Goal: Task Accomplishment & Management: Use online tool/utility

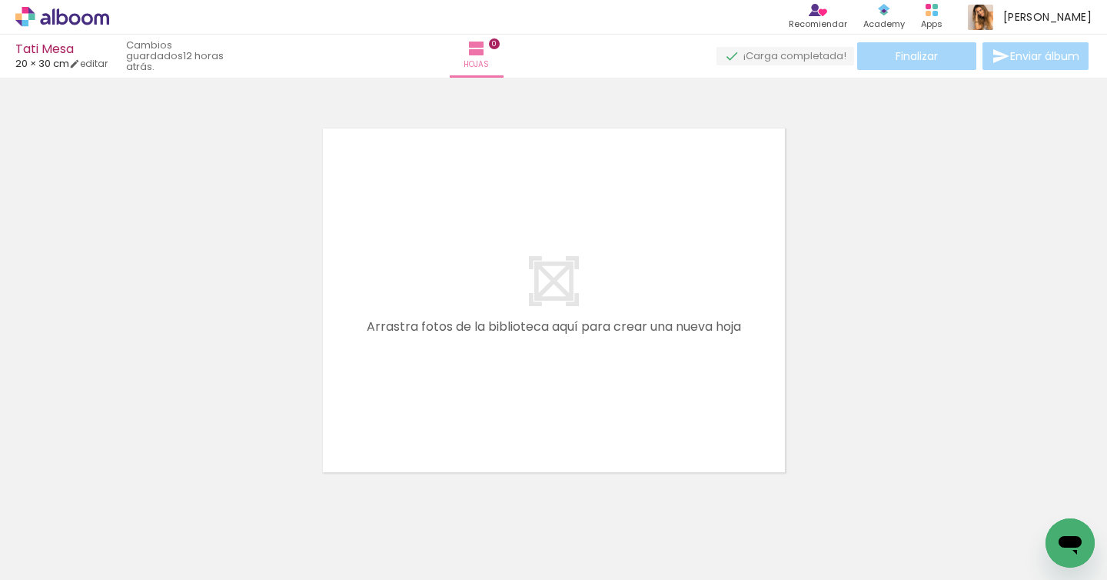
click at [247, 528] on div at bounding box center [224, 528] width 46 height 69
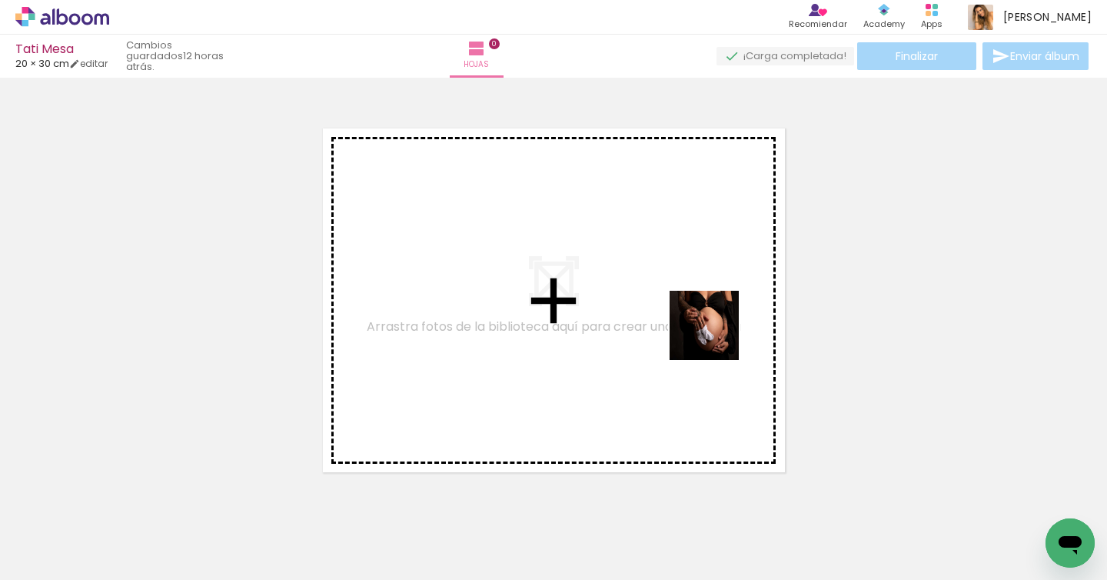
drag, startPoint x: 968, startPoint y: 533, endPoint x: 716, endPoint y: 337, distance: 319.5
click at [716, 337] on quentale-workspace at bounding box center [553, 290] width 1107 height 580
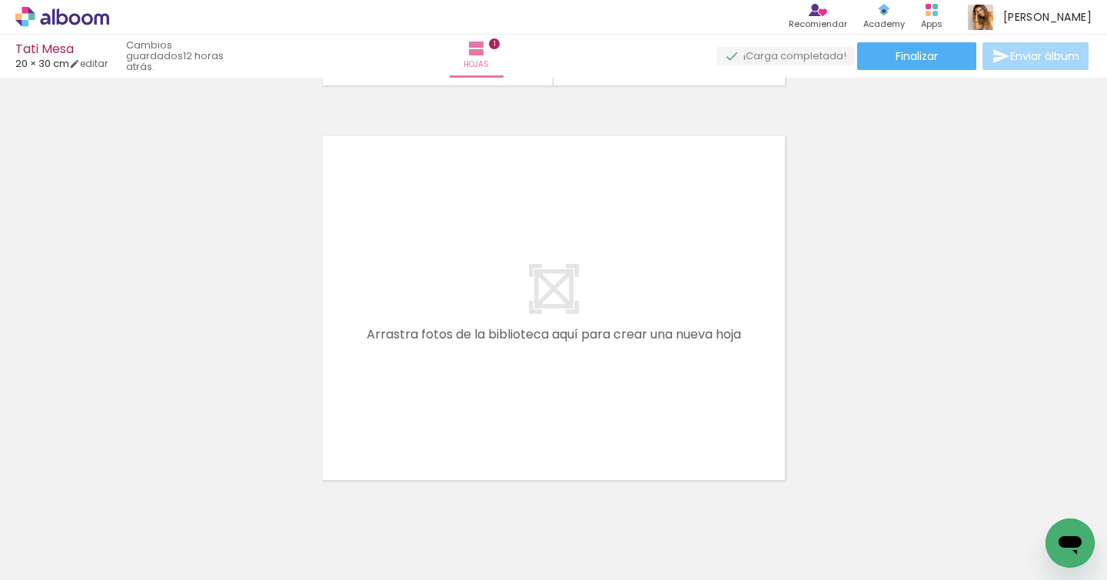
scroll to position [0, 0]
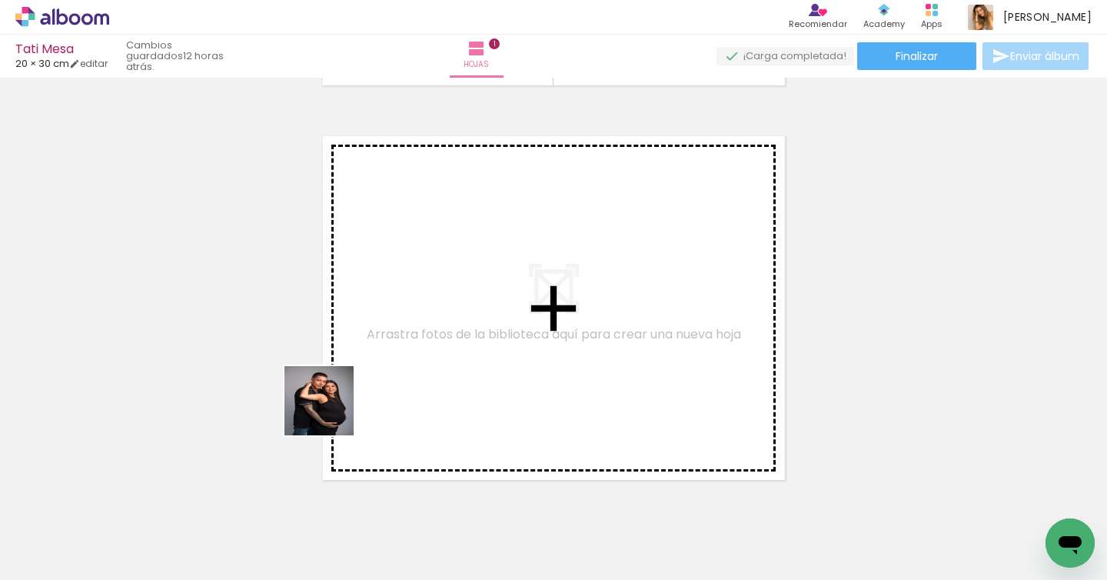
click at [434, 358] on quentale-workspace at bounding box center [553, 290] width 1107 height 580
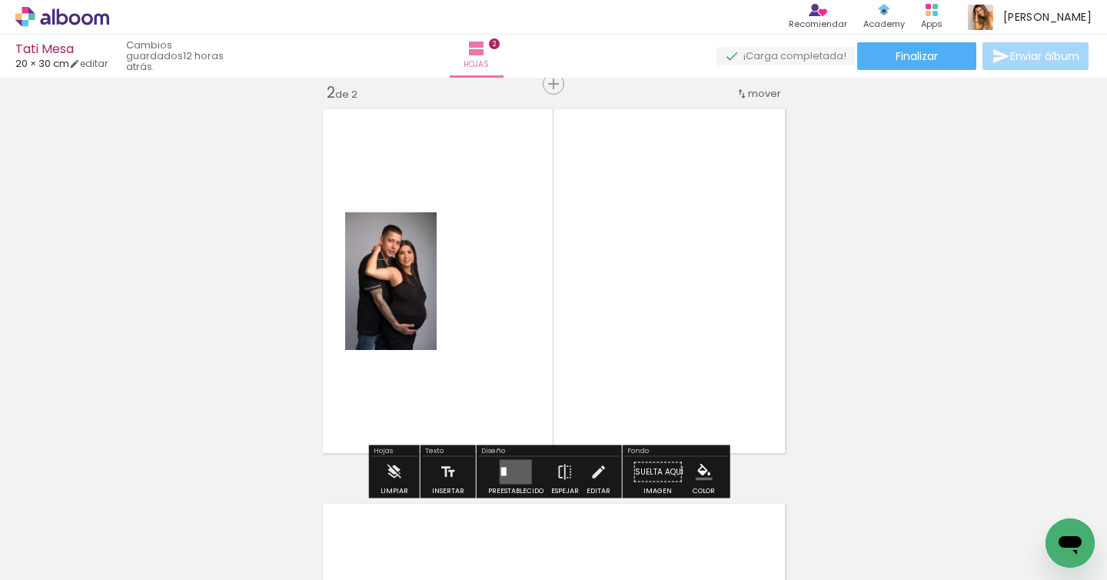
scroll to position [414, 0]
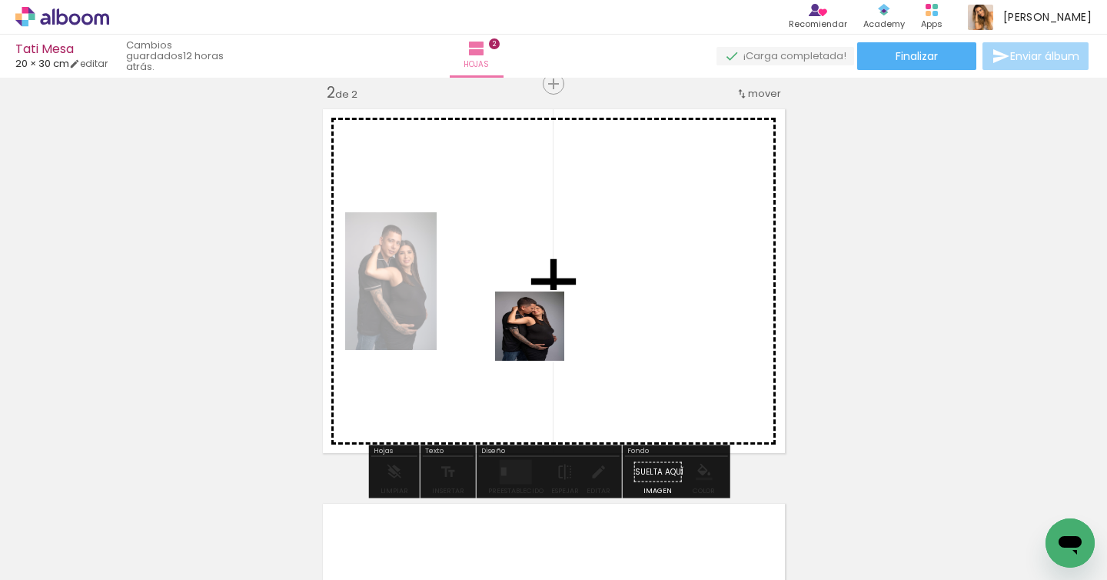
drag, startPoint x: 266, startPoint y: 528, endPoint x: 541, endPoint y: 338, distance: 334.9
click at [541, 338] on quentale-workspace at bounding box center [553, 290] width 1107 height 580
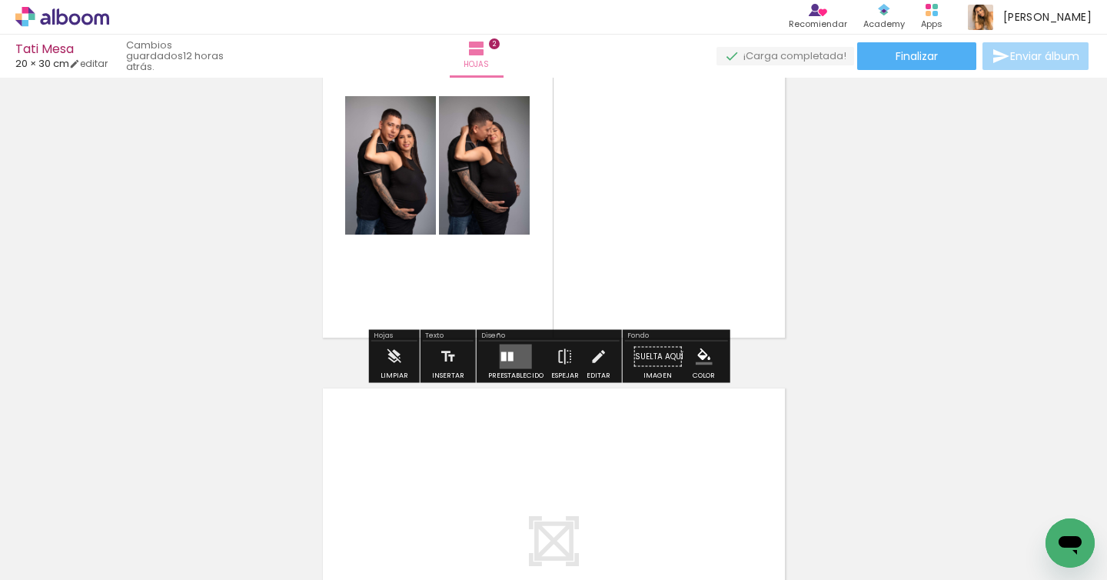
scroll to position [573, 0]
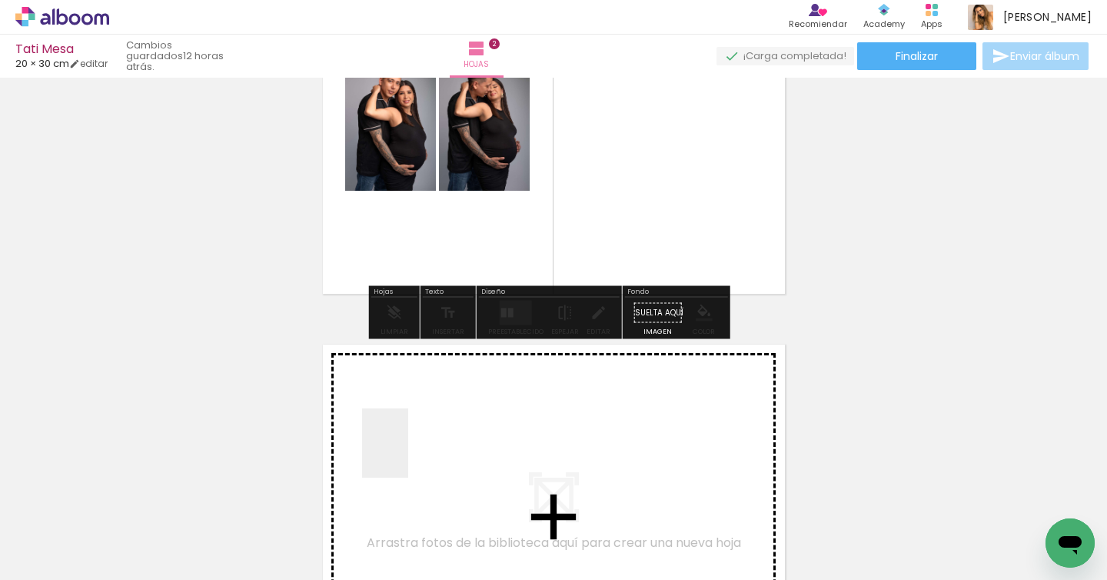
click at [410, 454] on quentale-workspace at bounding box center [553, 290] width 1107 height 580
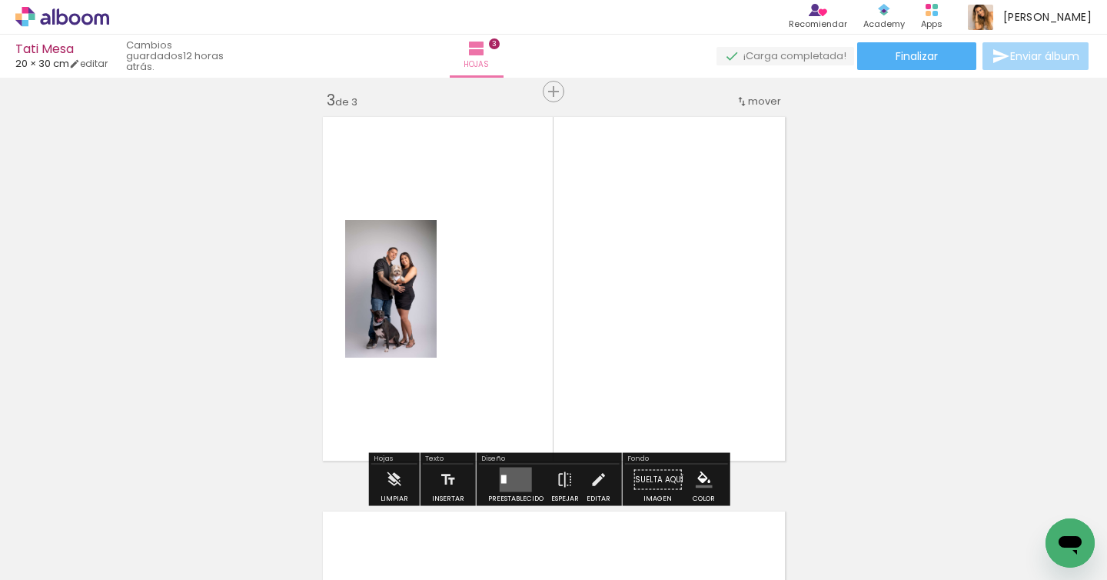
scroll to position [808, 0]
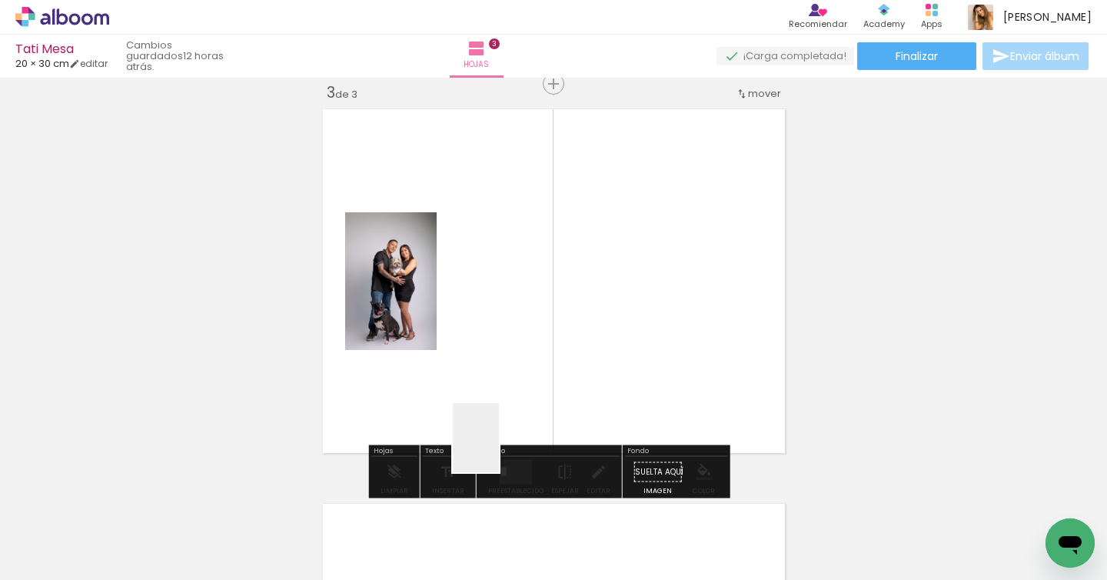
drag, startPoint x: 428, startPoint y: 537, endPoint x: 535, endPoint y: 410, distance: 165.9
click at [535, 410] on quentale-workspace at bounding box center [553, 290] width 1107 height 580
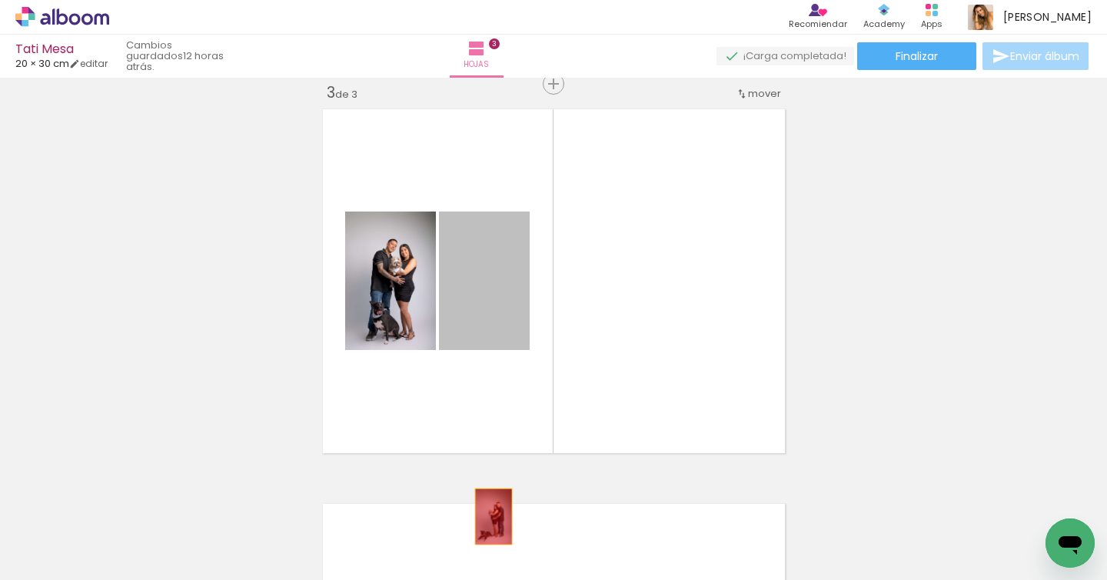
drag, startPoint x: 474, startPoint y: 298, endPoint x: 488, endPoint y: 516, distance: 218.8
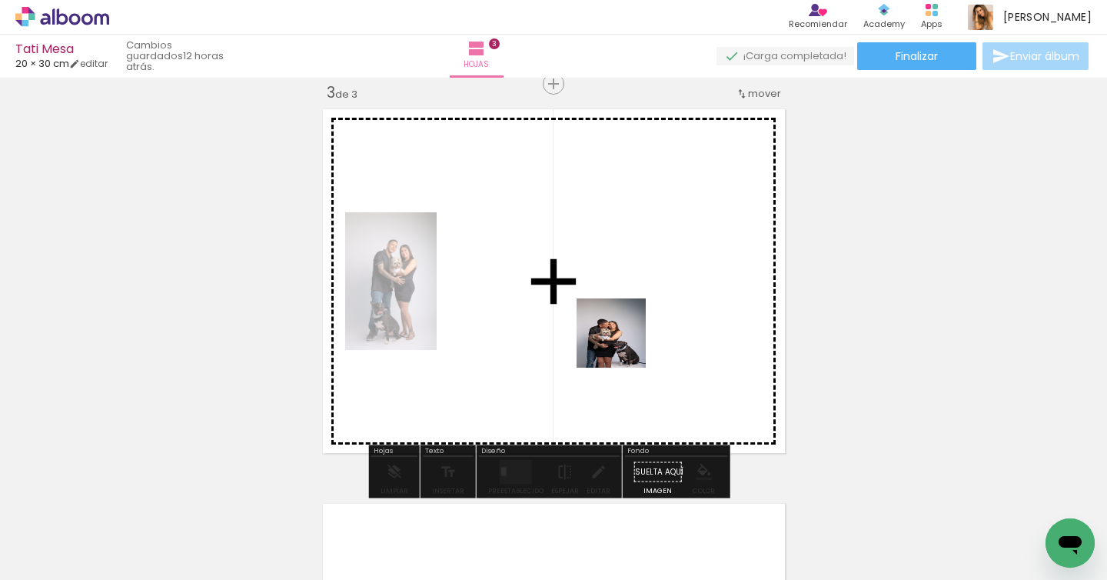
drag, startPoint x: 581, startPoint y: 534, endPoint x: 624, endPoint y: 341, distance: 198.7
click at [624, 341] on quentale-workspace at bounding box center [553, 290] width 1107 height 580
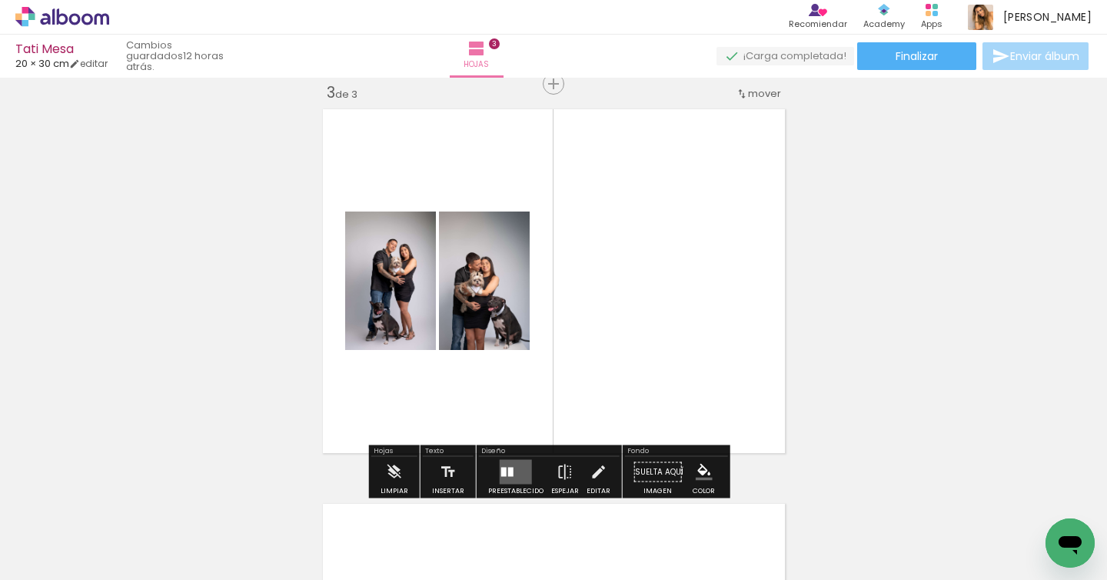
click at [516, 479] on quentale-layouter at bounding box center [516, 472] width 32 height 25
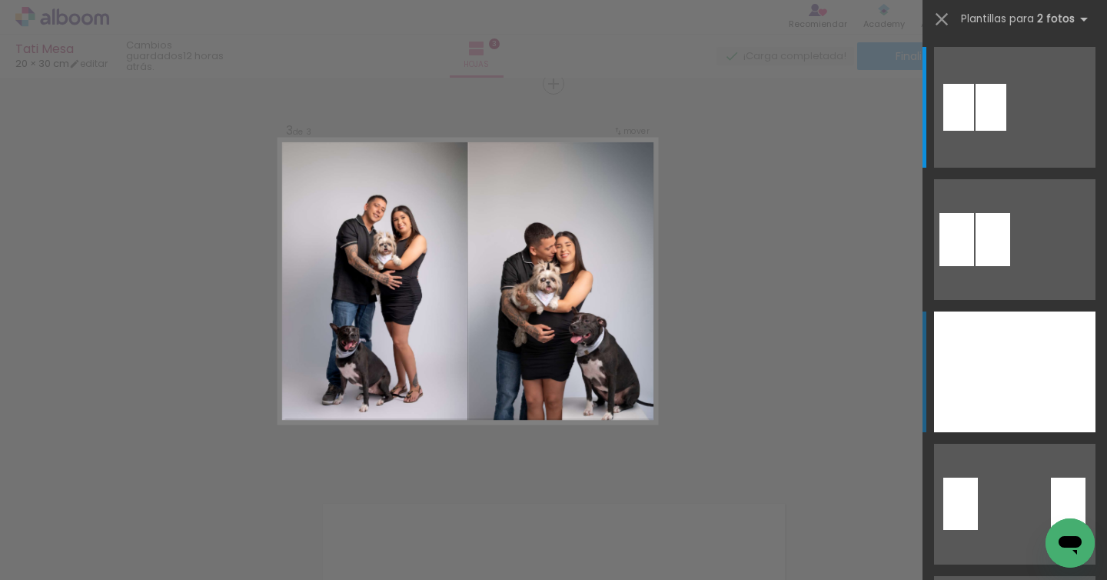
click at [967, 358] on div at bounding box center [974, 371] width 81 height 121
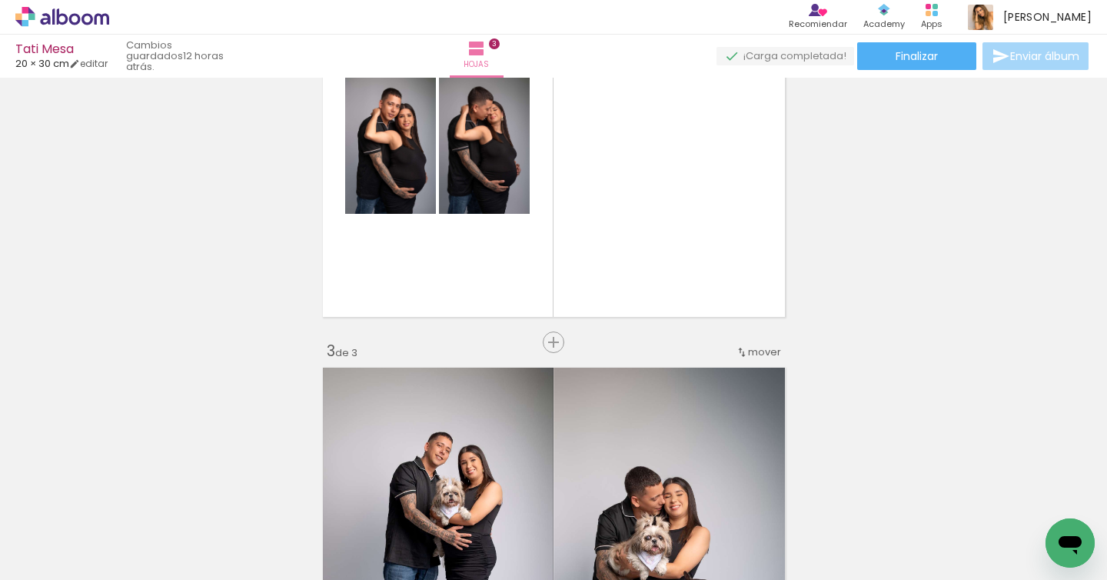
scroll to position [531, 0]
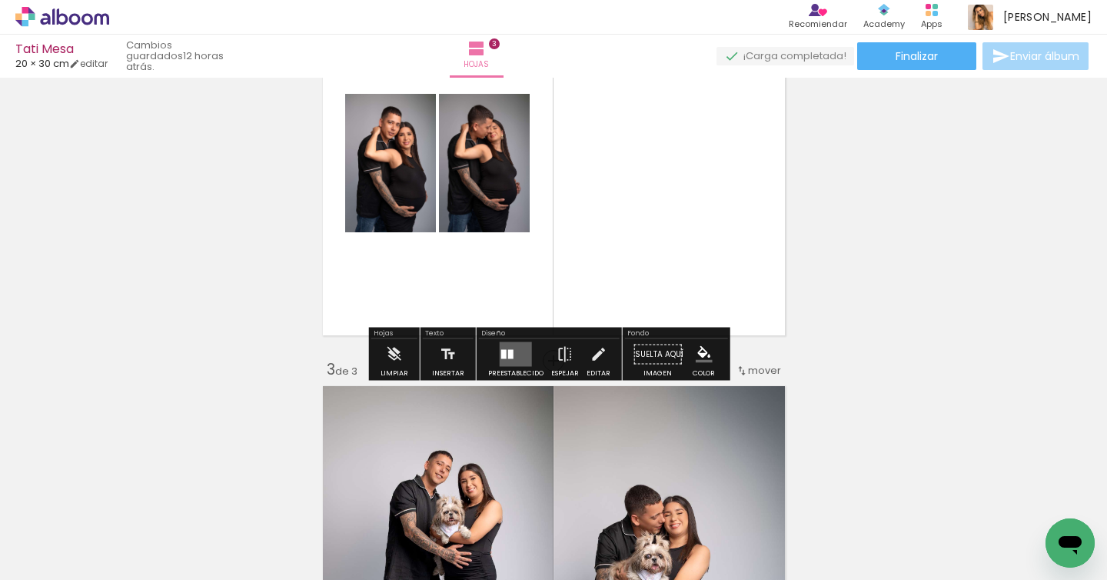
click at [680, 278] on quentale-layouter at bounding box center [554, 163] width 474 height 356
click at [513, 359] on quentale-layouter at bounding box center [516, 354] width 32 height 25
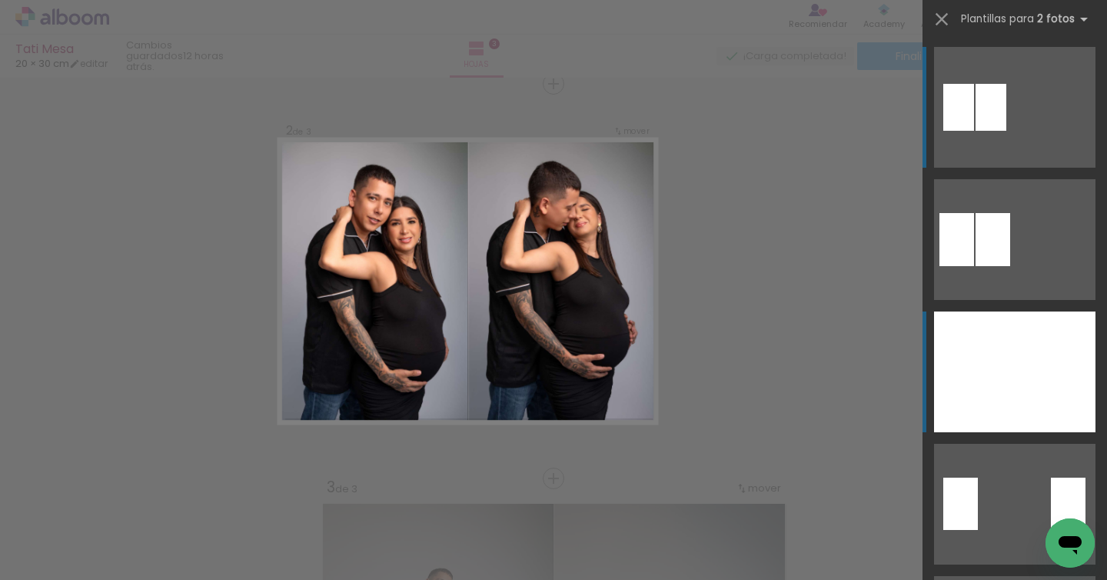
click at [959, 371] on div at bounding box center [974, 371] width 81 height 121
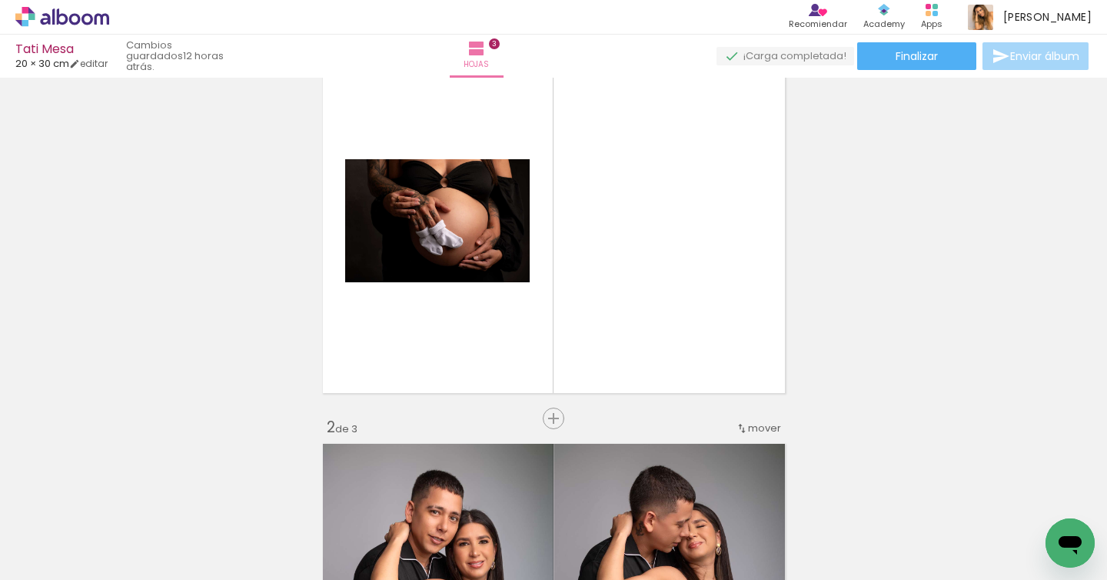
scroll to position [56, 0]
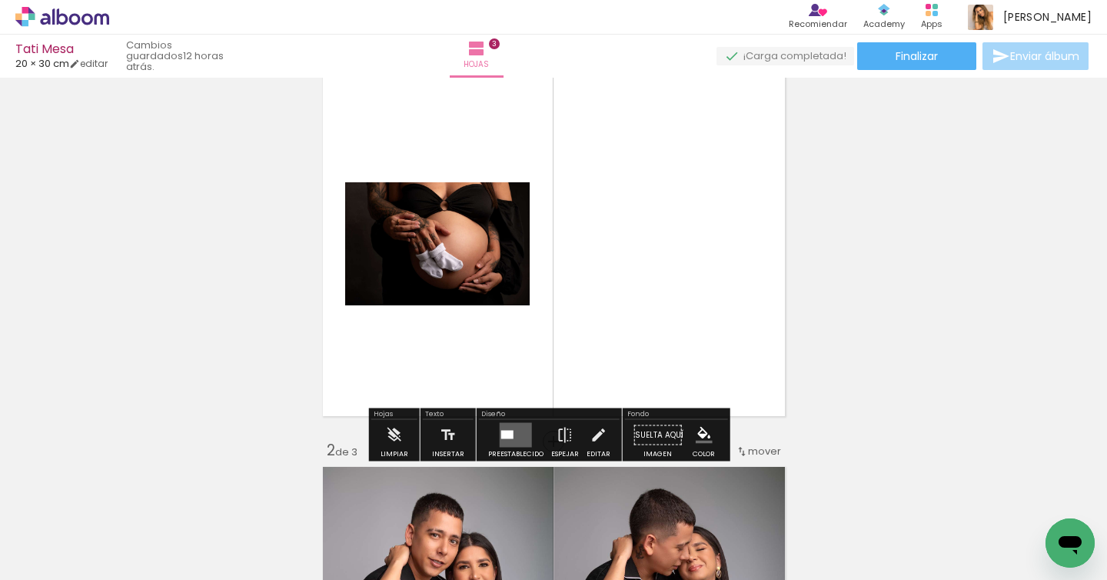
click at [672, 304] on quentale-layouter at bounding box center [554, 244] width 474 height 356
click at [506, 441] on quentale-layouter at bounding box center [516, 435] width 32 height 25
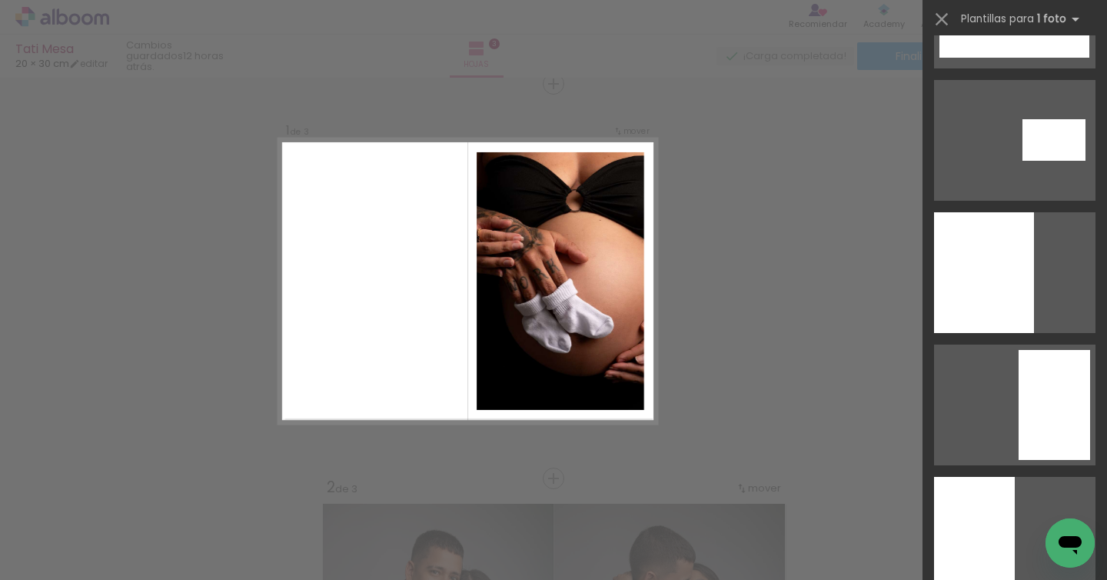
scroll to position [1164, 0]
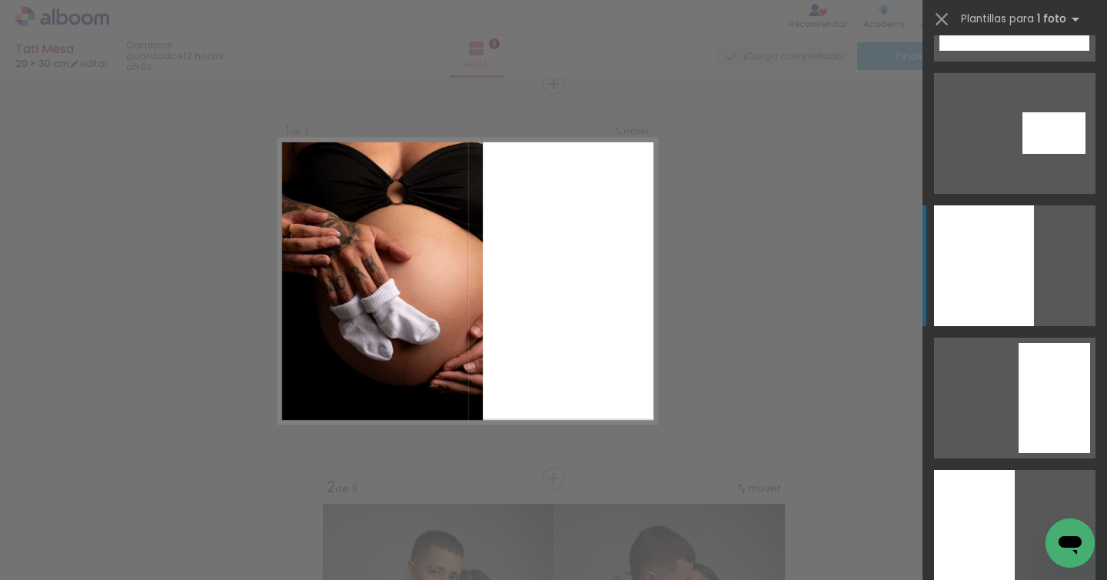
click at [1004, 273] on div at bounding box center [984, 265] width 100 height 121
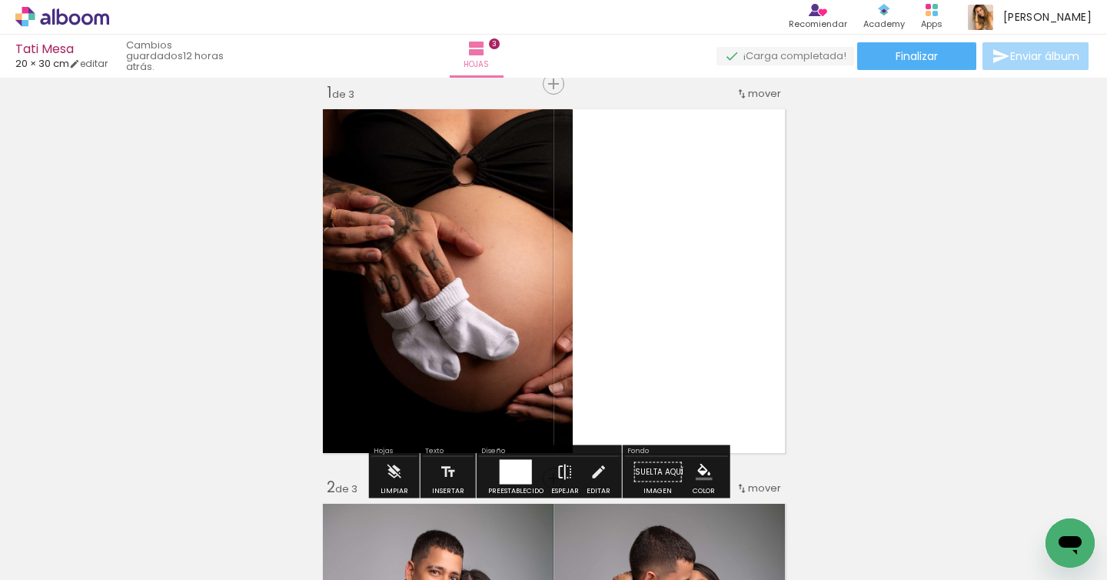
click at [566, 469] on iron-icon at bounding box center [565, 472] width 17 height 31
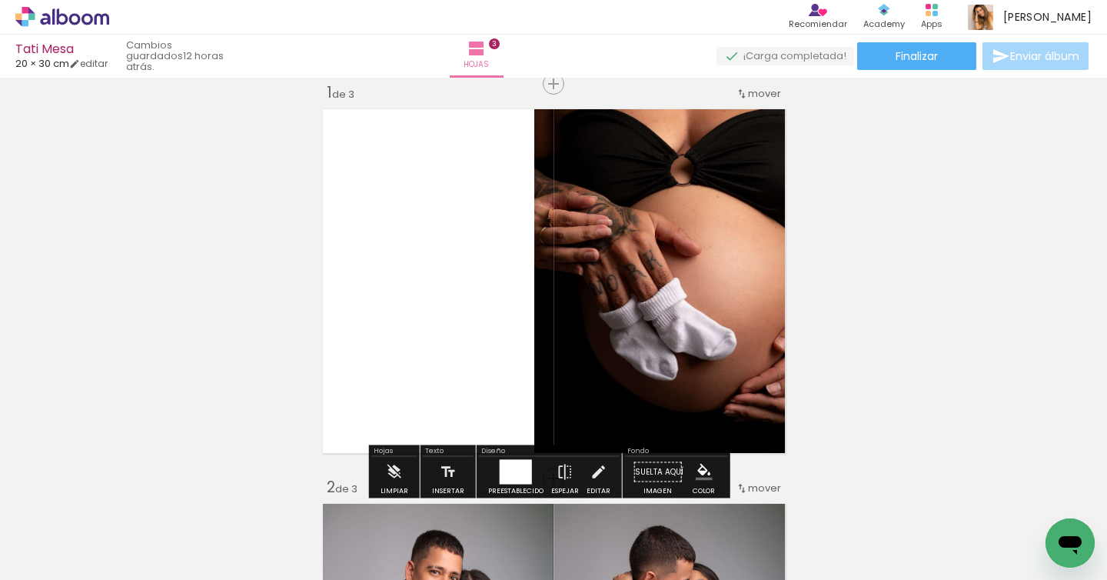
click at [525, 467] on div at bounding box center [516, 472] width 32 height 25
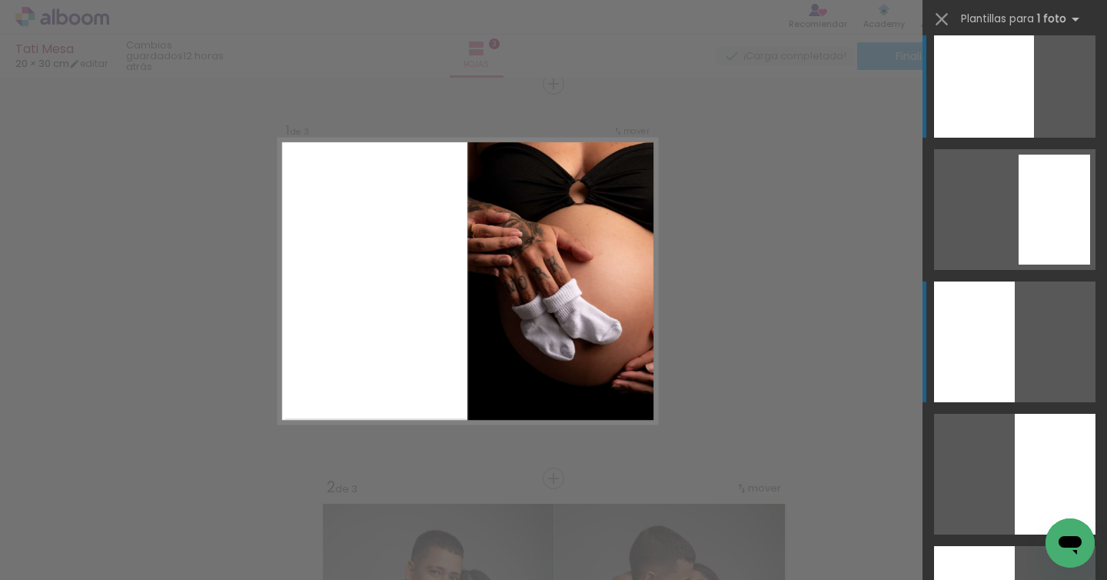
scroll to position [1358, 0]
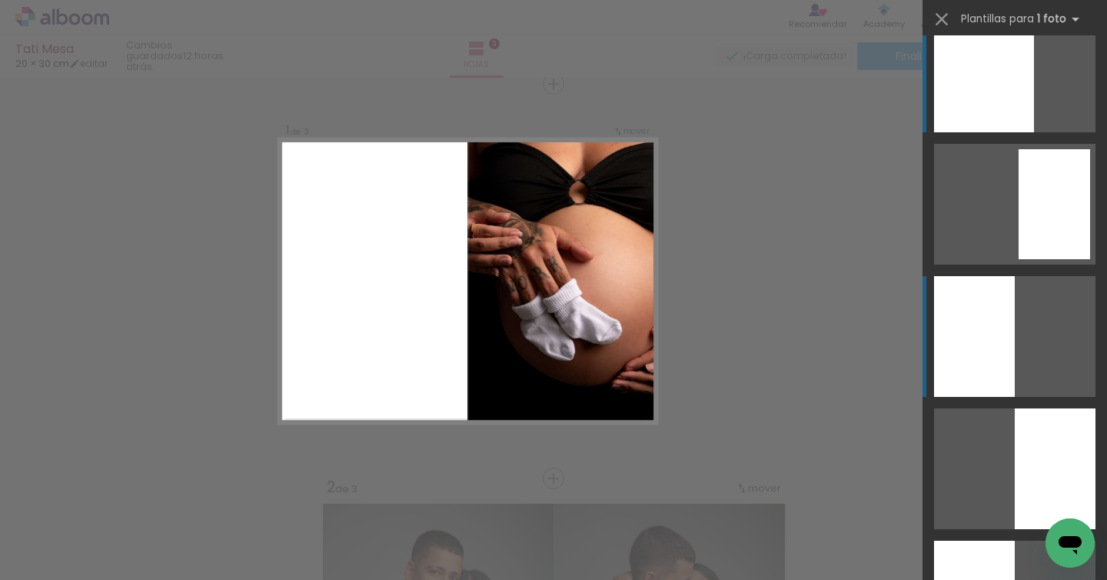
click at [1015, 408] on div at bounding box center [1055, 468] width 81 height 121
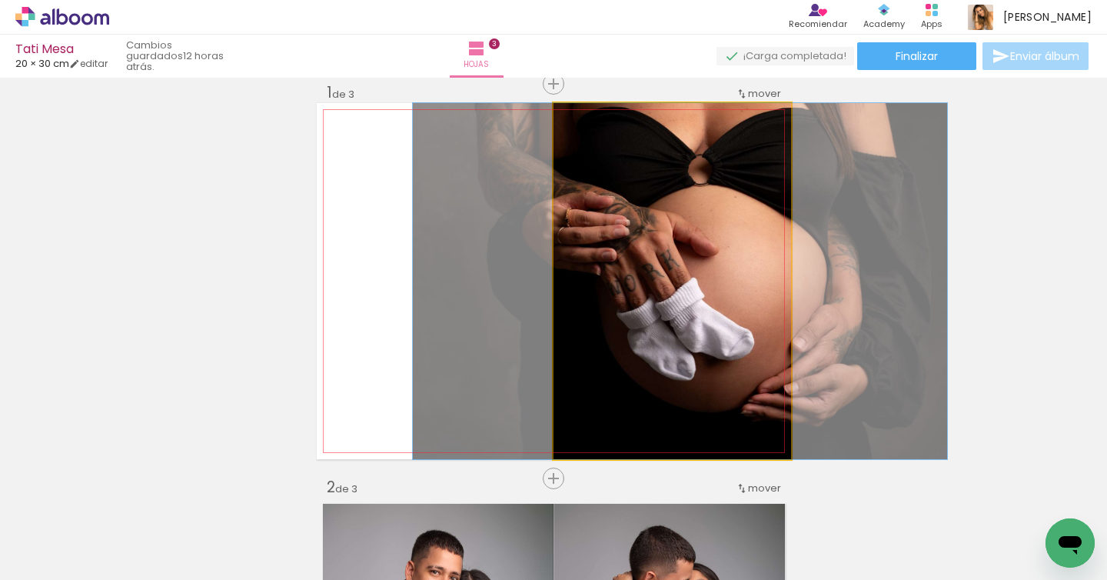
drag, startPoint x: 727, startPoint y: 304, endPoint x: 734, endPoint y: 305, distance: 7.7
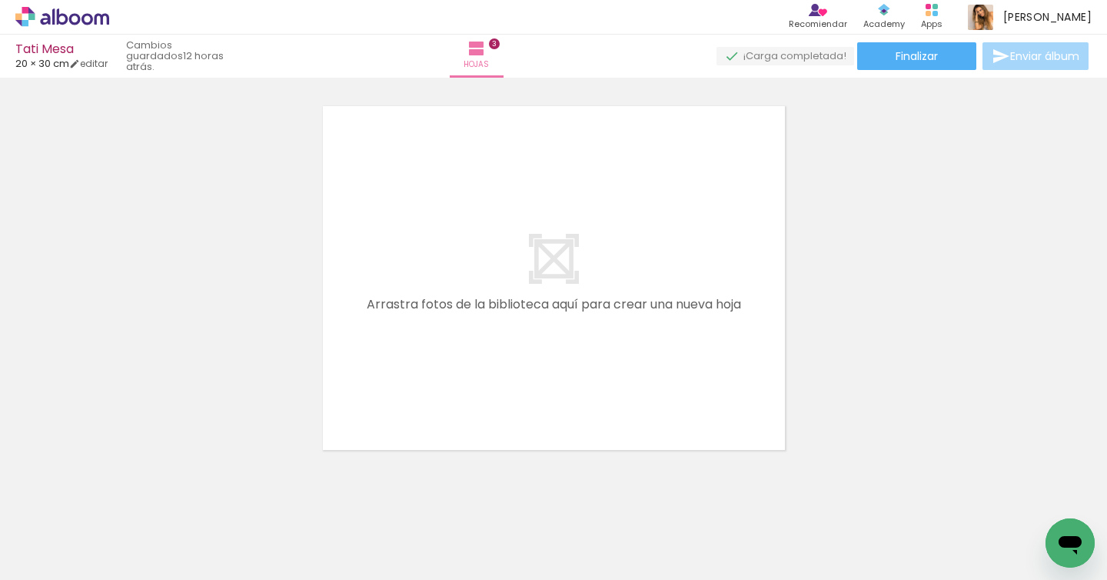
scroll to position [1232, 0]
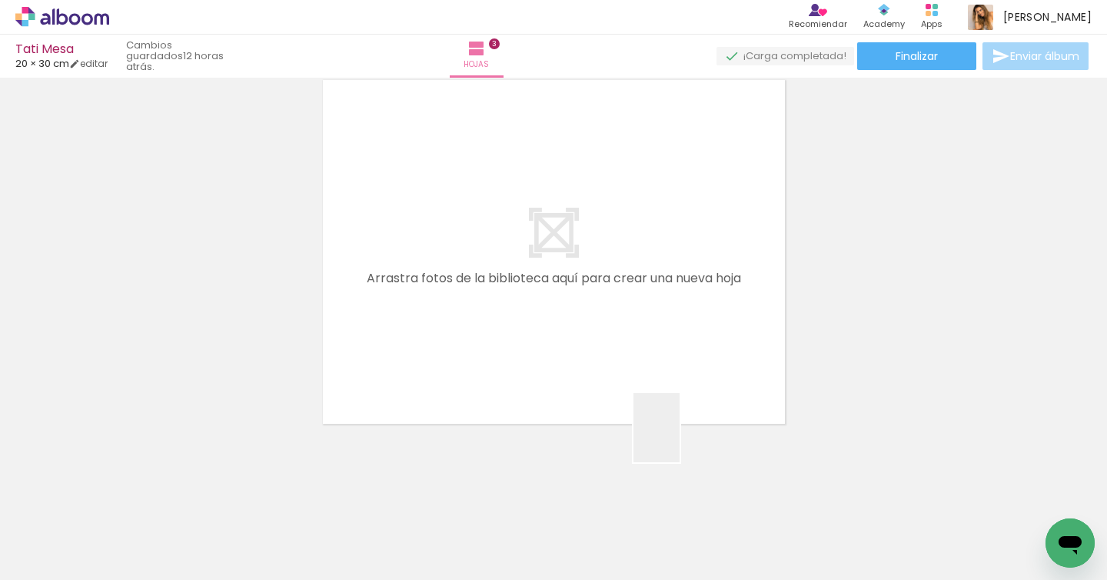
drag, startPoint x: 680, startPoint y: 531, endPoint x: 676, endPoint y: 328, distance: 203.8
click at [676, 333] on quentale-workspace at bounding box center [553, 290] width 1107 height 580
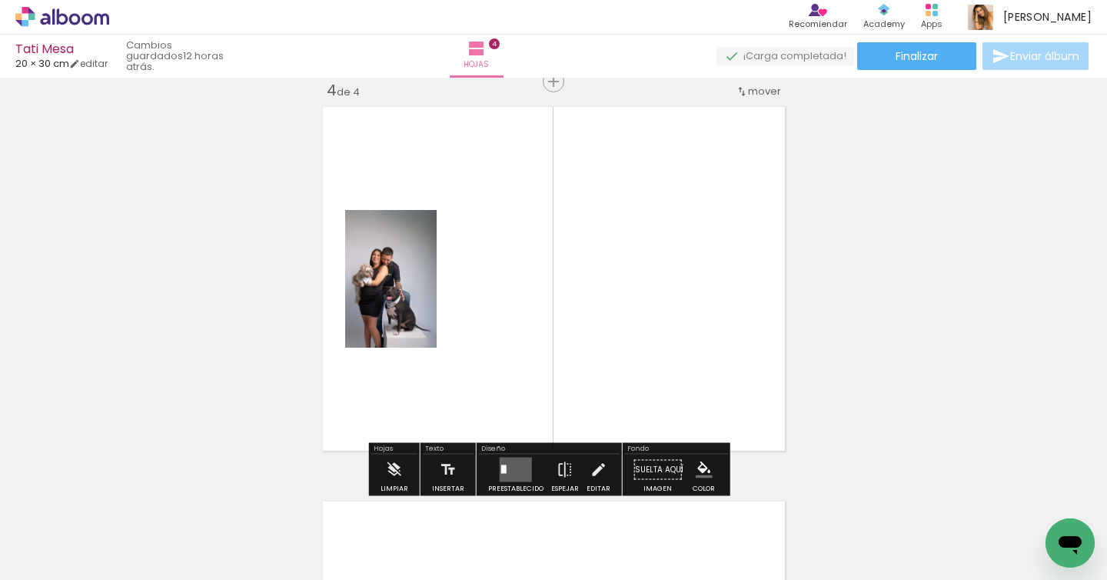
scroll to position [1203, 0]
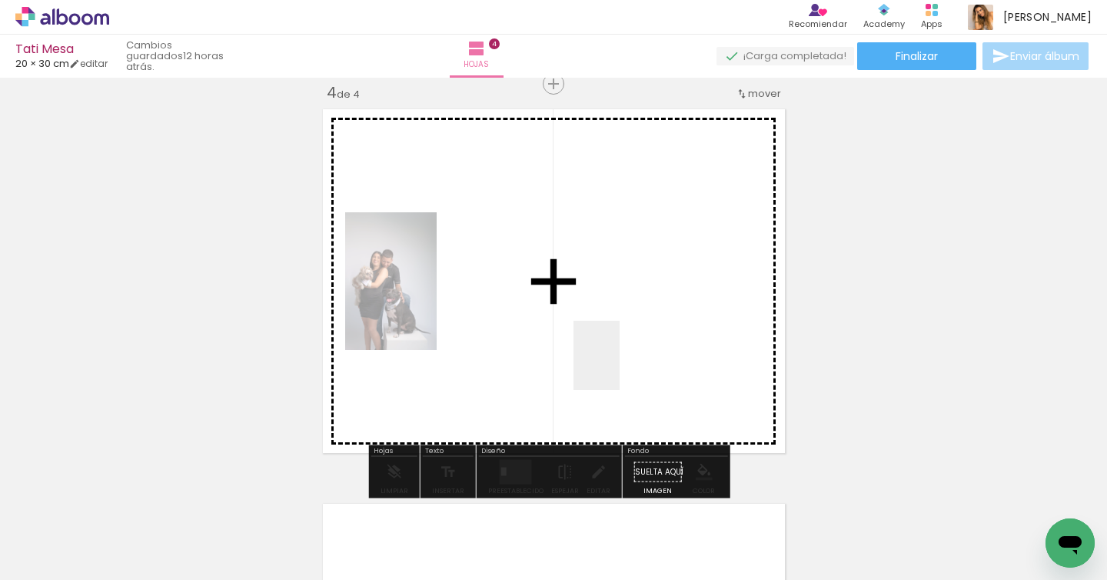
drag, startPoint x: 512, startPoint y: 538, endPoint x: 632, endPoint y: 349, distance: 224.0
click at [629, 354] on quentale-workspace at bounding box center [553, 290] width 1107 height 580
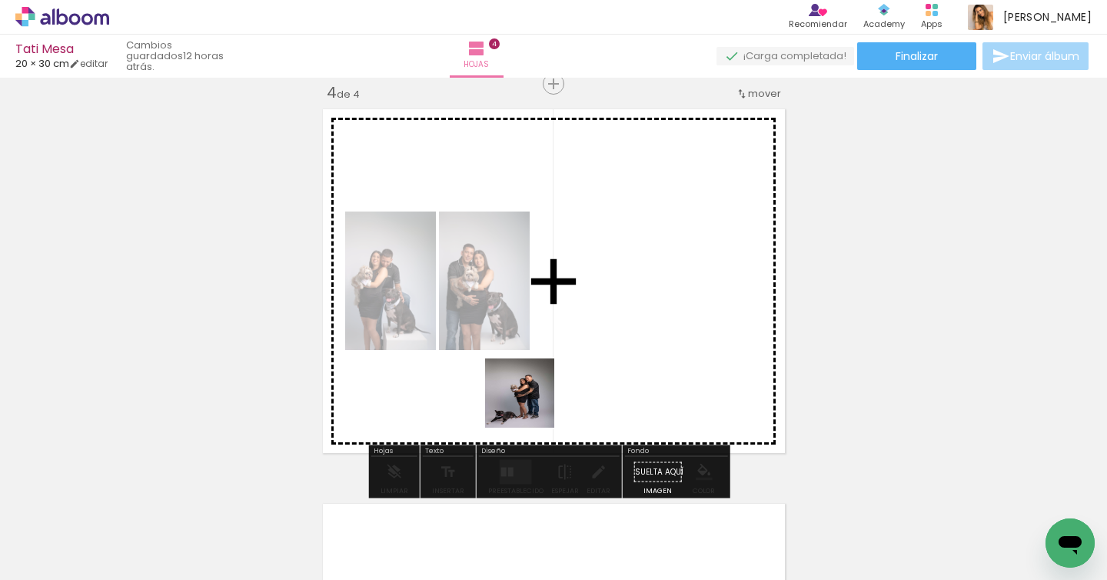
drag, startPoint x: 415, startPoint y: 531, endPoint x: 611, endPoint y: 327, distance: 283.4
click at [609, 329] on quentale-workspace at bounding box center [553, 290] width 1107 height 580
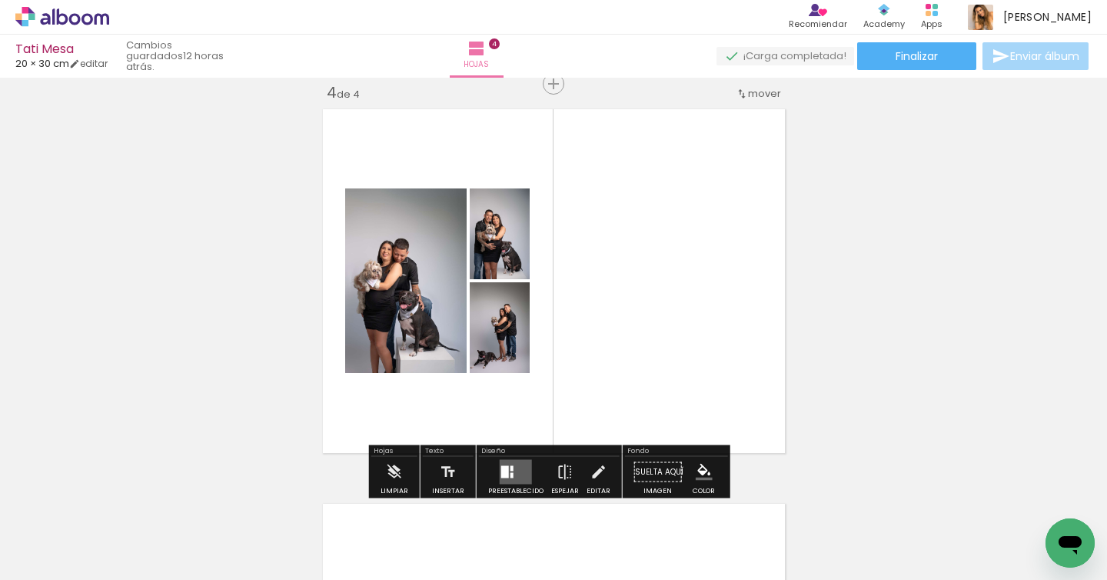
click at [521, 468] on quentale-layouter at bounding box center [516, 472] width 32 height 25
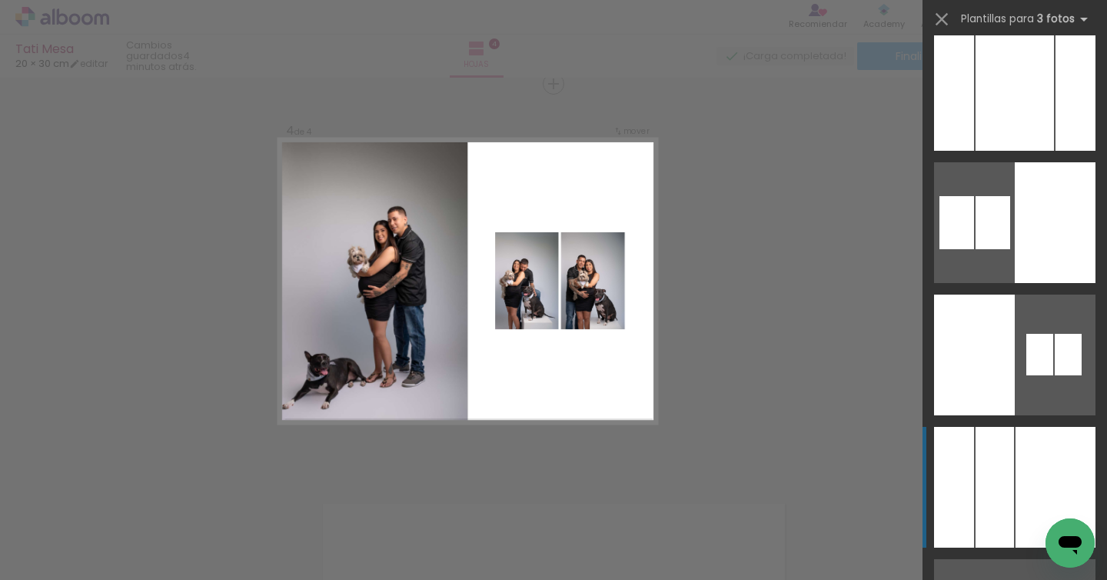
scroll to position [3856, 0]
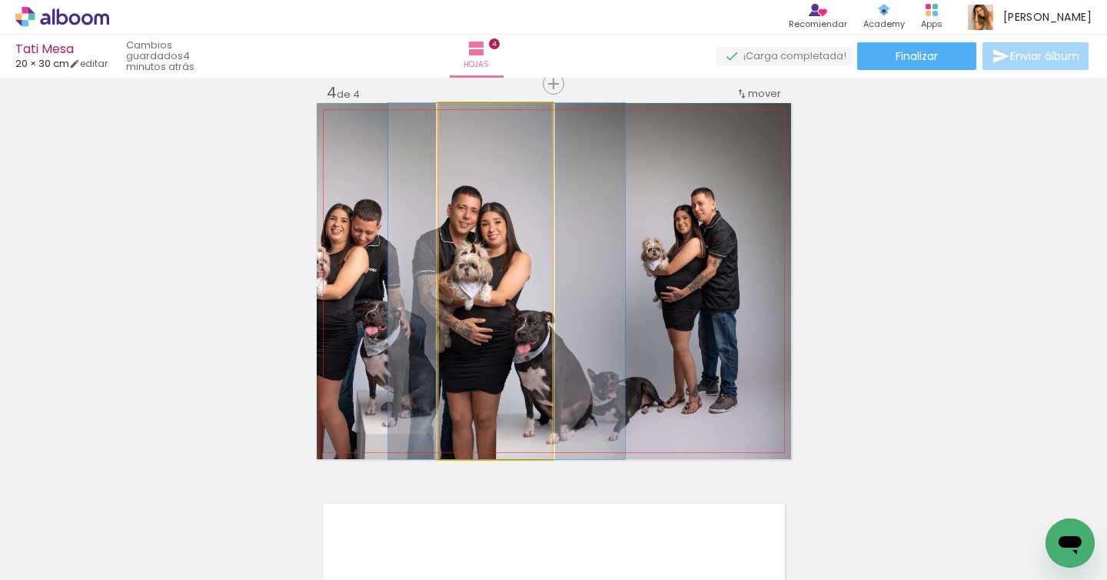
drag, startPoint x: 485, startPoint y: 280, endPoint x: 496, endPoint y: 277, distance: 11.2
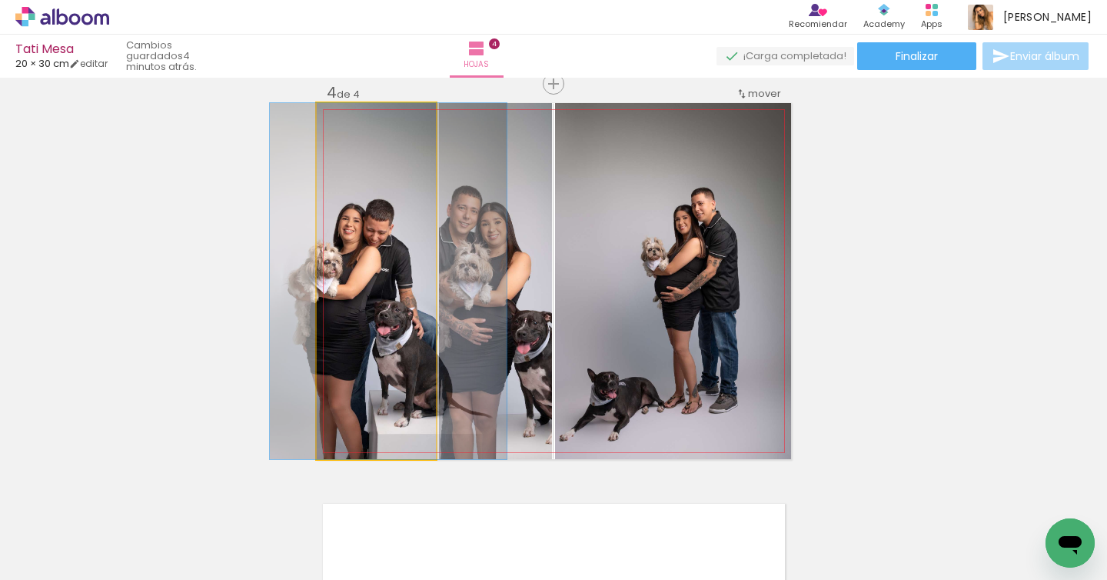
drag, startPoint x: 360, startPoint y: 284, endPoint x: 372, endPoint y: 281, distance: 12.7
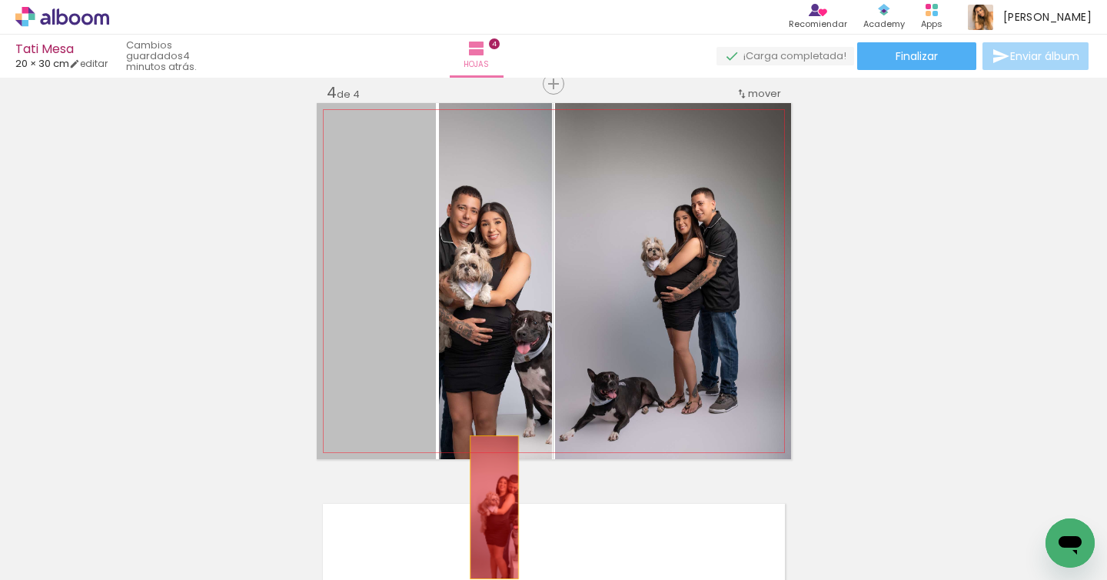
drag, startPoint x: 382, startPoint y: 282, endPoint x: 460, endPoint y: 422, distance: 160.1
click at [488, 507] on quentale-workspace at bounding box center [553, 290] width 1107 height 580
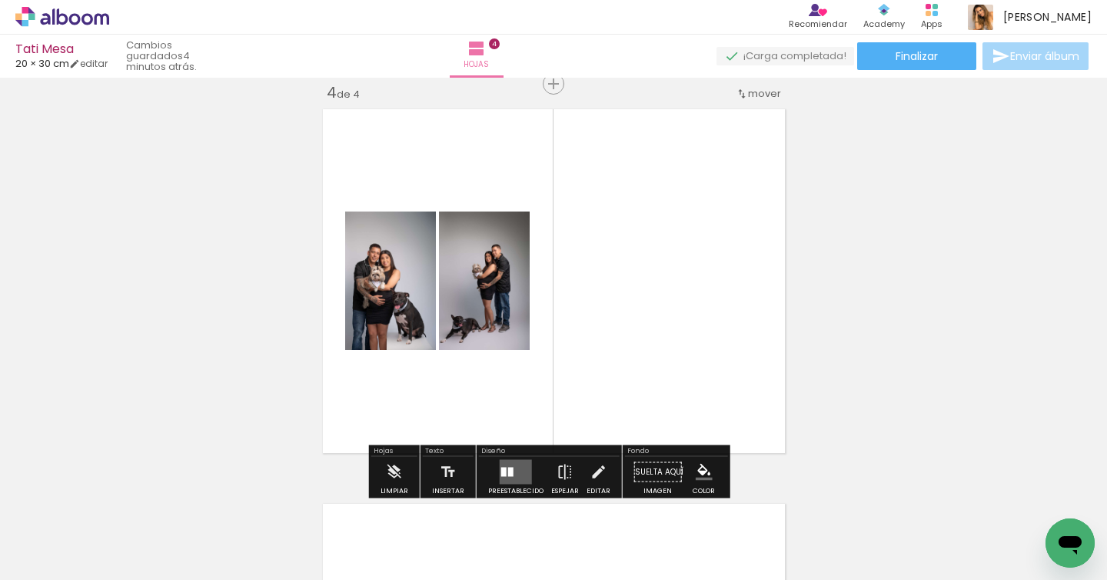
click at [517, 463] on quentale-layouter at bounding box center [516, 472] width 32 height 25
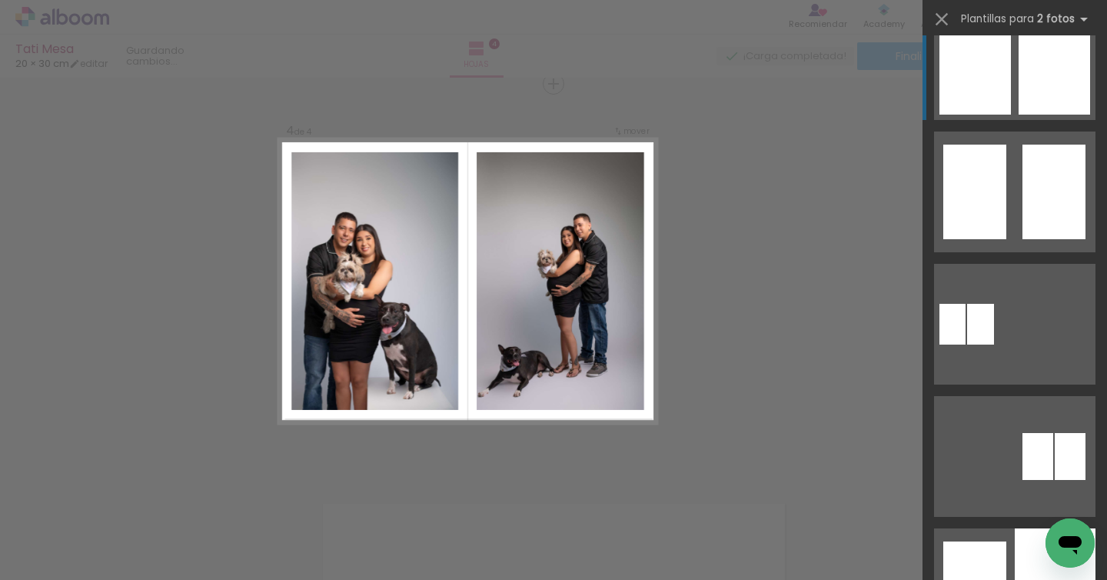
scroll to position [578, 0]
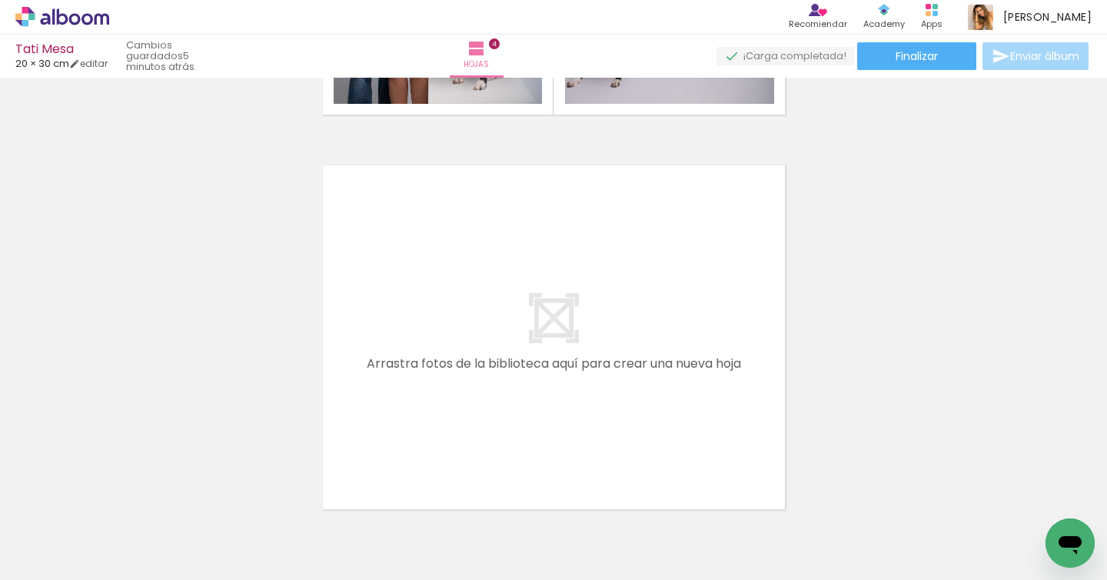
scroll to position [0, 704]
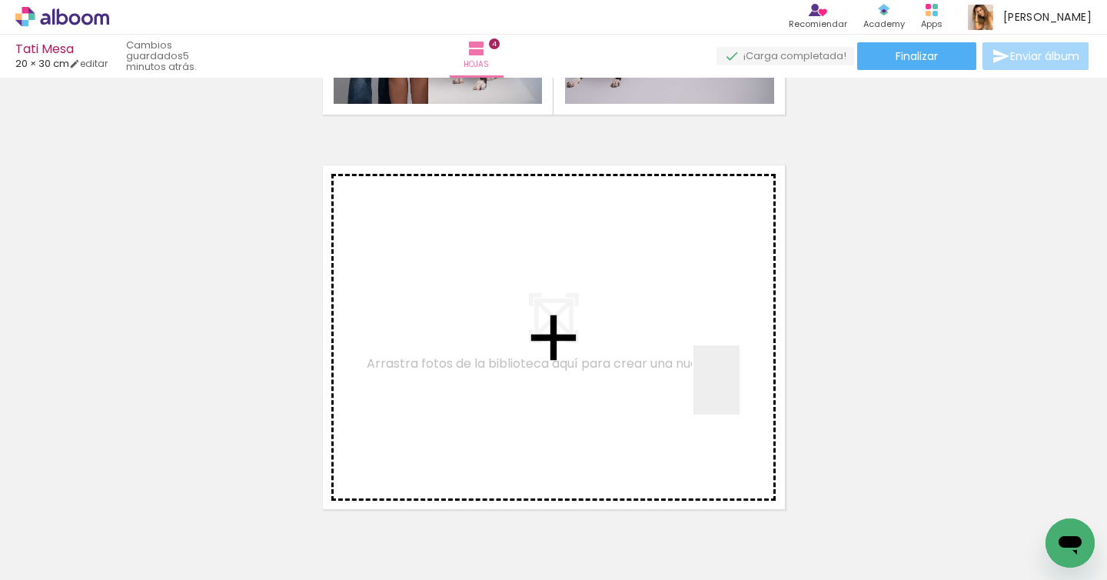
drag, startPoint x: 754, startPoint y: 528, endPoint x: 741, endPoint y: 389, distance: 139.0
click at [741, 389] on quentale-workspace at bounding box center [553, 290] width 1107 height 580
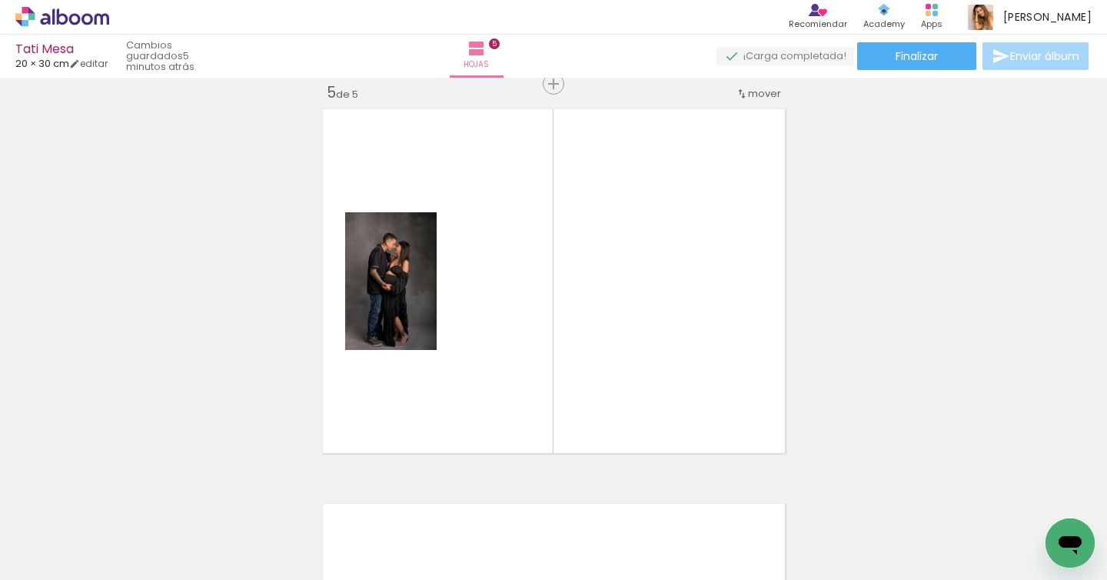
scroll to position [0, 254]
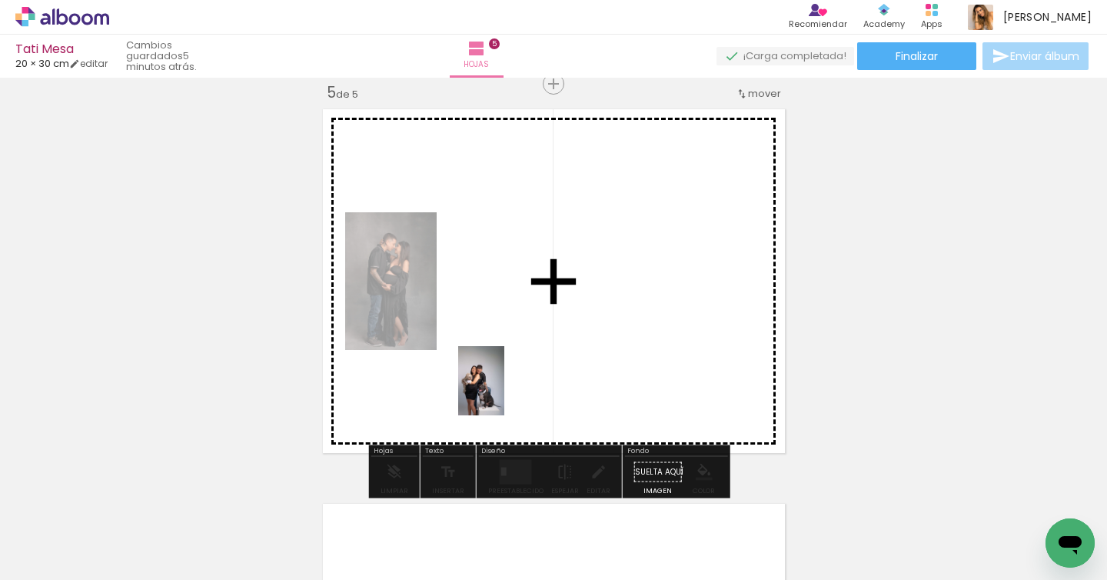
drag, startPoint x: 430, startPoint y: 535, endPoint x: 501, endPoint y: 404, distance: 148.6
click at [504, 390] on quentale-workspace at bounding box center [553, 290] width 1107 height 580
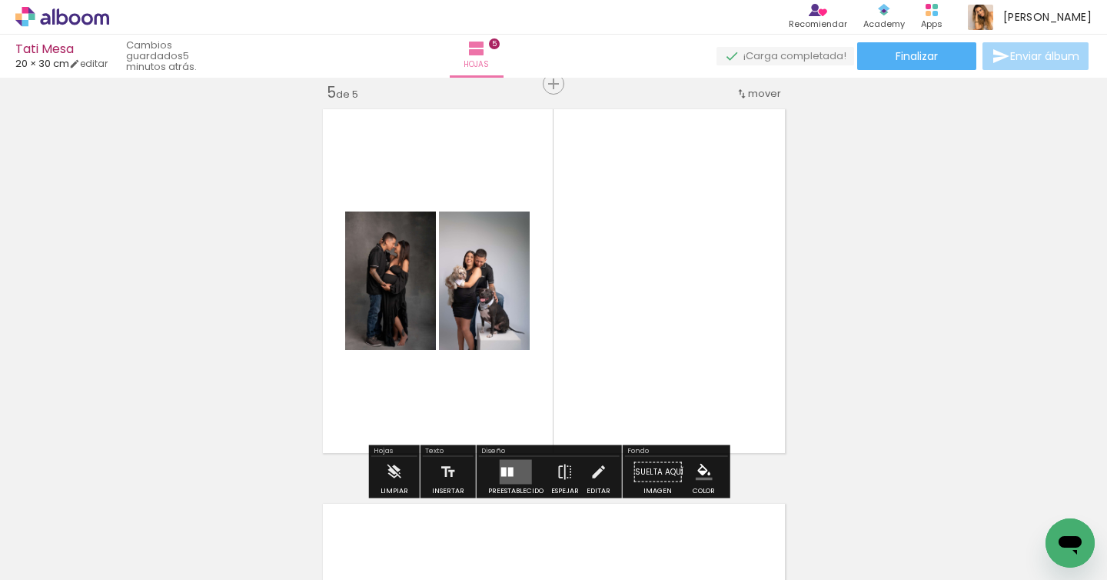
click at [510, 472] on div at bounding box center [510, 472] width 5 height 9
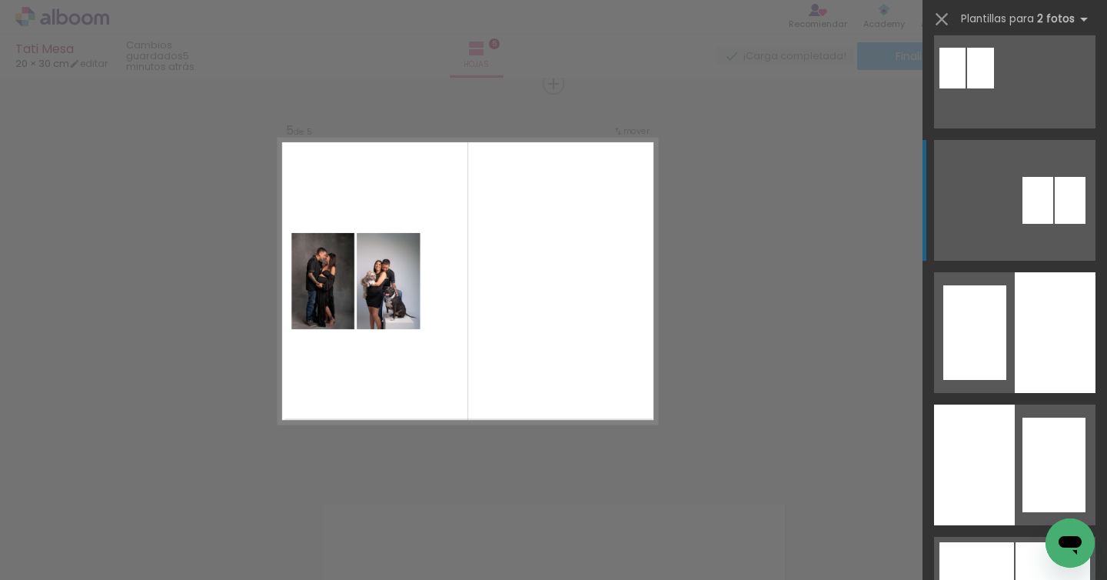
scroll to position [840, 0]
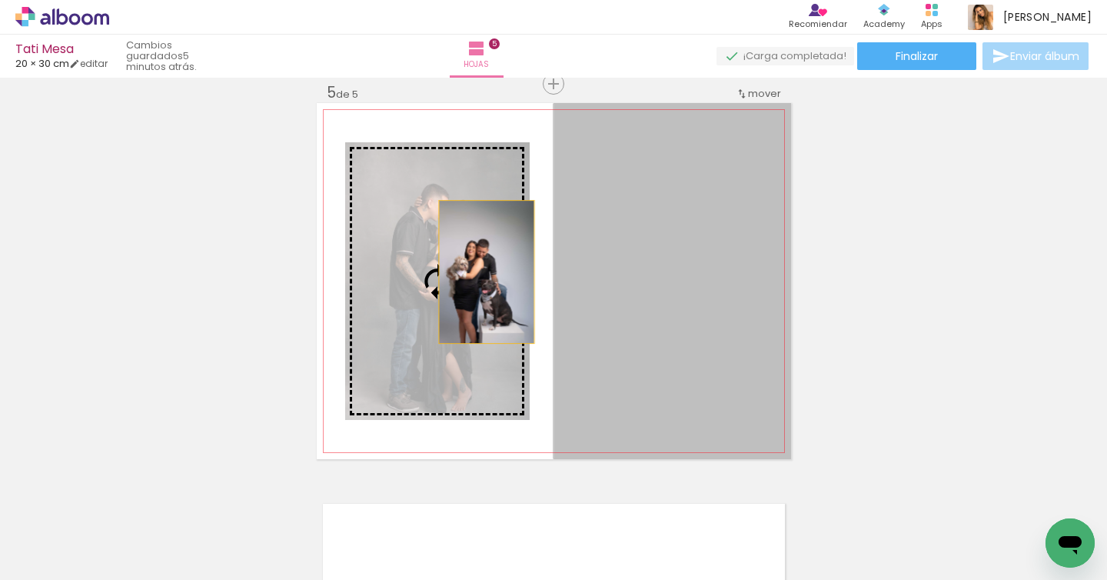
drag, startPoint x: 651, startPoint y: 298, endPoint x: 487, endPoint y: 271, distance: 166.1
click at [0, 0] on slot at bounding box center [0, 0] width 0 height 0
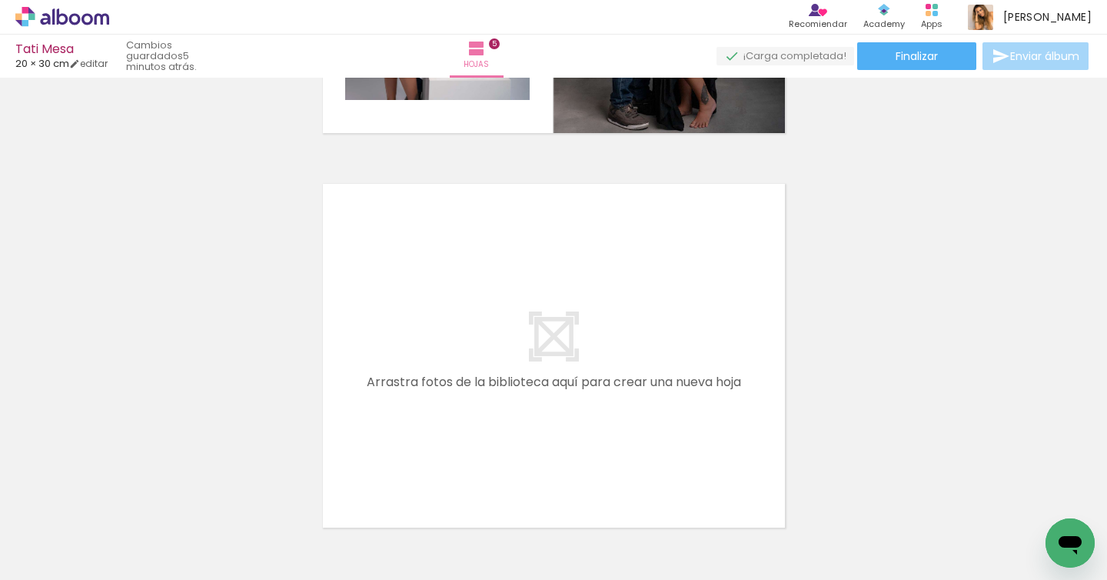
scroll to position [1914, 0]
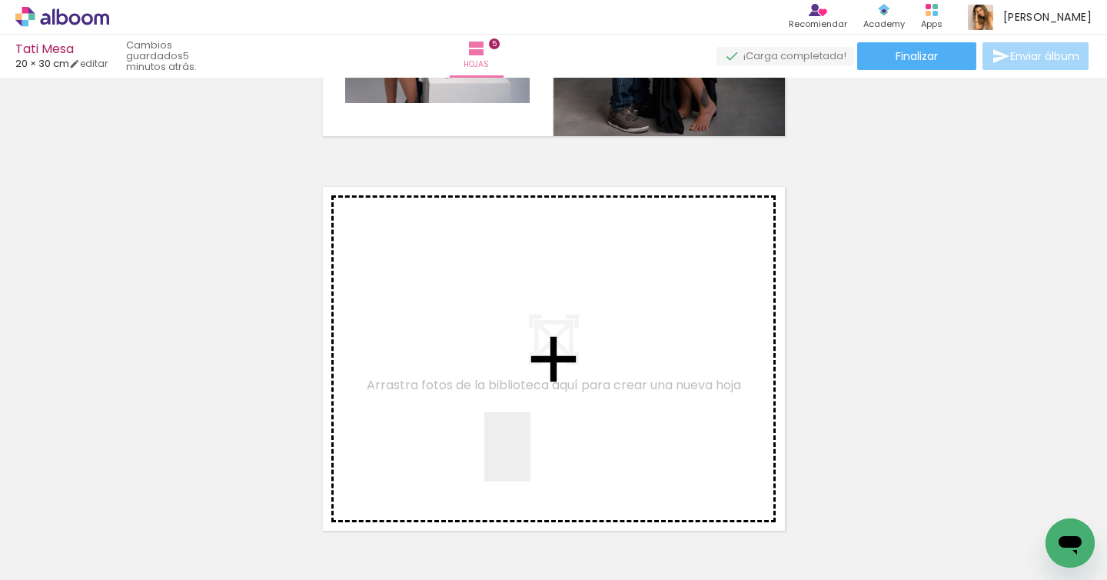
drag, startPoint x: 529, startPoint y: 478, endPoint x: 547, endPoint y: 404, distance: 75.2
click at [547, 404] on quentale-workspace at bounding box center [553, 290] width 1107 height 580
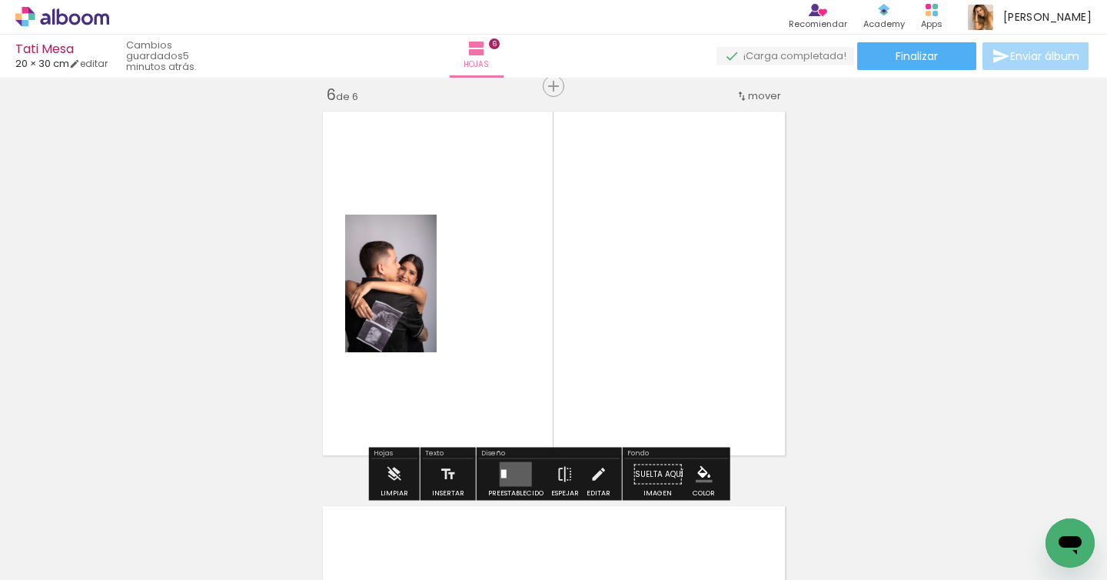
scroll to position [1992, 0]
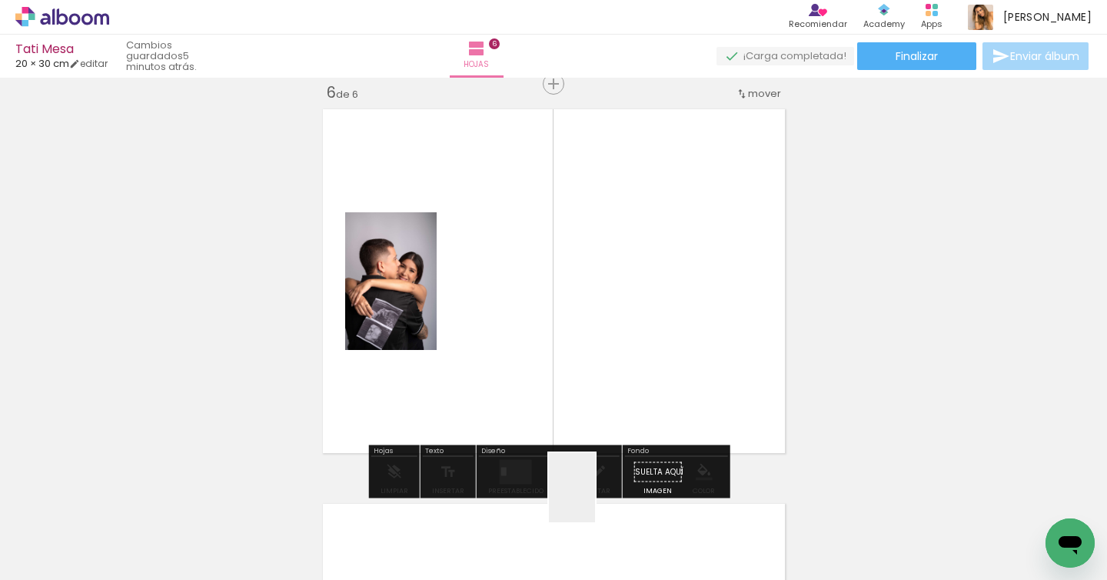
drag, startPoint x: 595, startPoint y: 523, endPoint x: 638, endPoint y: 371, distance: 157.5
click at [611, 381] on quentale-workspace at bounding box center [553, 290] width 1107 height 580
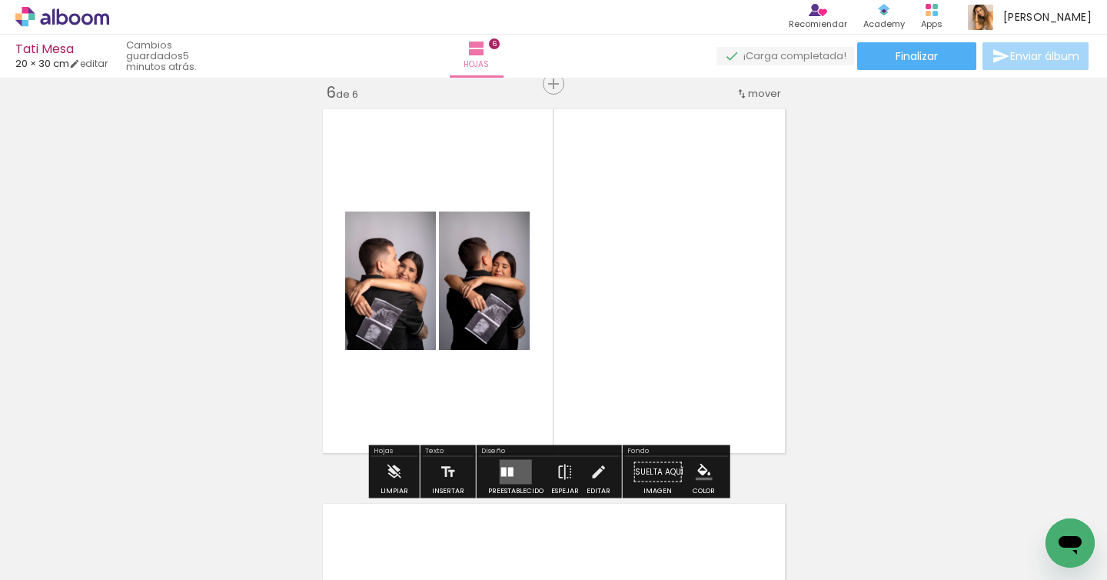
click at [508, 472] on div at bounding box center [510, 472] width 5 height 9
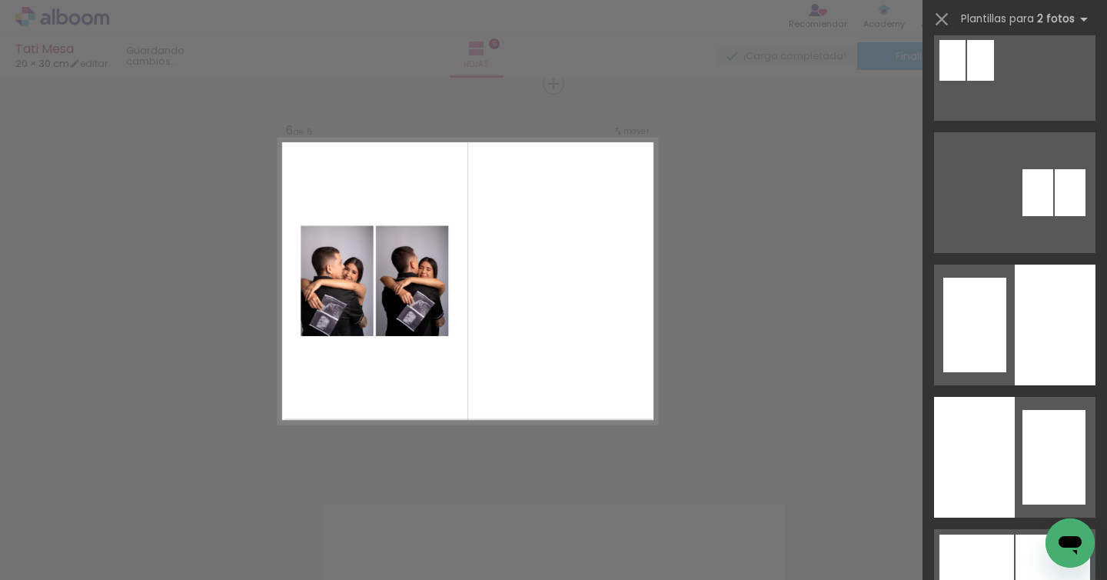
scroll to position [0, 0]
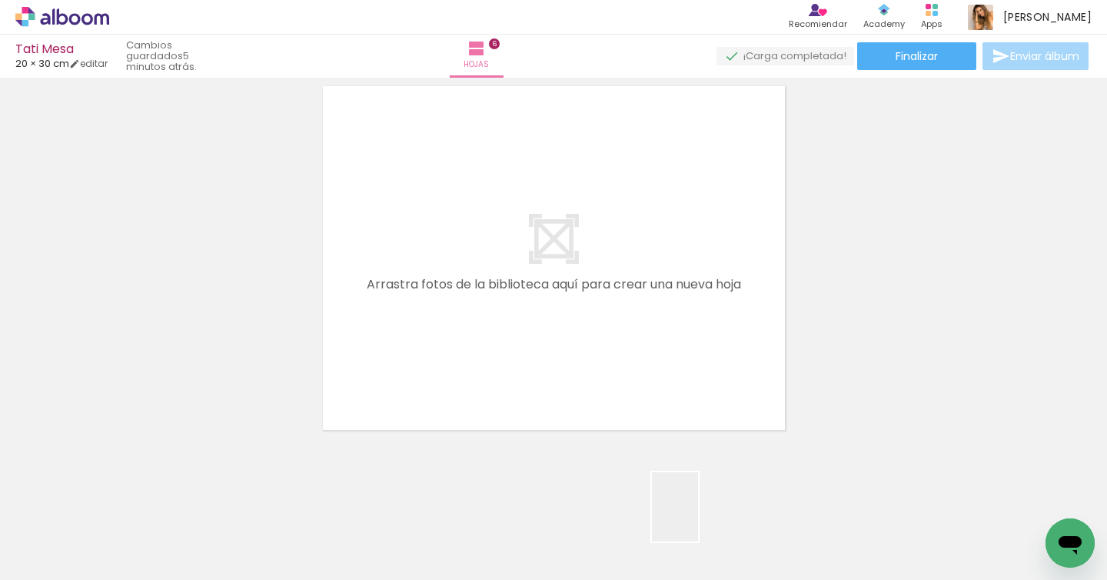
drag, startPoint x: 698, startPoint y: 518, endPoint x: 687, endPoint y: 368, distance: 151.1
click at [687, 368] on quentale-workspace at bounding box center [553, 290] width 1107 height 580
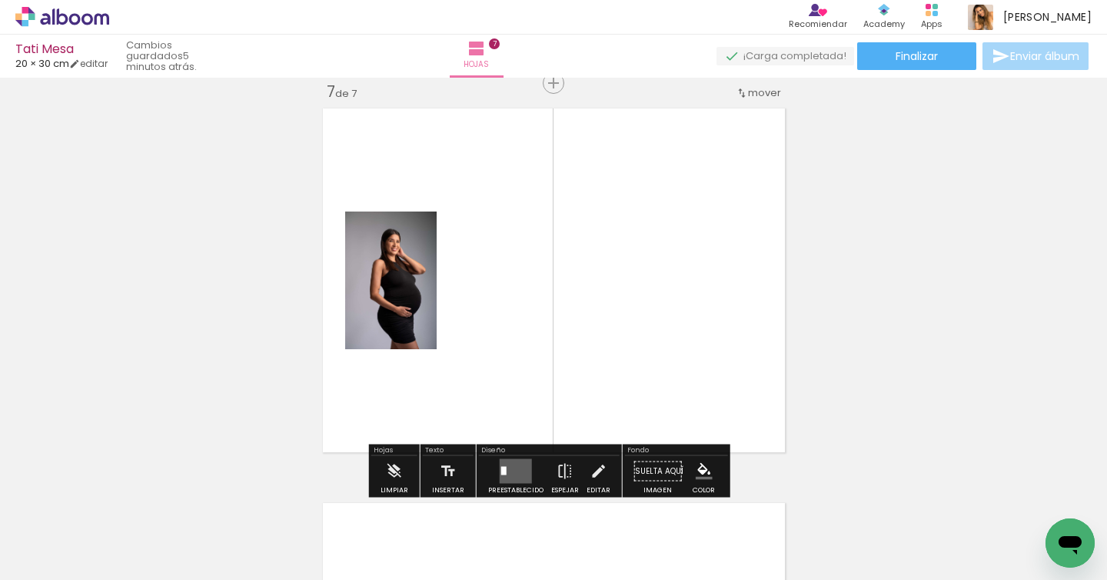
scroll to position [2386, 0]
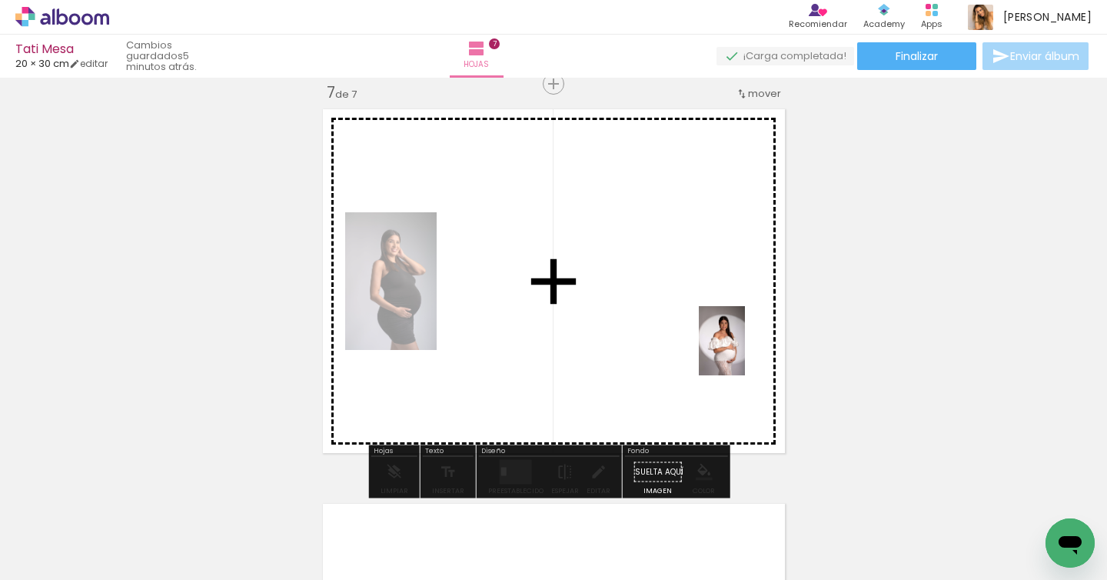
drag, startPoint x: 761, startPoint y: 534, endPoint x: 741, endPoint y: 358, distance: 176.4
click at [745, 353] on quentale-workspace at bounding box center [553, 290] width 1107 height 580
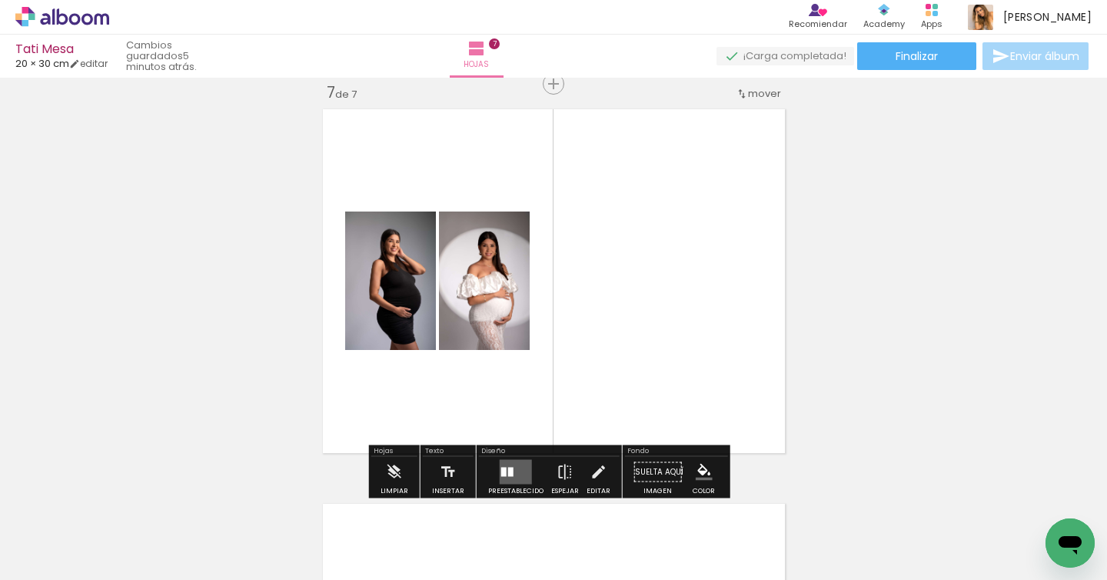
click at [514, 464] on quentale-layouter at bounding box center [516, 472] width 32 height 25
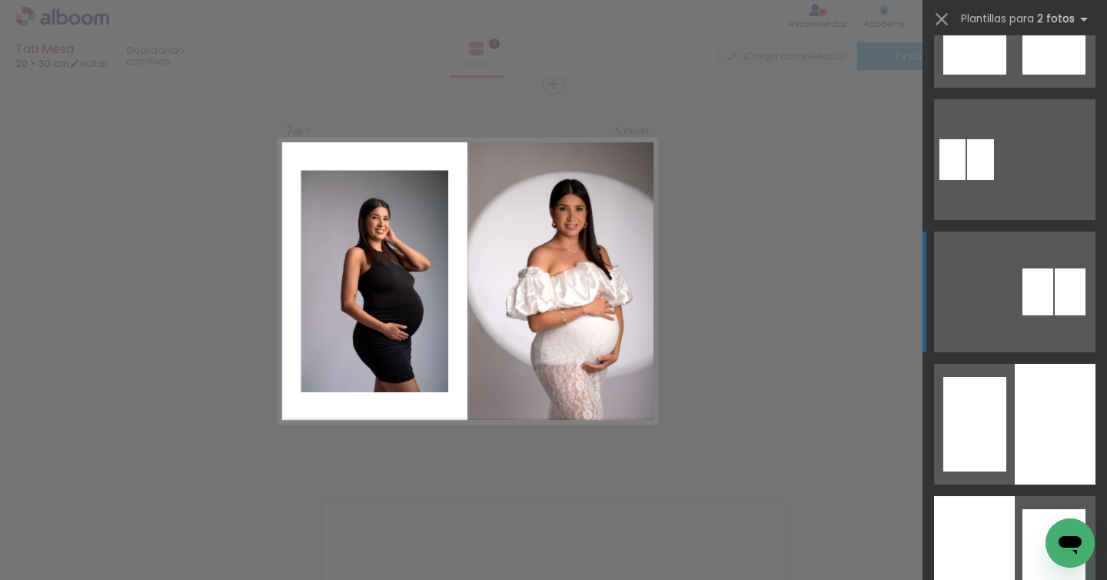
scroll to position [742, 0]
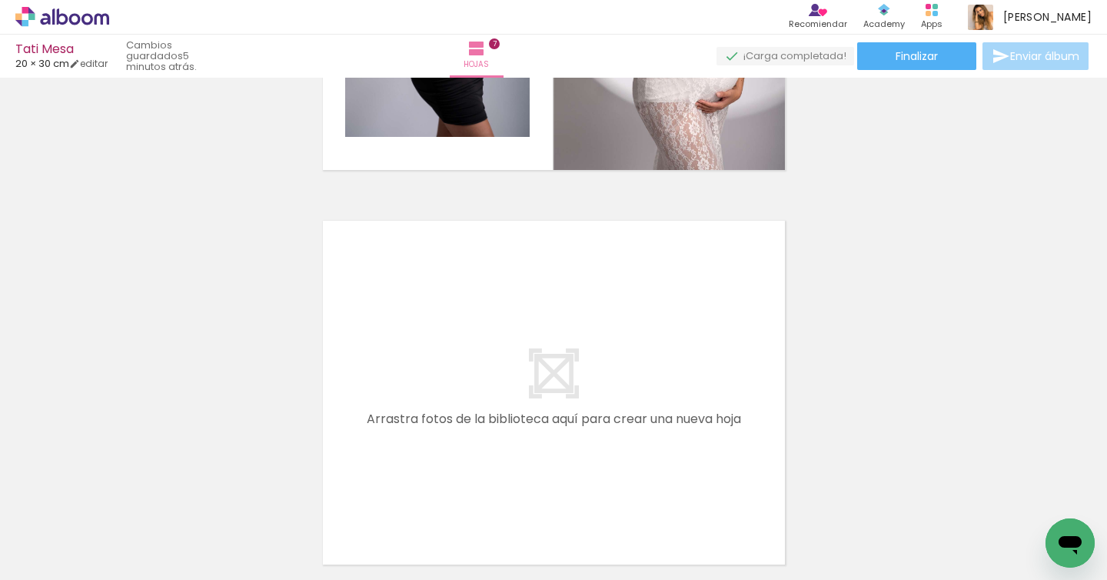
scroll to position [2671, 0]
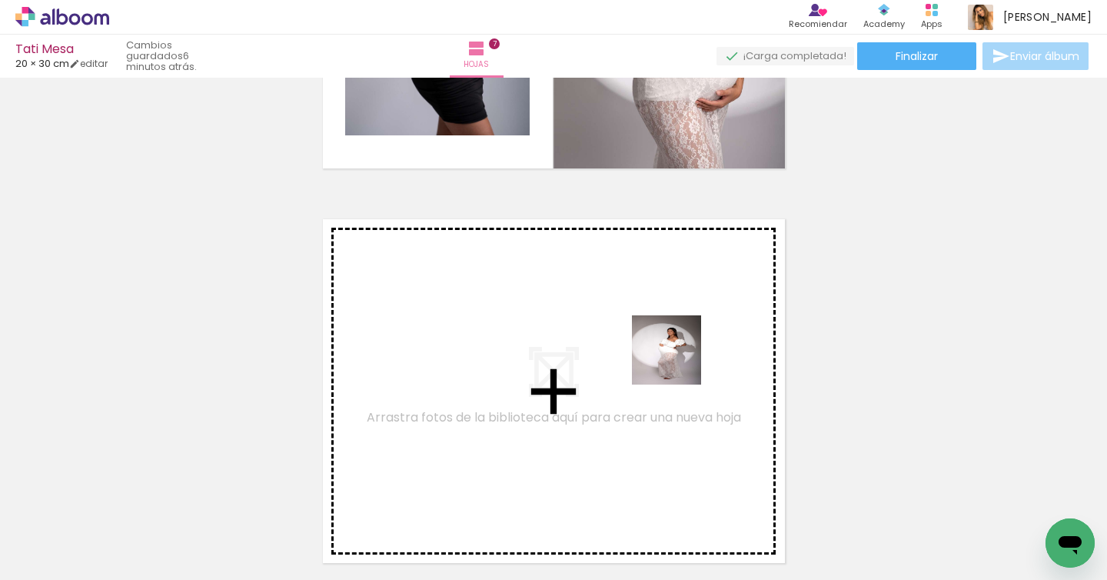
drag, startPoint x: 850, startPoint y: 511, endPoint x: 837, endPoint y: 445, distance: 66.7
click at [680, 361] on quentale-workspace at bounding box center [553, 290] width 1107 height 580
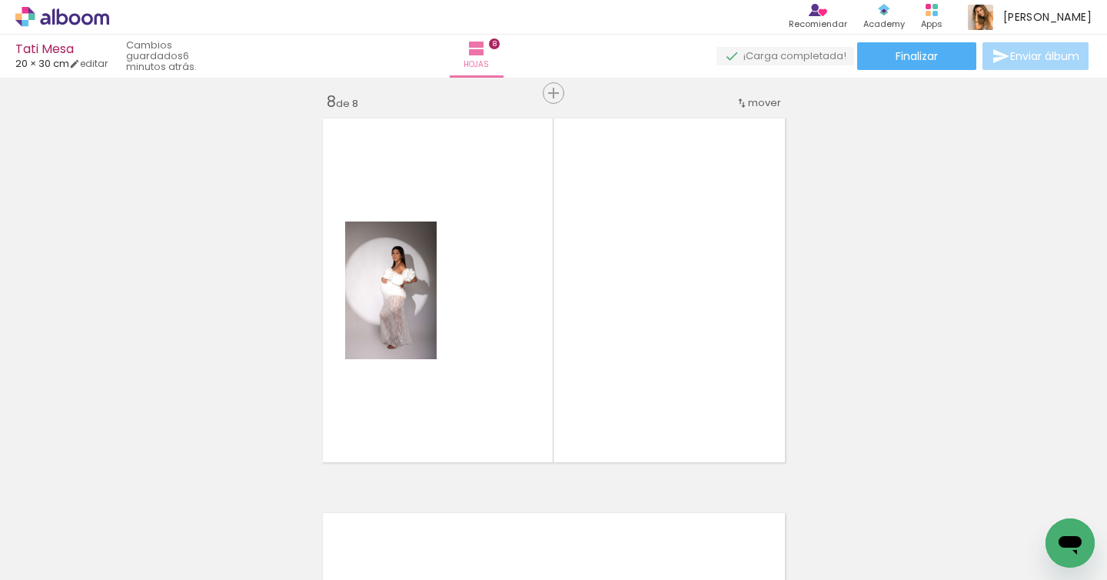
scroll to position [2781, 0]
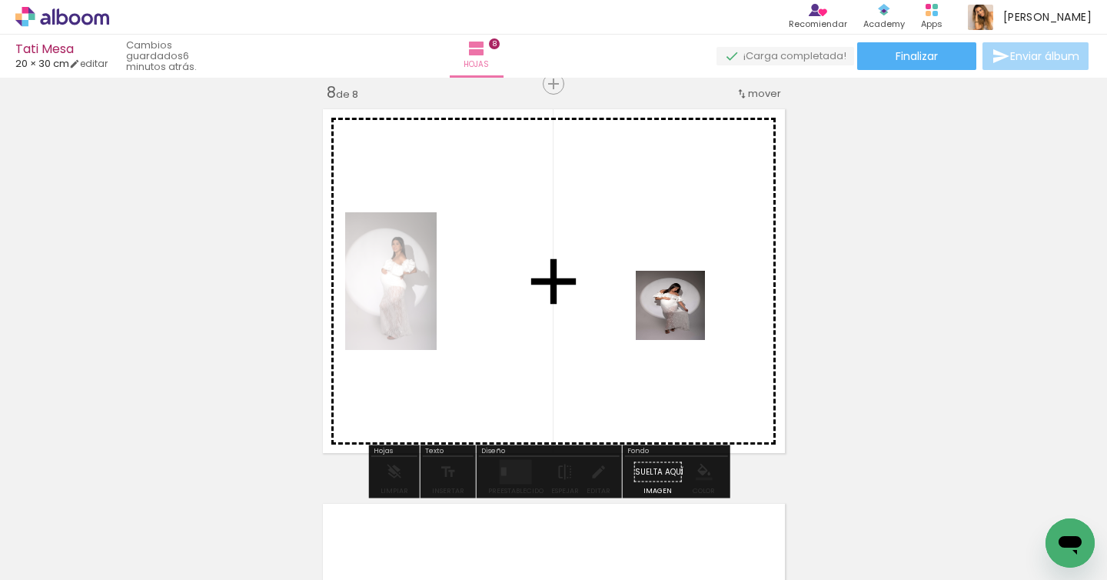
drag, startPoint x: 937, startPoint y: 519, endPoint x: 694, endPoint y: 314, distance: 317.5
click at [660, 300] on quentale-workspace at bounding box center [553, 290] width 1107 height 580
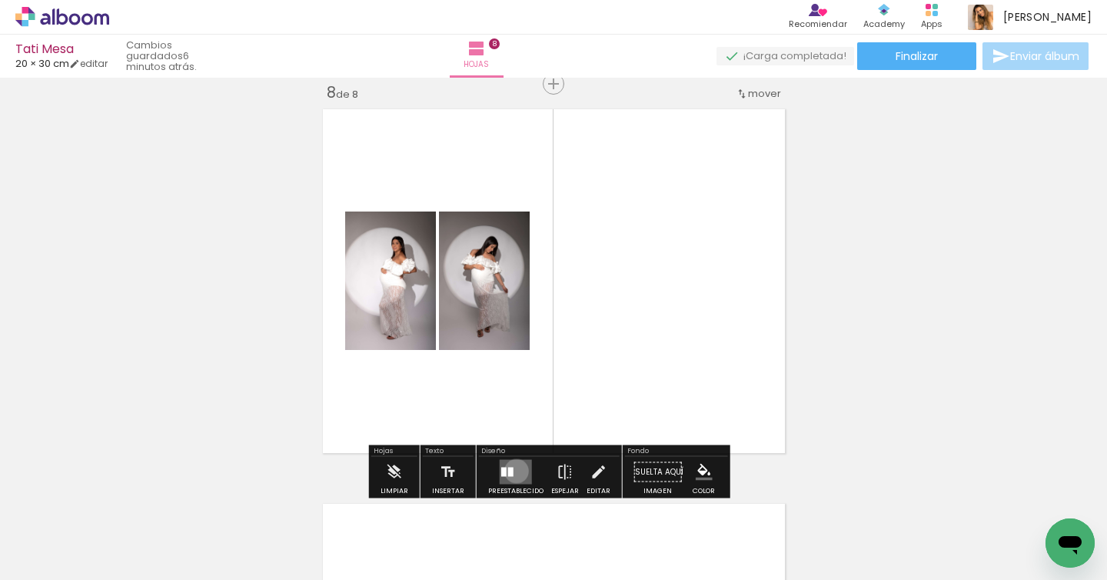
click at [514, 470] on quentale-layouter at bounding box center [516, 472] width 32 height 25
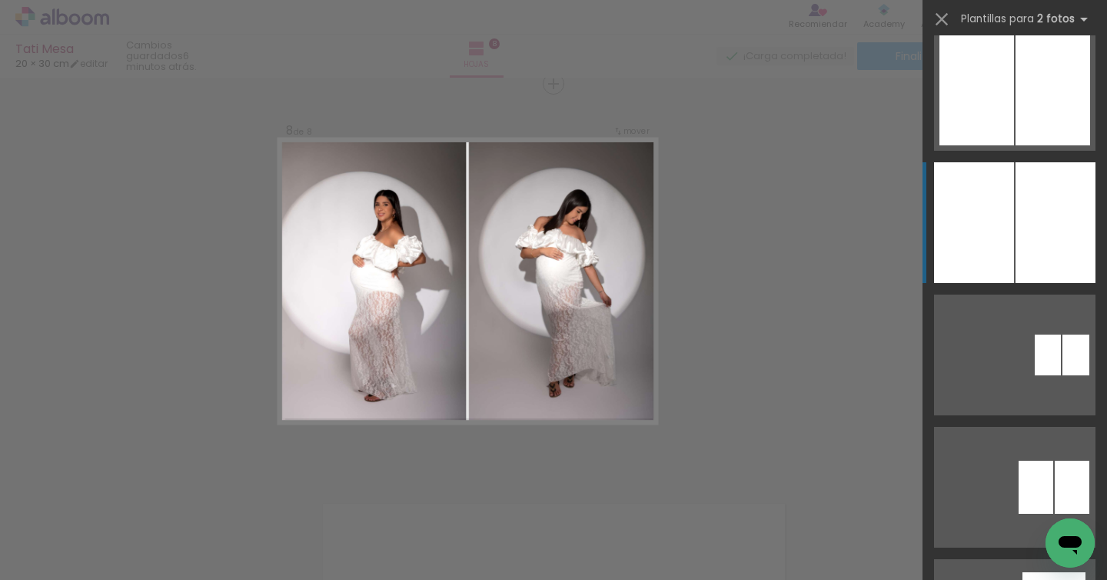
scroll to position [1343, 0]
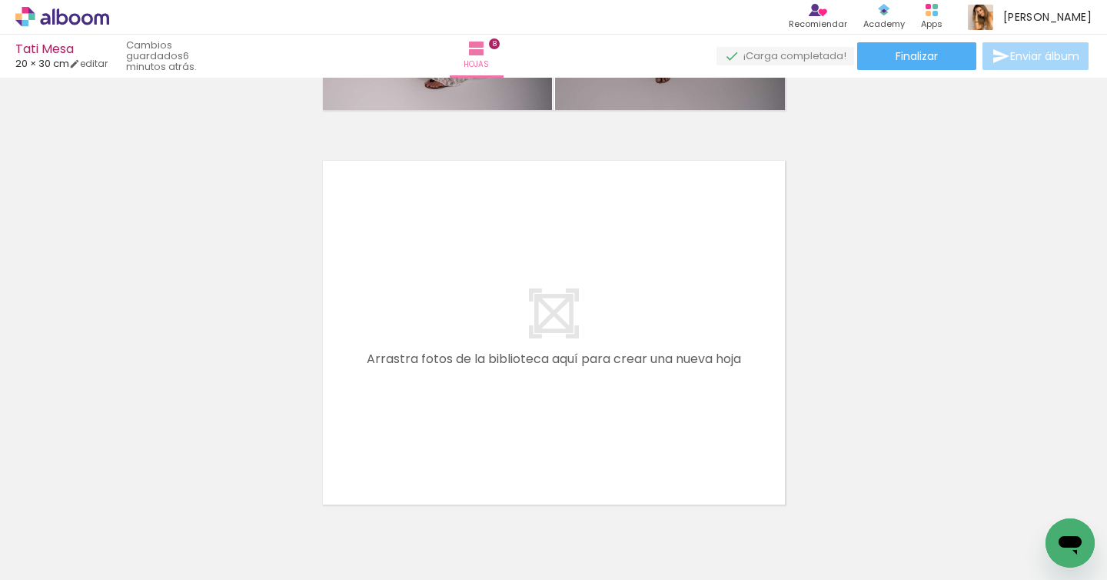
scroll to position [0, 746]
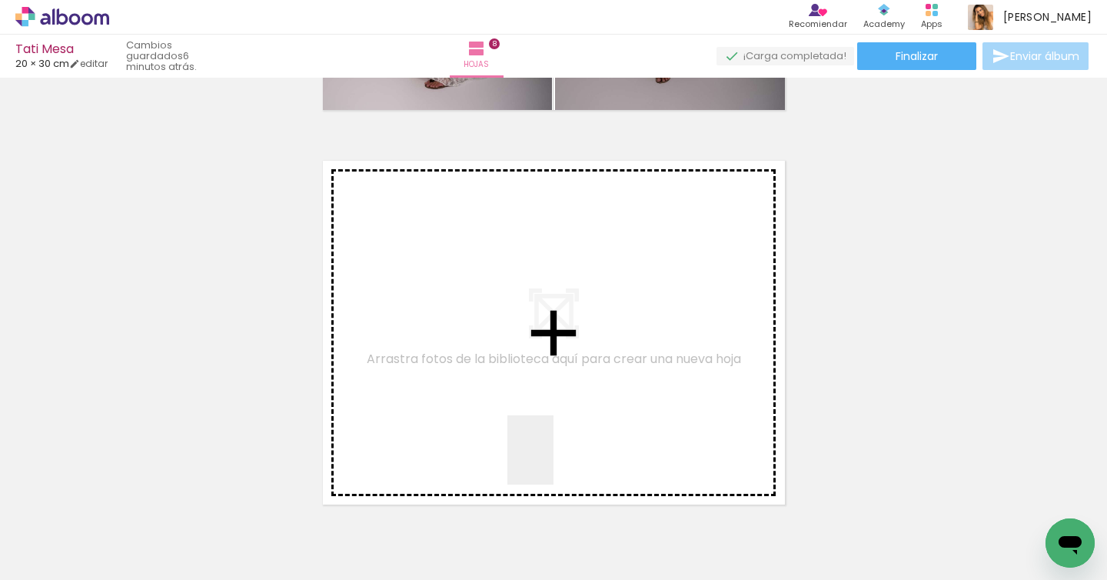
drag, startPoint x: 542, startPoint y: 535, endPoint x: 607, endPoint y: 499, distance: 74.0
click at [570, 408] on quentale-workspace at bounding box center [553, 290] width 1107 height 580
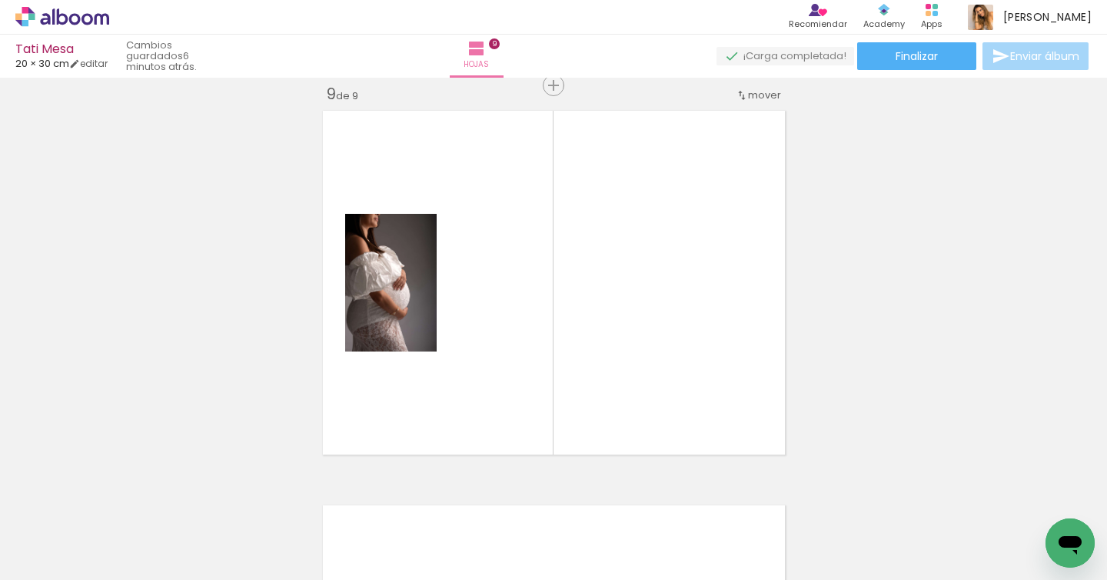
scroll to position [3175, 0]
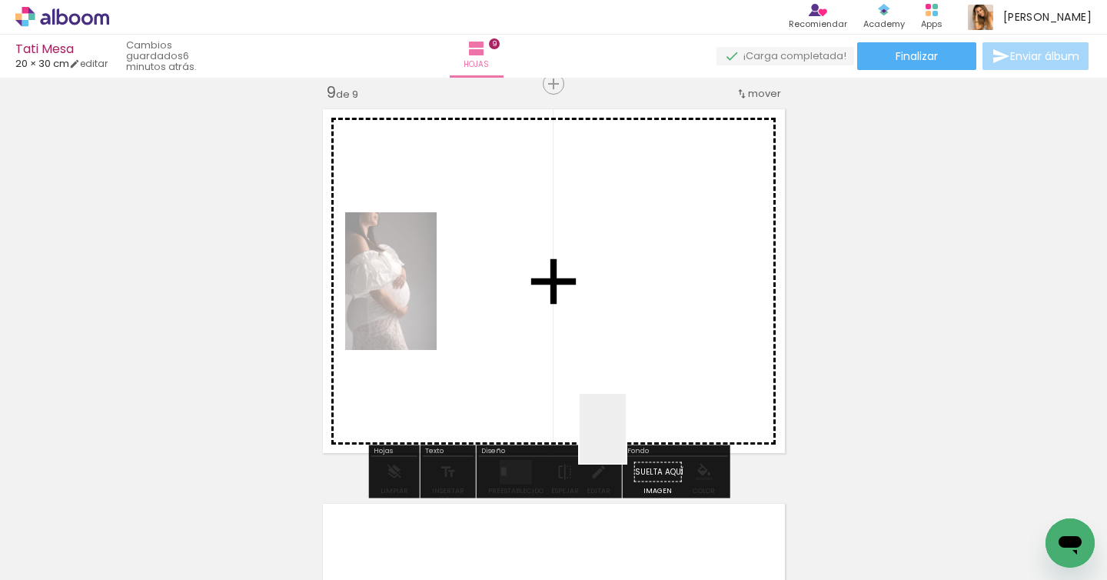
drag, startPoint x: 624, startPoint y: 499, endPoint x: 631, endPoint y: 426, distance: 73.4
click at [635, 396] on quentale-workspace at bounding box center [553, 290] width 1107 height 580
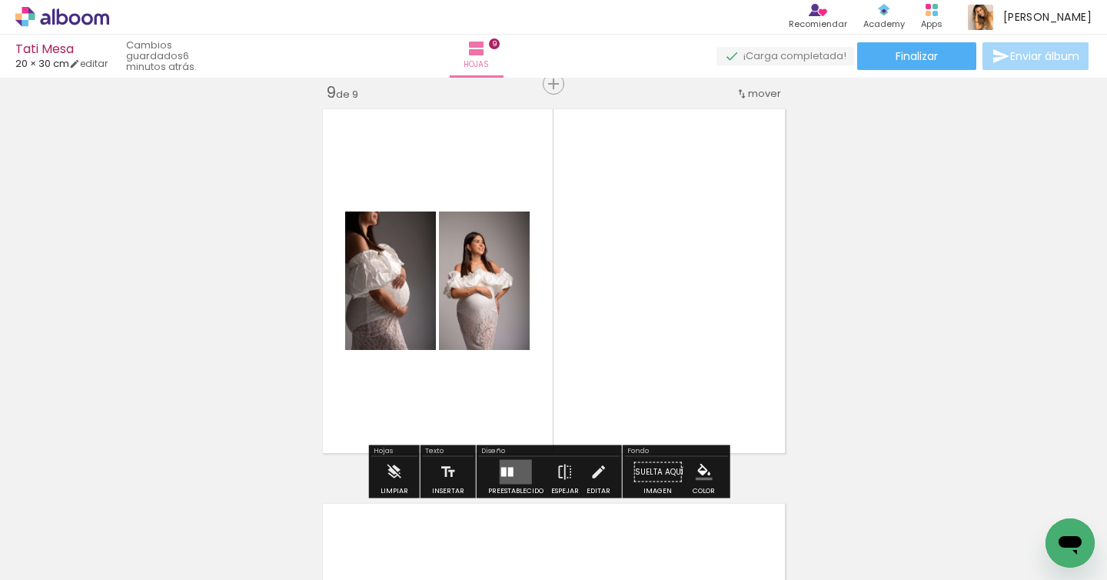
click at [510, 463] on quentale-layouter at bounding box center [516, 472] width 32 height 25
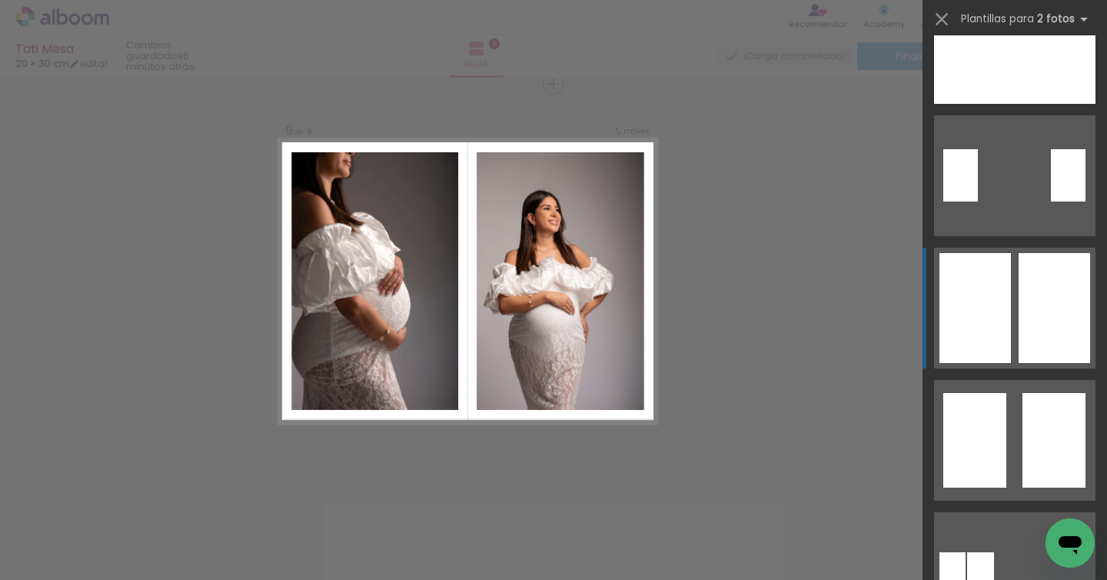
scroll to position [330, 0]
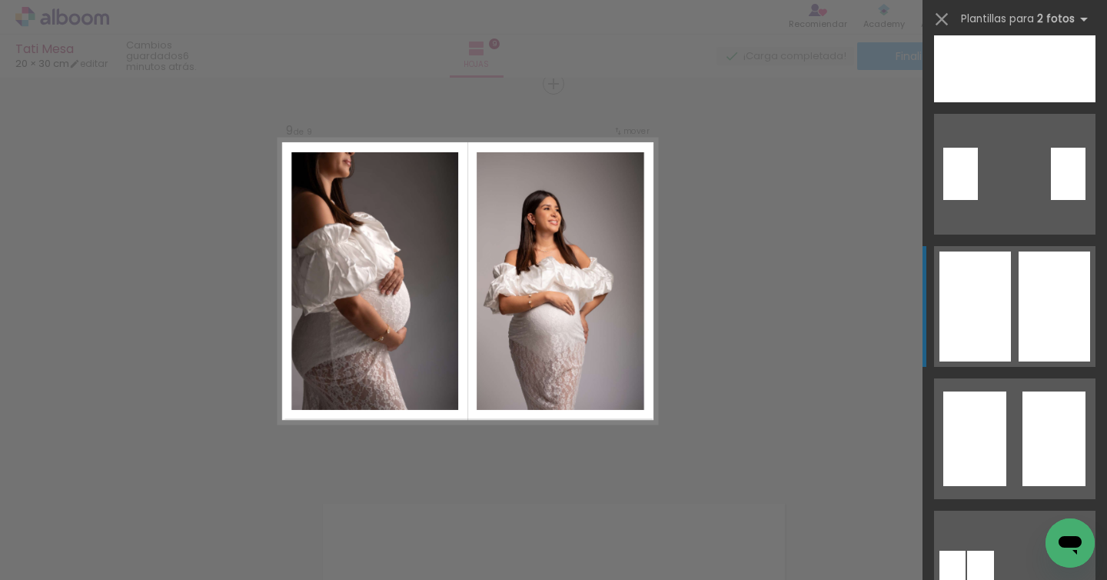
click at [1047, 281] on div at bounding box center [1055, 306] width 72 height 110
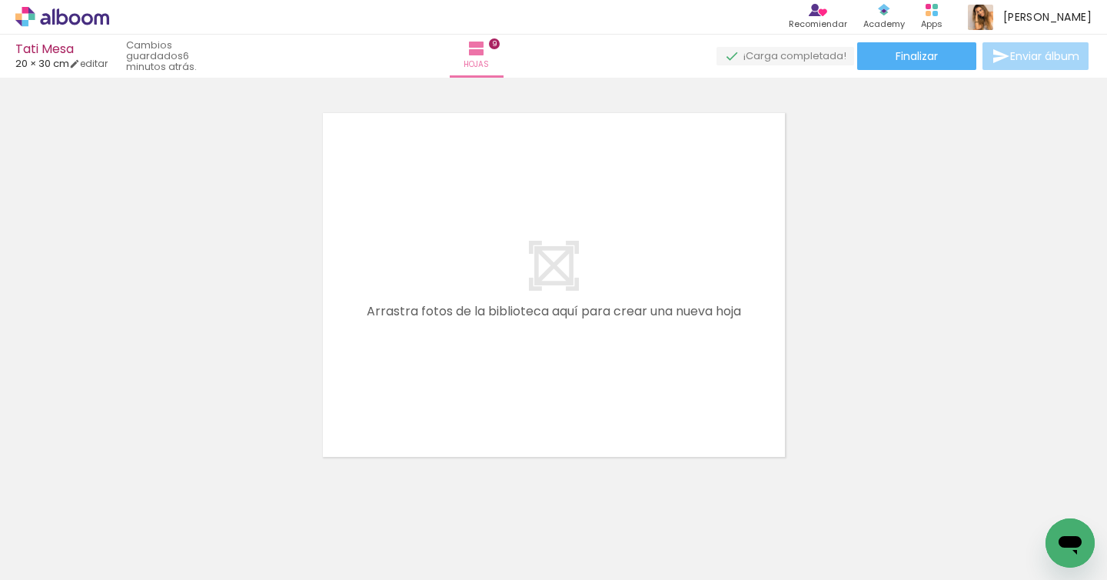
scroll to position [3567, 0]
drag, startPoint x: 764, startPoint y: 498, endPoint x: 797, endPoint y: 458, distance: 52.0
click at [623, 360] on quentale-workspace at bounding box center [553, 290] width 1107 height 580
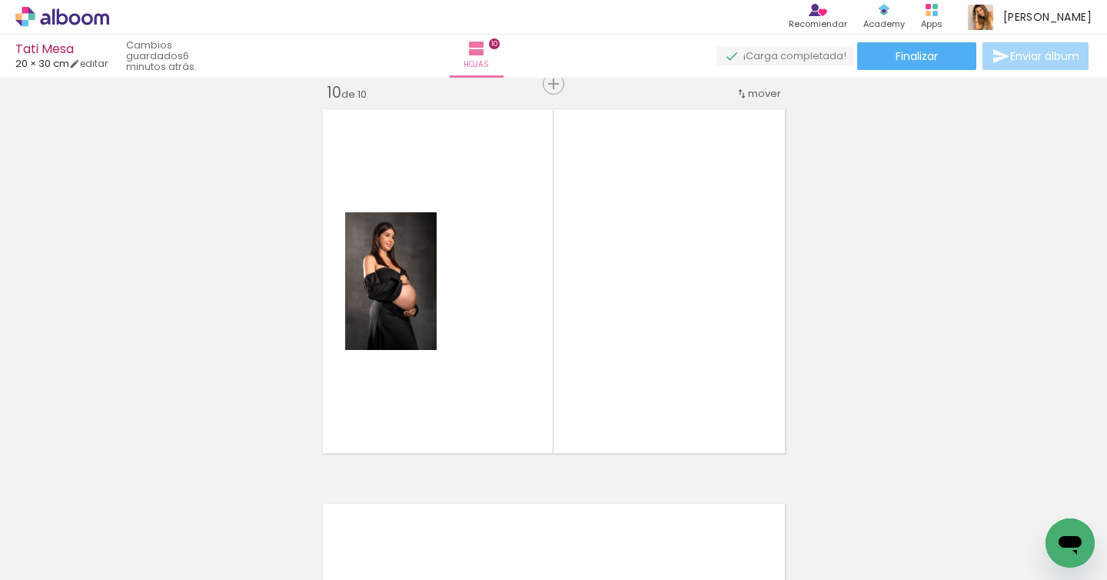
scroll to position [3570, 0]
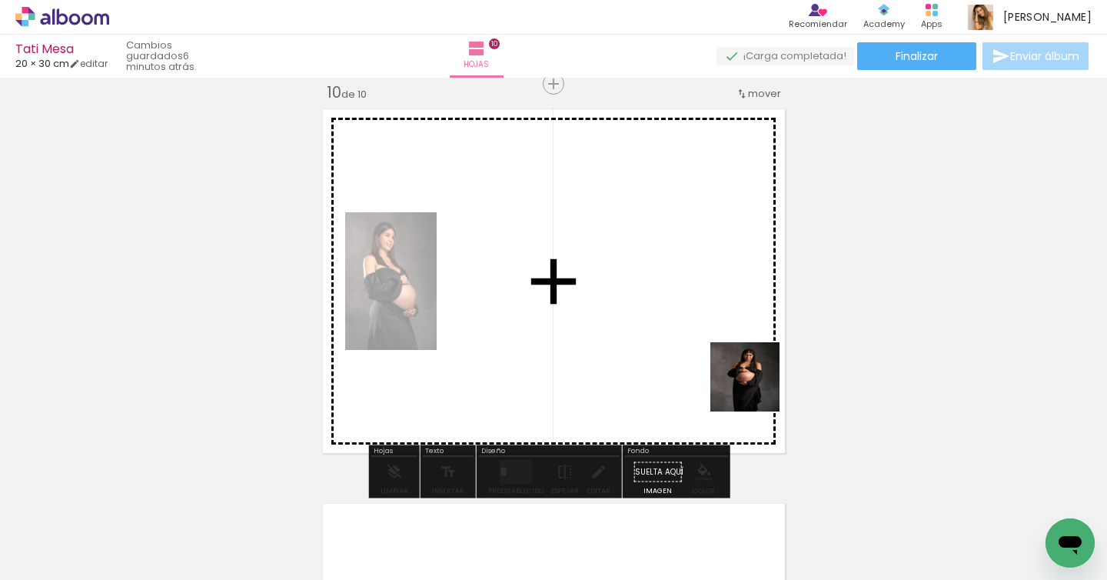
drag, startPoint x: 860, startPoint y: 495, endPoint x: 695, endPoint y: 317, distance: 242.7
click at [660, 276] on quentale-workspace at bounding box center [553, 290] width 1107 height 580
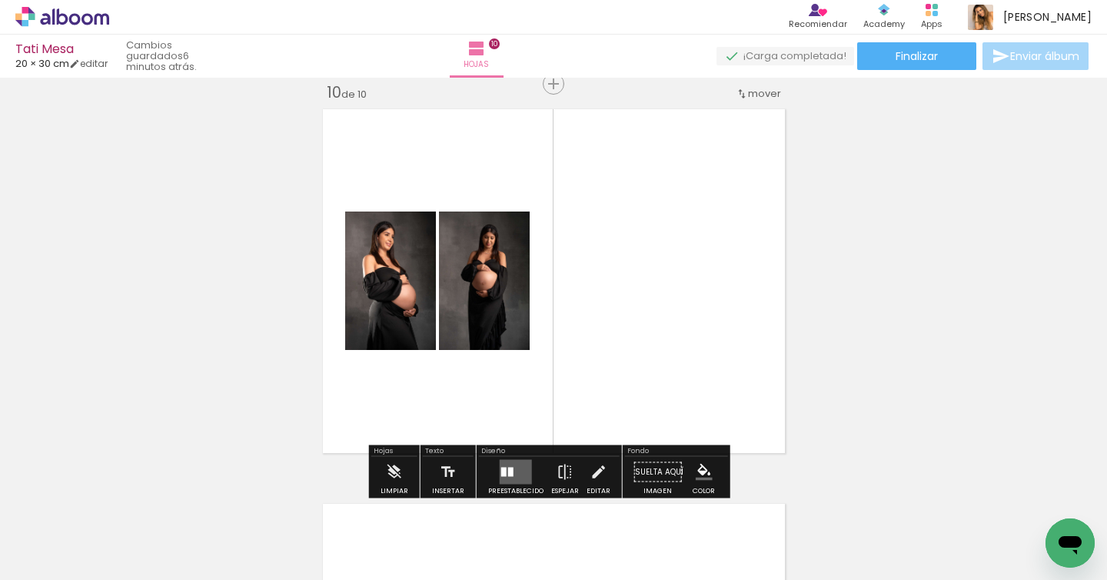
click at [517, 464] on quentale-layouter at bounding box center [516, 472] width 32 height 25
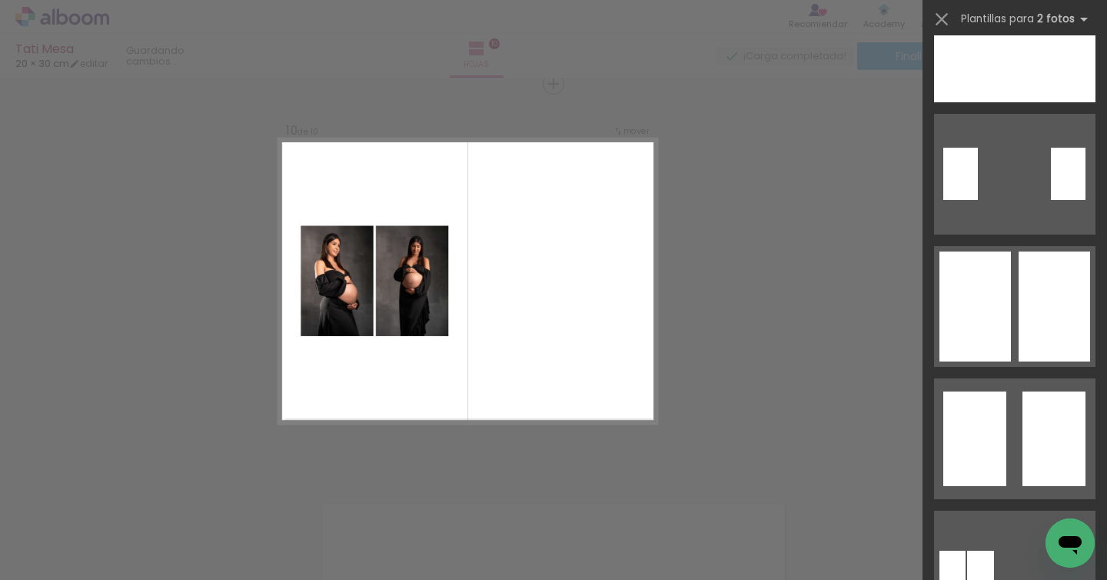
scroll to position [0, 0]
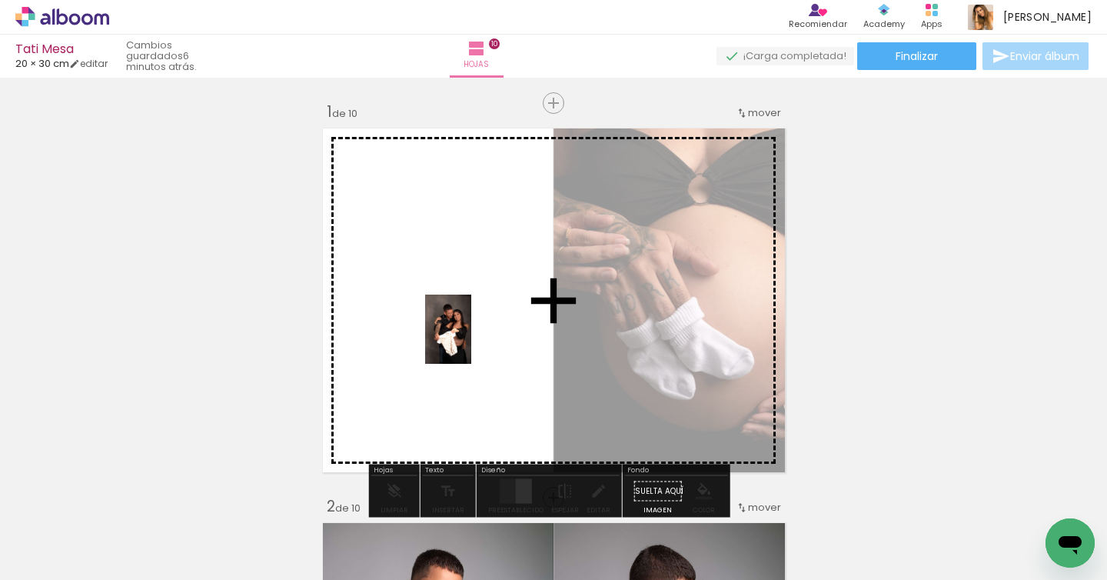
drag, startPoint x: 1042, startPoint y: 524, endPoint x: 491, endPoint y: 344, distance: 579.5
click at [471, 340] on quentale-workspace at bounding box center [553, 290] width 1107 height 580
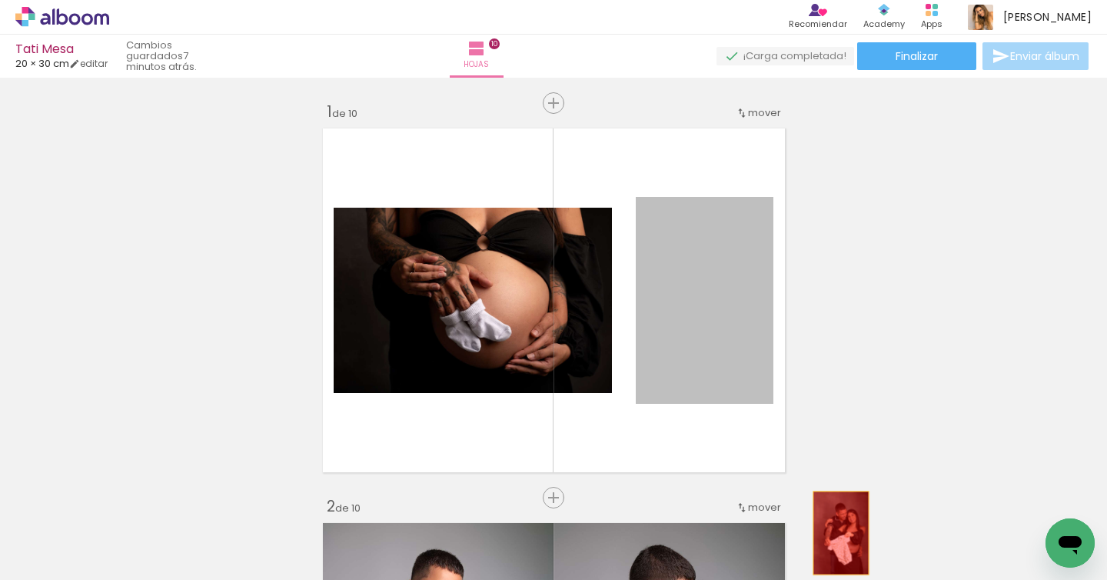
drag, startPoint x: 703, startPoint y: 322, endPoint x: 831, endPoint y: 548, distance: 260.0
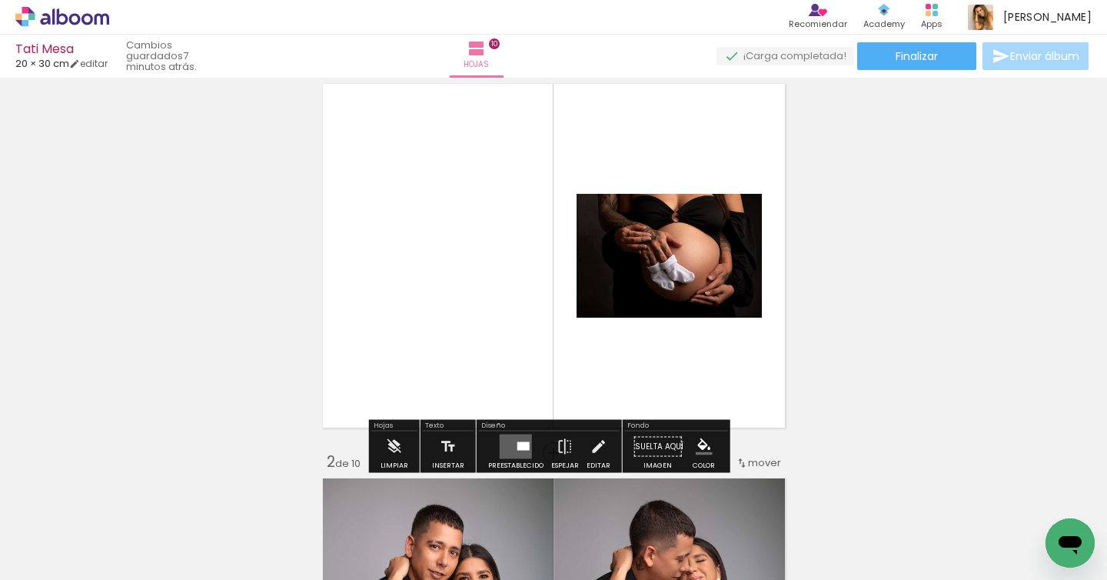
scroll to position [82, 0]
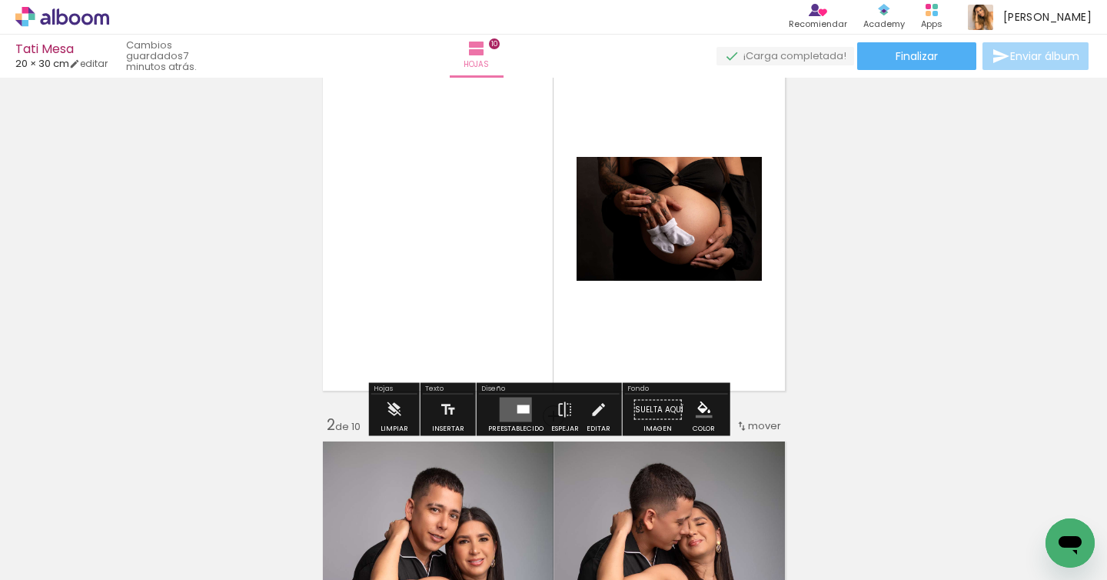
click at [520, 410] on div at bounding box center [524, 409] width 12 height 8
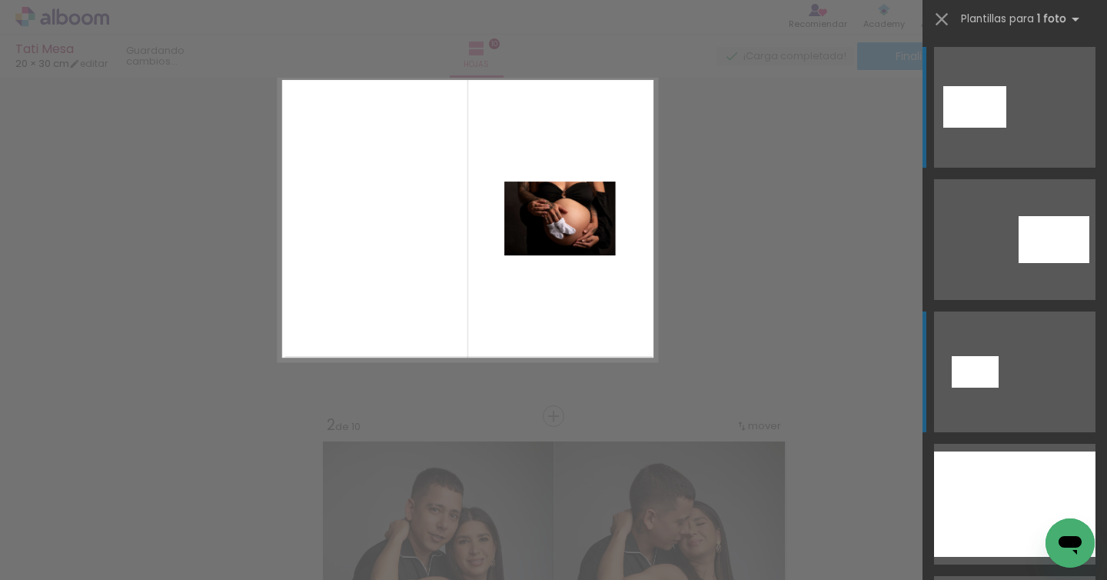
scroll to position [68, 0]
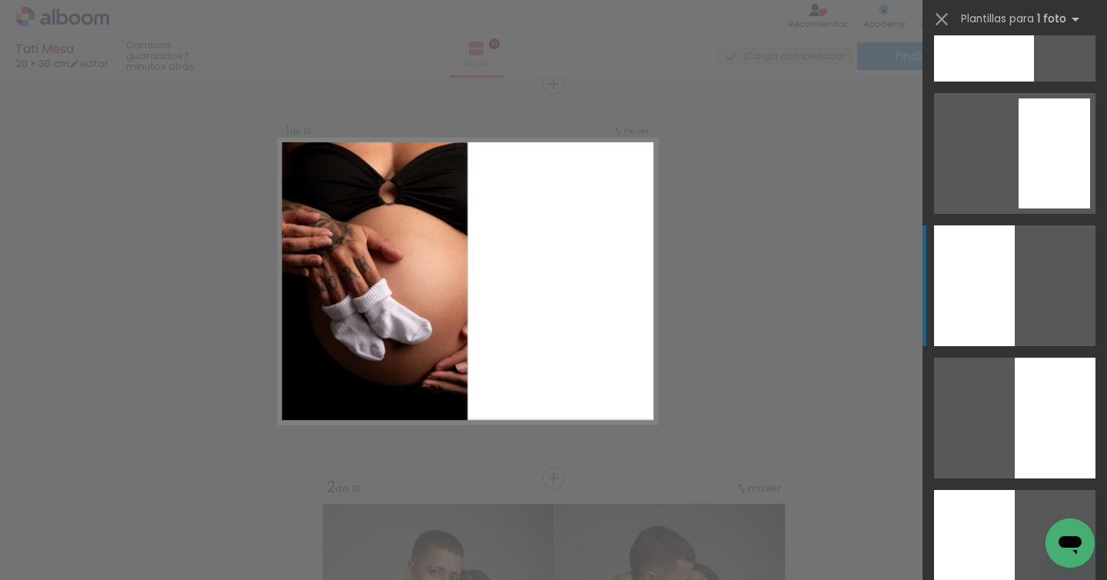
scroll to position [1330, 0]
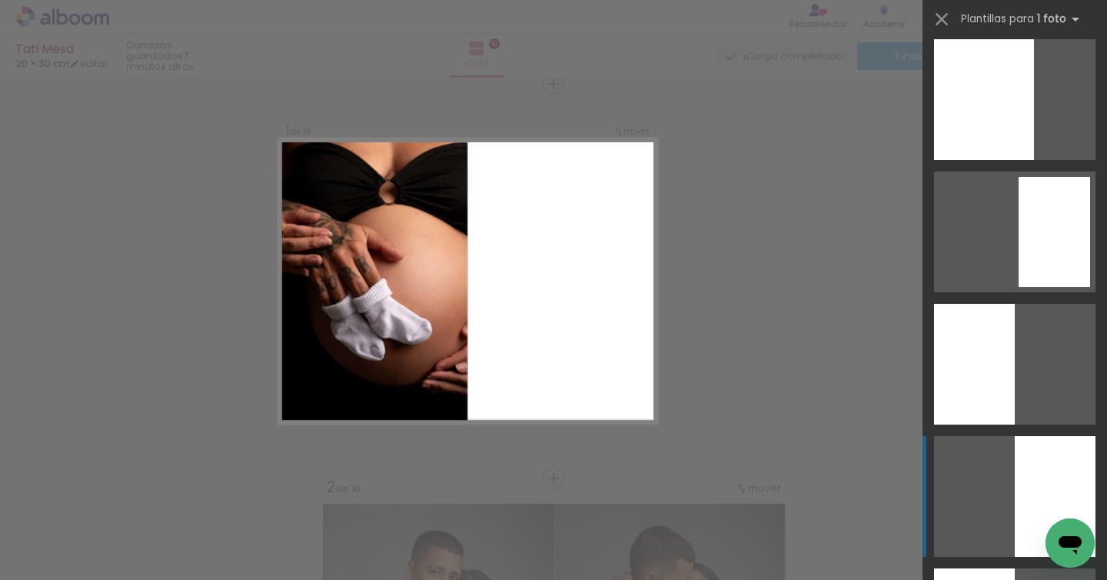
click at [1024, 467] on div at bounding box center [1055, 496] width 81 height 121
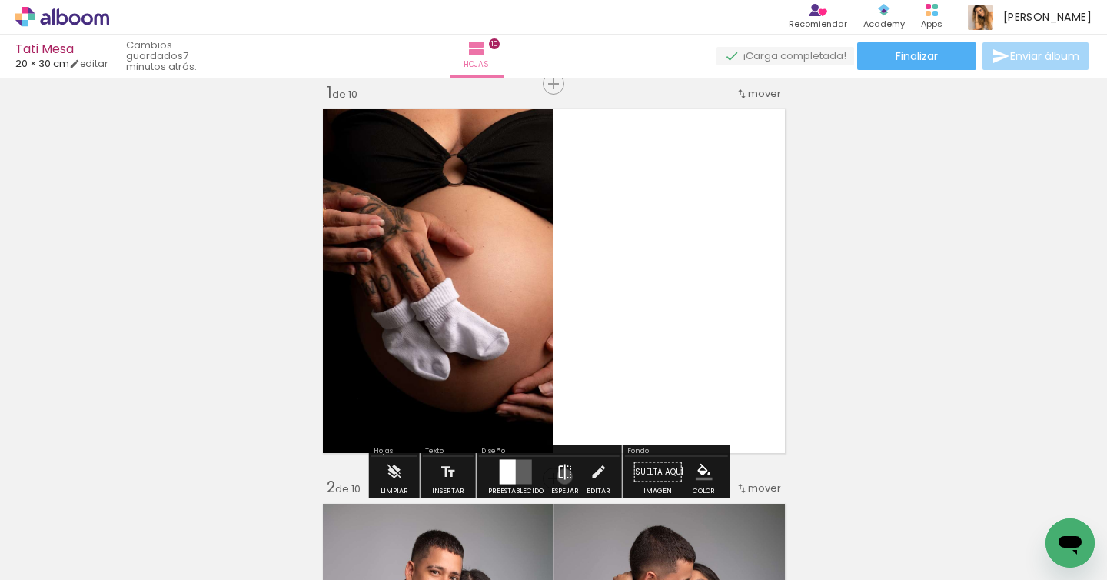
click at [562, 475] on iron-icon at bounding box center [565, 472] width 17 height 31
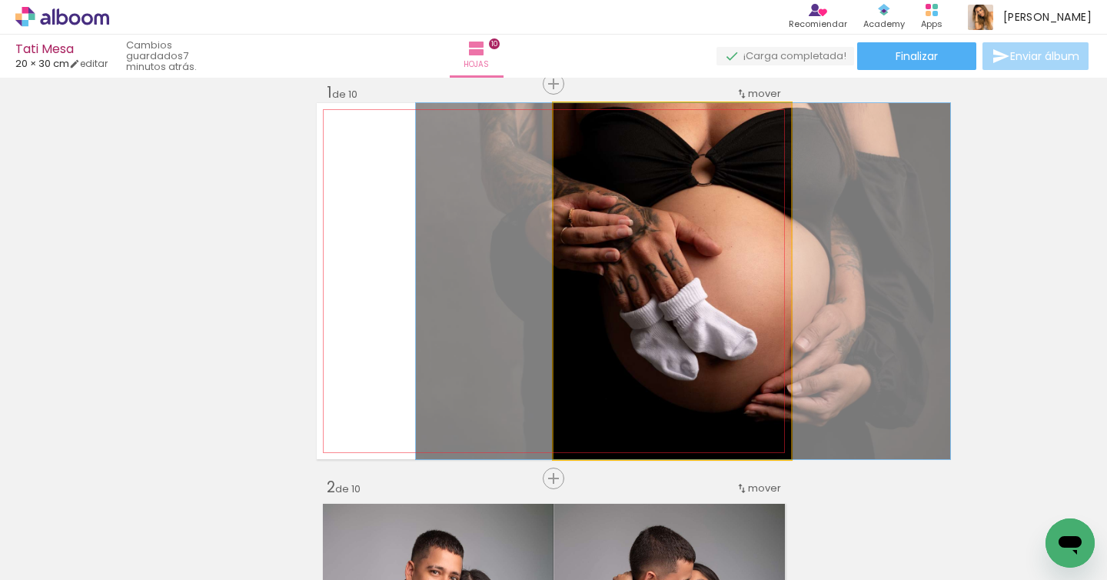
drag, startPoint x: 616, startPoint y: 328, endPoint x: 625, endPoint y: 325, distance: 9.5
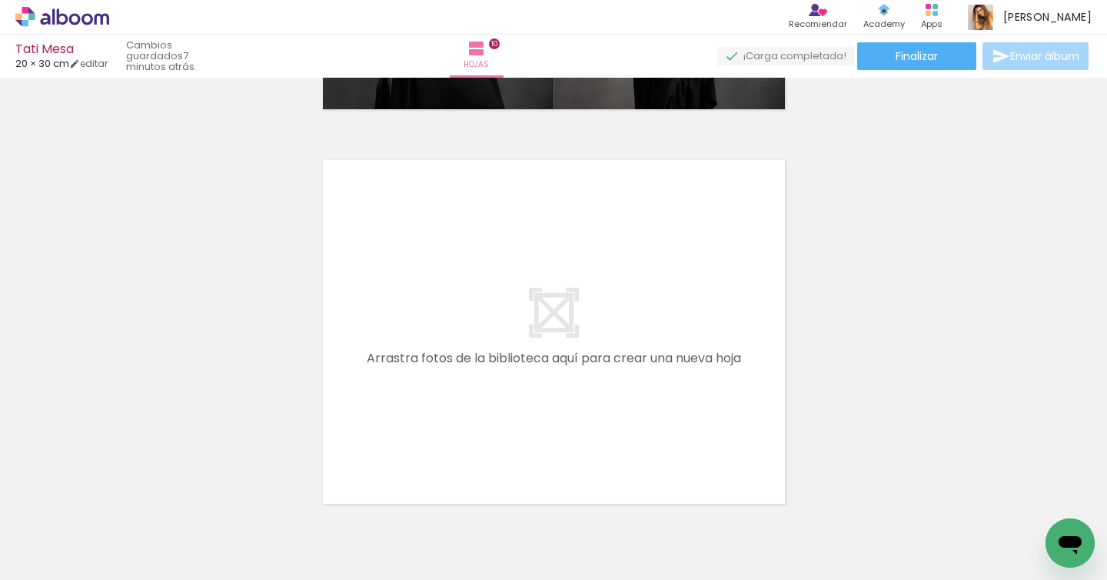
scroll to position [3993, 0]
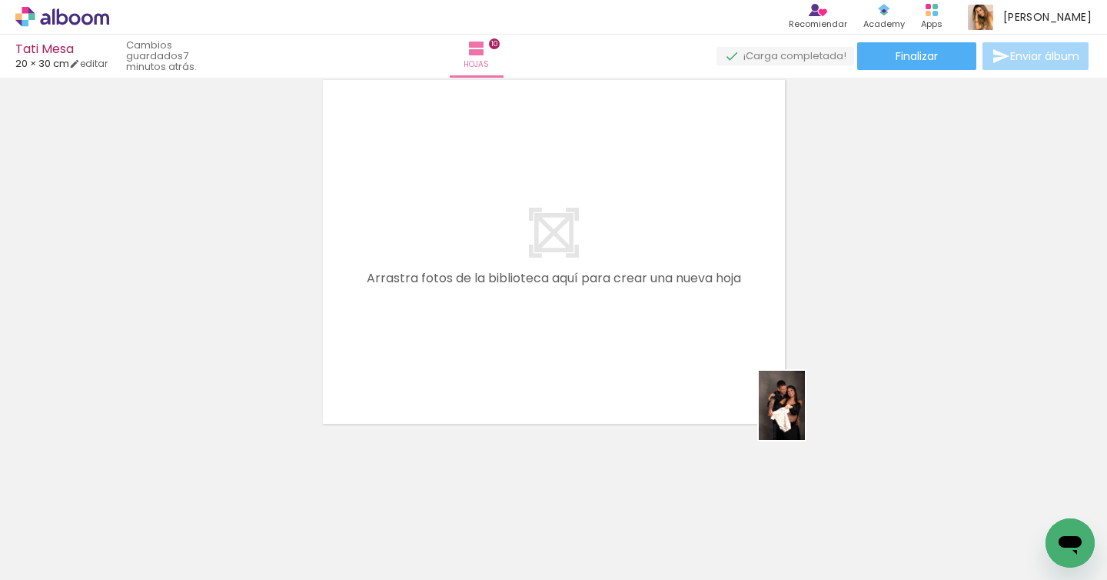
drag, startPoint x: 1034, startPoint y: 518, endPoint x: 694, endPoint y: 365, distance: 372.7
click at [684, 367] on quentale-workspace at bounding box center [553, 290] width 1107 height 580
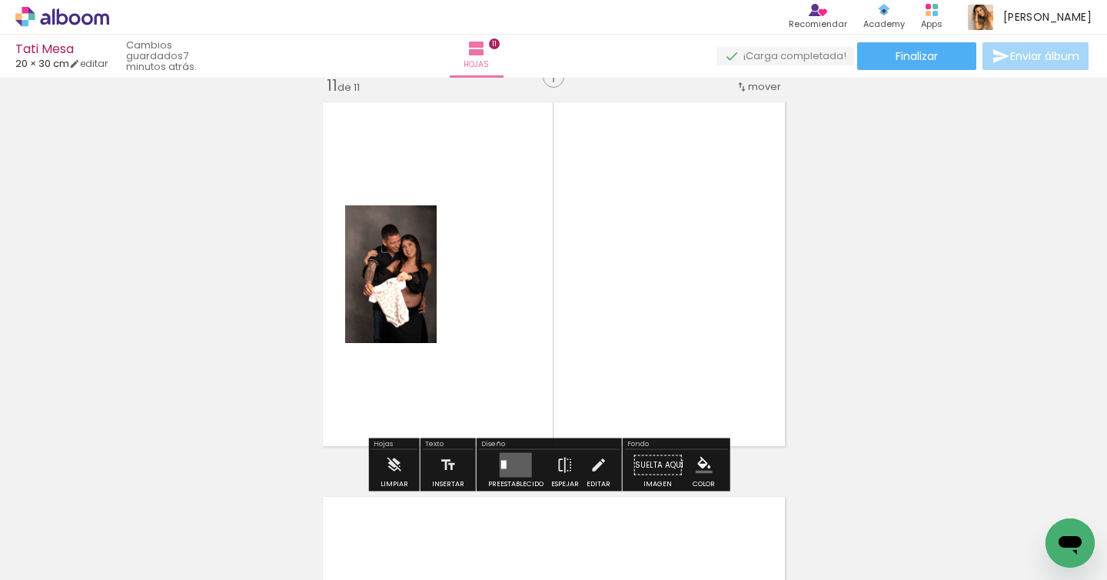
scroll to position [3964, 0]
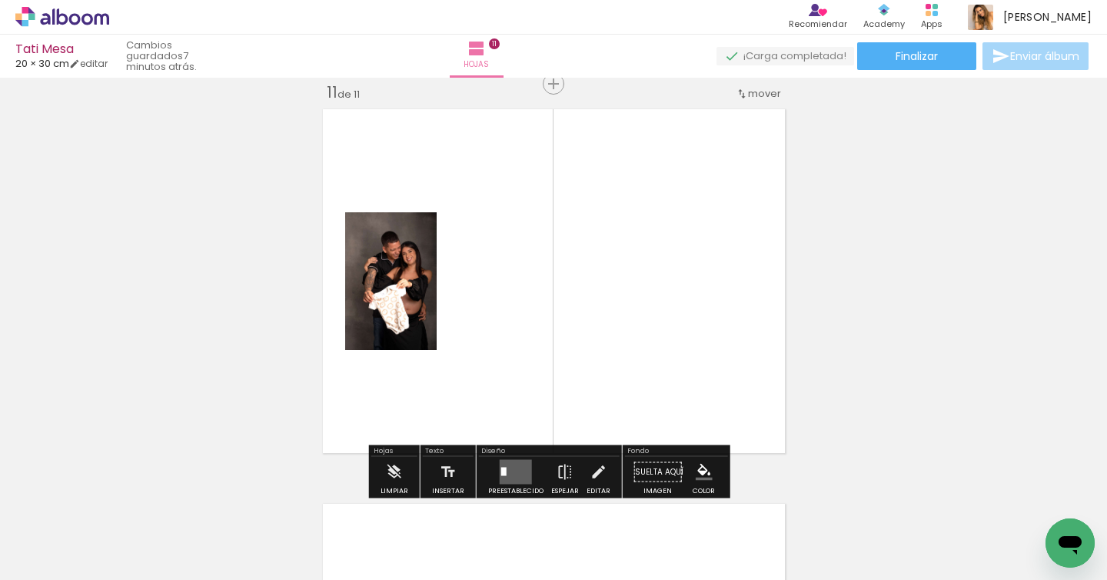
drag, startPoint x: 518, startPoint y: 467, endPoint x: 533, endPoint y: 459, distance: 17.2
click at [518, 466] on quentale-layouter at bounding box center [516, 472] width 32 height 25
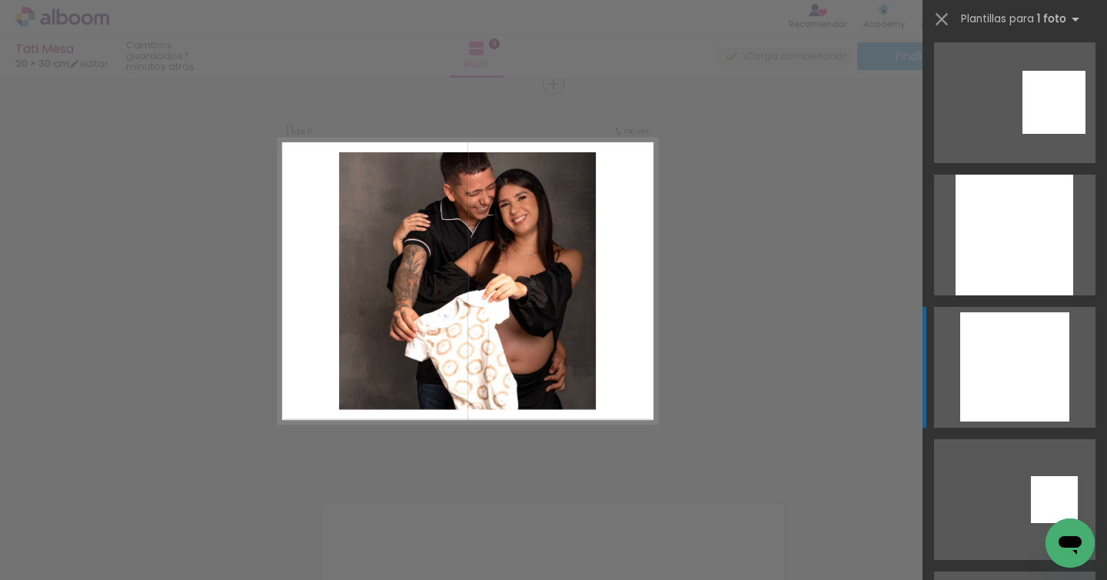
scroll to position [1723, 0]
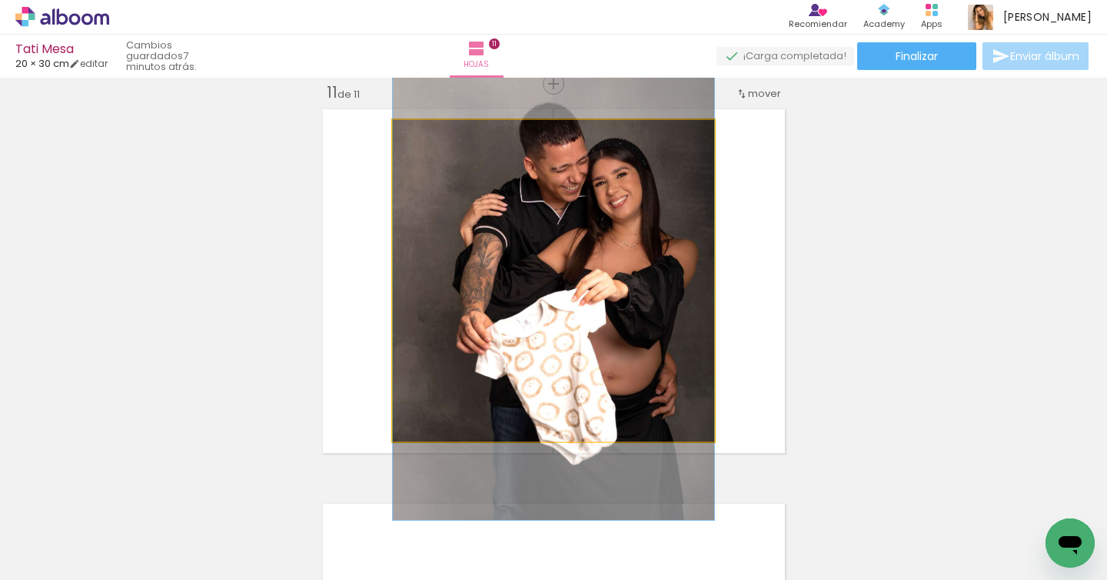
drag, startPoint x: 597, startPoint y: 311, endPoint x: 605, endPoint y: 306, distance: 9.4
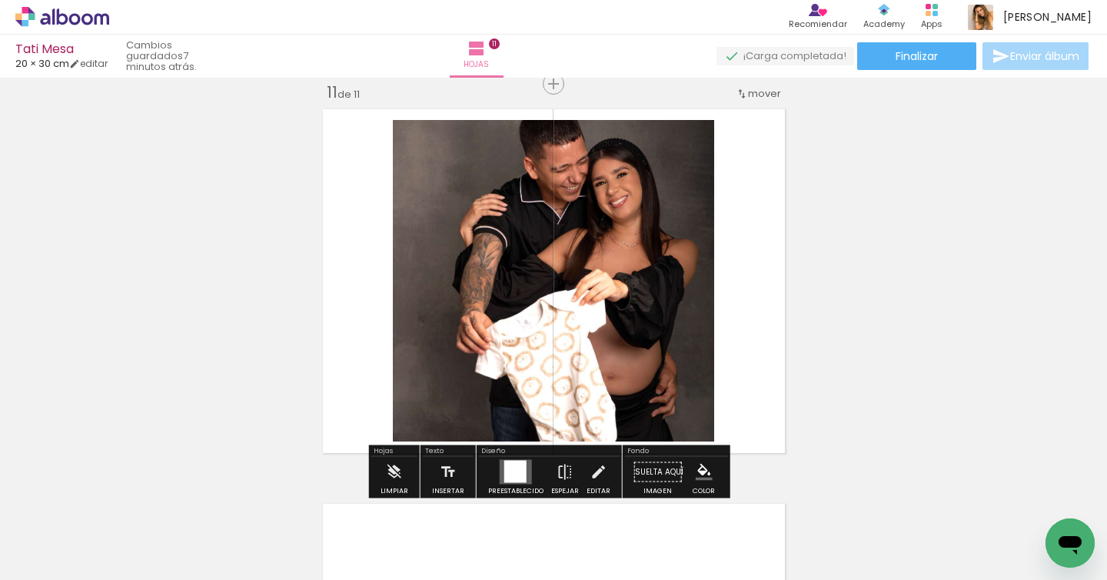
click at [942, 58] on paper-button "Finalizar" at bounding box center [916, 56] width 119 height 28
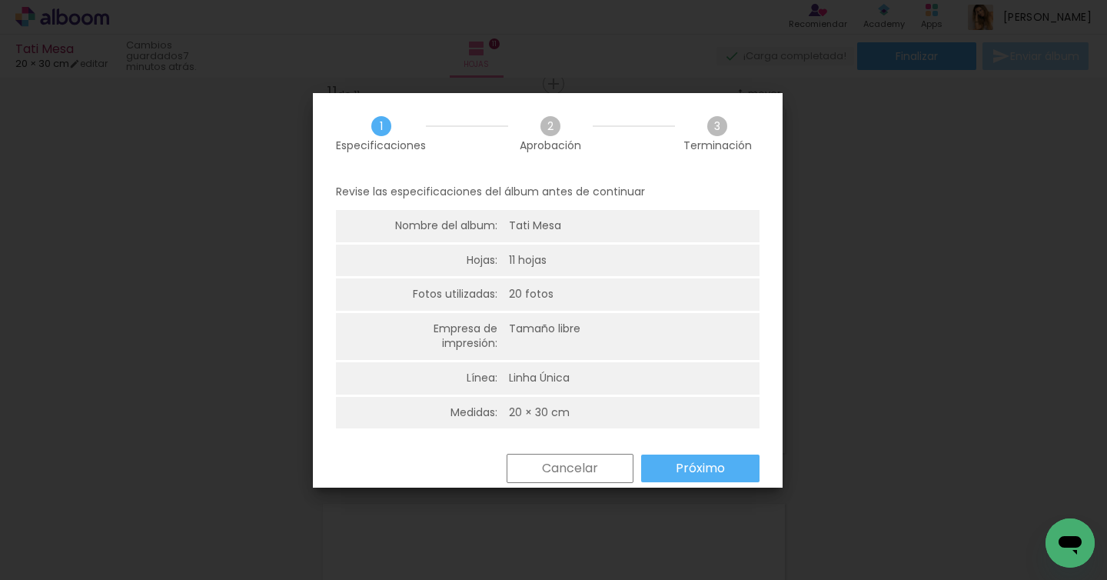
click at [740, 468] on paper-button "Próximo" at bounding box center [700, 468] width 118 height 28
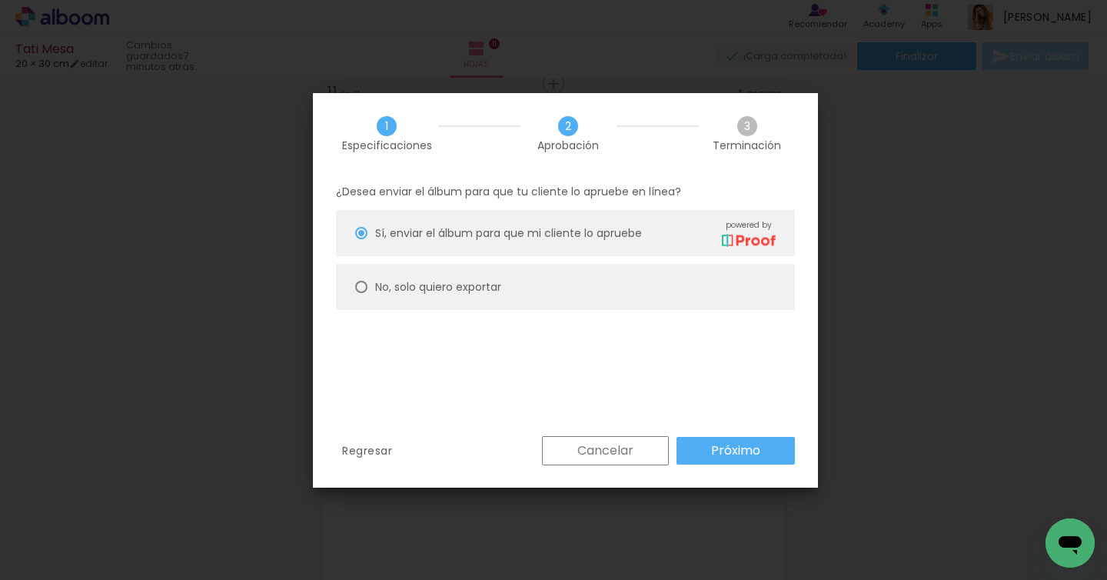
click at [651, 271] on paper-radio-button "No, solo quiero exportar" at bounding box center [565, 287] width 459 height 46
type paper-radio-button "on"
click at [659, 291] on paper-radio-button "No, solo quiero exportar" at bounding box center [565, 287] width 459 height 46
click at [0, 0] on slot "Próximo" at bounding box center [0, 0] width 0 height 0
type input "Alta, 300 DPI"
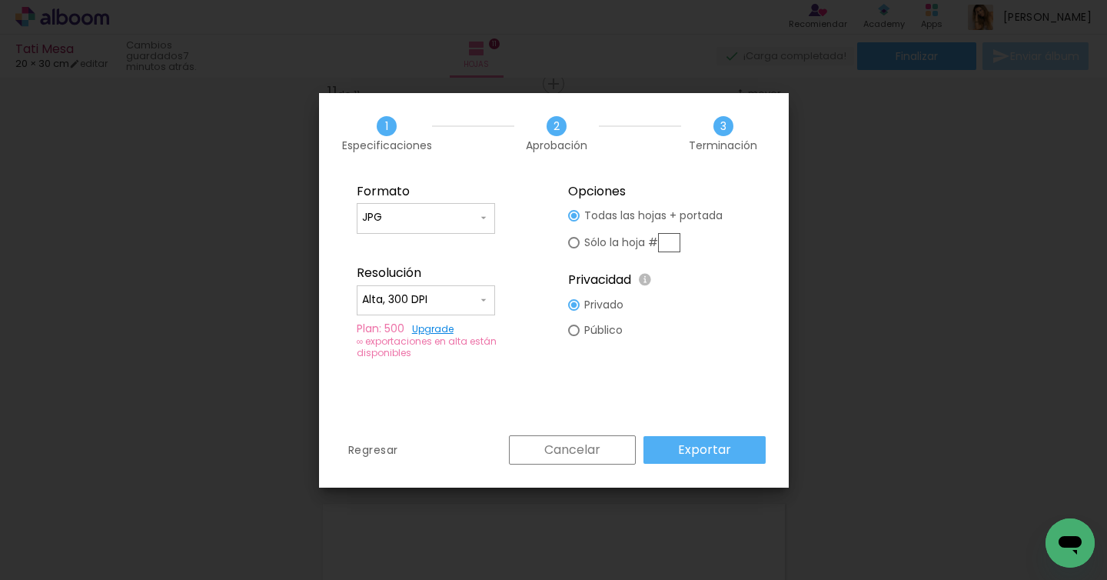
click at [0, 0] on slot "Exportar" at bounding box center [0, 0] width 0 height 0
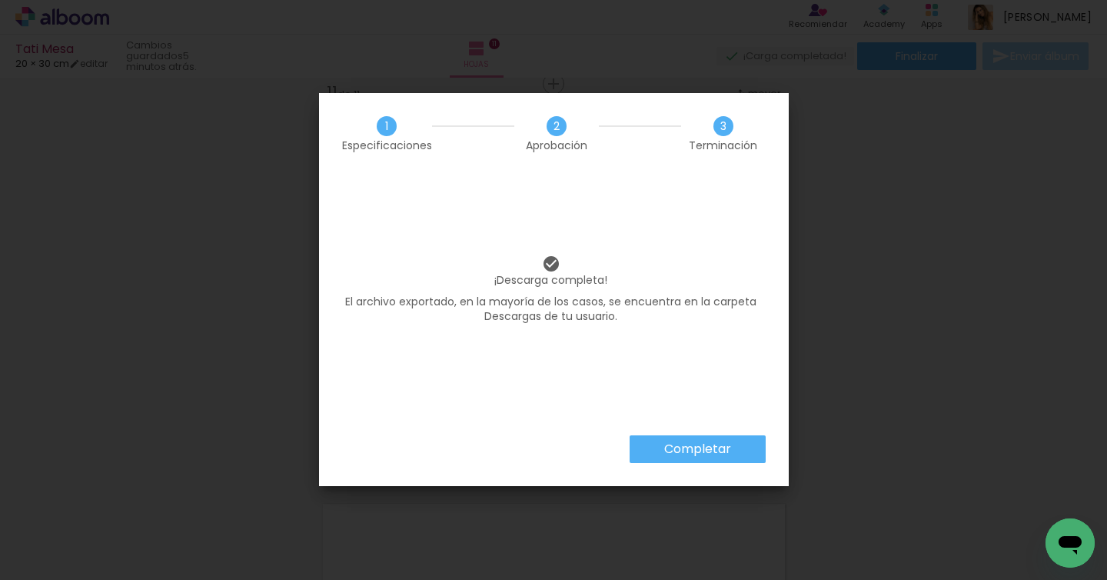
click at [0, 0] on slot "Completar" at bounding box center [0, 0] width 0 height 0
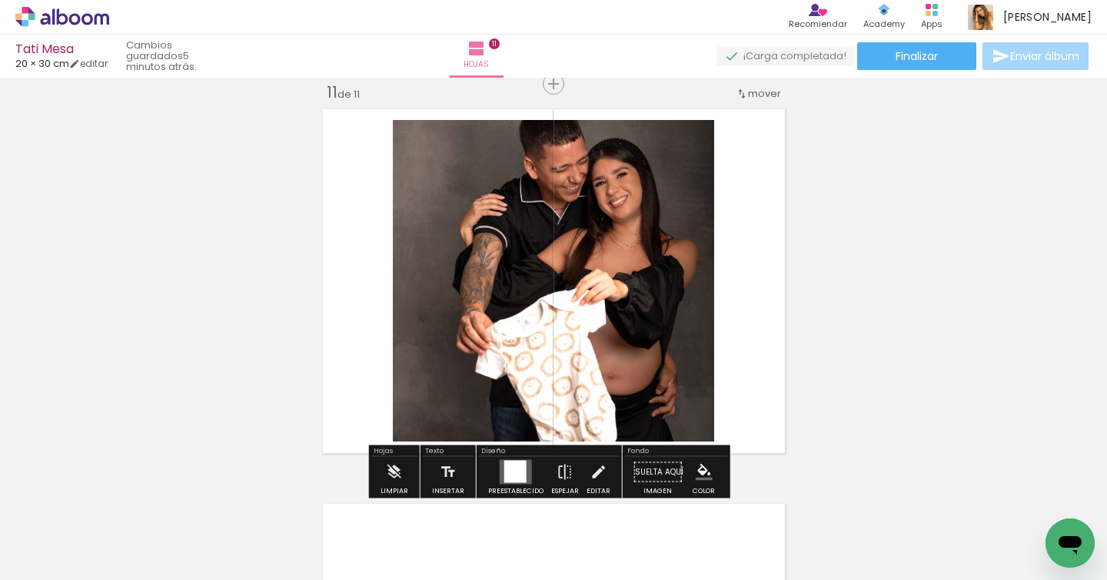
click at [57, 14] on icon at bounding box center [63, 16] width 12 height 16
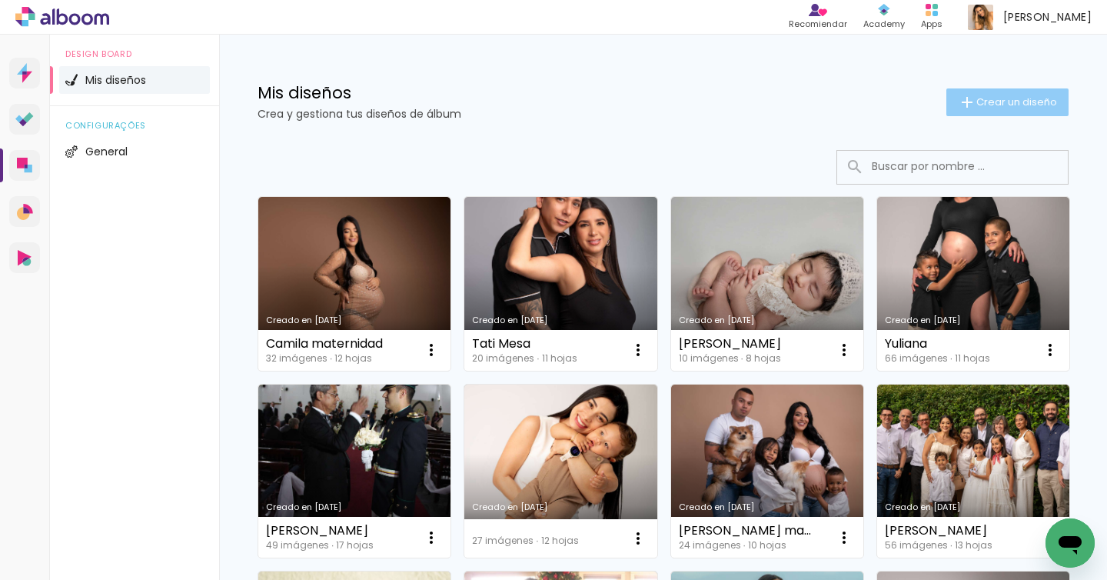
click at [977, 106] on span "Crear un diseño" at bounding box center [1017, 102] width 81 height 10
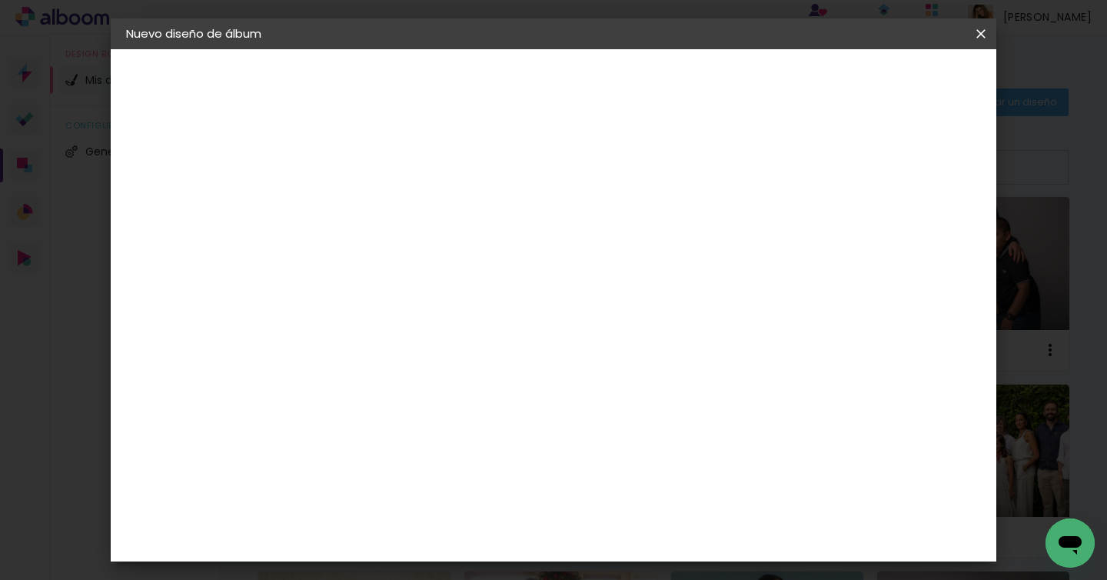
click at [378, 215] on input at bounding box center [378, 207] width 0 height 24
type input "[PERSON_NAME]"
type paper-input "[PERSON_NAME]"
click at [0, 0] on slot "Avanzar" at bounding box center [0, 0] width 0 height 0
click at [0, 0] on slot "Tamaño libre" at bounding box center [0, 0] width 0 height 0
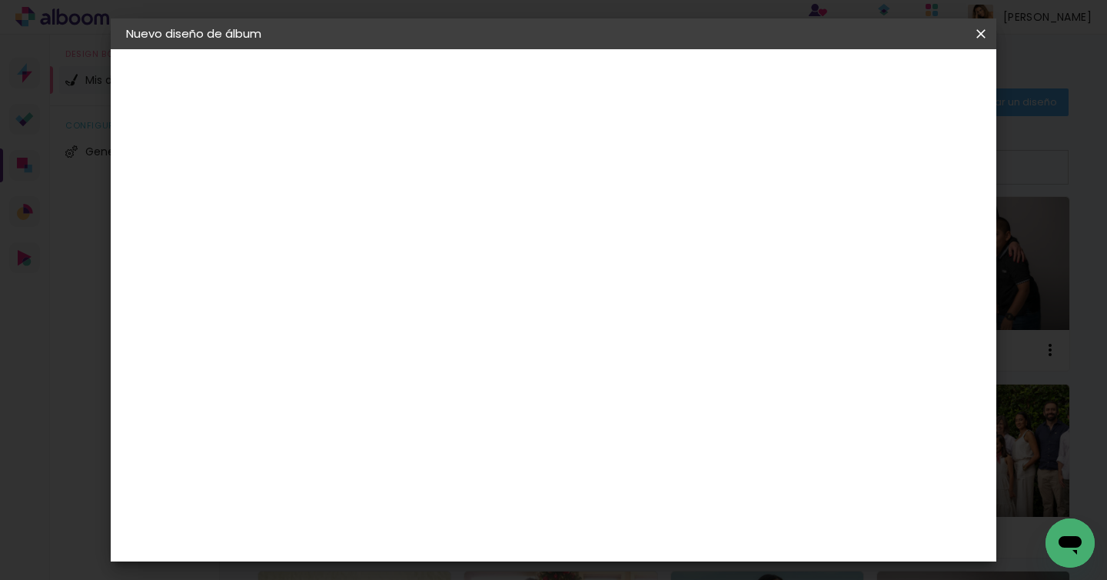
click at [639, 80] on paper-button "Avanzar" at bounding box center [602, 81] width 74 height 26
click at [651, 538] on input "60" at bounding box center [639, 538] width 40 height 23
type input "40"
type paper-input "40"
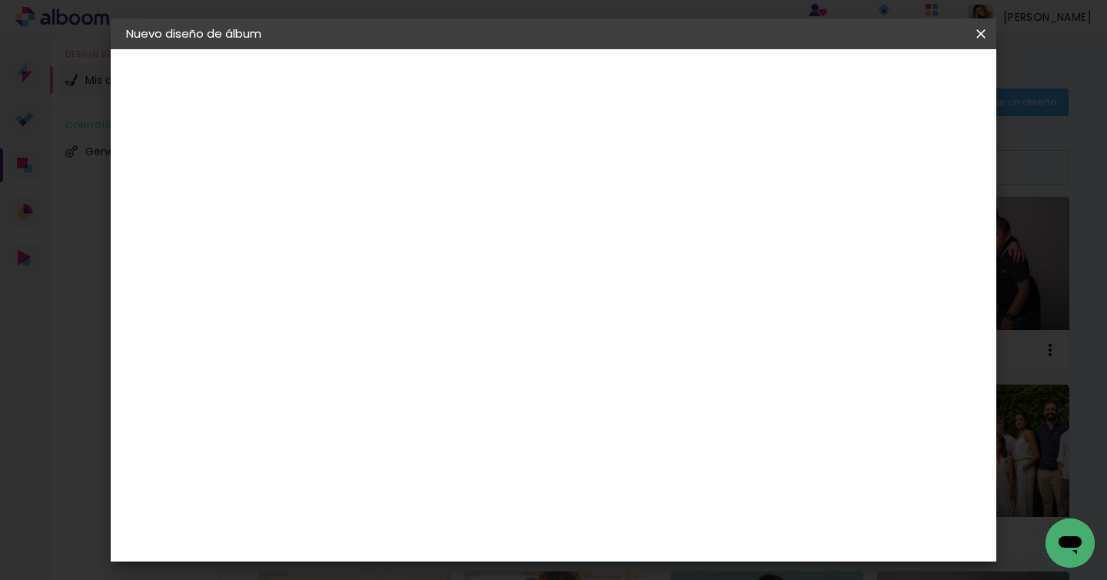
click at [832, 78] on span "Empezar diseño" at bounding box center [789, 81] width 85 height 11
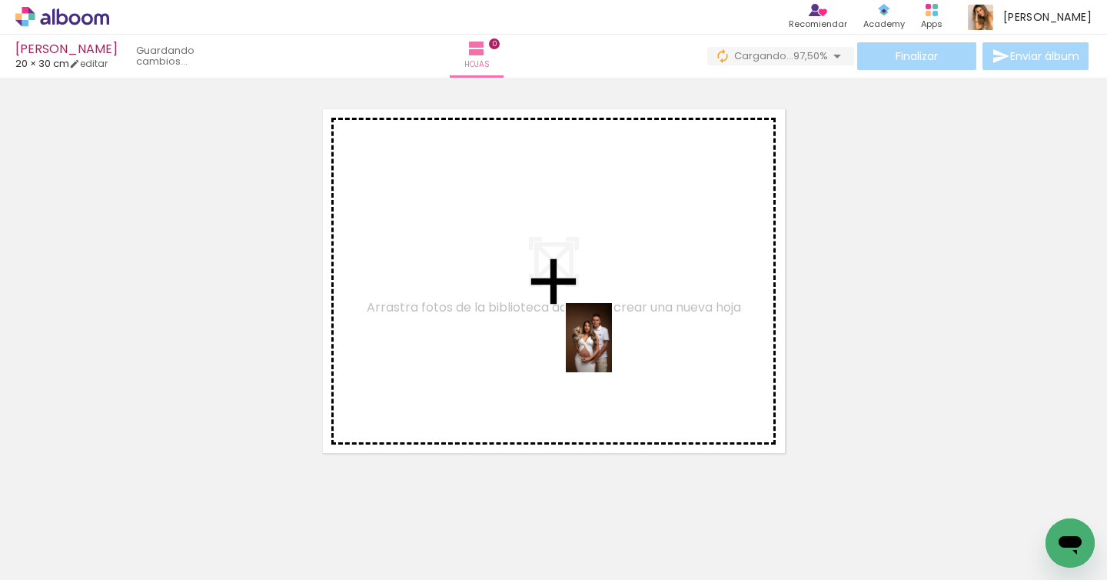
drag, startPoint x: 509, startPoint y: 545, endPoint x: 612, endPoint y: 350, distance: 220.8
click at [612, 350] on quentale-workspace at bounding box center [553, 290] width 1107 height 580
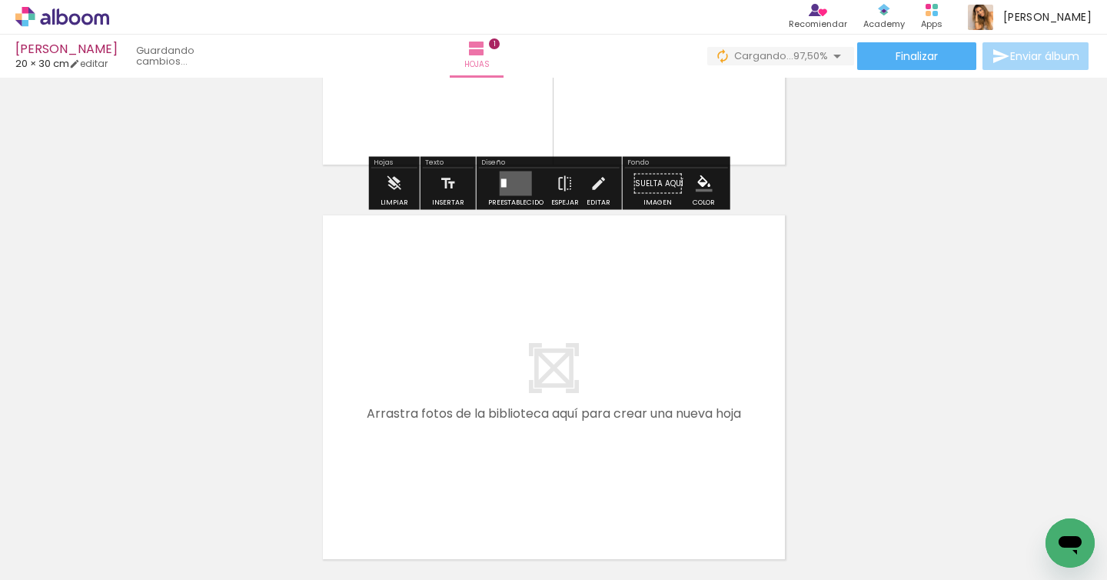
scroll to position [322, 0]
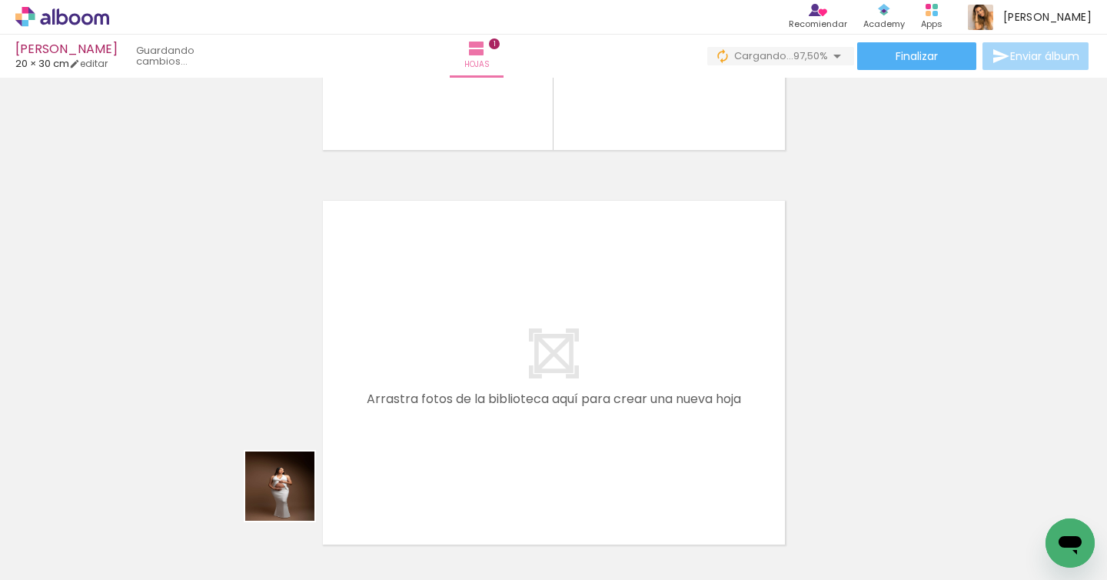
click at [417, 397] on quentale-workspace at bounding box center [553, 290] width 1107 height 580
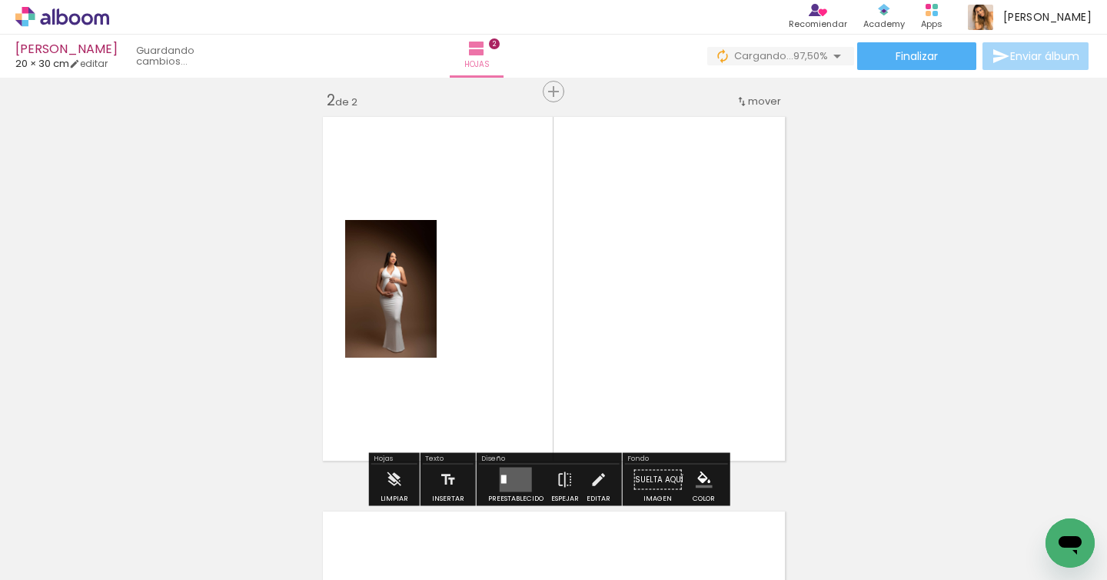
scroll to position [414, 0]
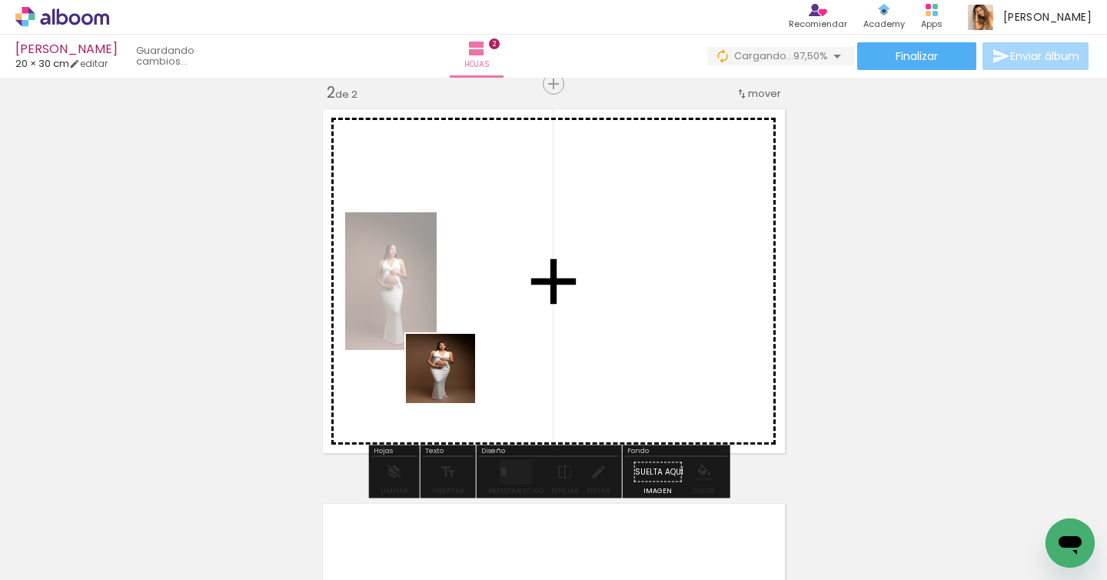
drag, startPoint x: 171, startPoint y: 526, endPoint x: 528, endPoint y: 350, distance: 398.6
click at [528, 350] on quentale-workspace at bounding box center [553, 290] width 1107 height 580
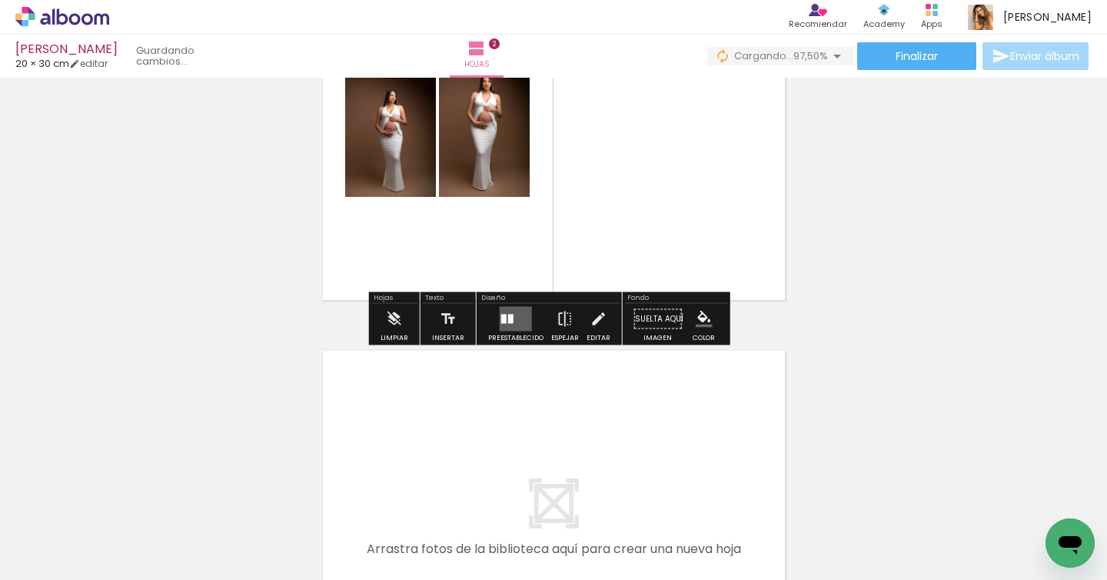
scroll to position [594, 0]
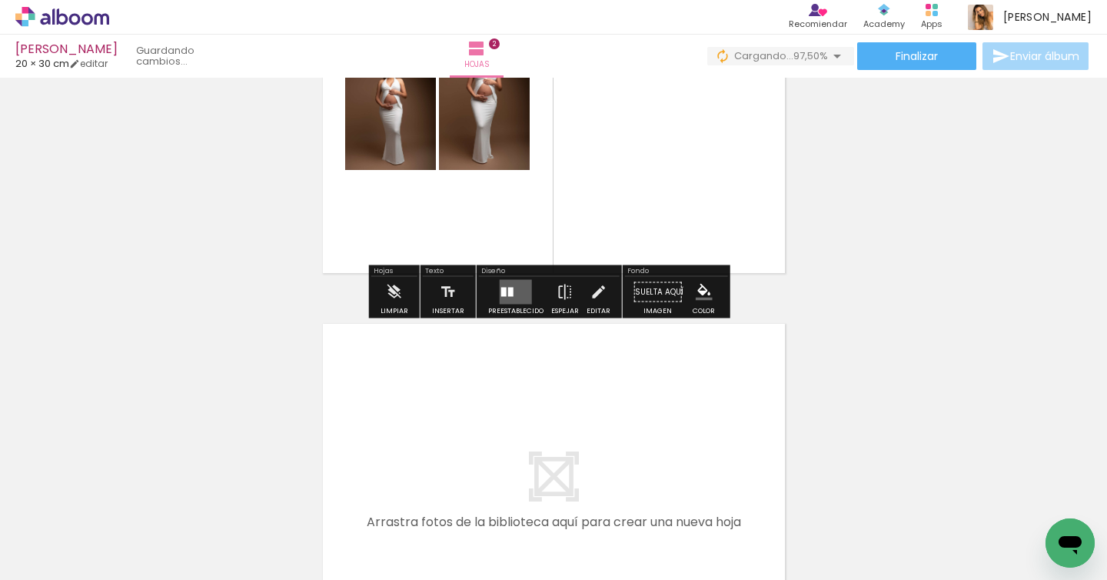
click at [484, 414] on quentale-workspace at bounding box center [553, 290] width 1107 height 580
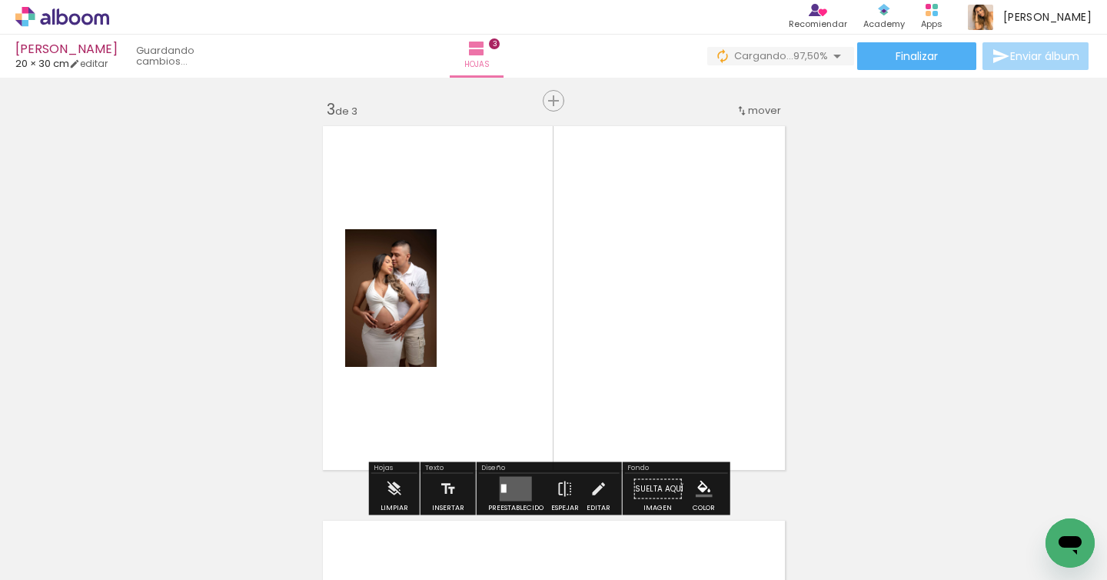
scroll to position [808, 0]
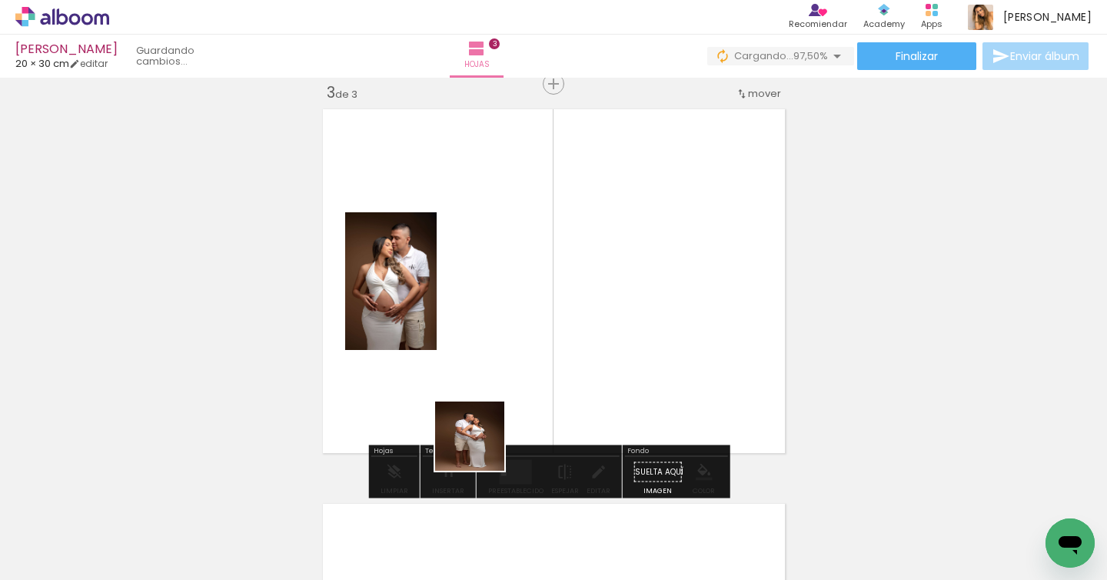
drag, startPoint x: 431, startPoint y: 521, endPoint x: 561, endPoint y: 364, distance: 203.8
click at [558, 366] on quentale-workspace at bounding box center [553, 290] width 1107 height 580
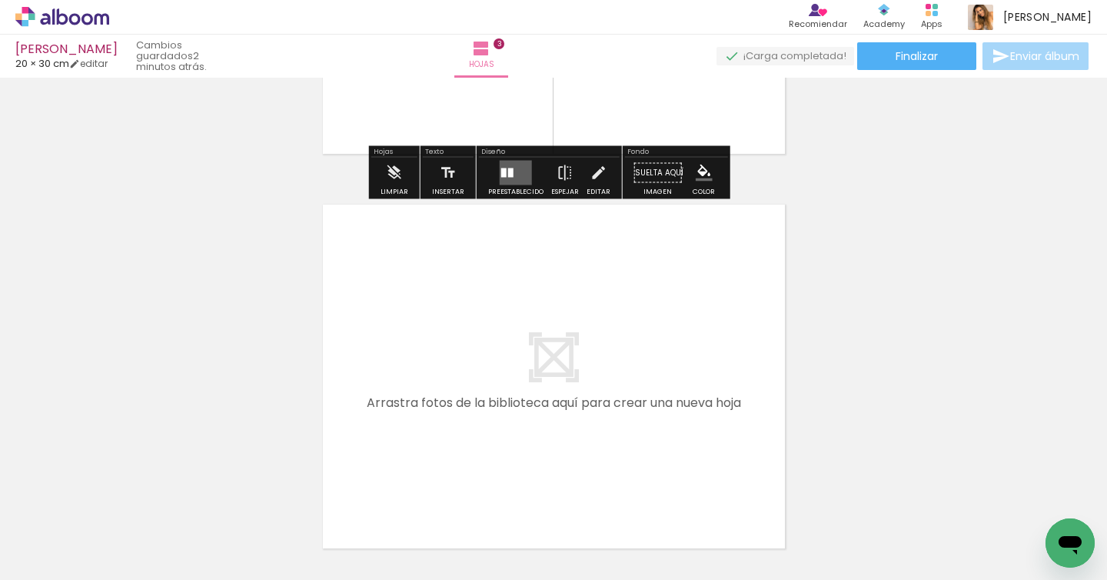
scroll to position [1145, 0]
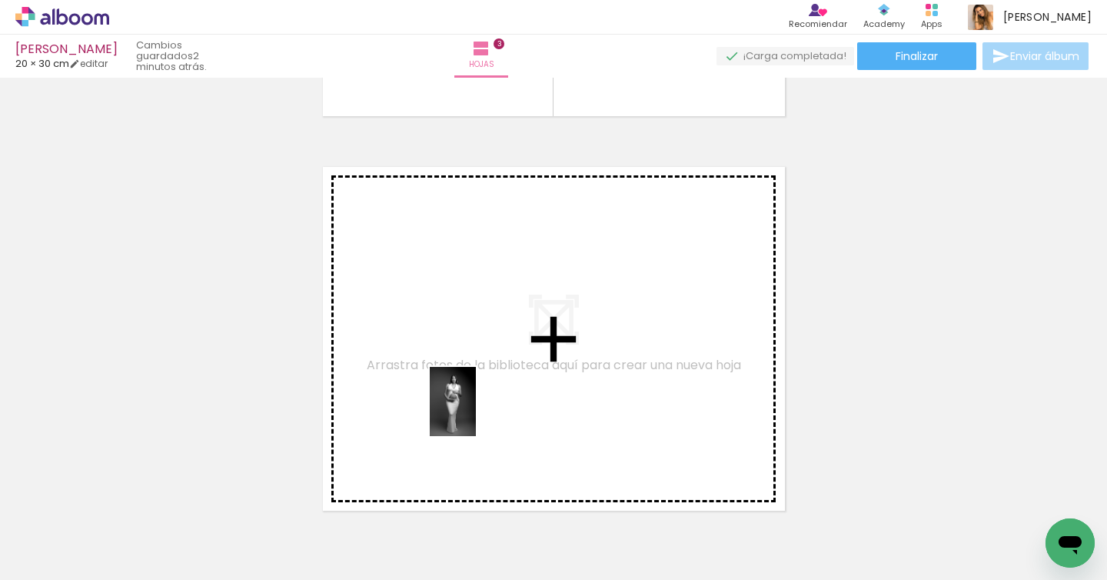
drag, startPoint x: 237, startPoint y: 536, endPoint x: 476, endPoint y: 413, distance: 268.9
click at [476, 413] on quentale-workspace at bounding box center [553, 290] width 1107 height 580
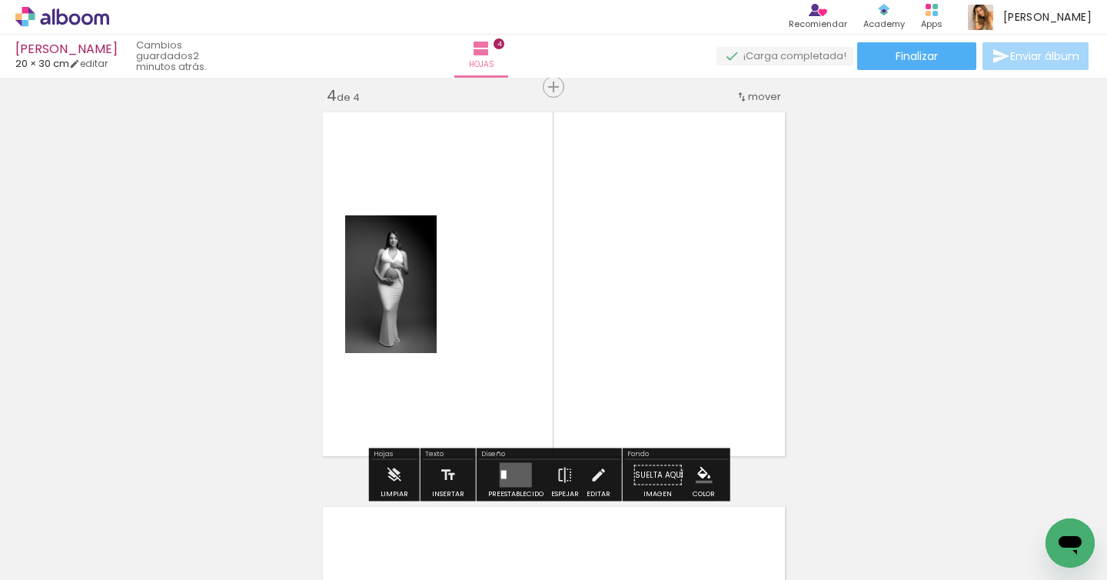
scroll to position [1203, 0]
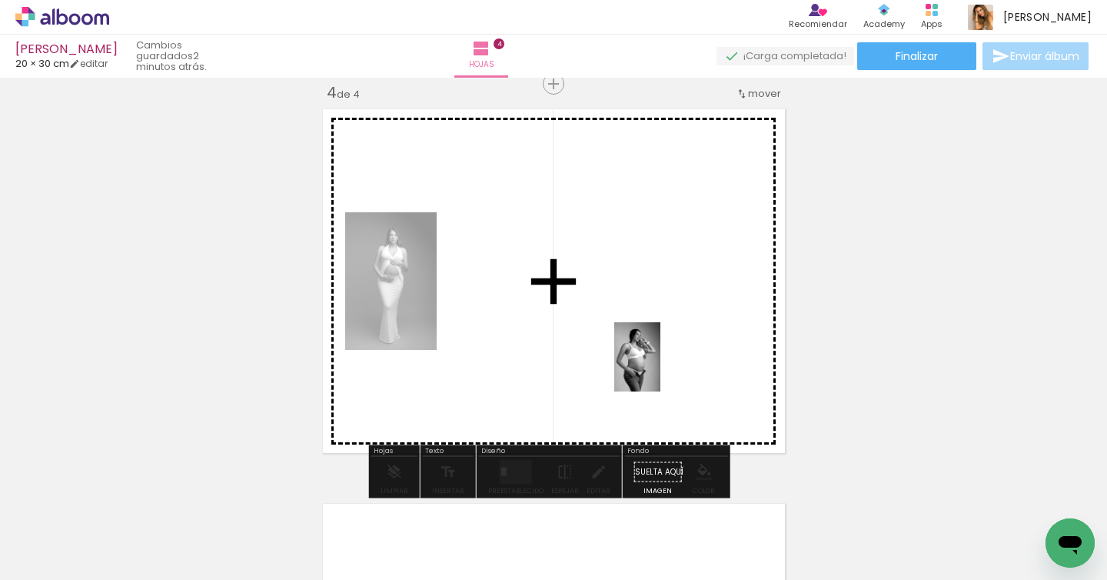
drag, startPoint x: 667, startPoint y: 524, endPoint x: 661, endPoint y: 361, distance: 163.2
click at [661, 361] on quentale-workspace at bounding box center [553, 290] width 1107 height 580
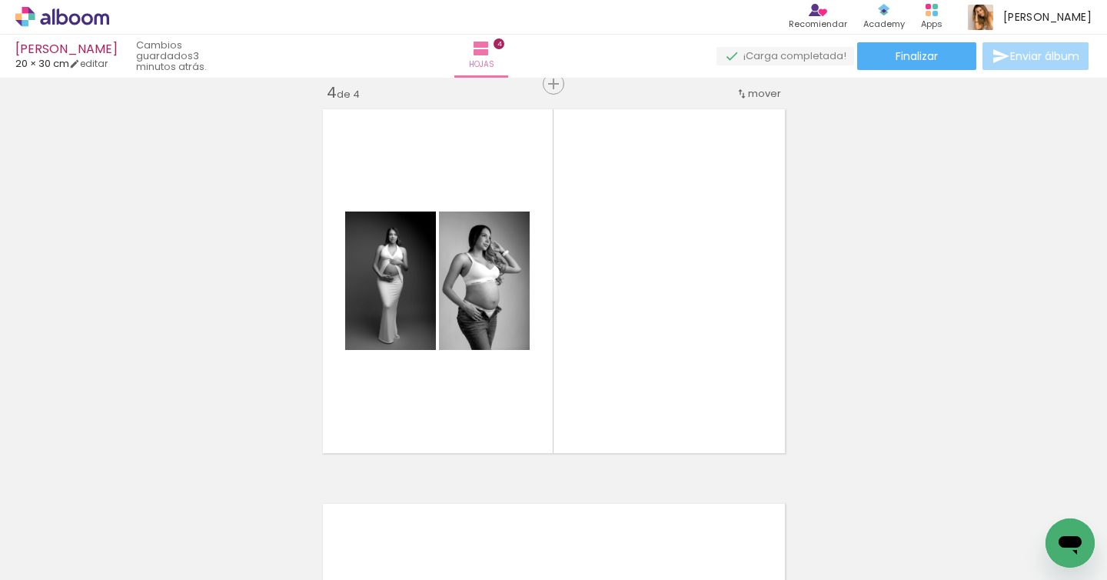
scroll to position [0, 2171]
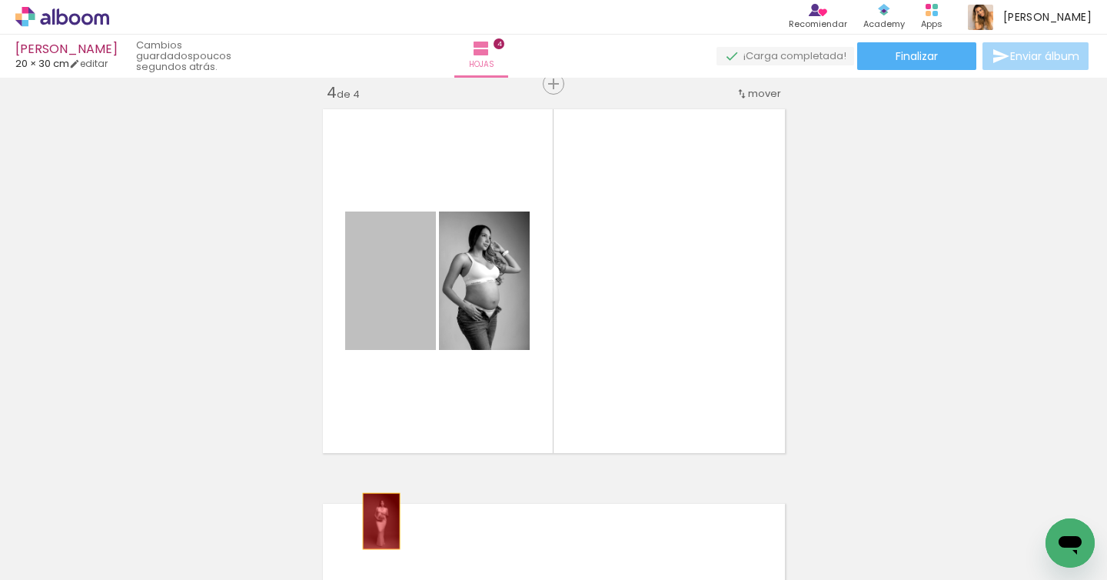
drag, startPoint x: 392, startPoint y: 330, endPoint x: 375, endPoint y: 520, distance: 190.7
click at [375, 521] on quentale-workspace at bounding box center [553, 290] width 1107 height 580
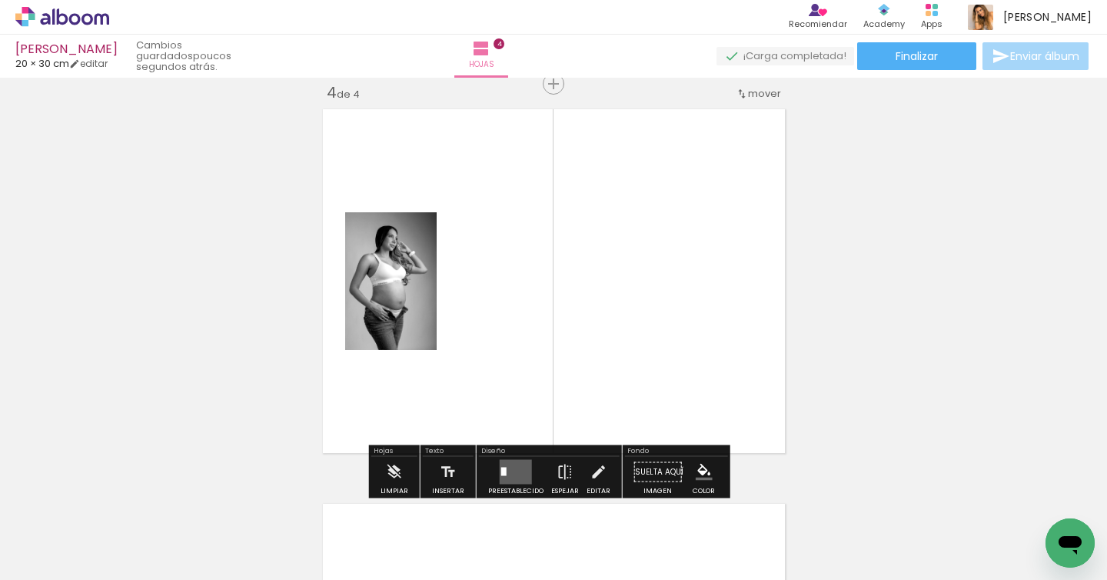
drag, startPoint x: 486, startPoint y: 536, endPoint x: 543, endPoint y: 347, distance: 197.5
click at [542, 348] on quentale-workspace at bounding box center [553, 290] width 1107 height 580
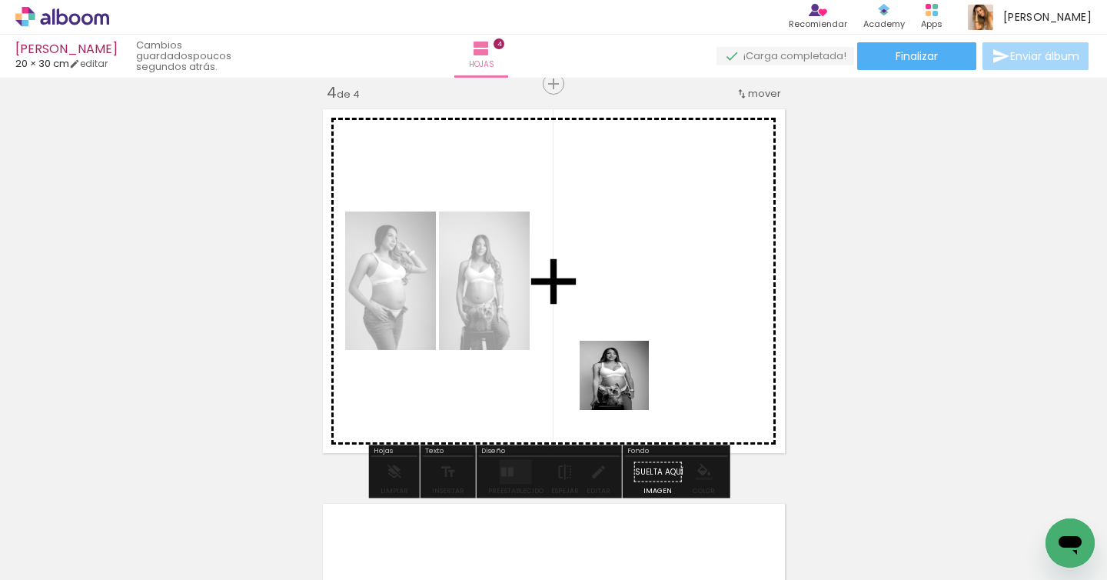
drag, startPoint x: 576, startPoint y: 524, endPoint x: 646, endPoint y: 364, distance: 175.3
click at [646, 364] on quentale-workspace at bounding box center [553, 290] width 1107 height 580
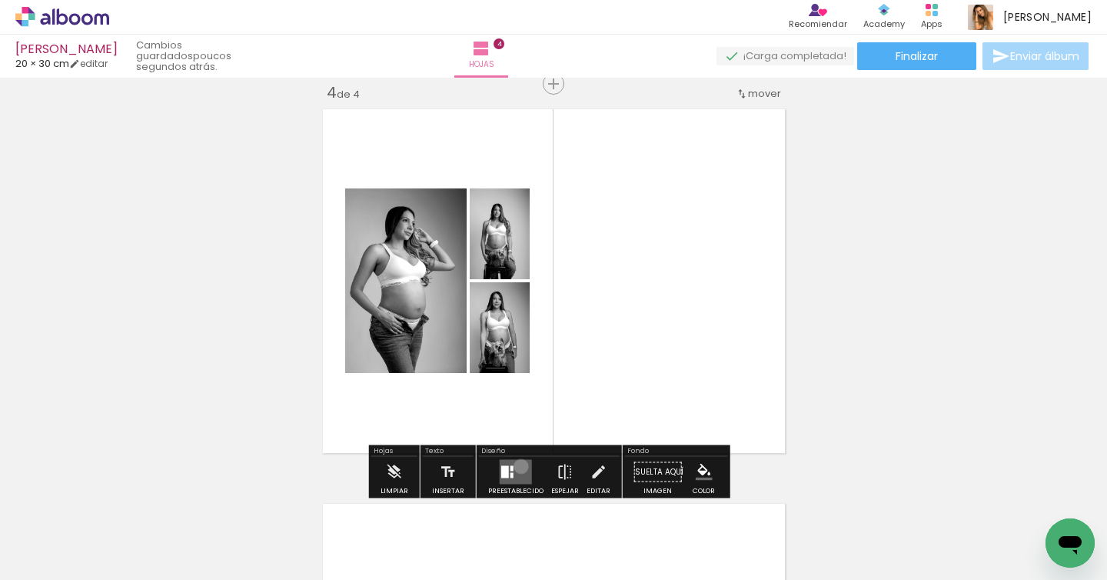
click at [518, 466] on quentale-layouter at bounding box center [516, 472] width 32 height 25
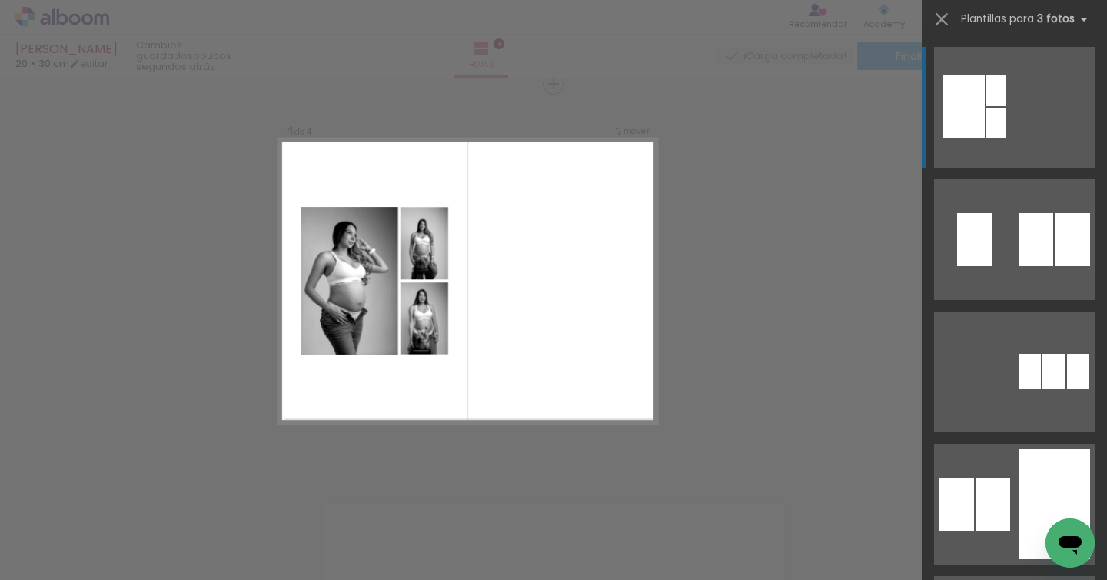
drag, startPoint x: 655, startPoint y: 527, endPoint x: 669, endPoint y: 441, distance: 87.2
click at [561, 255] on quentale-workspace at bounding box center [553, 290] width 1107 height 580
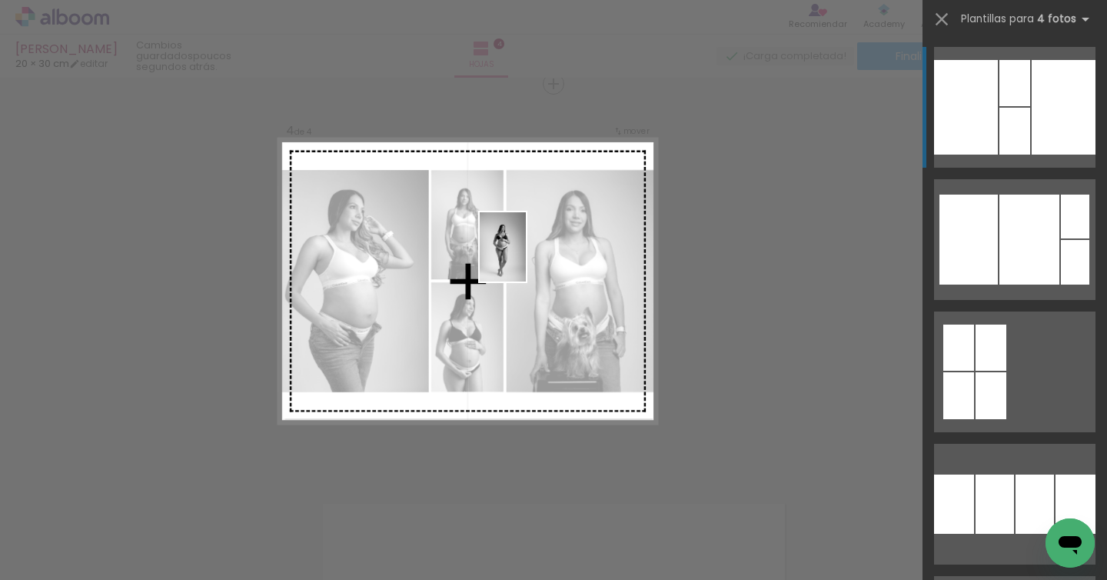
drag, startPoint x: 744, startPoint y: 519, endPoint x: 524, endPoint y: 258, distance: 341.7
click at [524, 258] on quentale-workspace at bounding box center [553, 290] width 1107 height 580
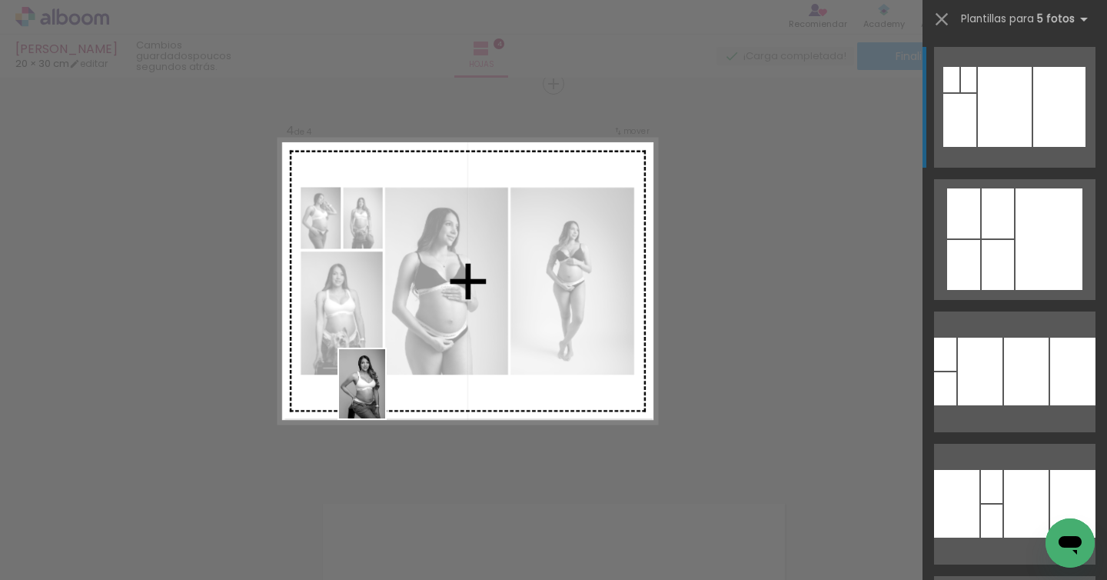
drag, startPoint x: 217, startPoint y: 528, endPoint x: 386, endPoint y: 394, distance: 215.2
click at [386, 394] on quentale-workspace at bounding box center [553, 290] width 1107 height 580
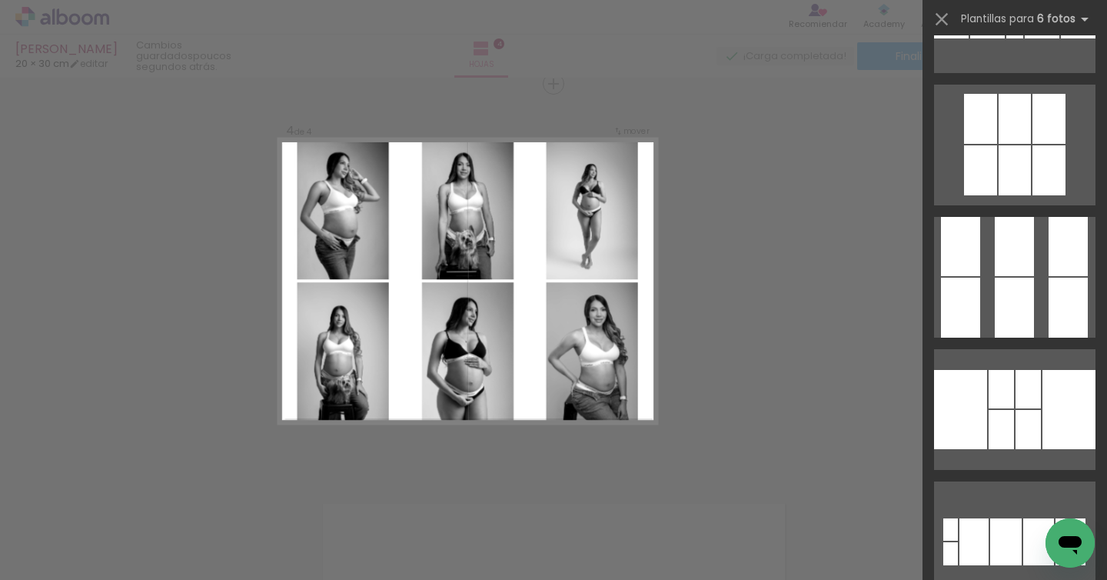
scroll to position [534, 0]
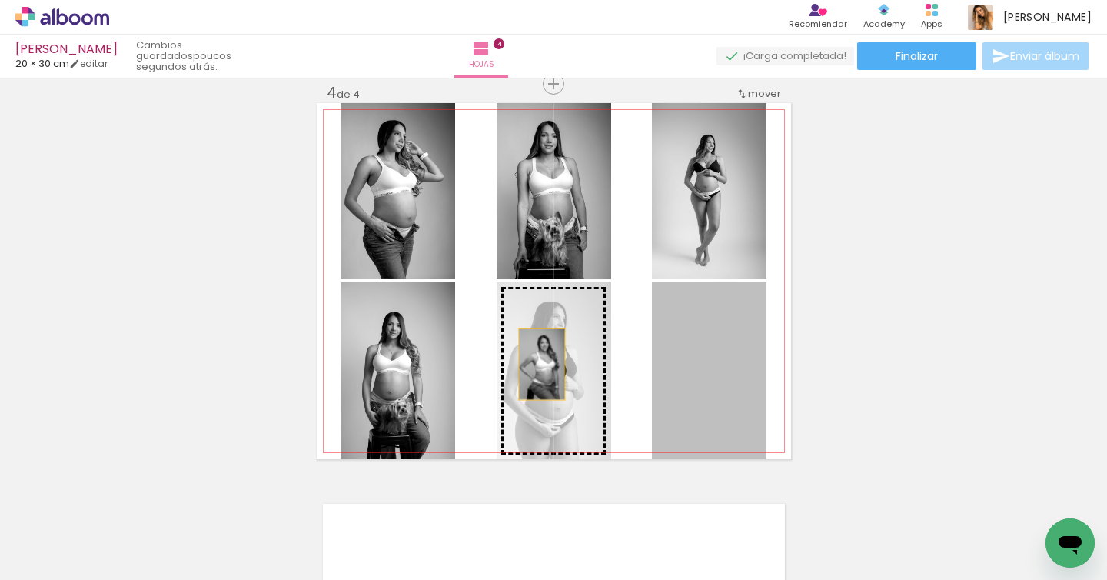
drag, startPoint x: 704, startPoint y: 365, endPoint x: 536, endPoint y: 364, distance: 168.4
click at [0, 0] on slot at bounding box center [0, 0] width 0 height 0
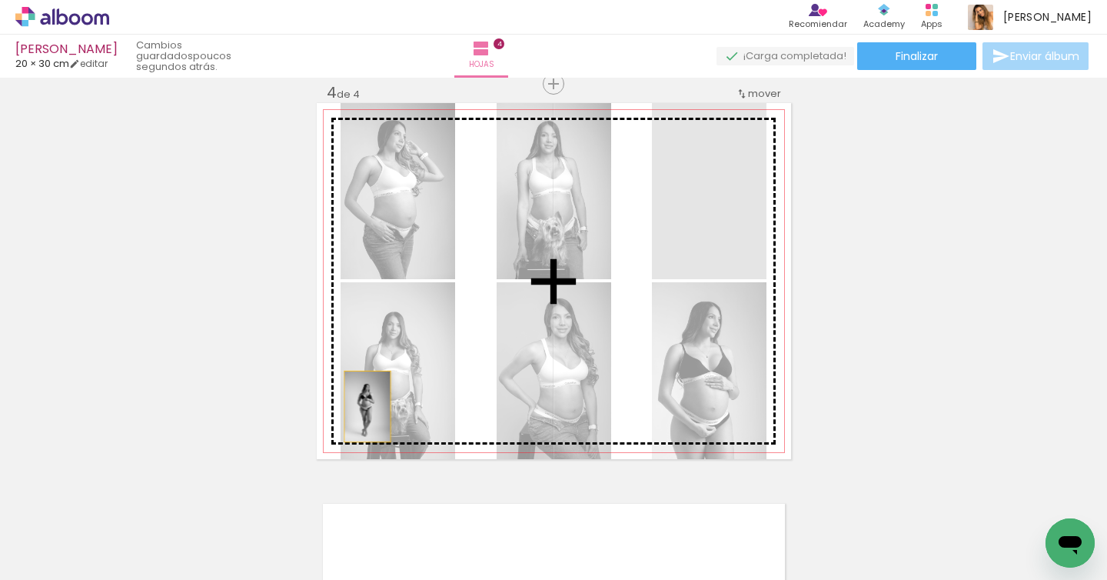
drag, startPoint x: 706, startPoint y: 228, endPoint x: 368, endPoint y: 396, distance: 377.9
click at [0, 0] on slot at bounding box center [0, 0] width 0 height 0
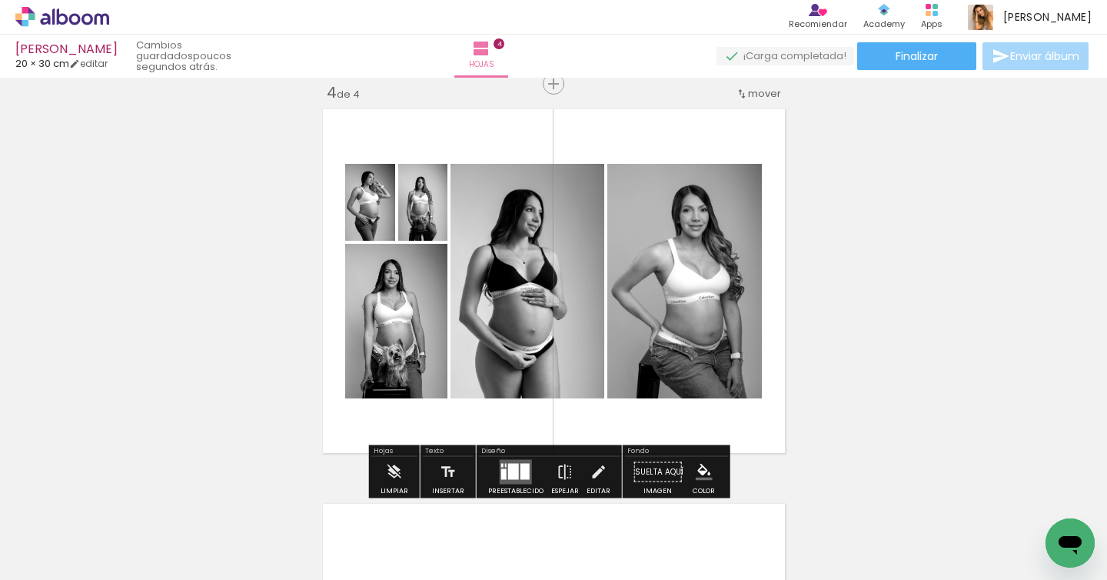
click at [521, 465] on div at bounding box center [525, 472] width 9 height 16
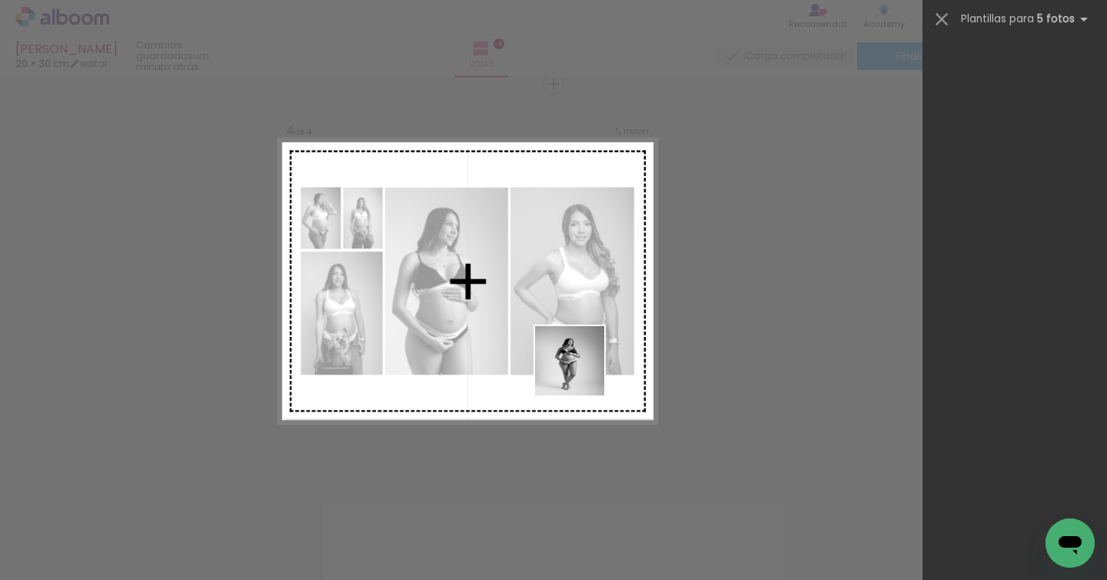
scroll to position [0, 0]
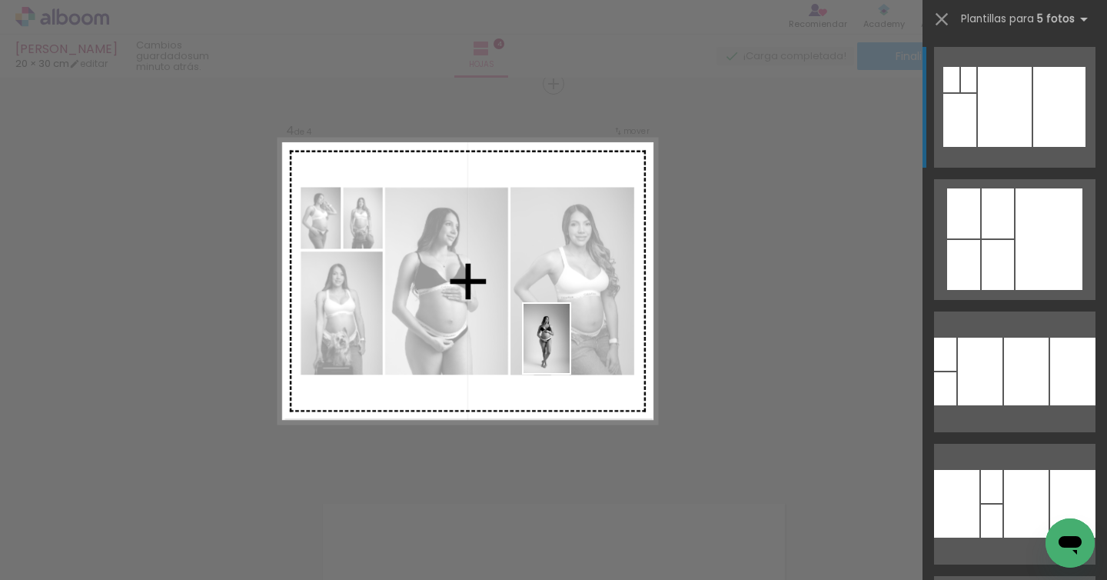
drag, startPoint x: 760, startPoint y: 518, endPoint x: 571, endPoint y: 346, distance: 255.8
click at [569, 348] on quentale-workspace at bounding box center [553, 290] width 1107 height 580
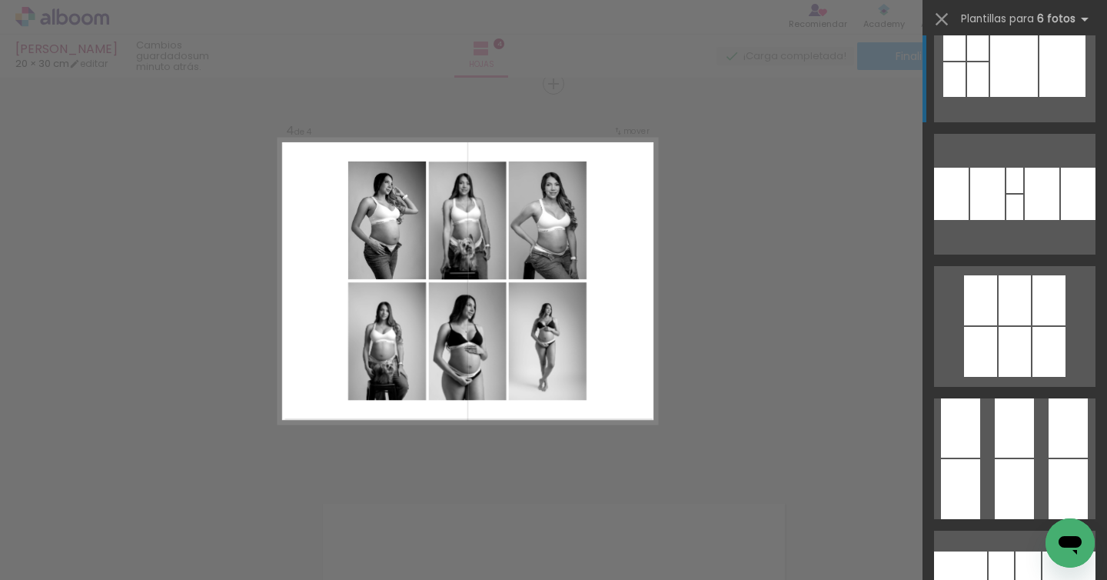
scroll to position [385, 0]
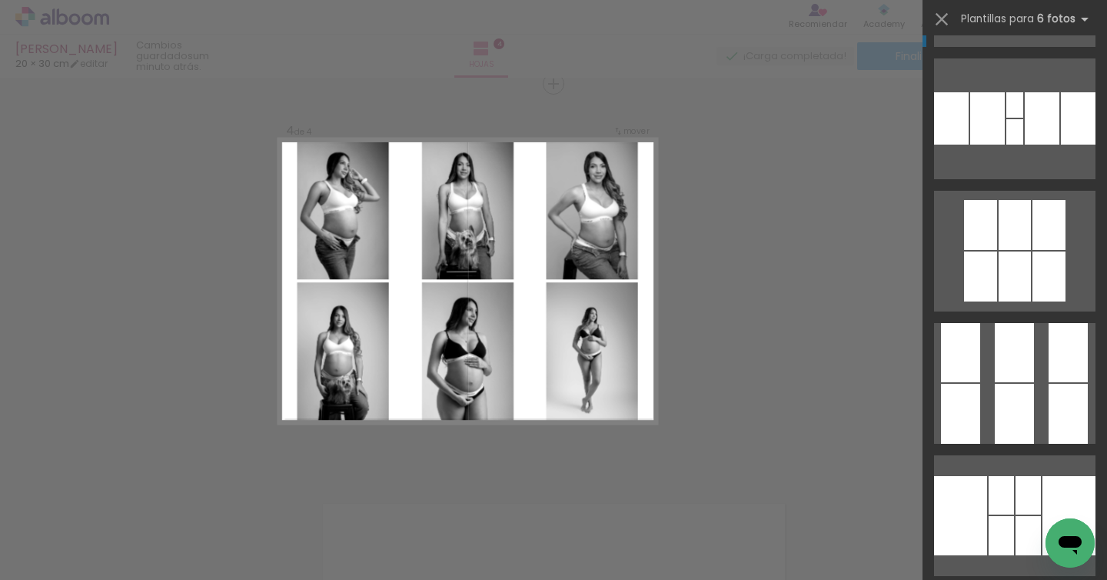
click at [1025, 392] on div at bounding box center [1014, 414] width 39 height 60
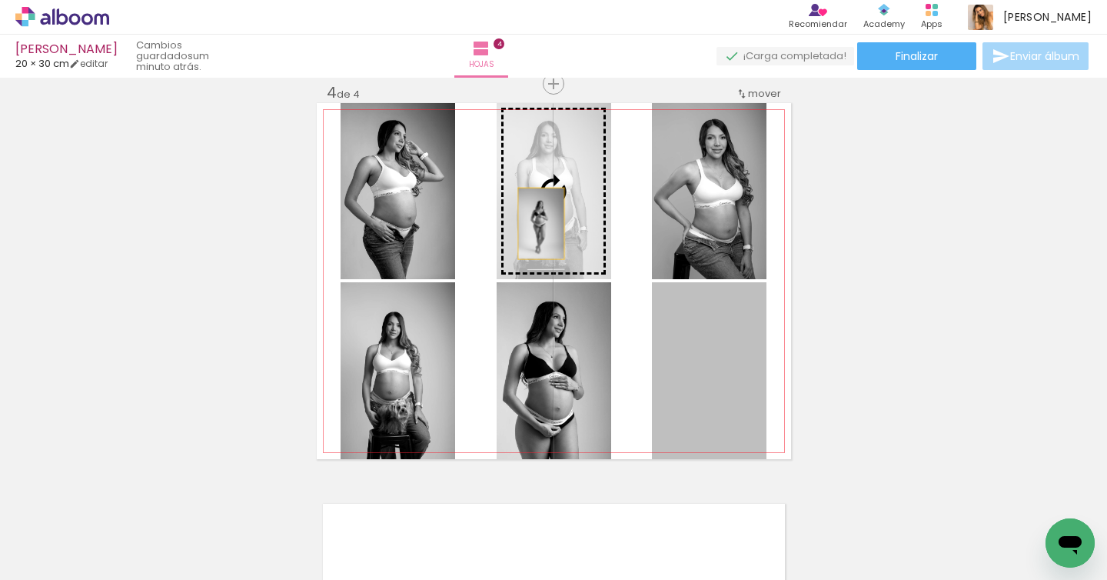
drag, startPoint x: 704, startPoint y: 391, endPoint x: 535, endPoint y: 222, distance: 238.7
click at [0, 0] on slot at bounding box center [0, 0] width 0 height 0
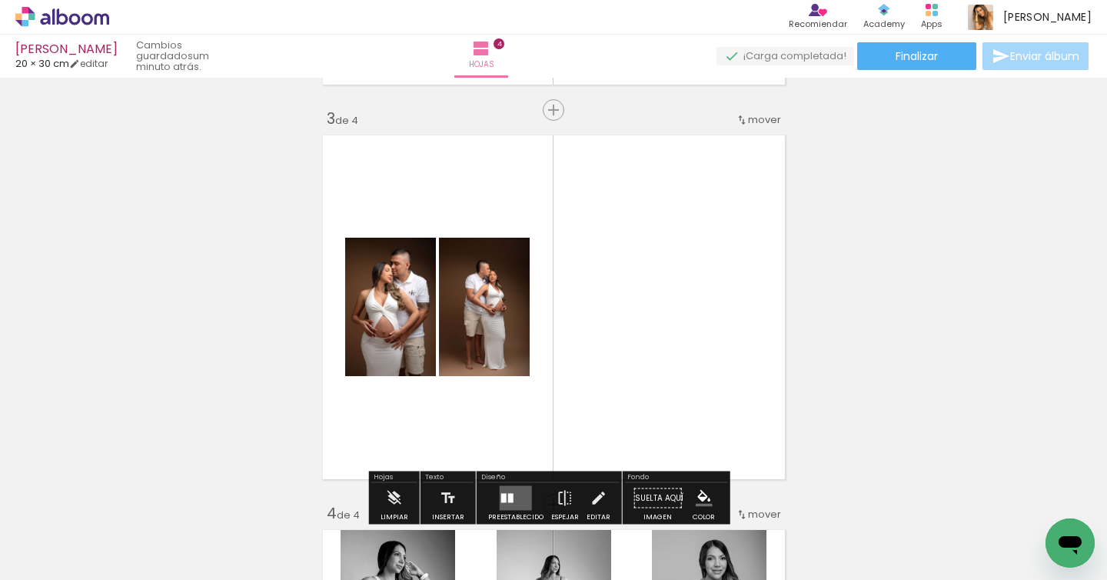
scroll to position [858, 0]
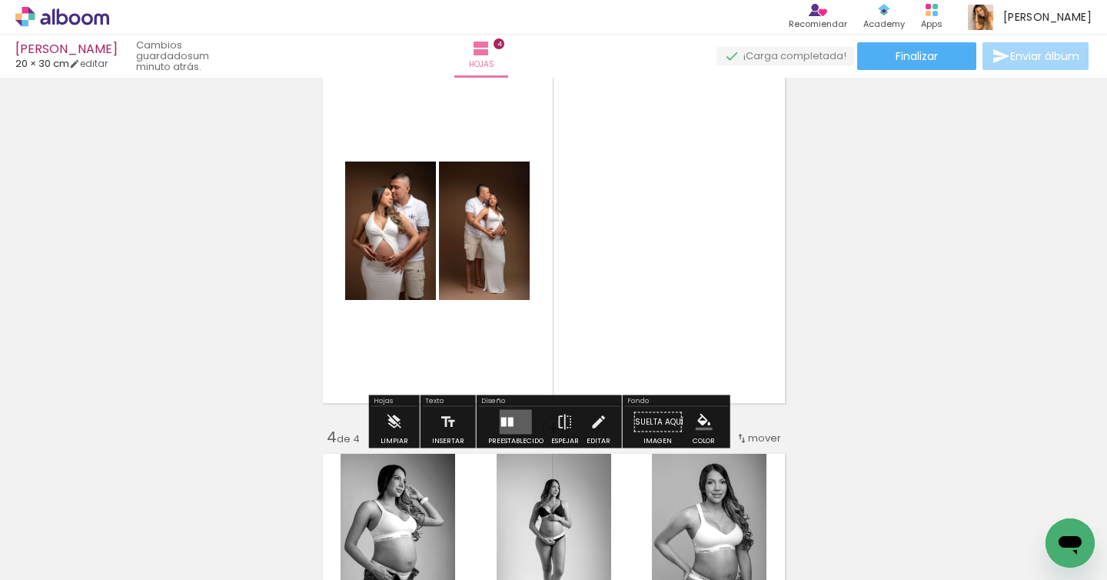
click at [508, 414] on quentale-layouter at bounding box center [516, 422] width 32 height 25
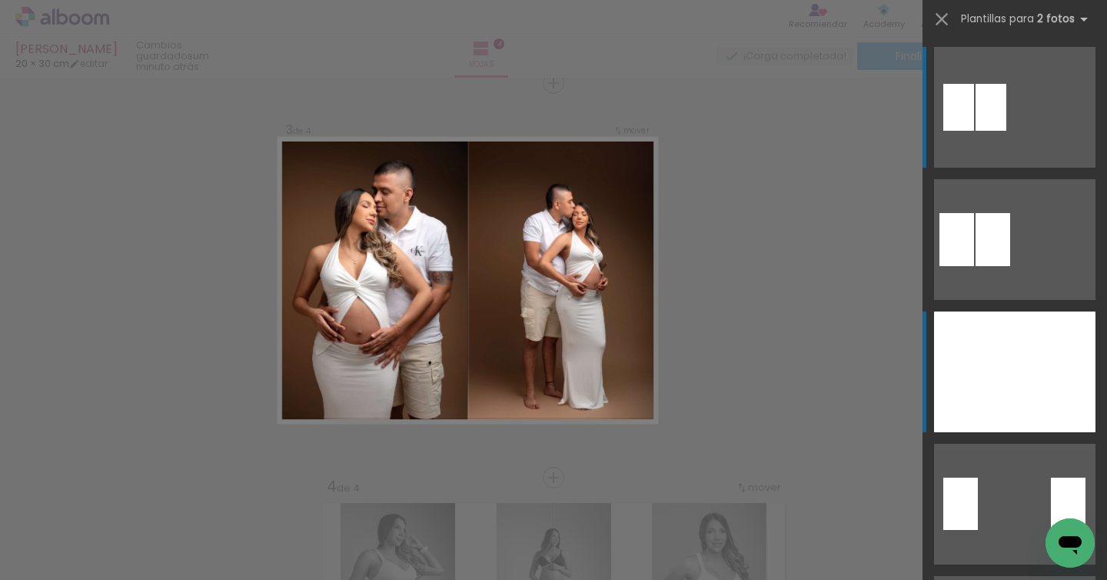
scroll to position [808, 0]
click at [953, 361] on div at bounding box center [974, 371] width 81 height 121
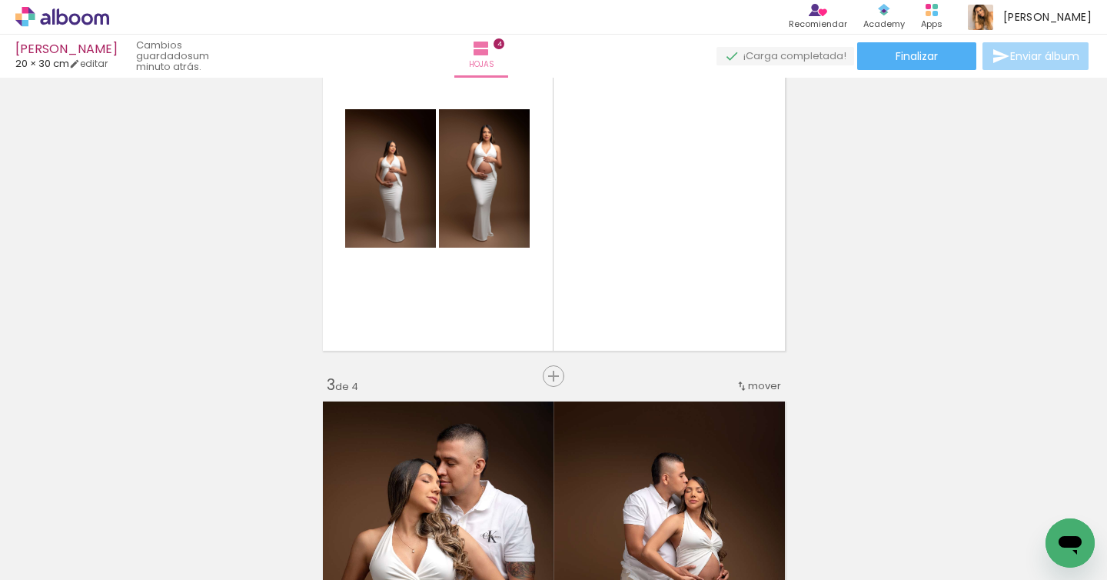
scroll to position [460, 0]
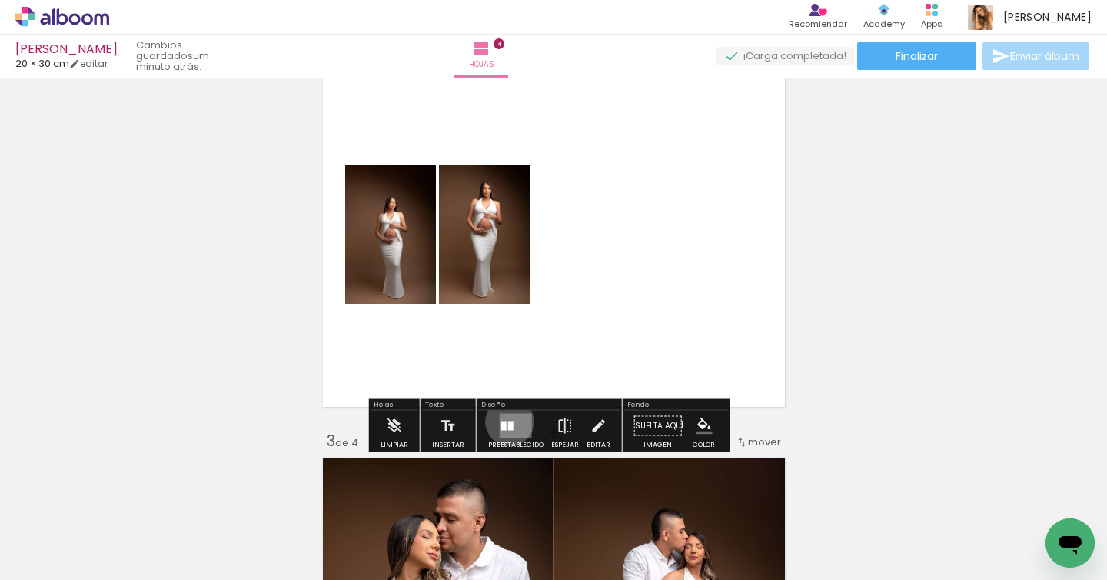
click at [508, 421] on div at bounding box center [510, 425] width 5 height 9
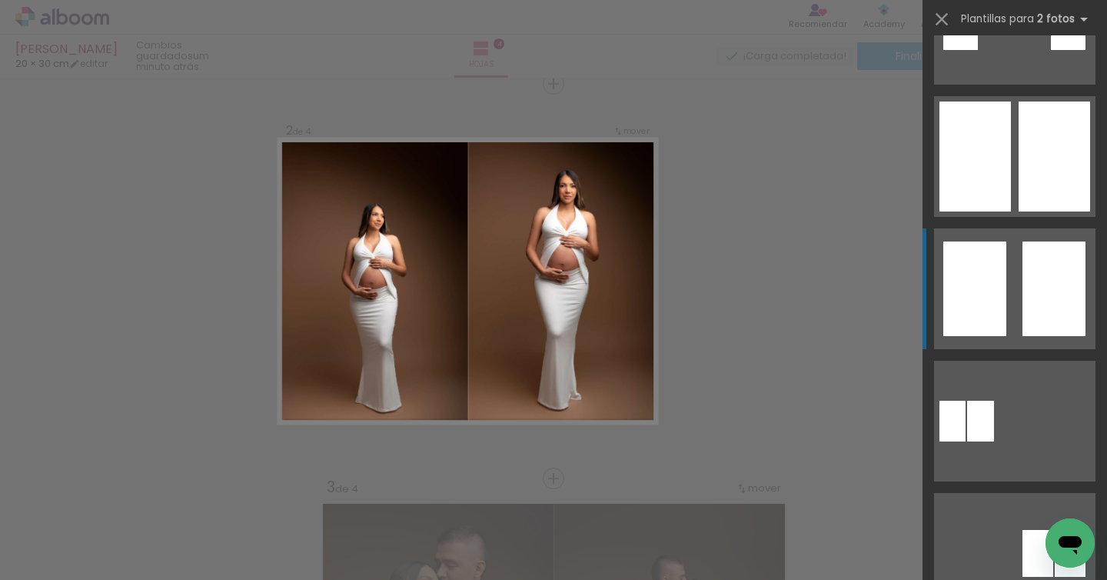
scroll to position [486, 0]
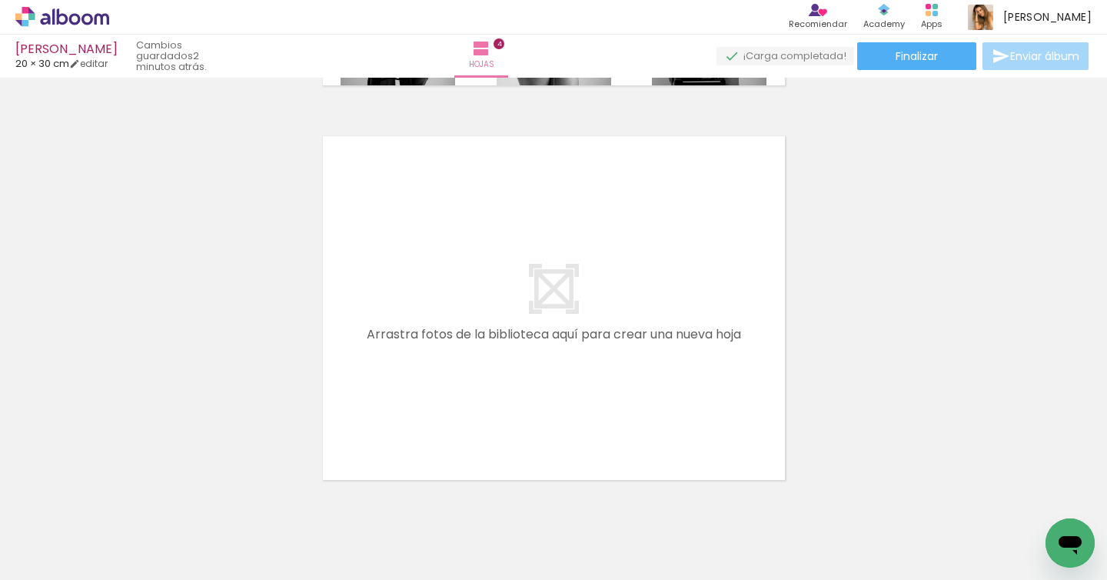
scroll to position [1596, 0]
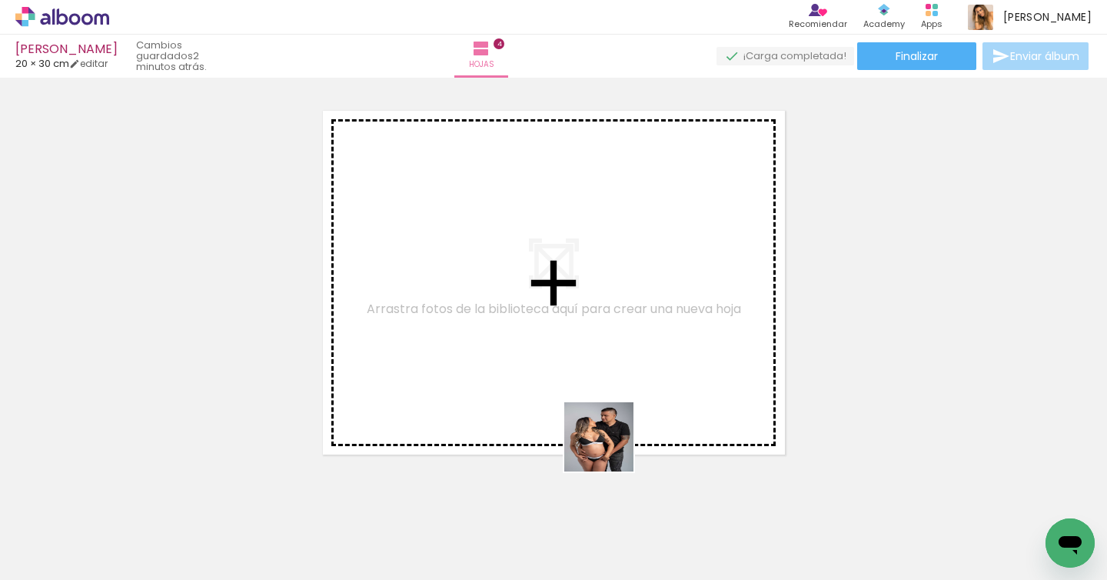
drag, startPoint x: 611, startPoint y: 514, endPoint x: 615, endPoint y: 350, distance: 164.6
click at [611, 350] on quentale-workspace at bounding box center [553, 290] width 1107 height 580
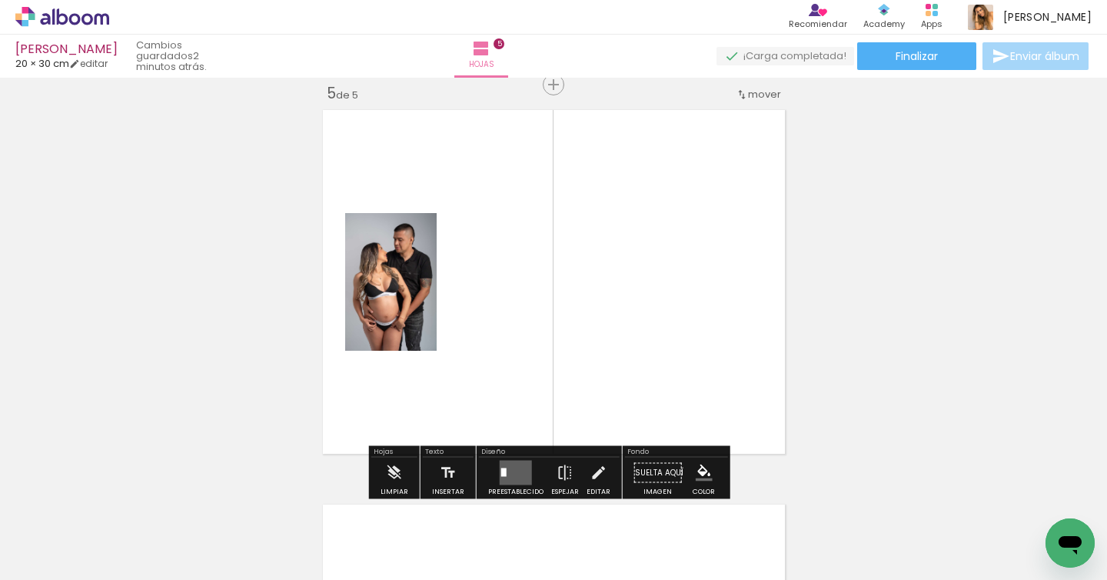
scroll to position [1597, 0]
drag, startPoint x: 687, startPoint y: 528, endPoint x: 656, endPoint y: 265, distance: 264.9
click at [664, 311] on quentale-workspace at bounding box center [553, 290] width 1107 height 580
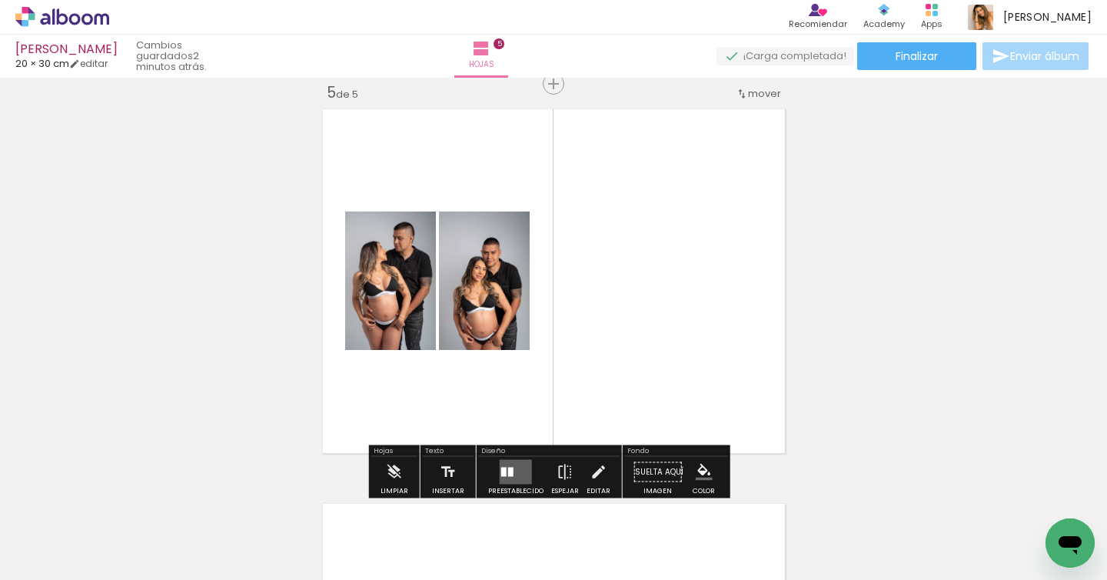
drag, startPoint x: 789, startPoint y: 518, endPoint x: 714, endPoint y: 268, distance: 260.3
click at [723, 292] on quentale-workspace at bounding box center [553, 290] width 1107 height 580
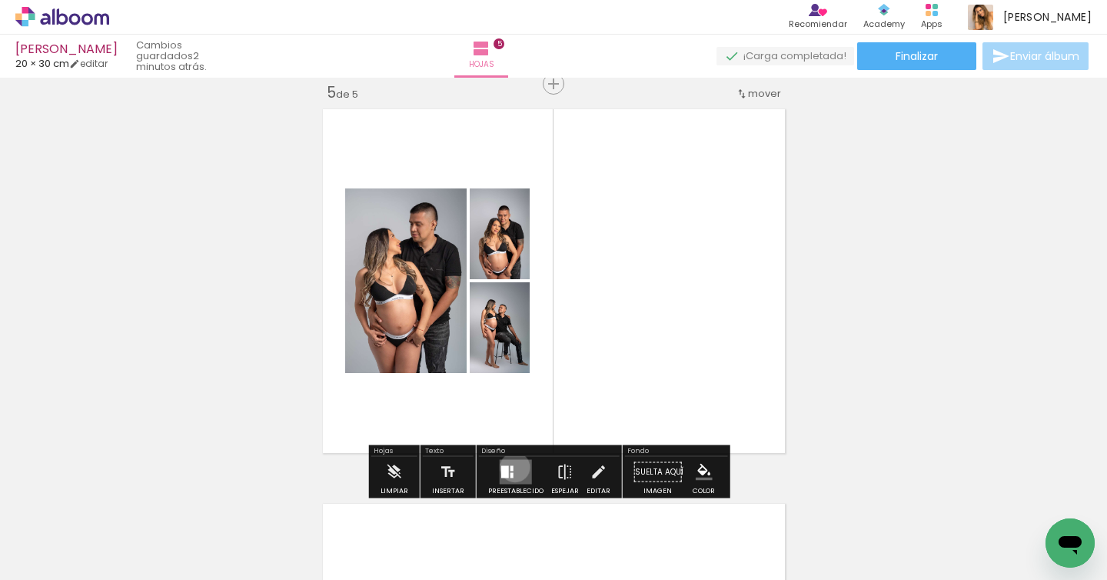
click at [511, 467] on quentale-layouter at bounding box center [516, 472] width 32 height 25
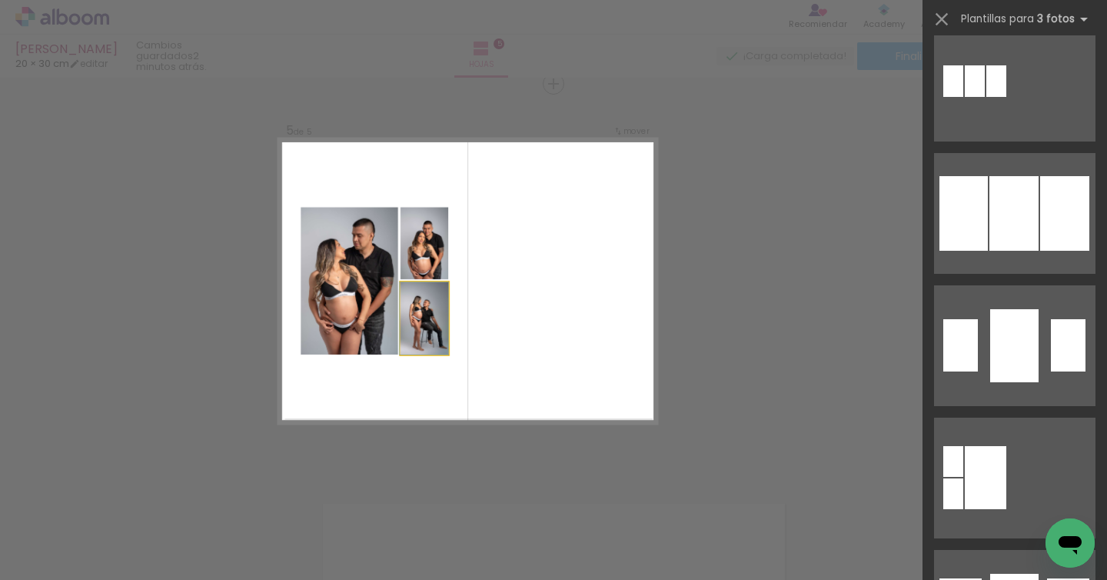
scroll to position [0, 0]
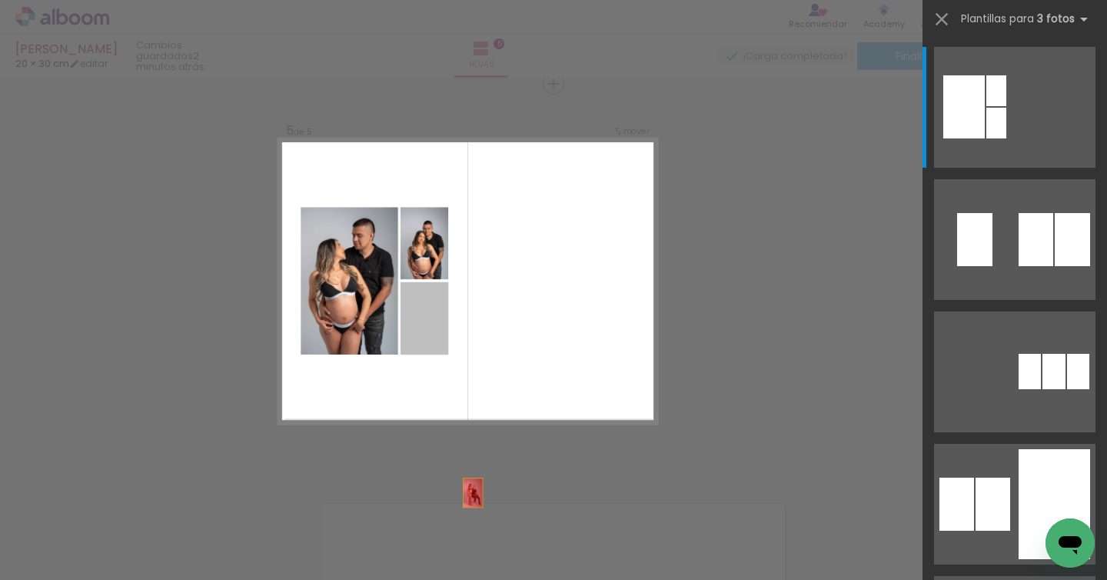
drag, startPoint x: 422, startPoint y: 319, endPoint x: 483, endPoint y: 554, distance: 242.3
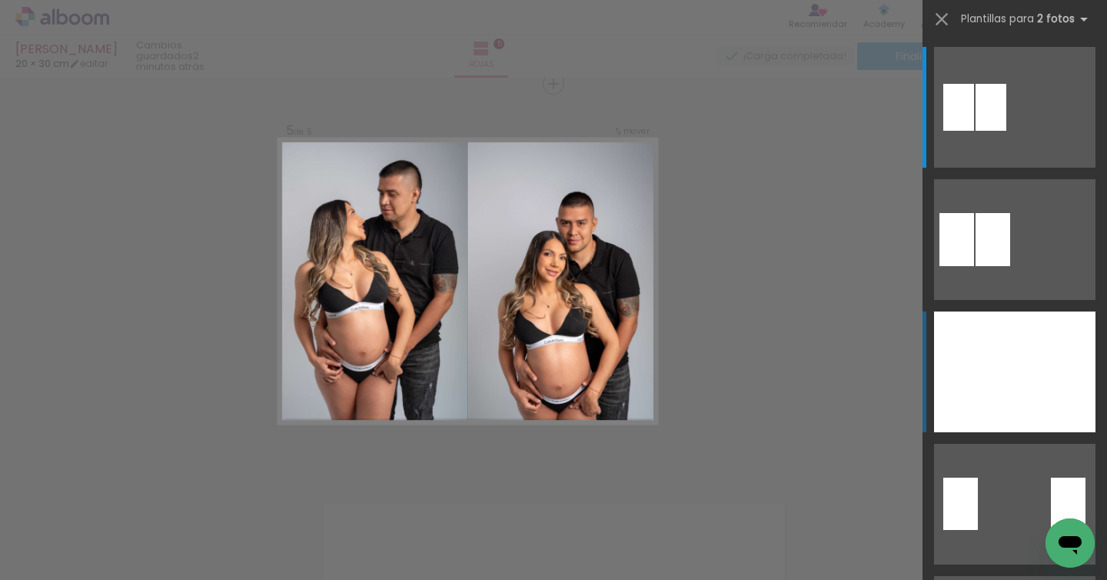
click at [965, 378] on div at bounding box center [974, 371] width 81 height 121
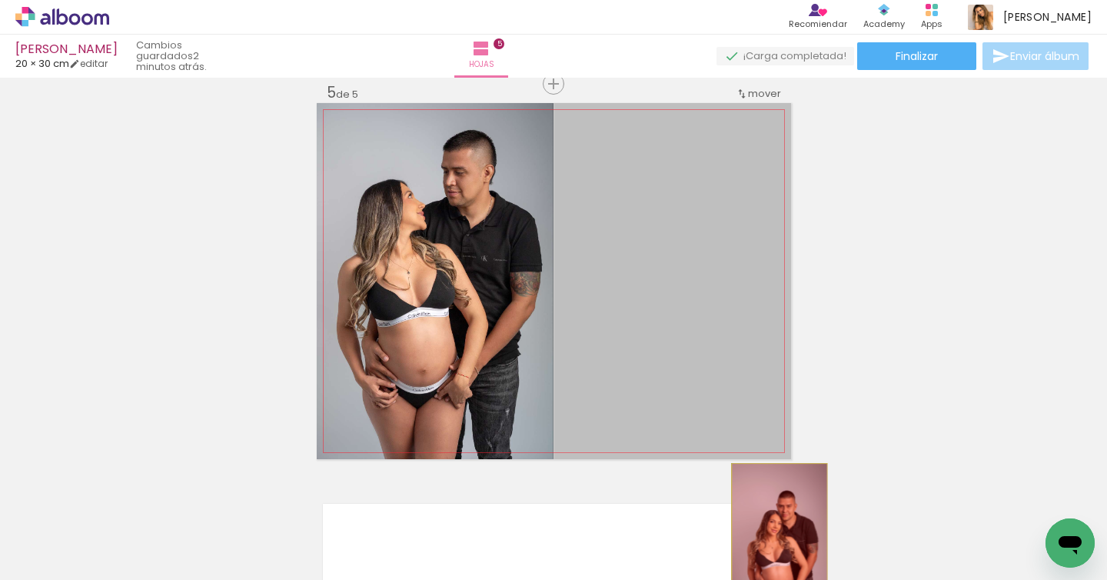
drag, startPoint x: 720, startPoint y: 321, endPoint x: 782, endPoint y: 549, distance: 236.0
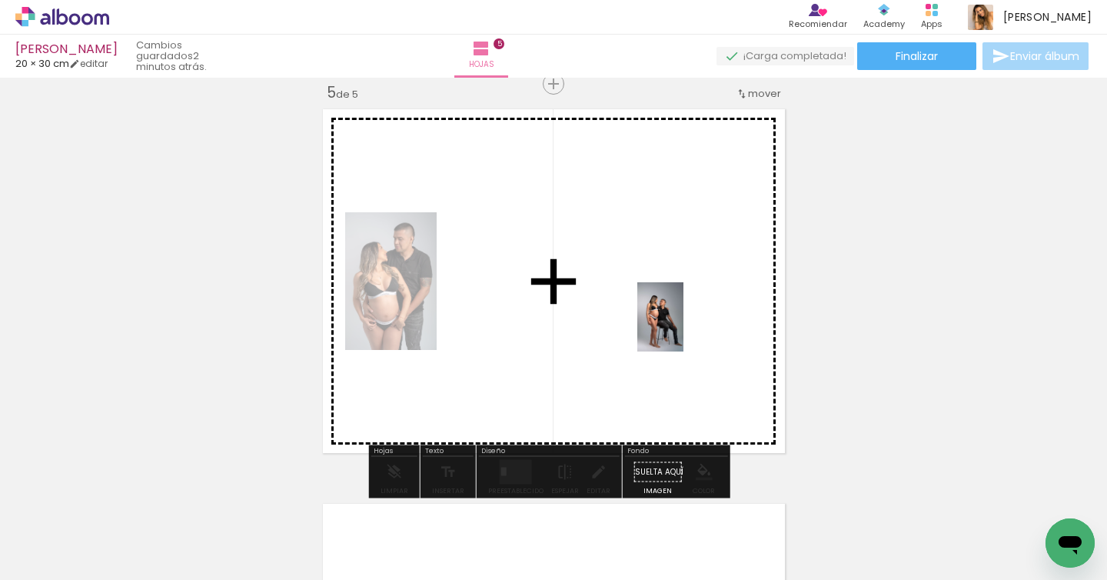
drag, startPoint x: 784, startPoint y: 540, endPoint x: 684, endPoint y: 328, distance: 233.9
click at [684, 328] on quentale-workspace at bounding box center [553, 290] width 1107 height 580
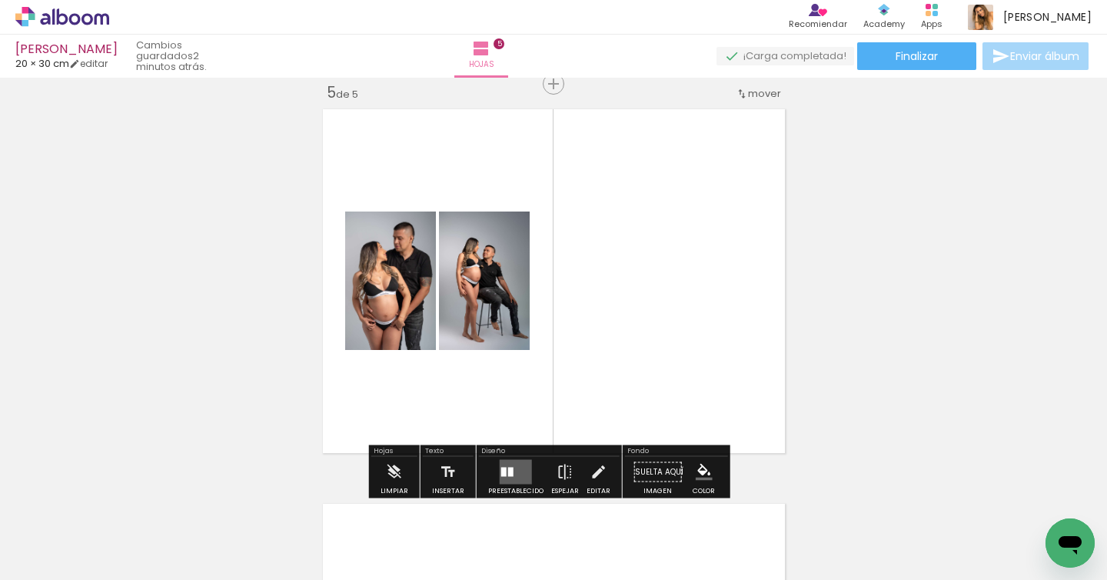
click at [511, 468] on quentale-layouter at bounding box center [516, 472] width 32 height 25
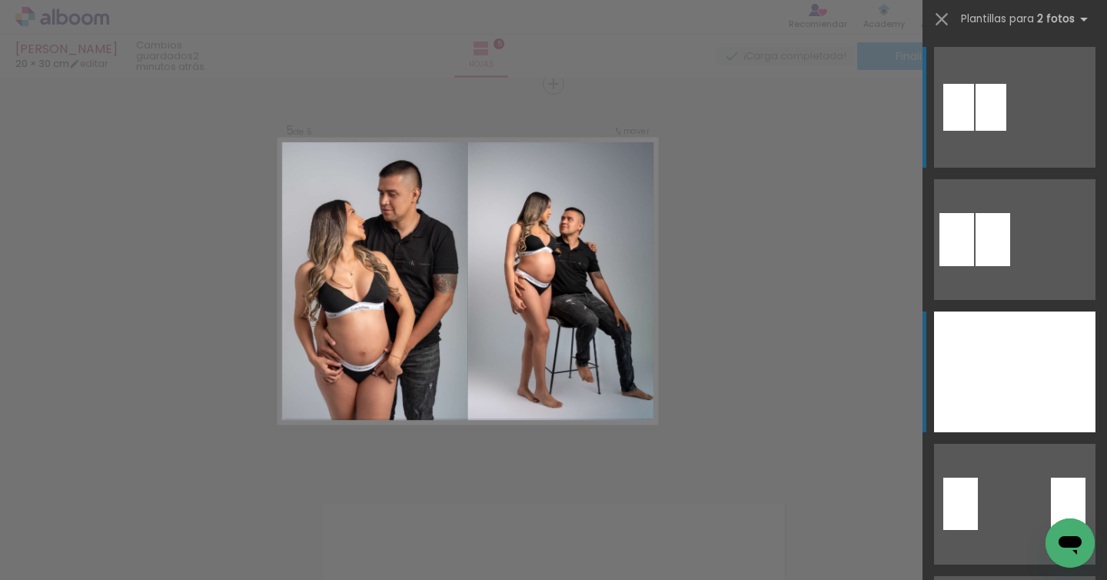
click at [1024, 356] on div at bounding box center [1055, 371] width 81 height 121
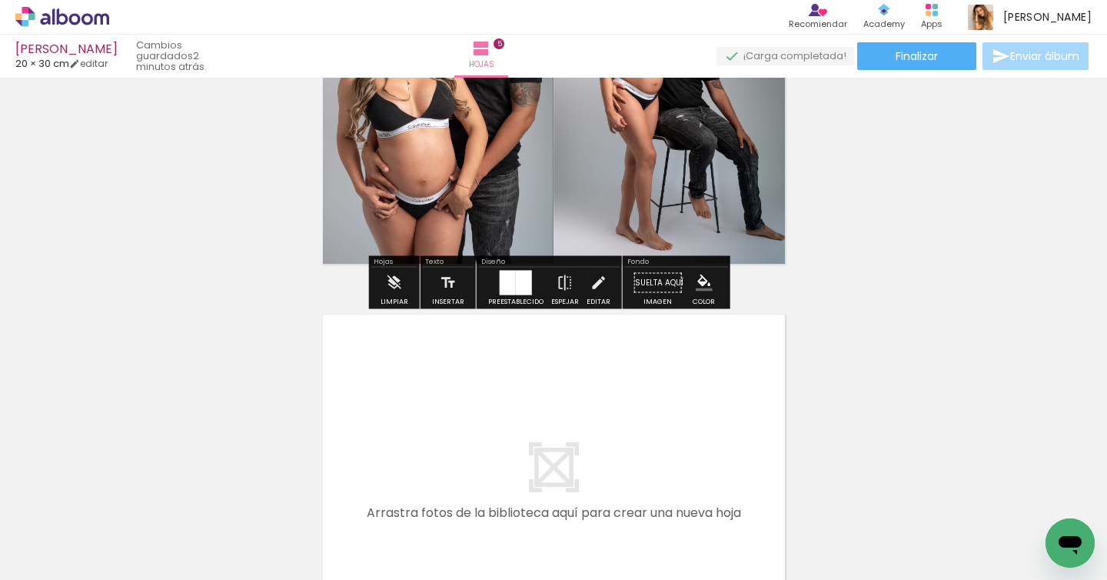
scroll to position [1790, 0]
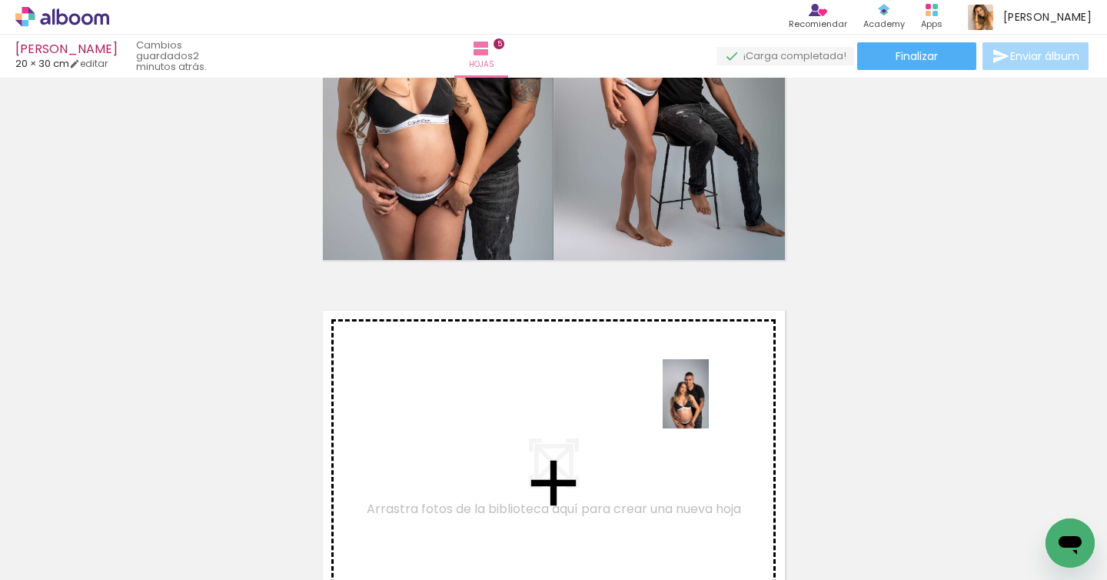
drag, startPoint x: 707, startPoint y: 531, endPoint x: 709, endPoint y: 405, distance: 125.4
click at [709, 405] on quentale-workspace at bounding box center [553, 290] width 1107 height 580
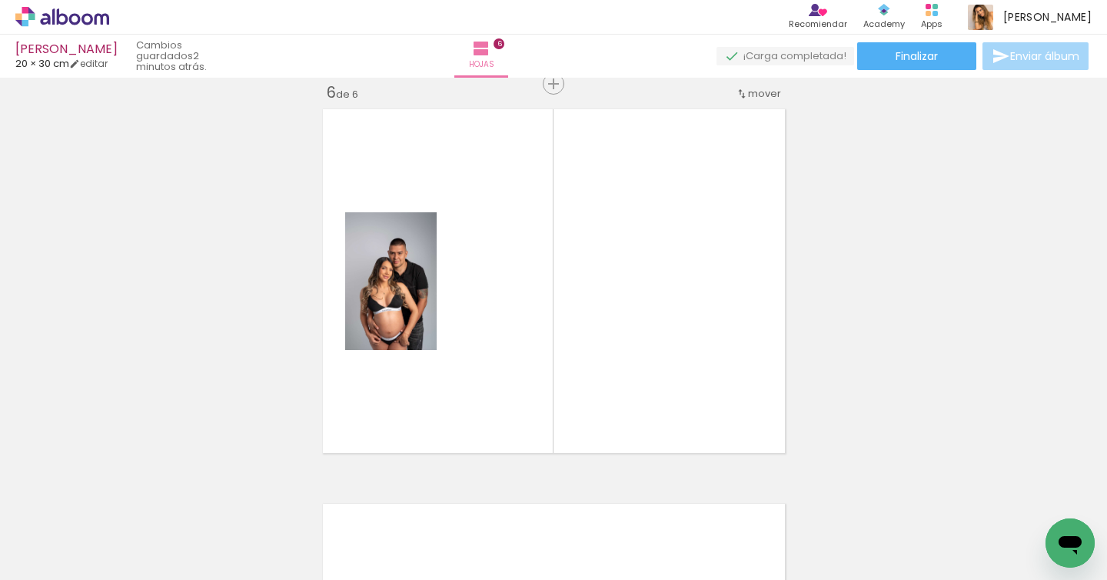
scroll to position [0, 310]
drag, startPoint x: 450, startPoint y: 538, endPoint x: 520, endPoint y: 426, distance: 132.3
click at [520, 427] on quentale-workspace at bounding box center [553, 290] width 1107 height 580
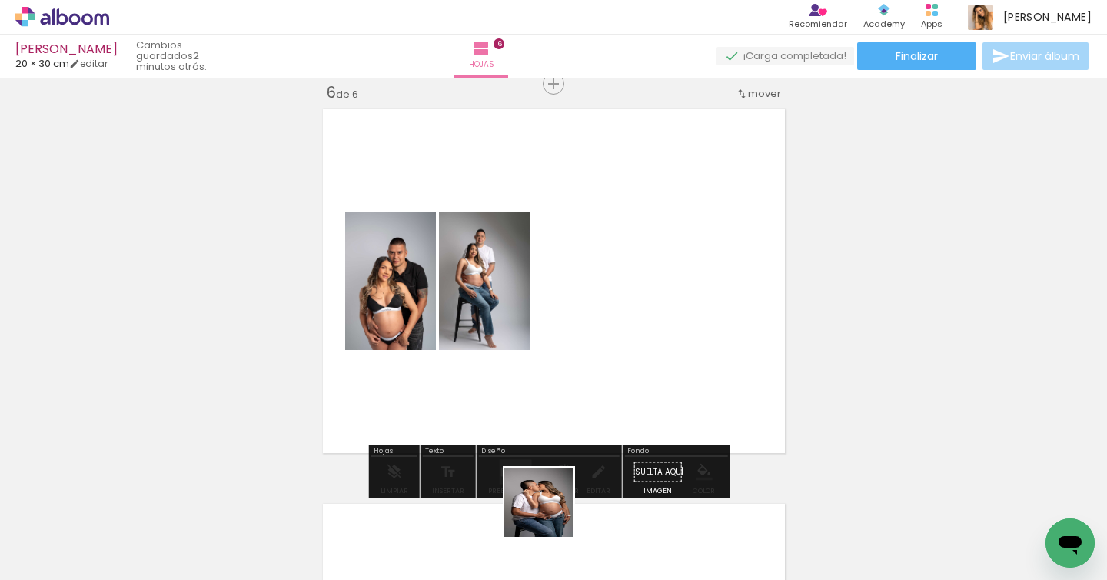
drag, startPoint x: 551, startPoint y: 526, endPoint x: 587, endPoint y: 404, distance: 127.0
click at [587, 405] on quentale-workspace at bounding box center [553, 290] width 1107 height 580
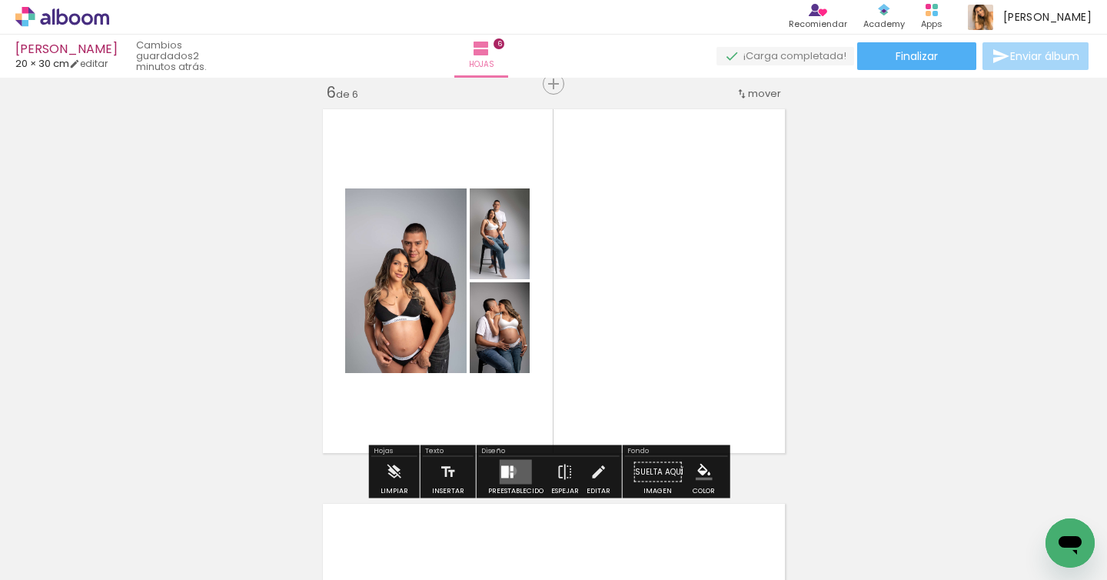
click at [508, 471] on quentale-layouter at bounding box center [516, 472] width 32 height 25
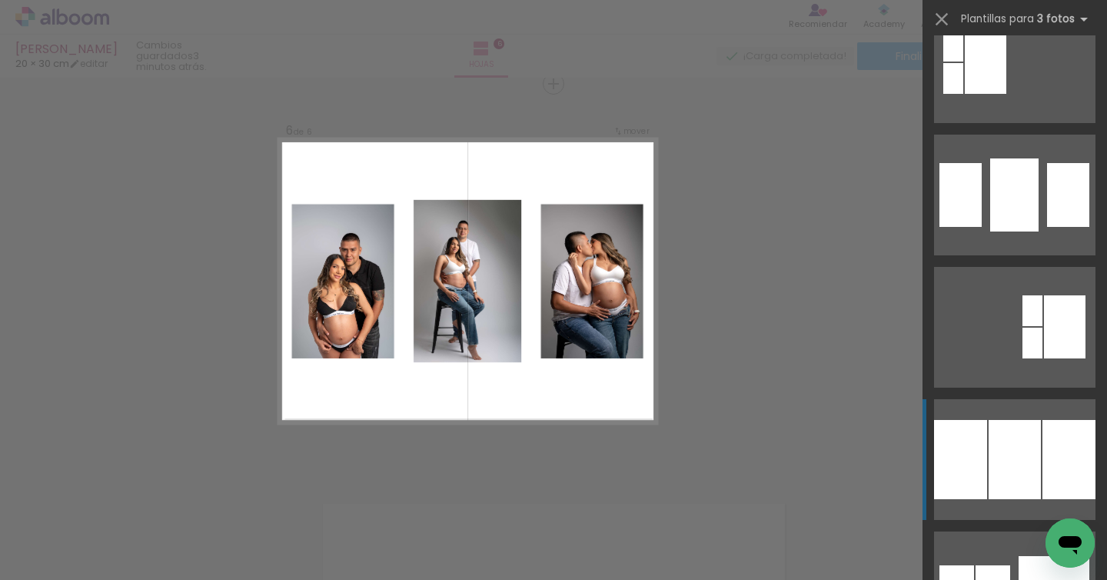
scroll to position [1778, 0]
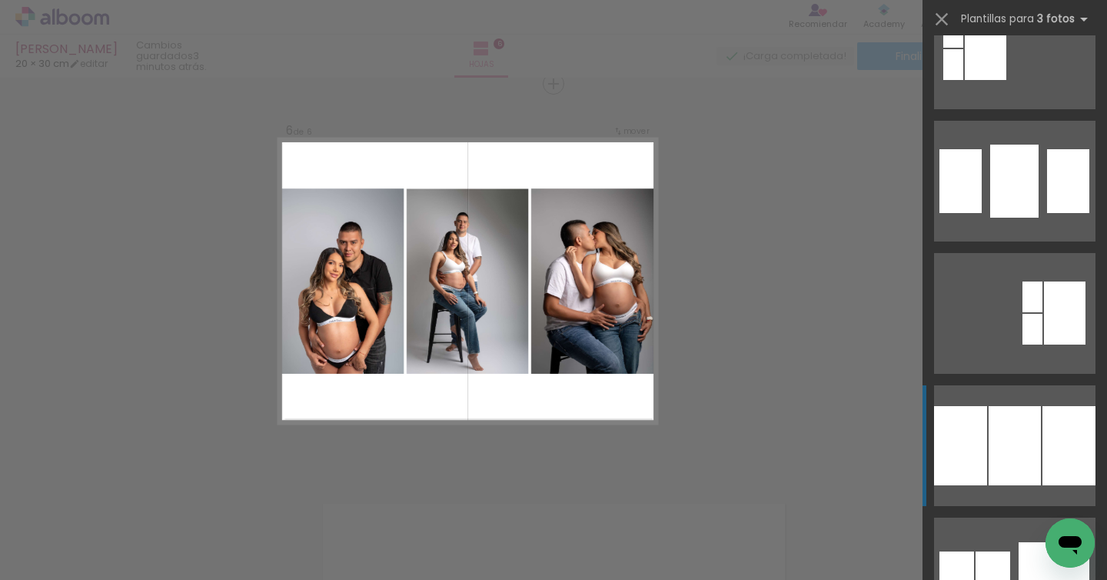
click at [1008, 218] on div at bounding box center [1014, 181] width 48 height 73
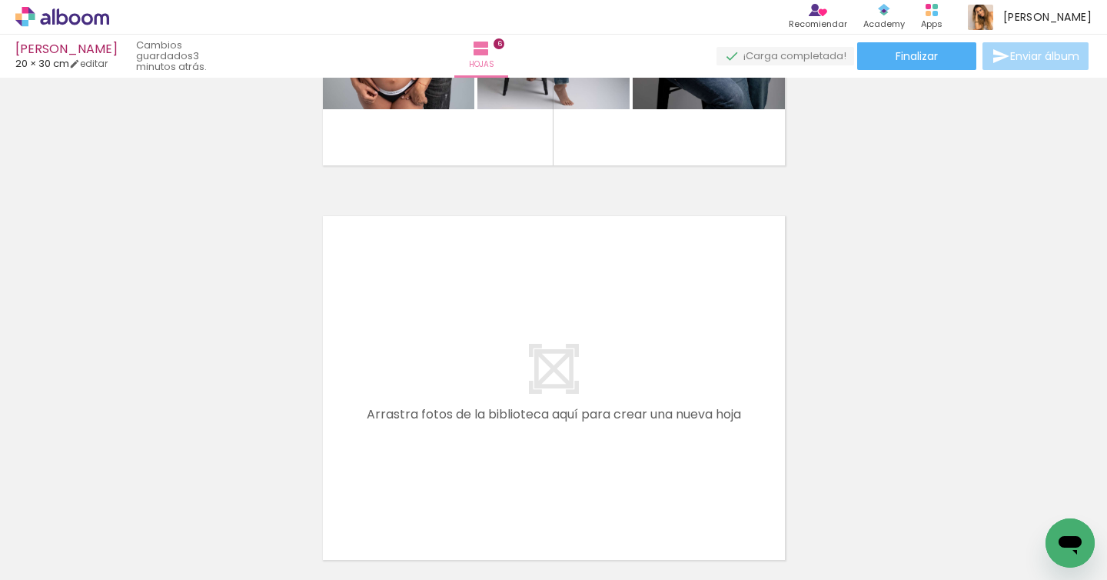
scroll to position [2282, 0]
click at [707, 398] on quentale-workspace at bounding box center [553, 290] width 1107 height 580
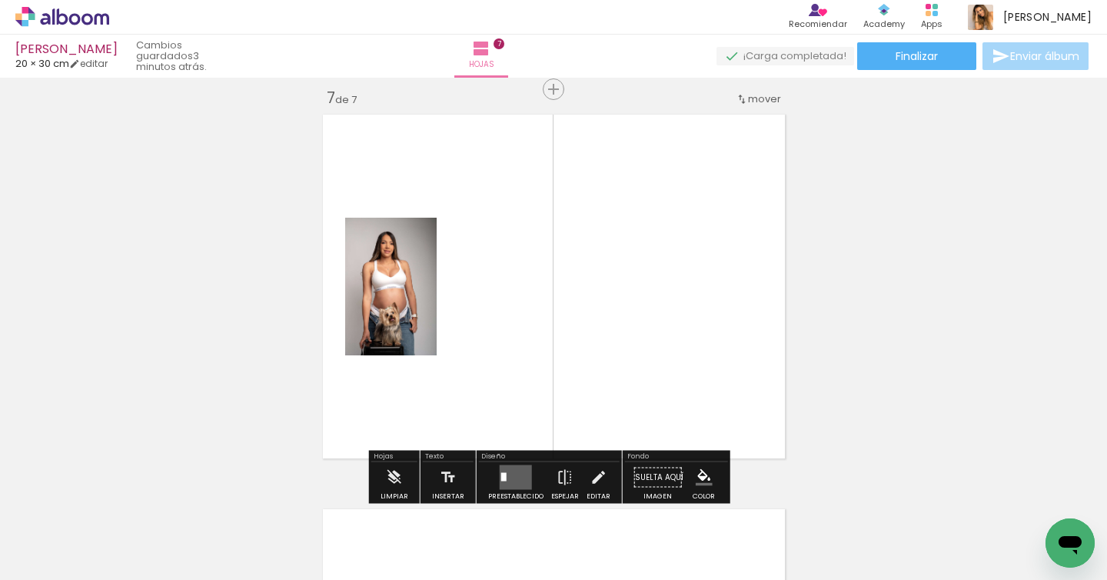
scroll to position [2386, 0]
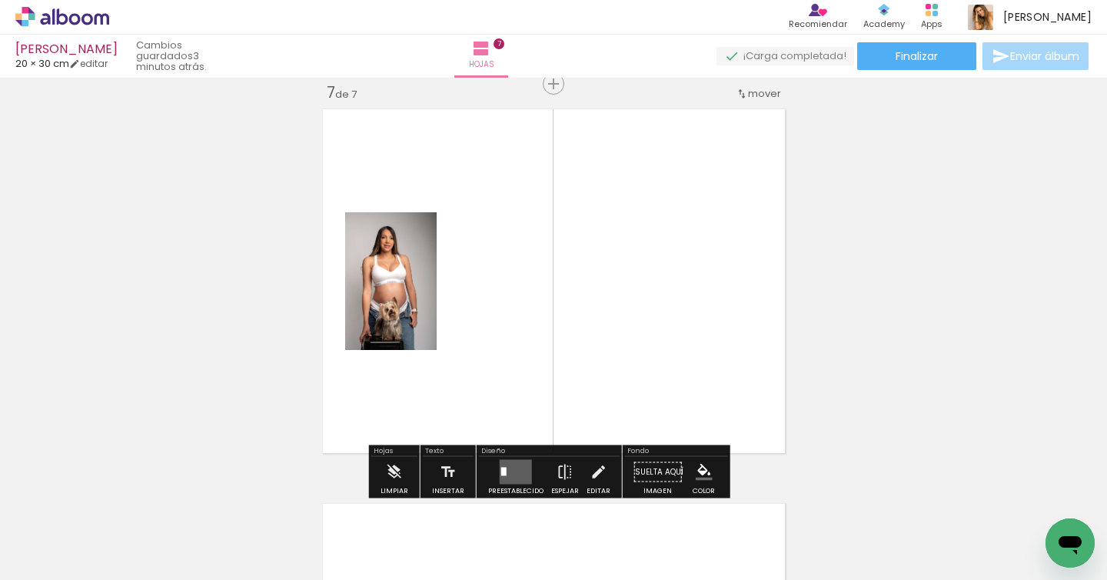
drag, startPoint x: 638, startPoint y: 528, endPoint x: 657, endPoint y: 341, distance: 188.5
click at [657, 341] on quentale-workspace at bounding box center [553, 290] width 1107 height 580
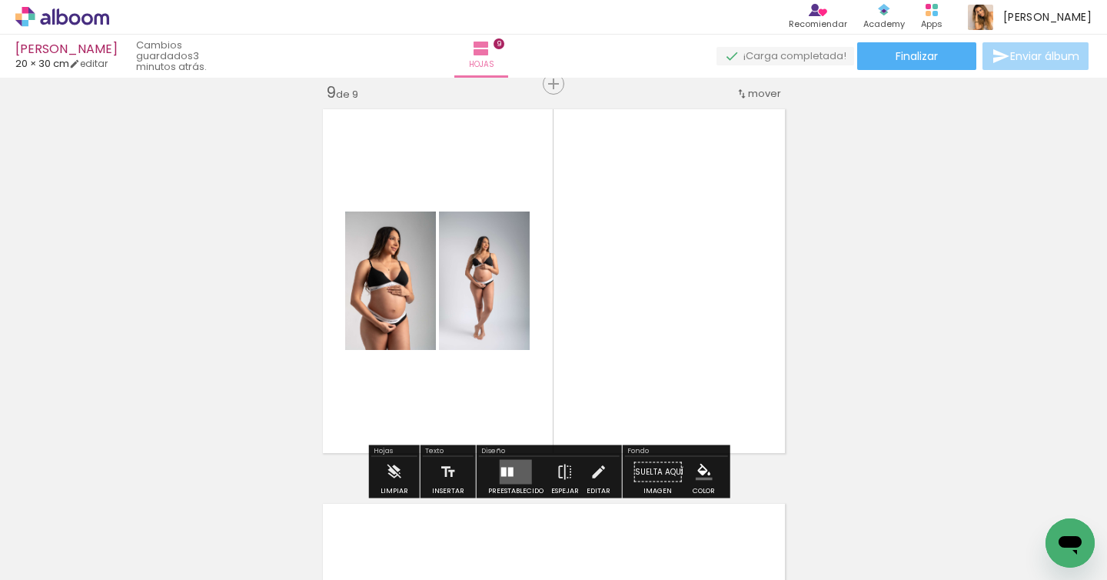
scroll to position [0, 801]
click at [515, 470] on quentale-layouter at bounding box center [516, 472] width 32 height 25
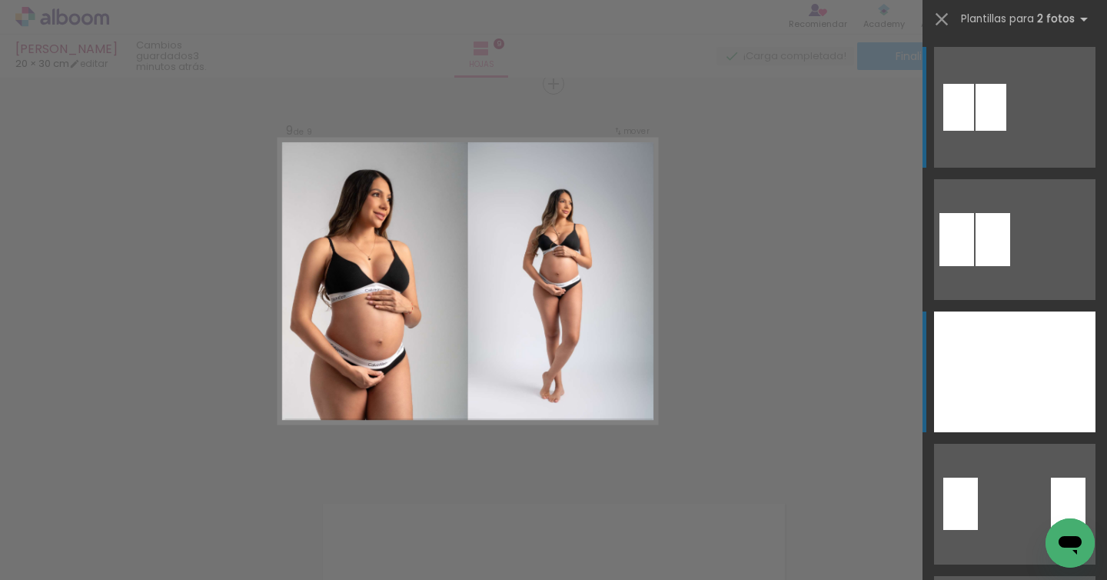
click at [959, 346] on div at bounding box center [974, 371] width 81 height 121
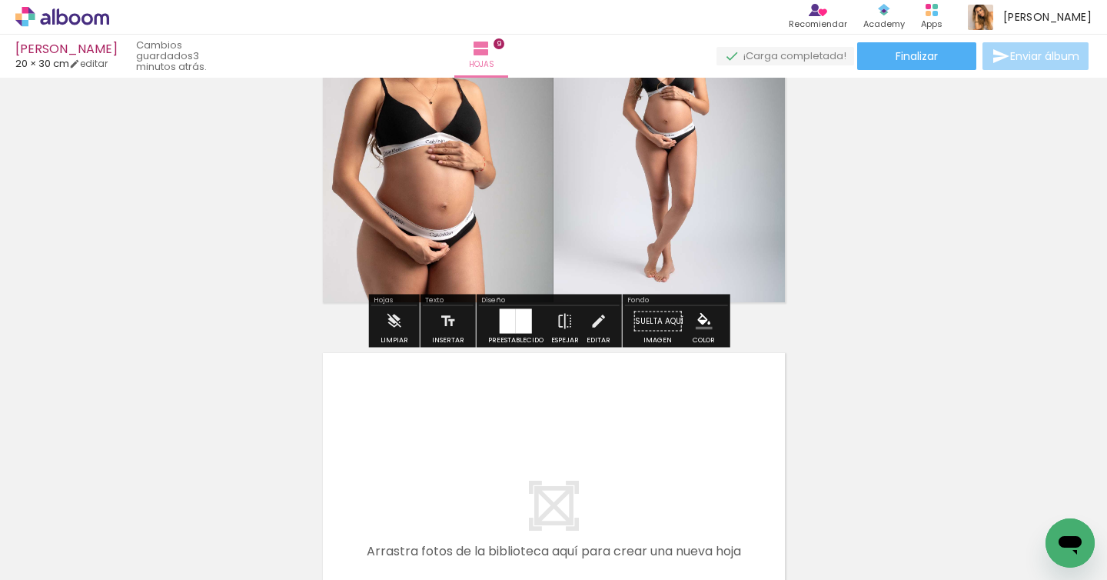
scroll to position [3446, 0]
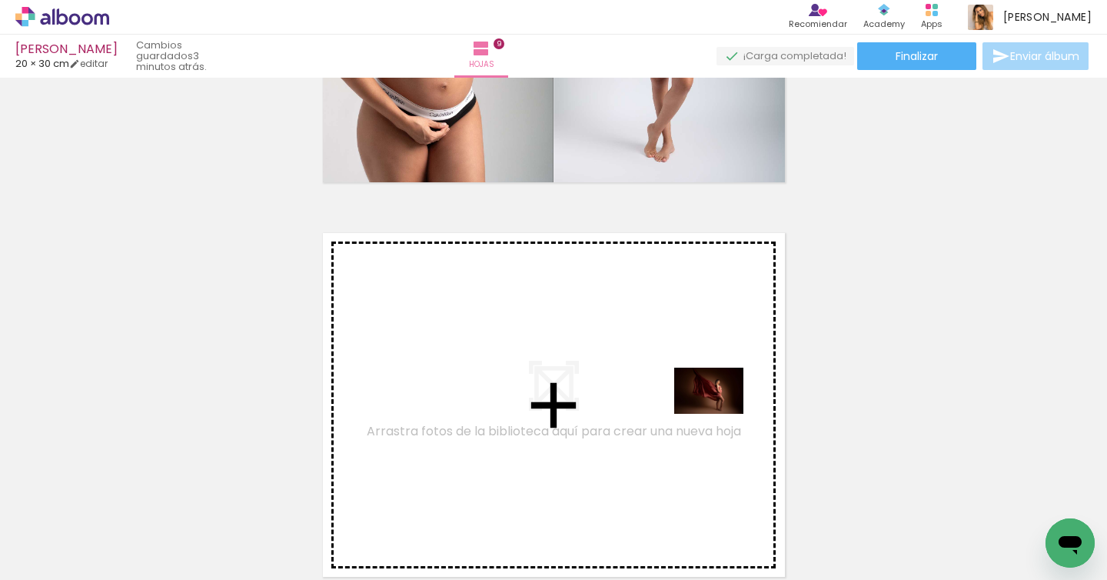
drag, startPoint x: 824, startPoint y: 521, endPoint x: 721, endPoint y: 414, distance: 149.0
click at [721, 414] on quentale-workspace at bounding box center [553, 290] width 1107 height 580
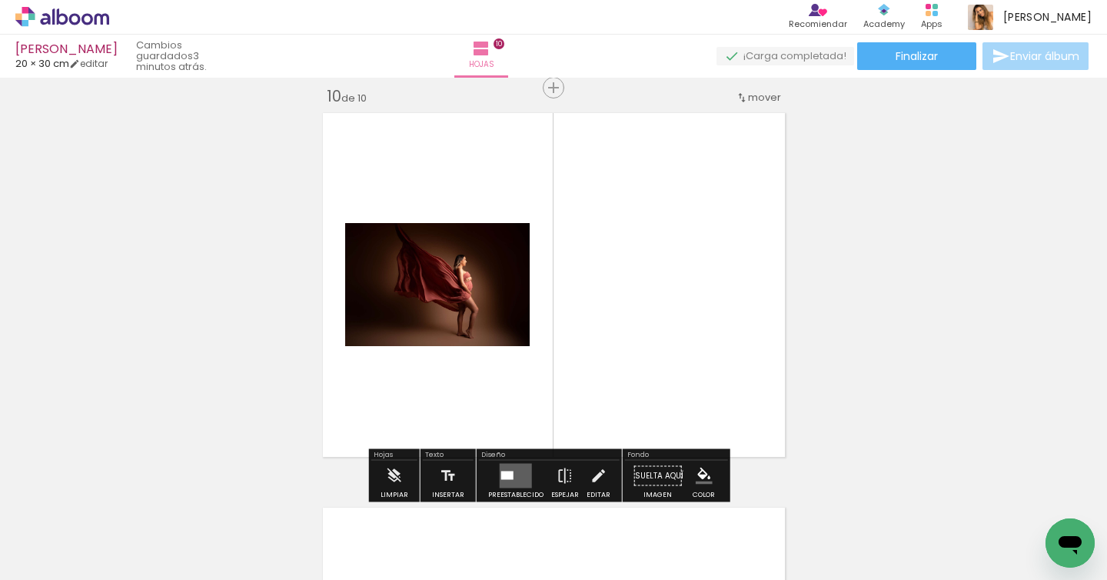
scroll to position [3570, 0]
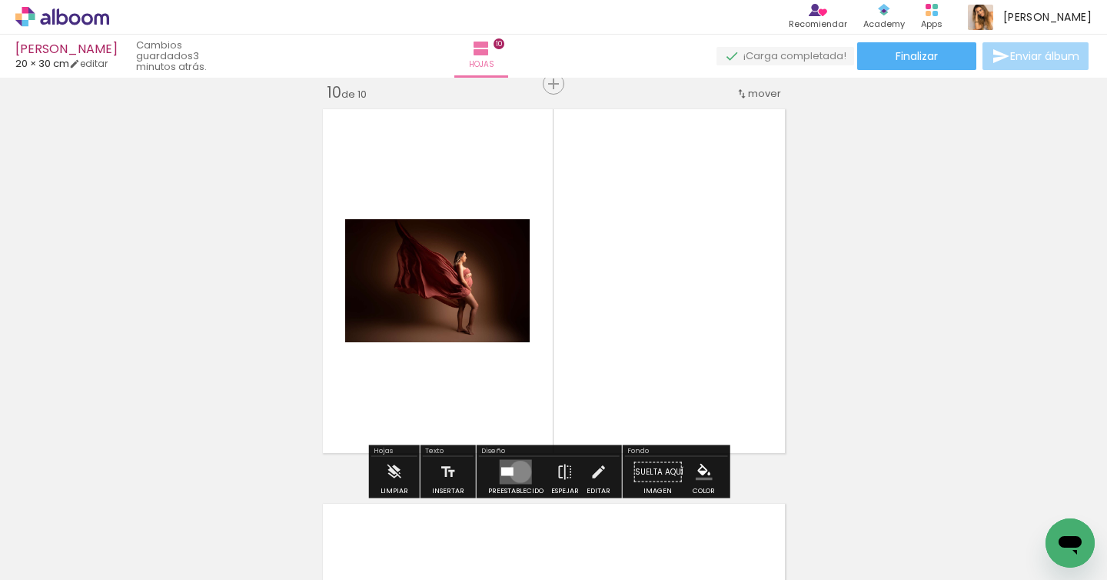
click at [517, 471] on quentale-layouter at bounding box center [516, 472] width 32 height 25
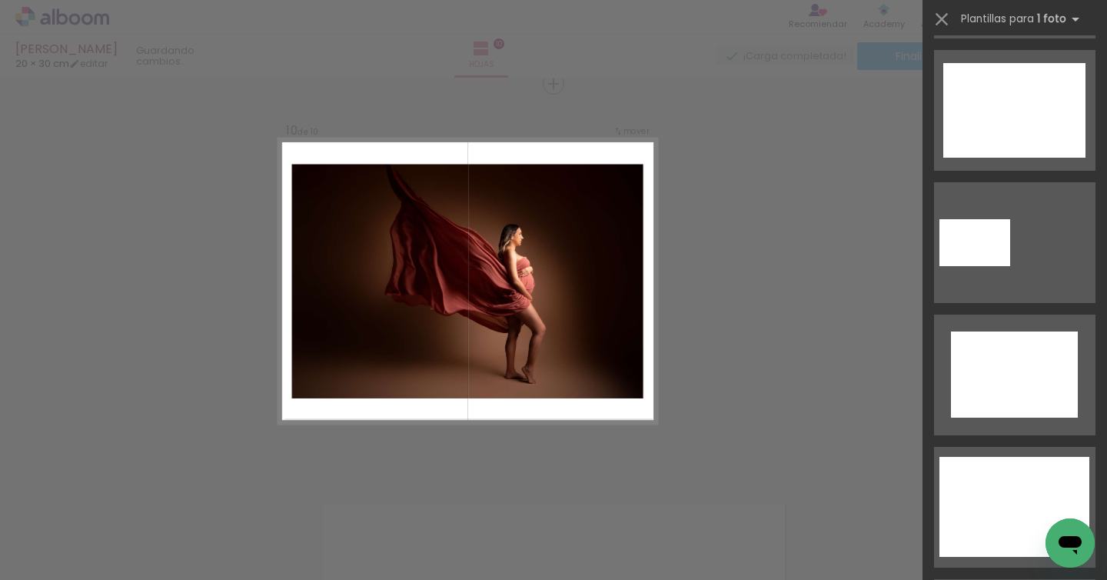
scroll to position [708, 0]
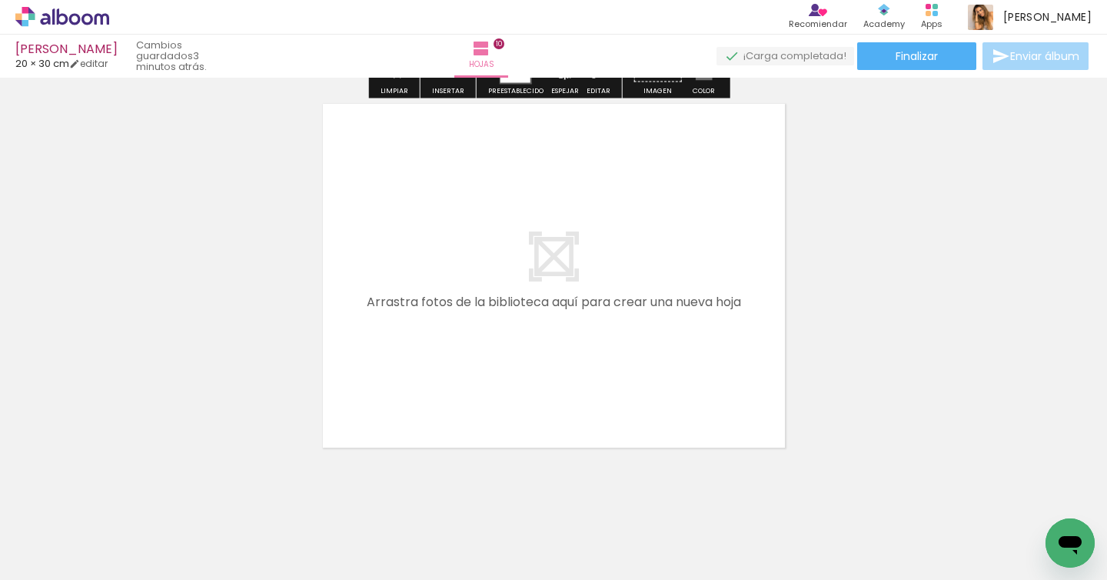
scroll to position [3993, 0]
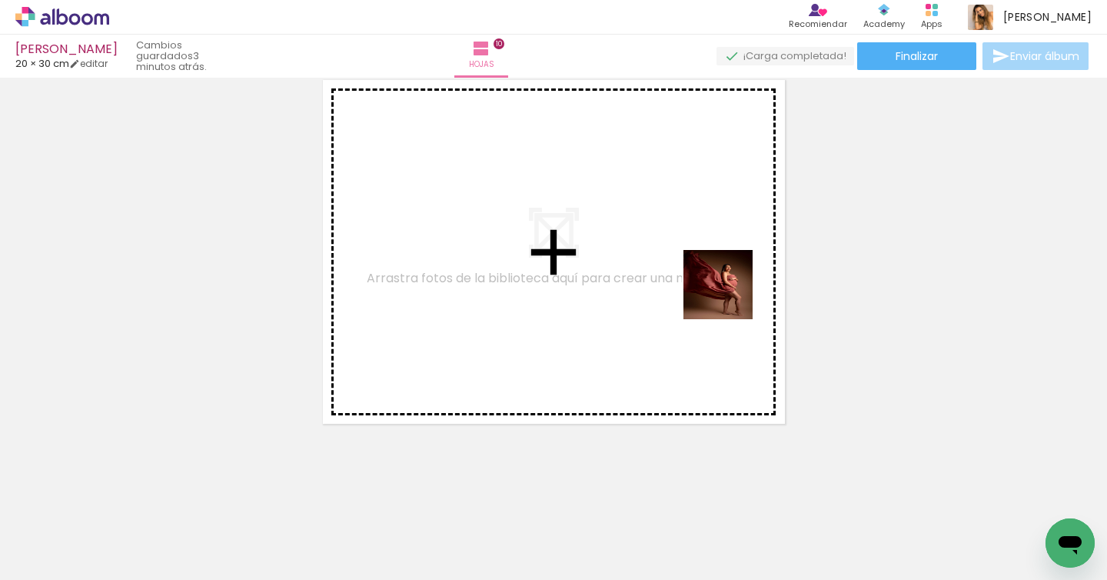
drag, startPoint x: 928, startPoint y: 528, endPoint x: 725, endPoint y: 292, distance: 310.8
click at [725, 293] on quentale-workspace at bounding box center [553, 290] width 1107 height 580
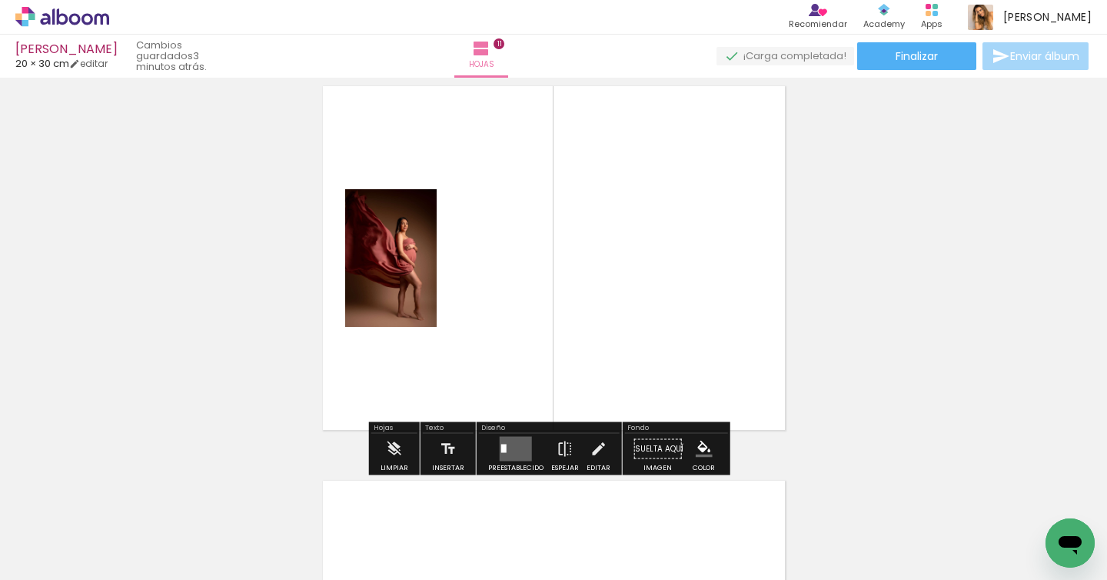
scroll to position [3964, 0]
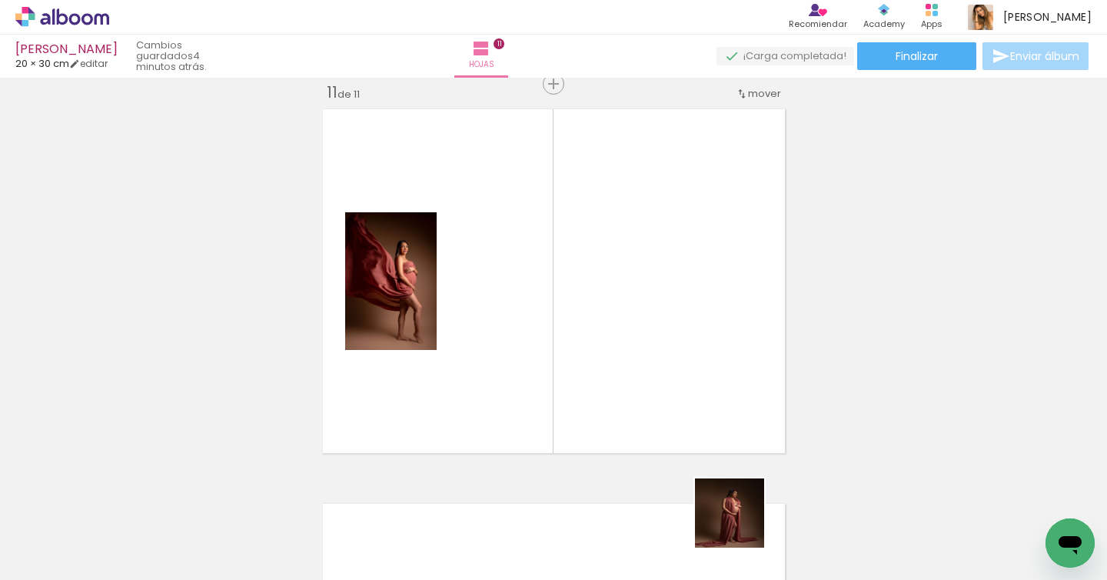
drag, startPoint x: 741, startPoint y: 540, endPoint x: 735, endPoint y: 305, distance: 234.6
click at [735, 305] on quentale-workspace at bounding box center [553, 290] width 1107 height 580
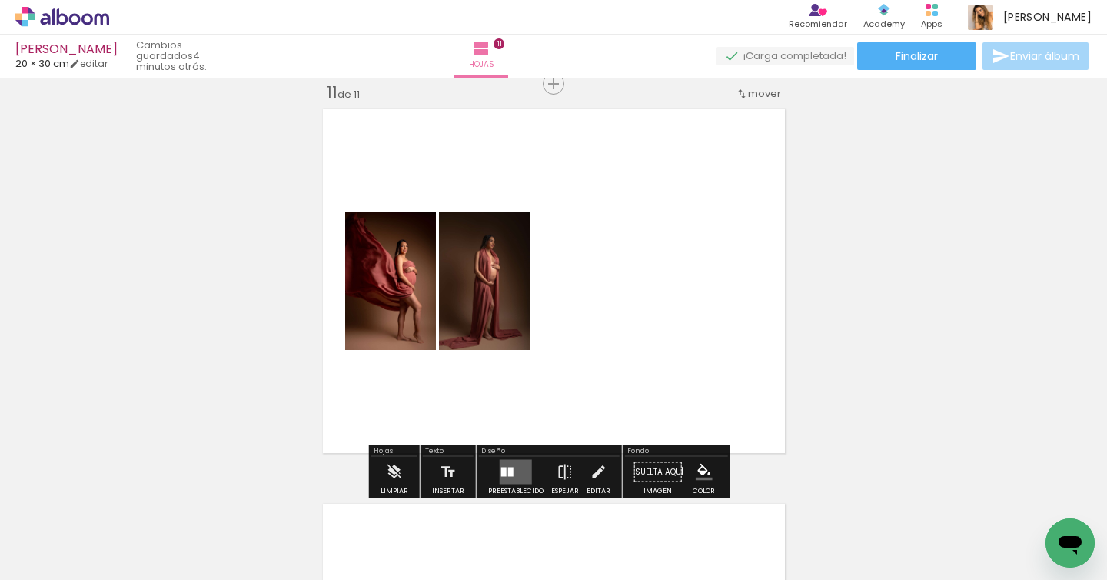
click at [514, 471] on quentale-layouter at bounding box center [516, 472] width 32 height 25
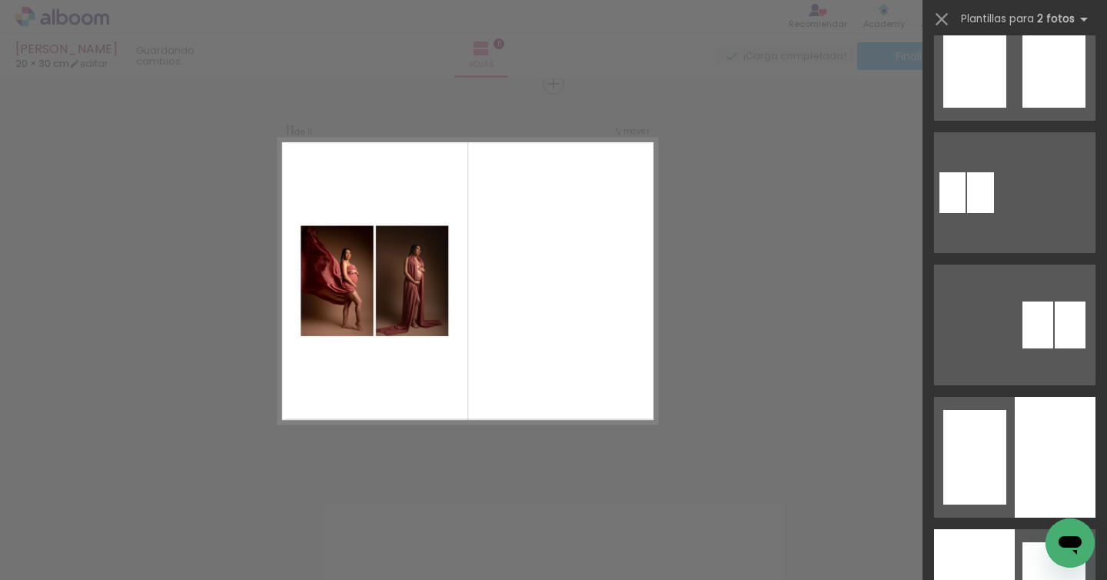
scroll to position [0, 0]
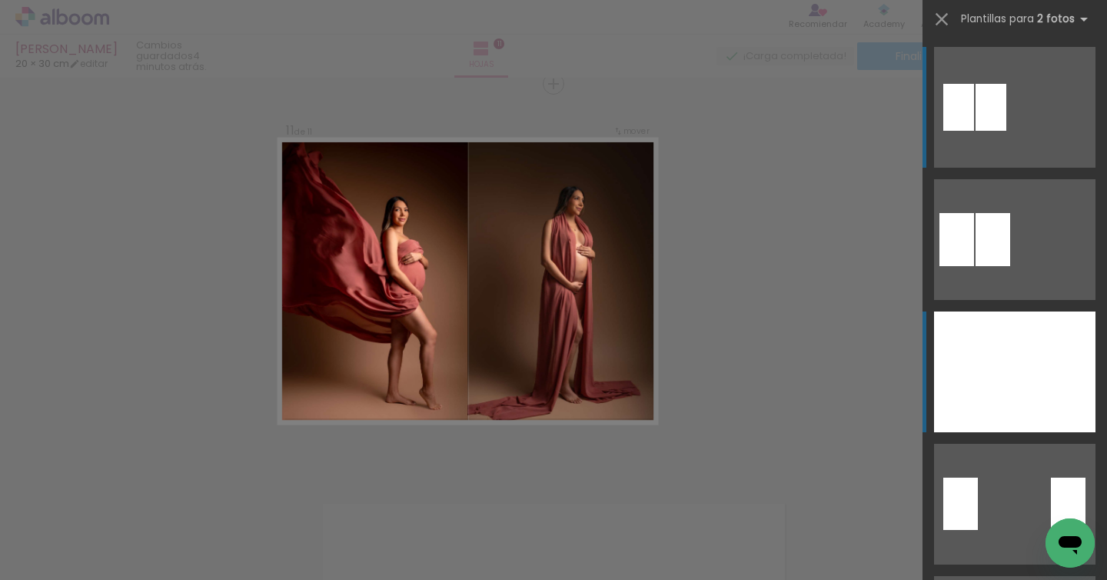
click at [1000, 378] on div at bounding box center [974, 371] width 81 height 121
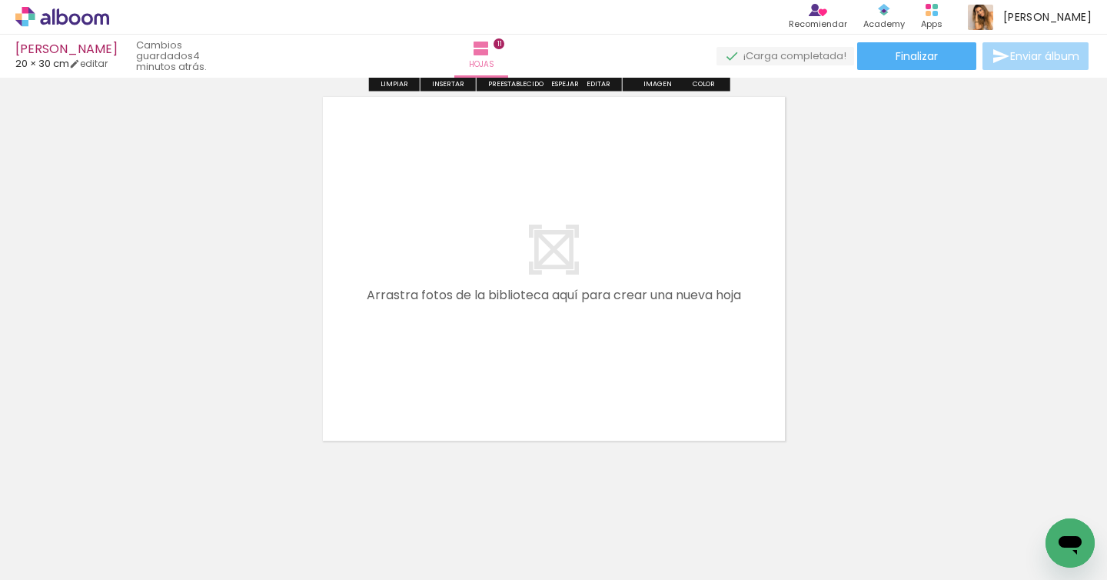
scroll to position [4388, 0]
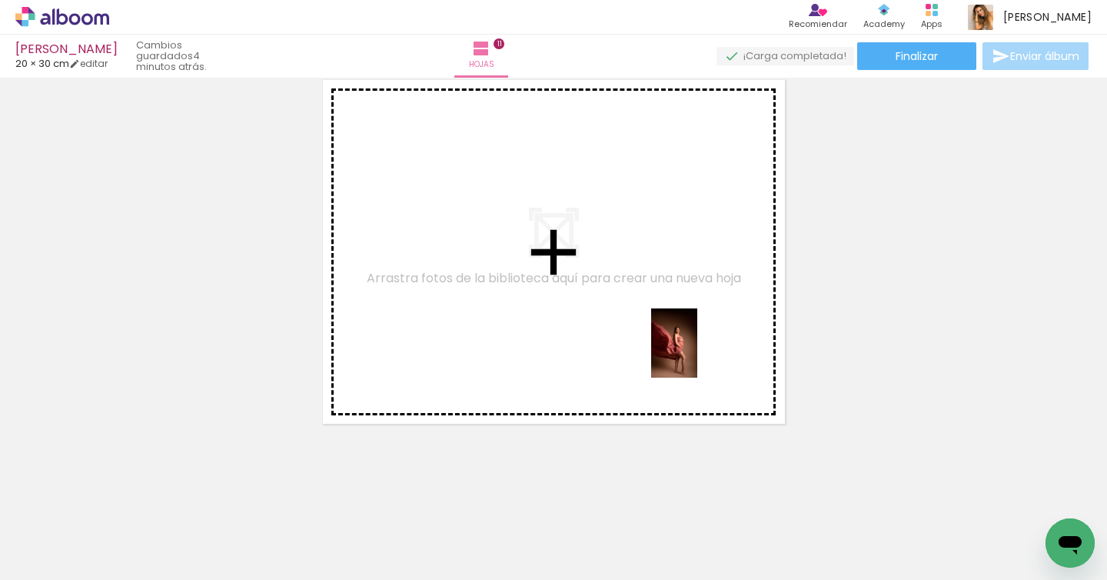
drag, startPoint x: 988, startPoint y: 533, endPoint x: 697, endPoint y: 354, distance: 341.1
click at [697, 354] on quentale-workspace at bounding box center [553, 290] width 1107 height 580
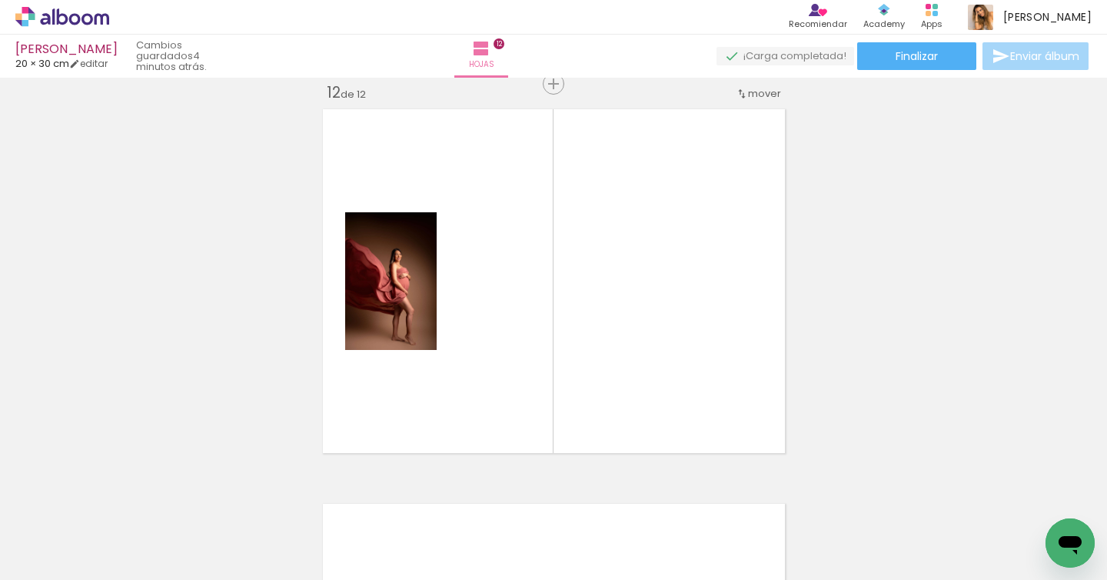
scroll to position [0, 2468]
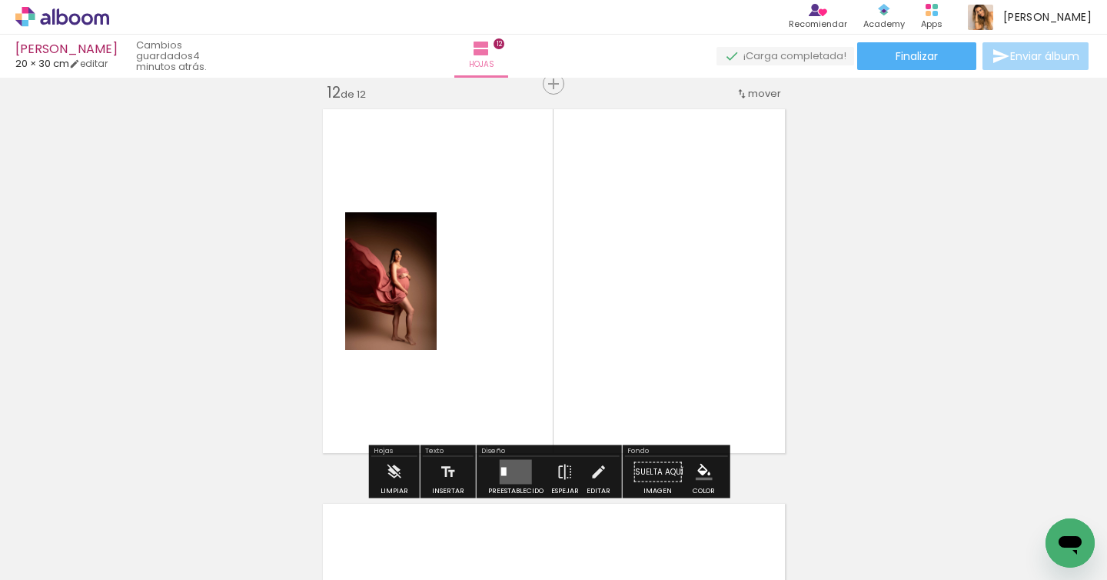
click at [515, 479] on quentale-layouter at bounding box center [516, 472] width 32 height 25
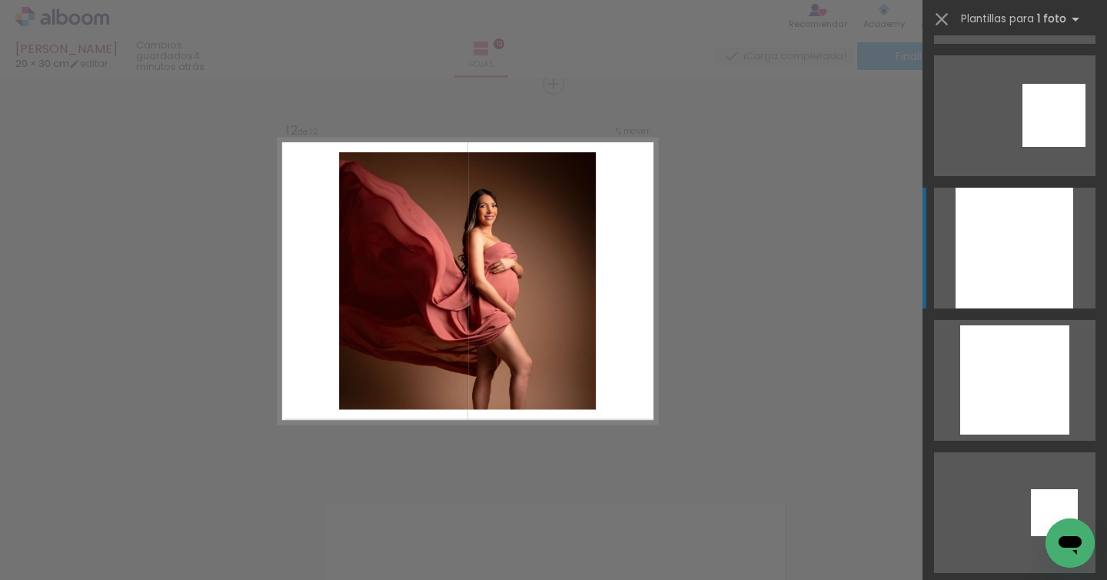
scroll to position [1713, 0]
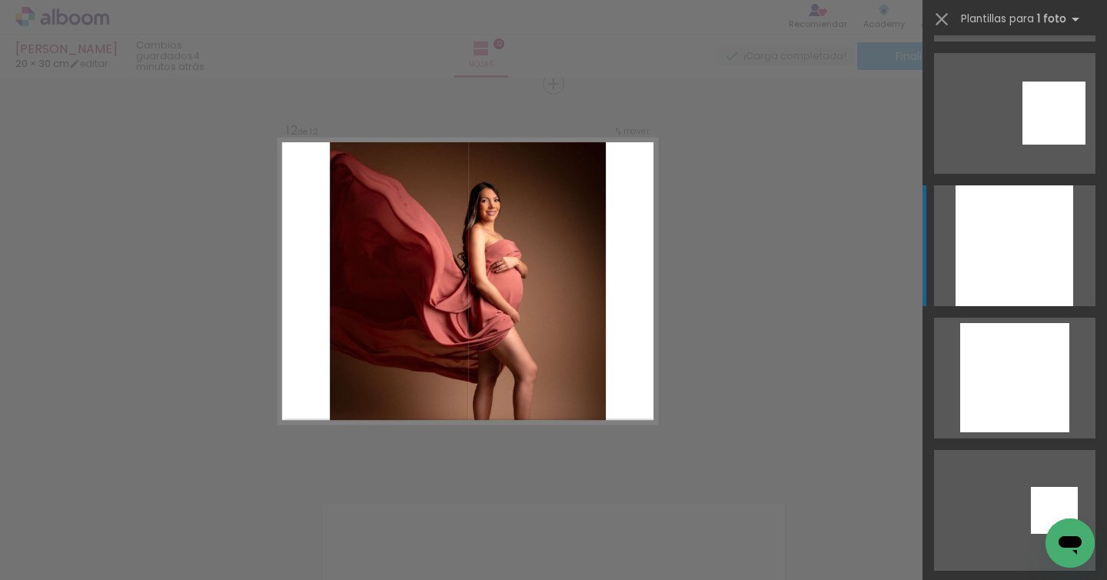
click at [1005, 251] on div at bounding box center [1015, 245] width 118 height 121
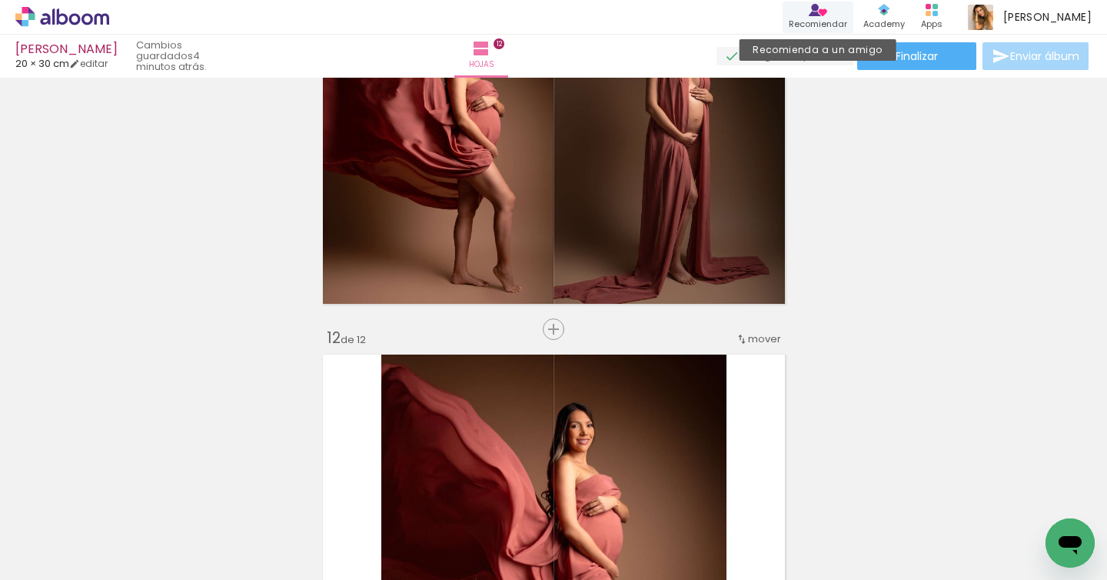
scroll to position [4100, 0]
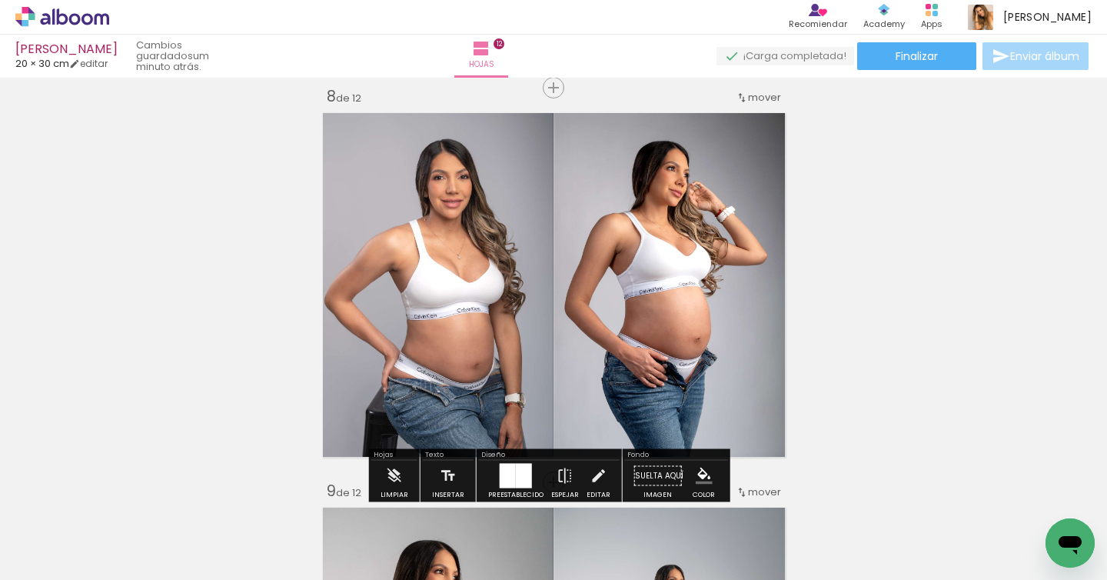
scroll to position [2718, 0]
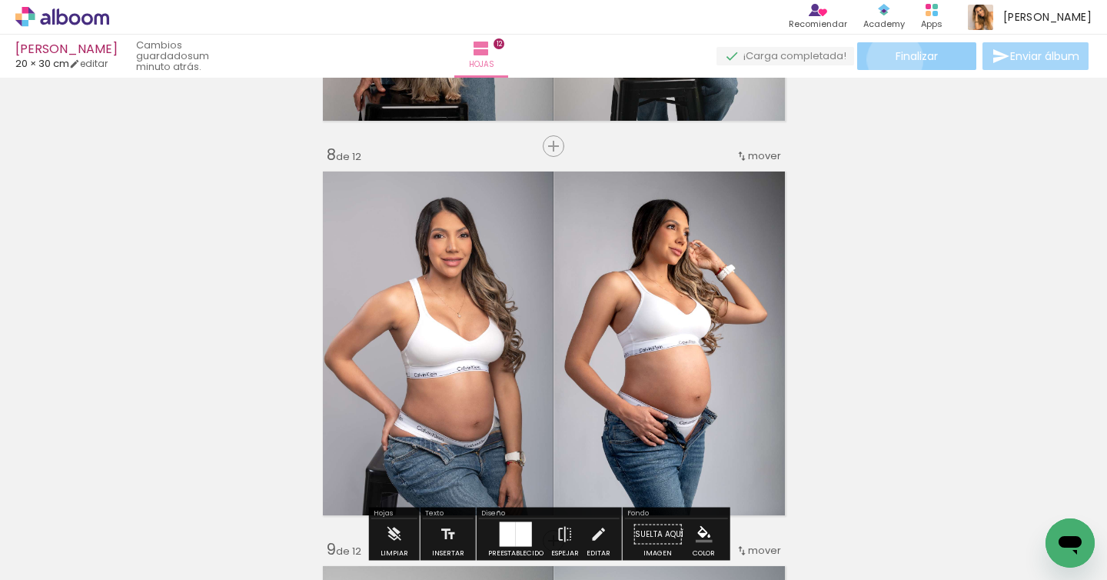
click at [896, 59] on span "Finalizar" at bounding box center [917, 56] width 42 height 11
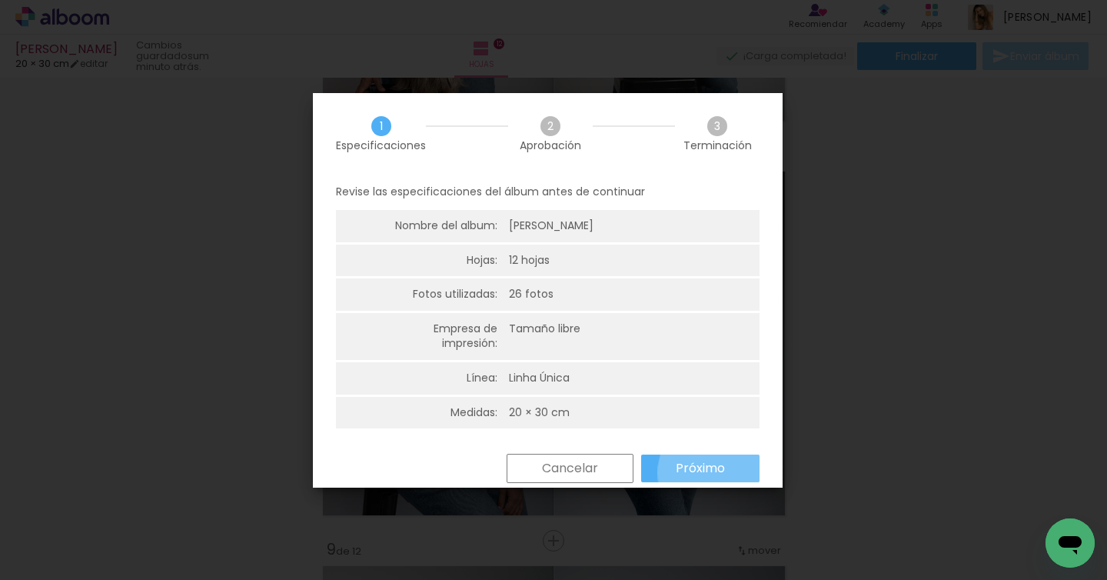
click at [0, 0] on slot "Próximo" at bounding box center [0, 0] width 0 height 0
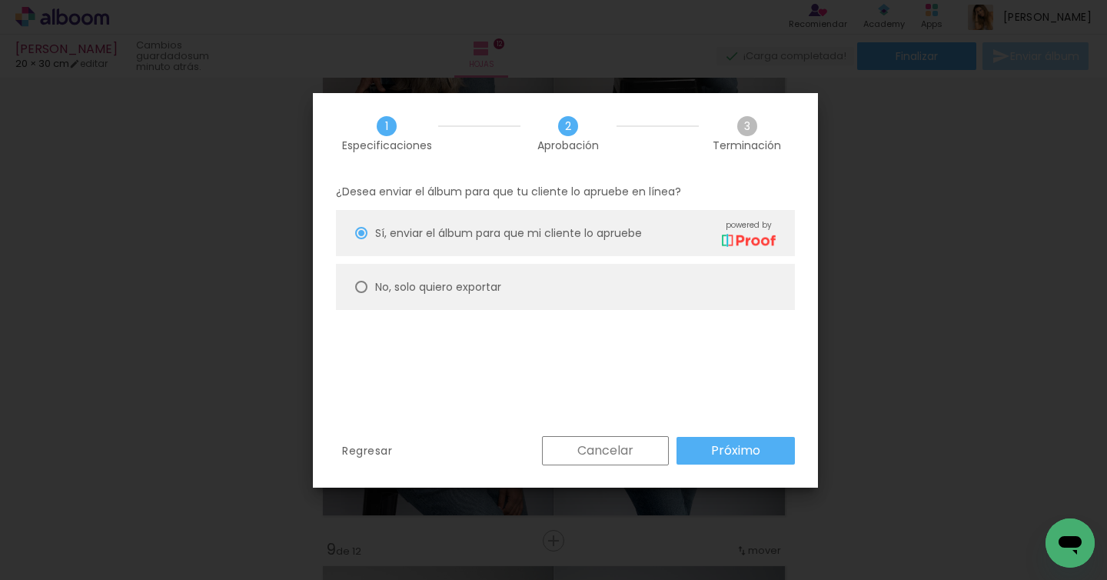
click at [721, 295] on paper-radio-button "No, solo quiero exportar" at bounding box center [565, 287] width 459 height 46
type paper-radio-button "on"
click at [0, 0] on slot "Próximo" at bounding box center [0, 0] width 0 height 0
type input "Alta, 300 DPI"
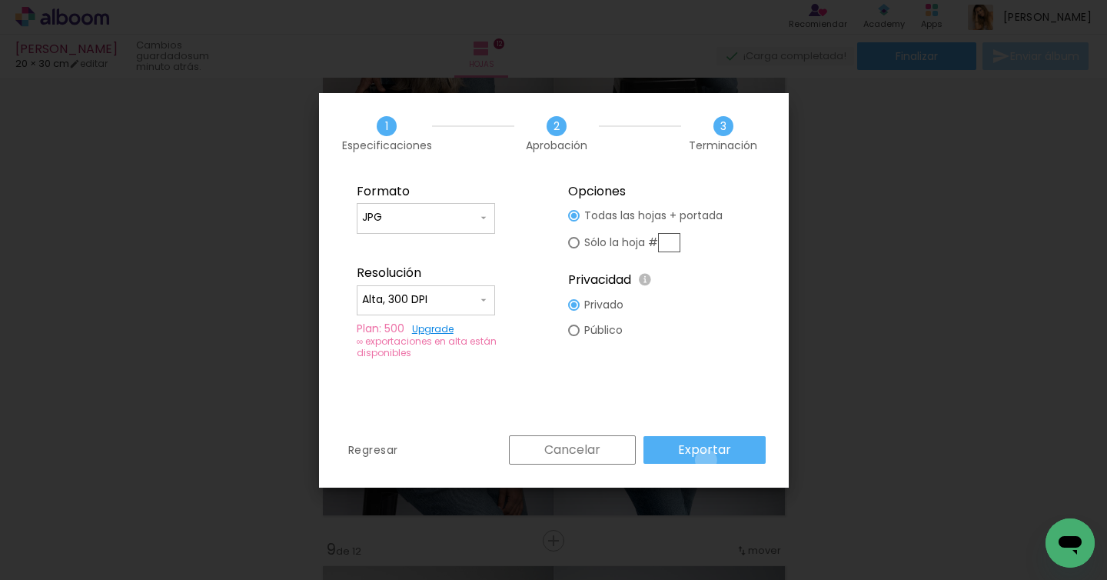
click at [708, 460] on paper-button "Exportar" at bounding box center [705, 450] width 122 height 28
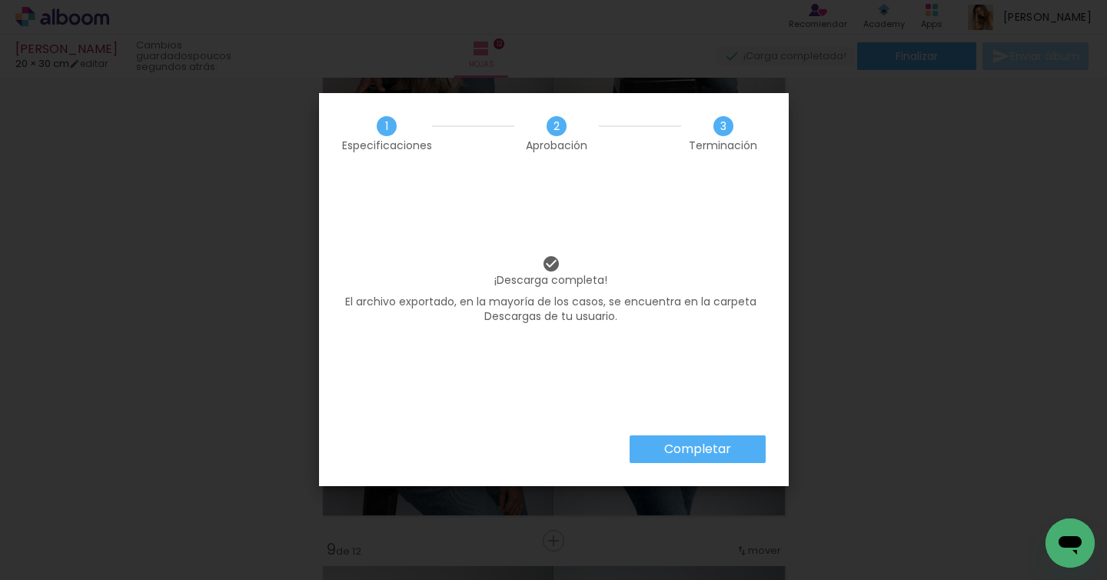
scroll to position [0, 2468]
click at [0, 0] on slot "Completar" at bounding box center [0, 0] width 0 height 0
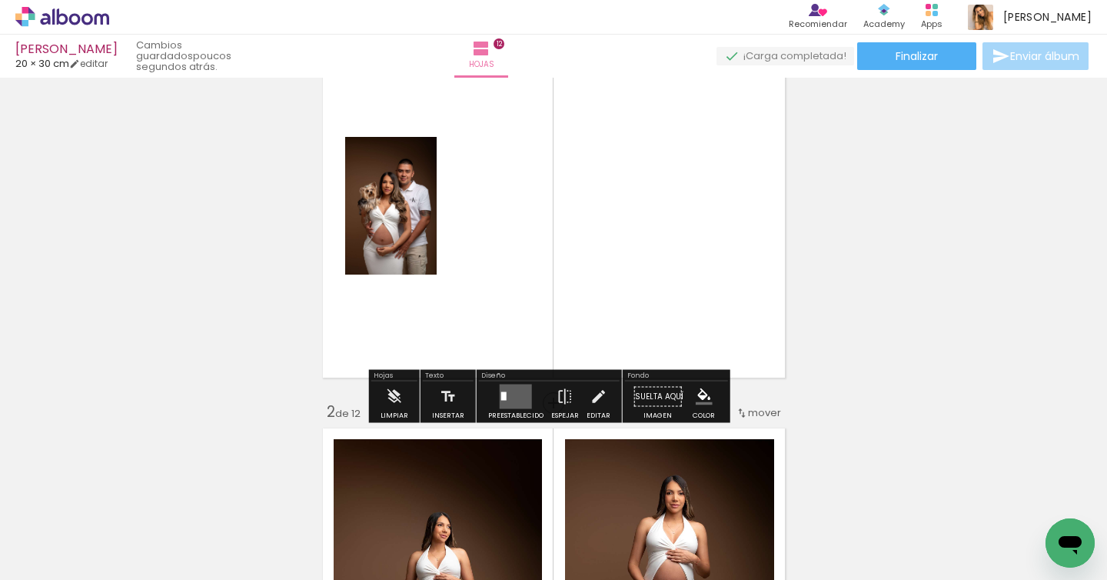
scroll to position [96, 0]
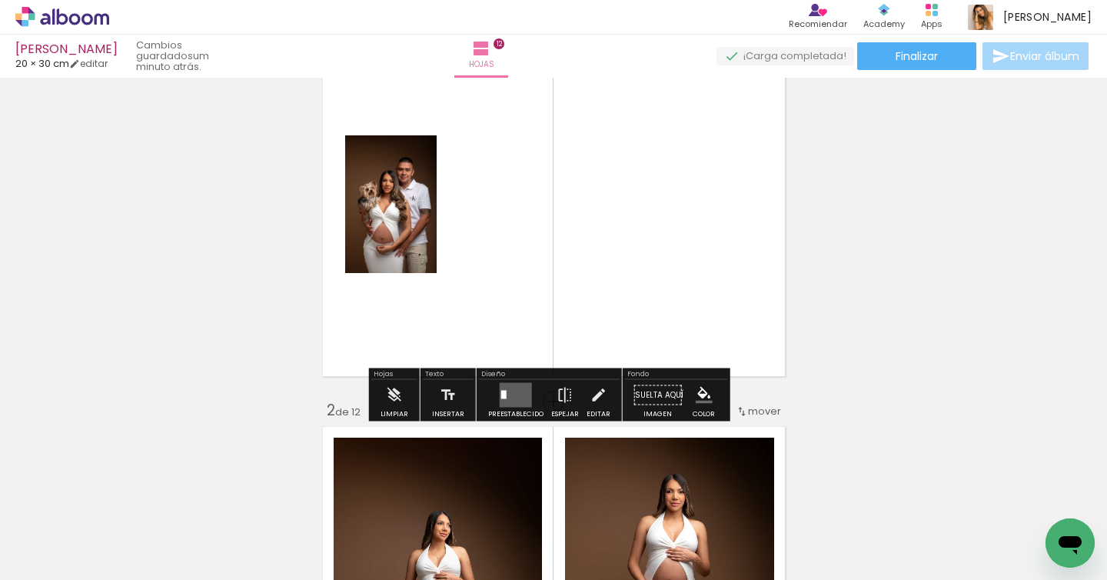
click at [516, 396] on quentale-layouter at bounding box center [516, 395] width 32 height 25
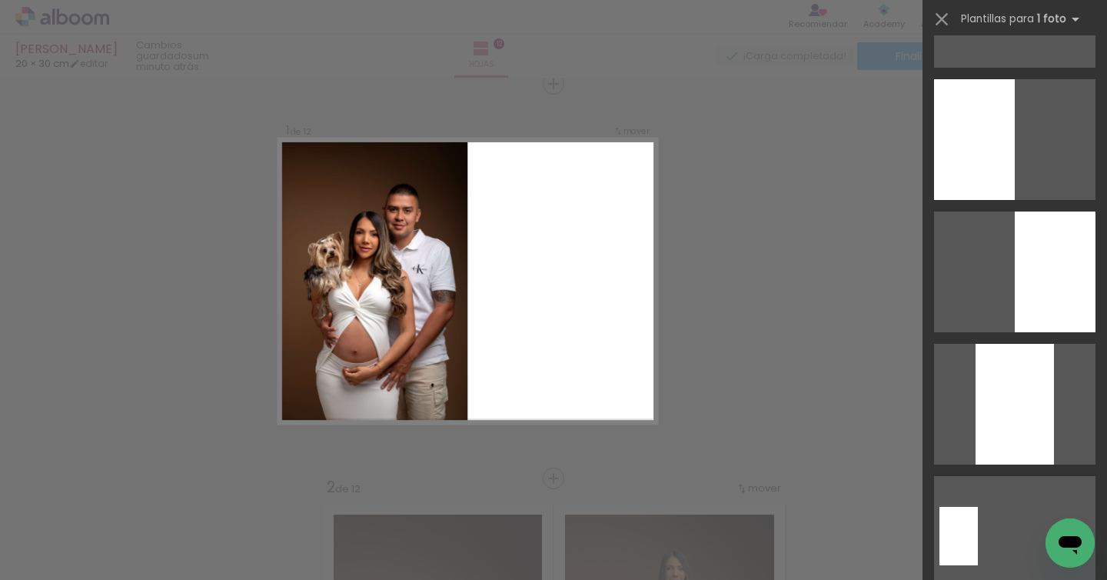
scroll to position [894, 0]
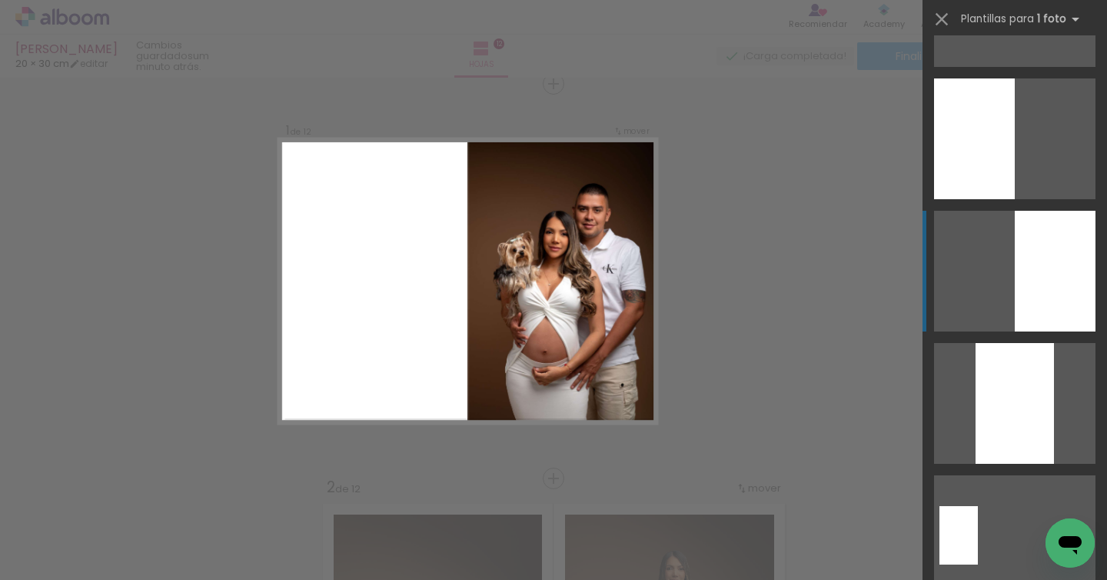
click at [1015, 199] on div at bounding box center [974, 138] width 81 height 121
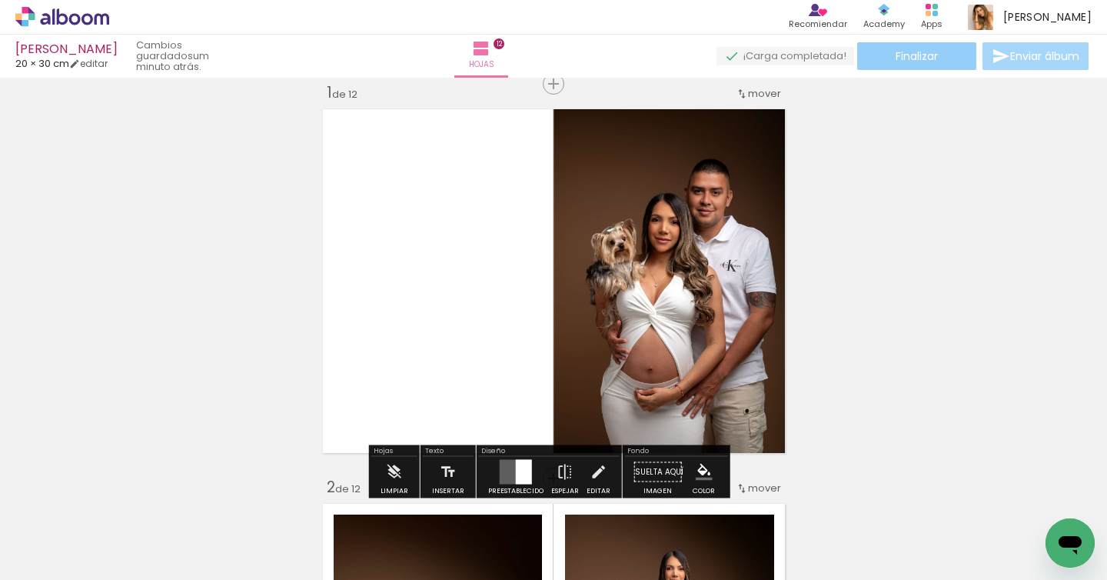
click at [941, 64] on paper-button "Finalizar" at bounding box center [916, 56] width 119 height 28
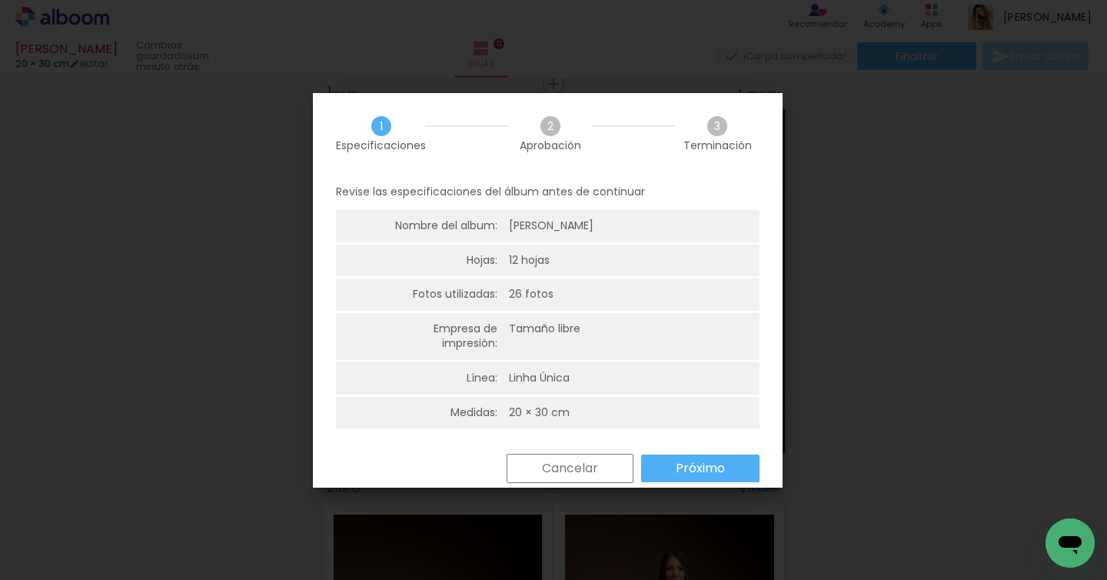
click at [0, 0] on slot "Próximo" at bounding box center [0, 0] width 0 height 0
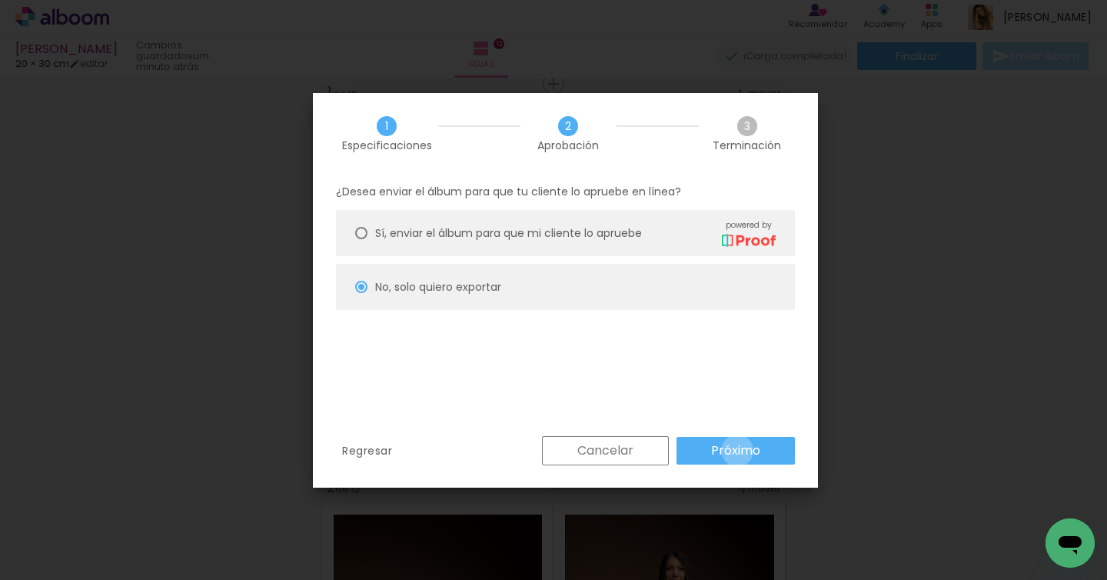
click at [0, 0] on slot "Próximo" at bounding box center [0, 0] width 0 height 0
type input "Alta, 300 DPI"
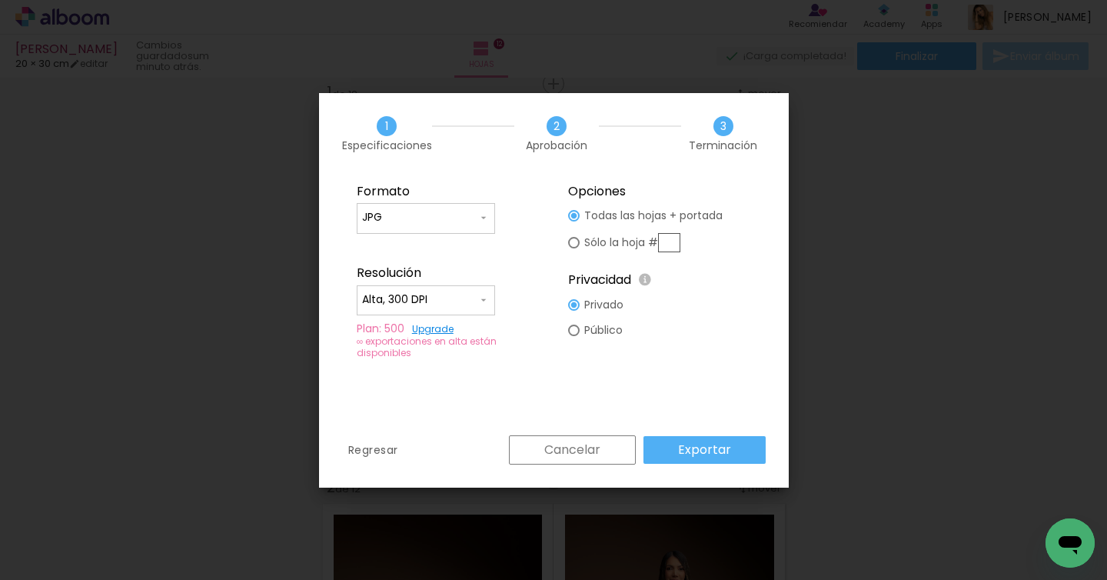
click at [664, 244] on input "text" at bounding box center [669, 242] width 22 height 19
type paper-radio-button "on"
type input "1"
click at [718, 458] on paper-button "Exportar" at bounding box center [705, 450] width 122 height 28
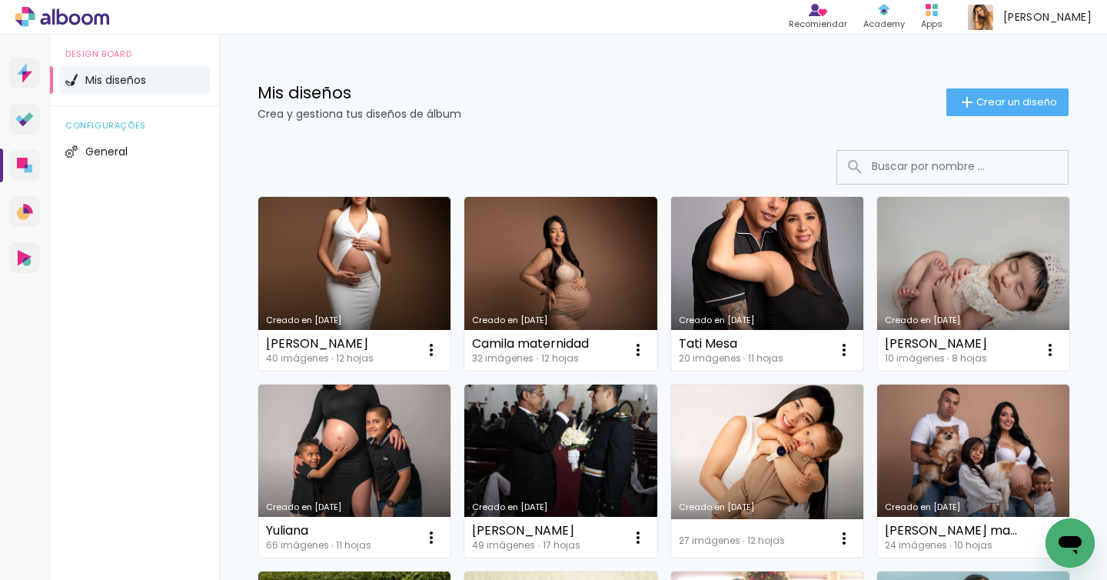
click at [749, 263] on link "Creado en [DATE]" at bounding box center [767, 284] width 192 height 174
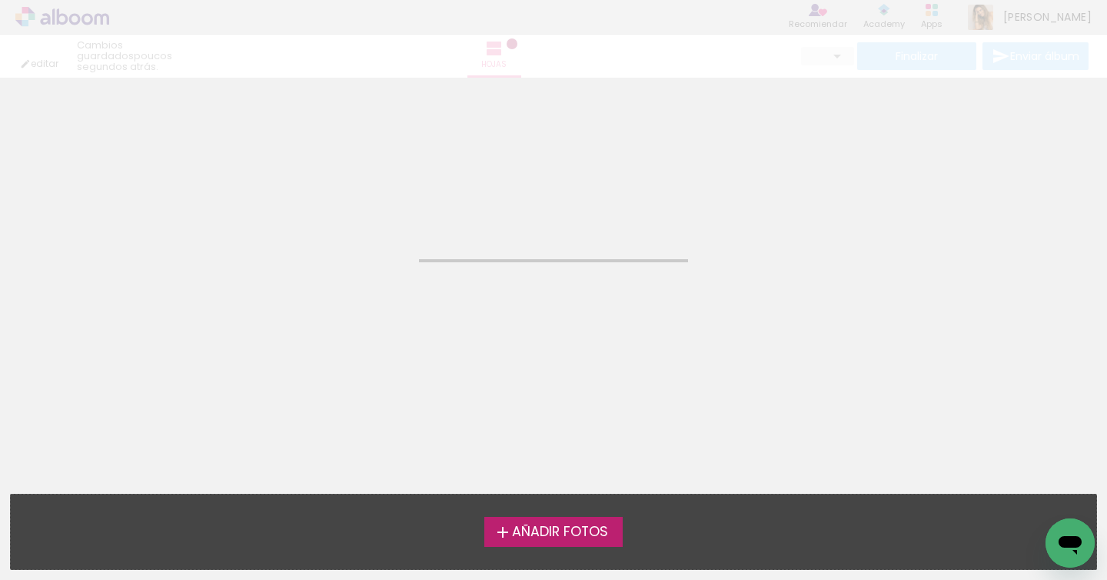
click at [749, 263] on neon-animated-pages "Confirmar Cancelar" at bounding box center [553, 329] width 1107 height 502
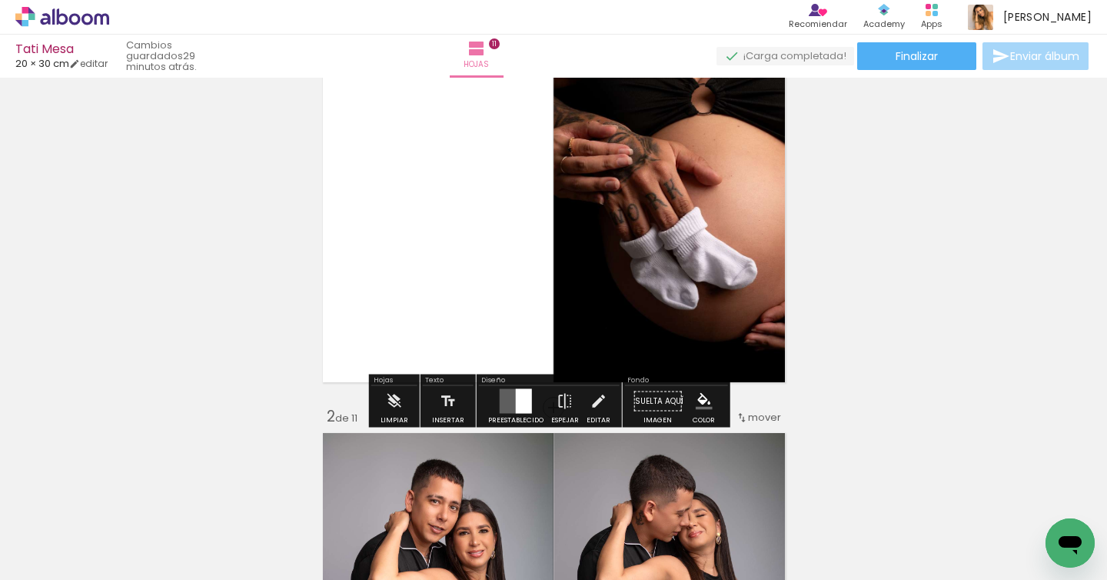
scroll to position [95, 0]
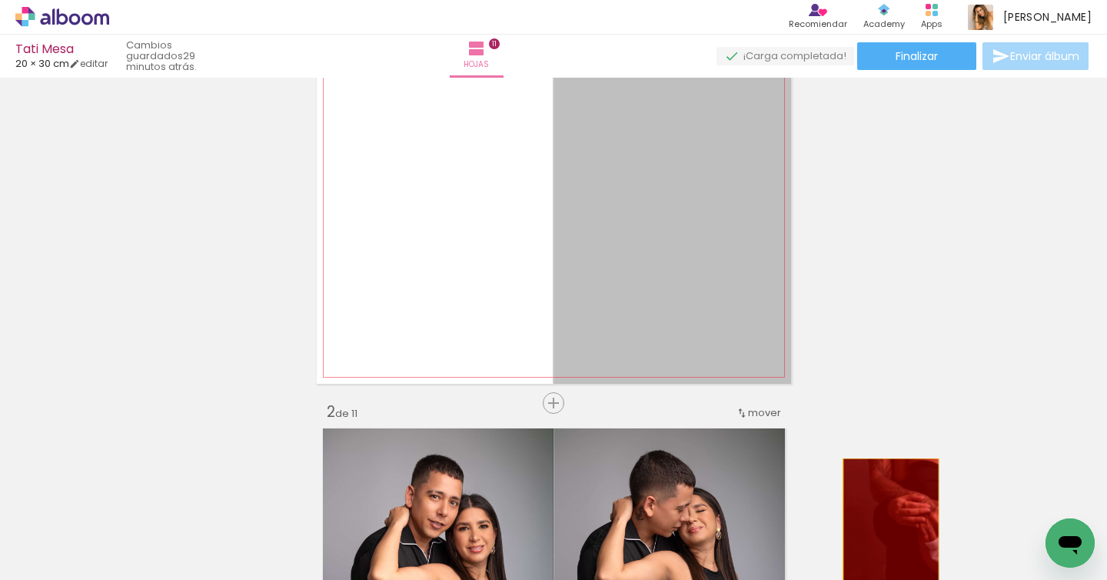
drag, startPoint x: 643, startPoint y: 225, endPoint x: 885, endPoint y: 529, distance: 389.1
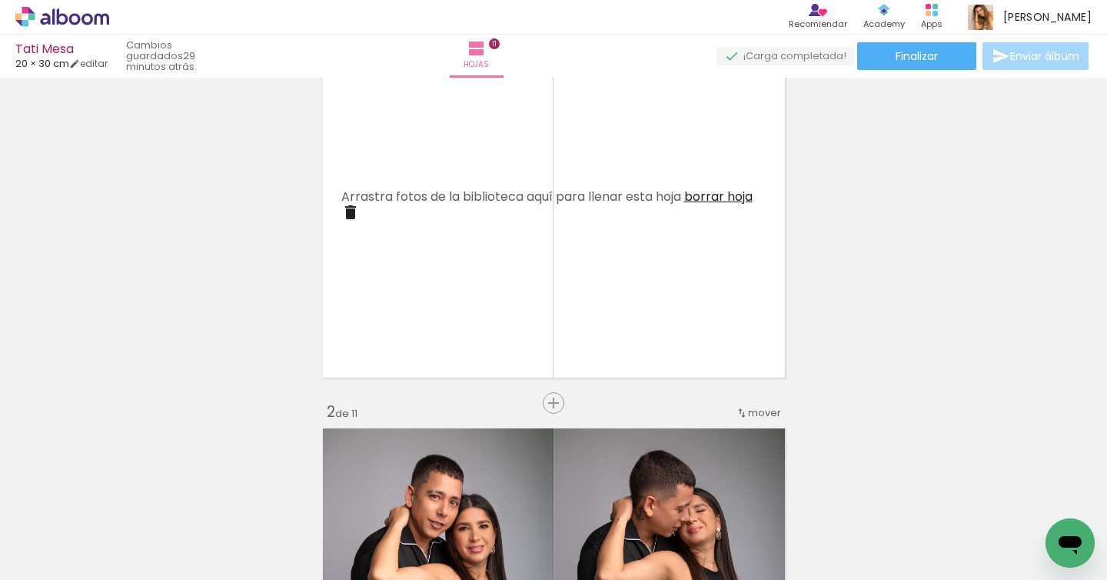
scroll to position [0, 746]
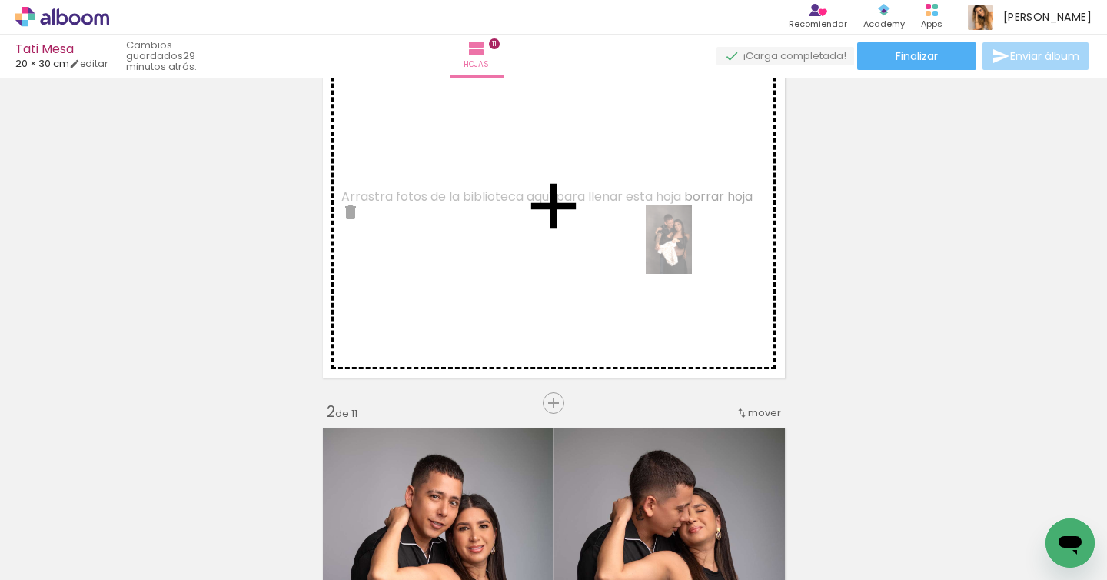
drag, startPoint x: 1037, startPoint y: 518, endPoint x: 692, endPoint y: 251, distance: 435.8
click at [692, 251] on quentale-workspace at bounding box center [553, 290] width 1107 height 580
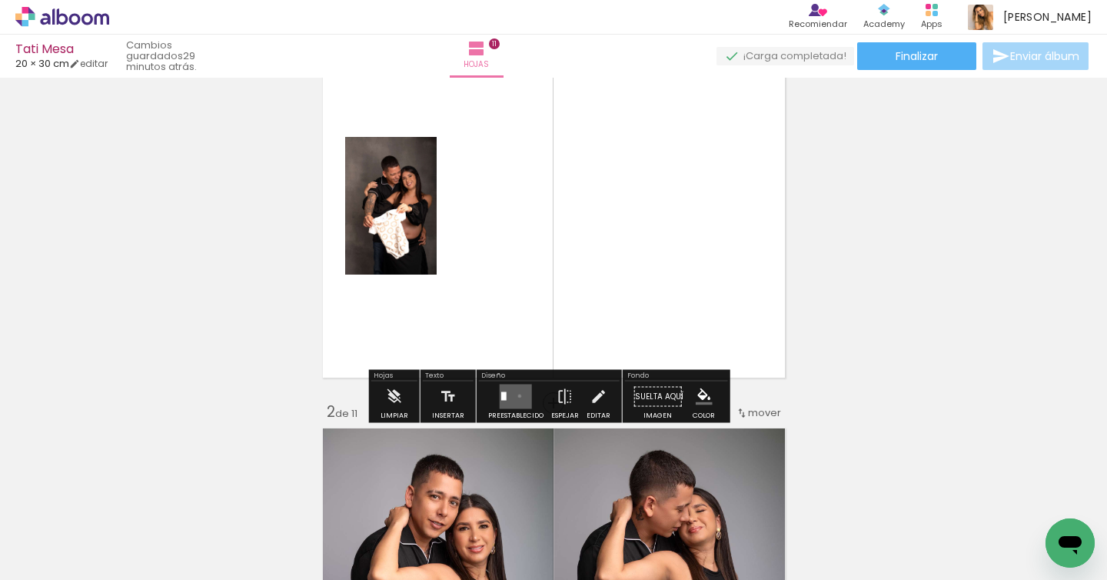
click at [516, 396] on quentale-layouter at bounding box center [516, 396] width 32 height 25
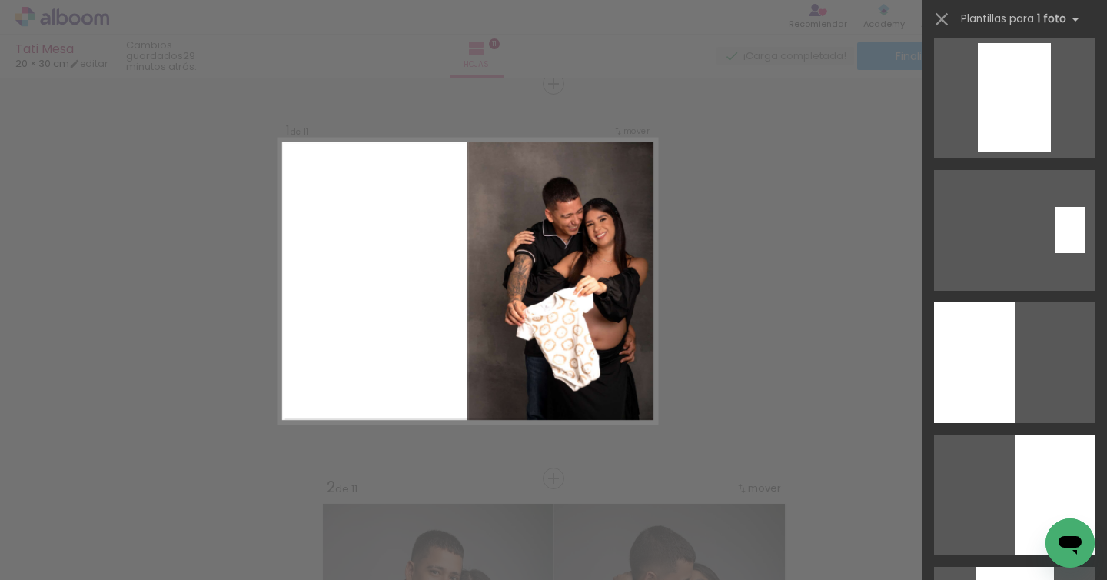
scroll to position [672, 0]
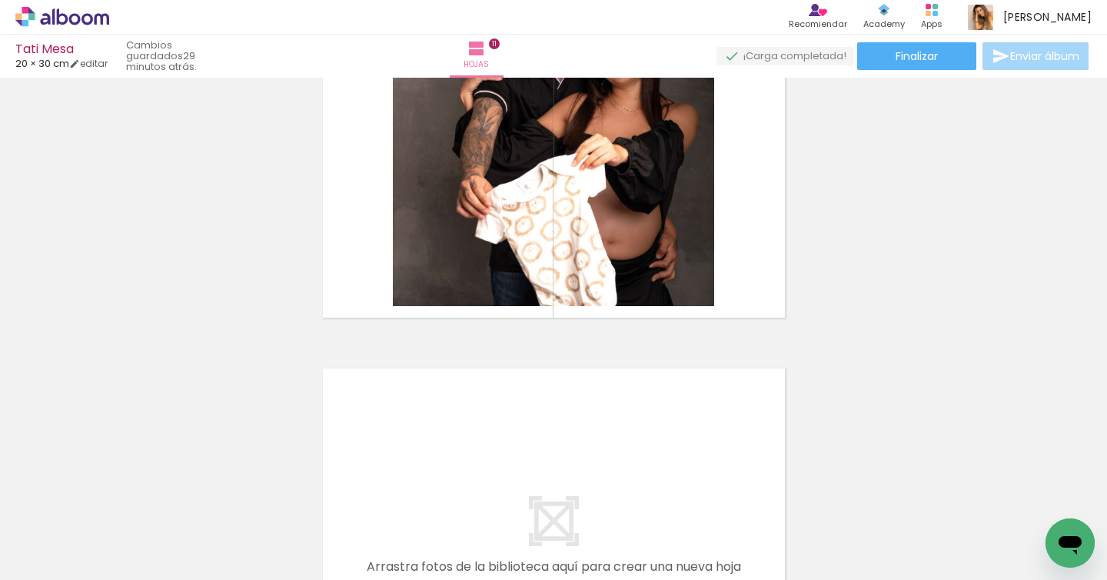
scroll to position [3930, 0]
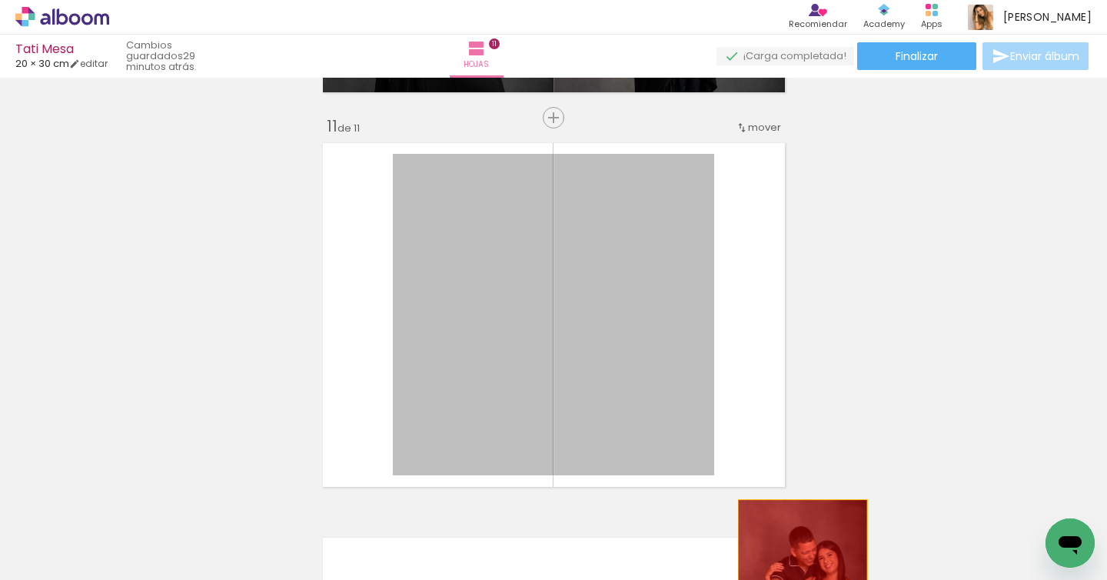
drag, startPoint x: 645, startPoint y: 323, endPoint x: 797, endPoint y: 563, distance: 283.7
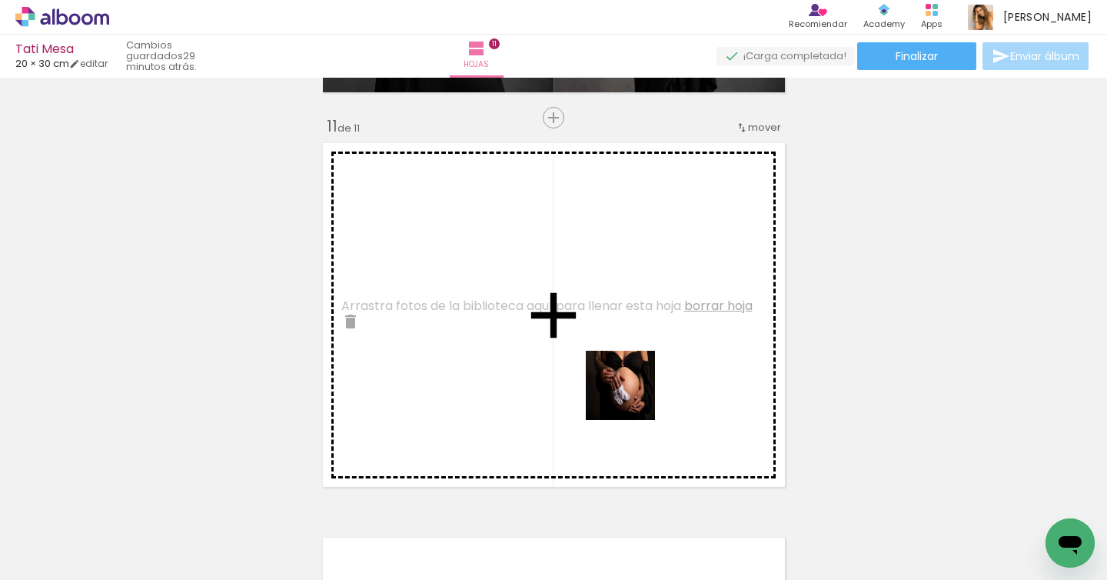
drag, startPoint x: 957, startPoint y: 538, endPoint x: 627, endPoint y: 393, distance: 359.5
click at [627, 393] on quentale-workspace at bounding box center [553, 290] width 1107 height 580
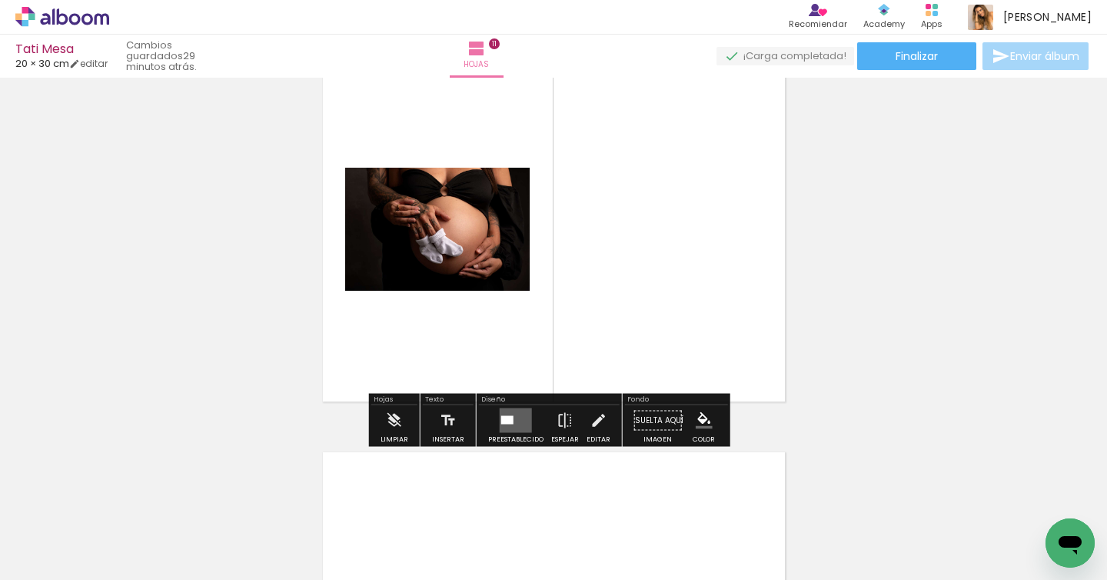
scroll to position [4020, 0]
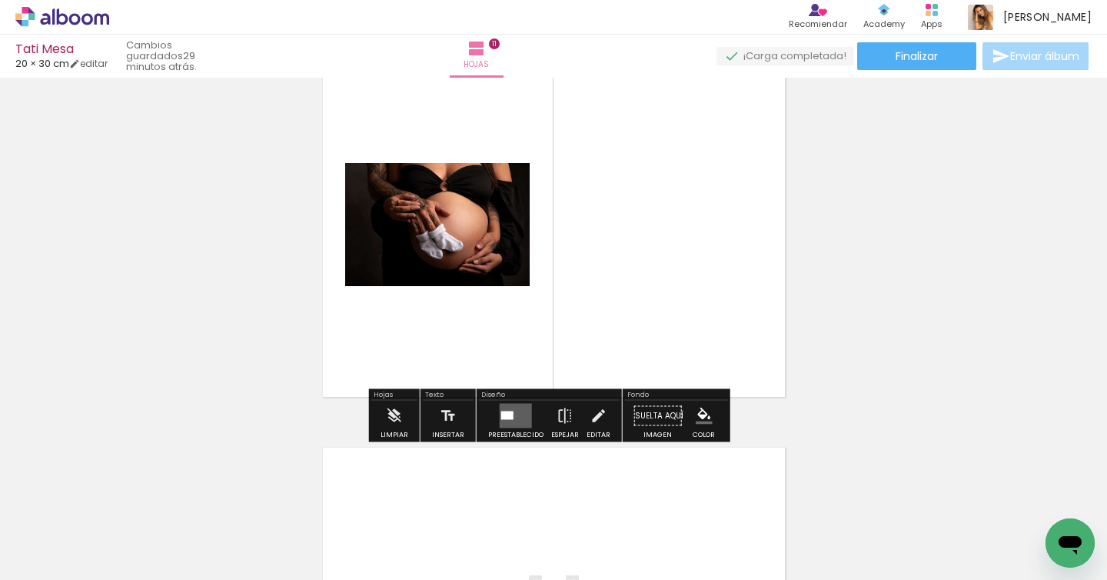
click at [518, 421] on quentale-layouter at bounding box center [516, 416] width 32 height 25
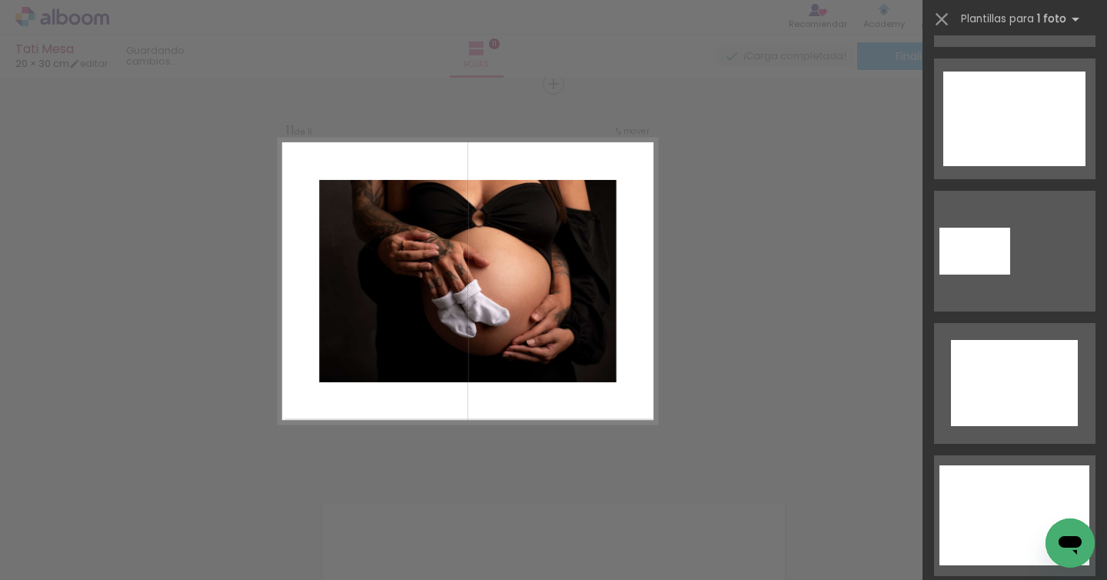
scroll to position [666, 0]
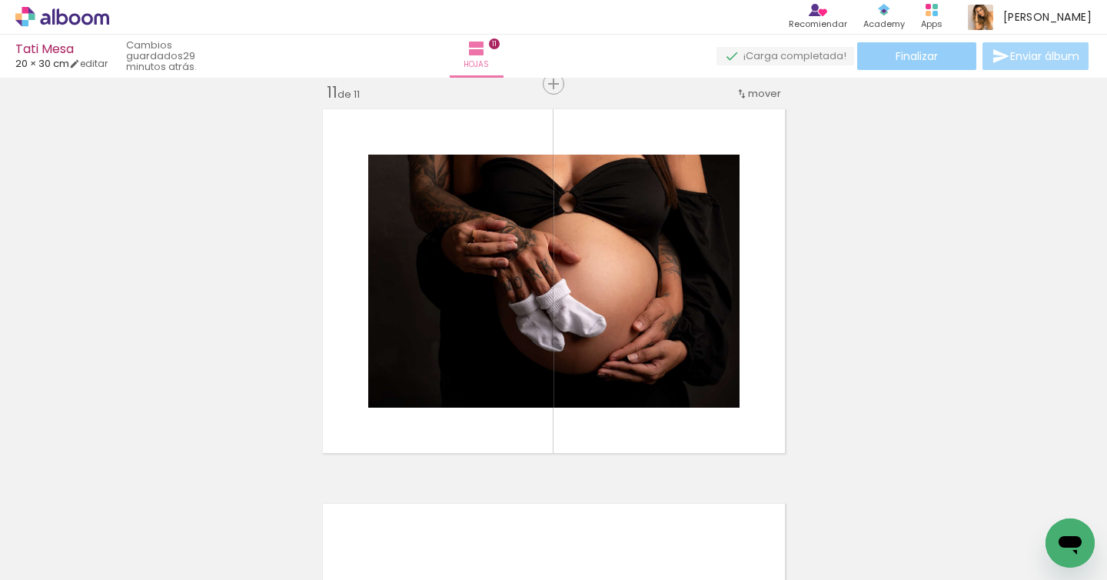
click at [911, 52] on span "Finalizar" at bounding box center [917, 56] width 42 height 11
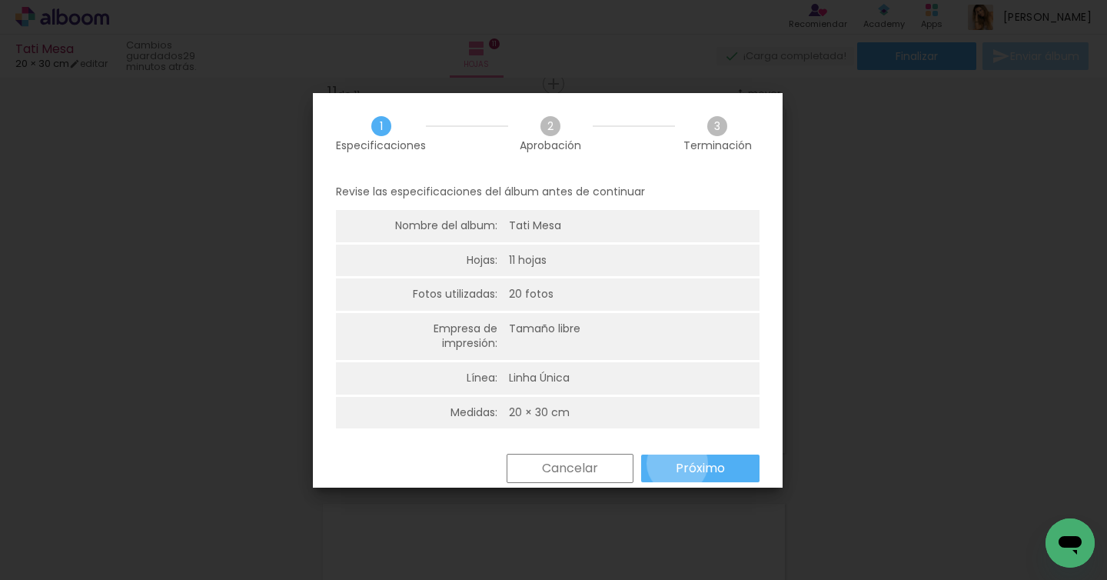
click at [0, 0] on slot "Próximo" at bounding box center [0, 0] width 0 height 0
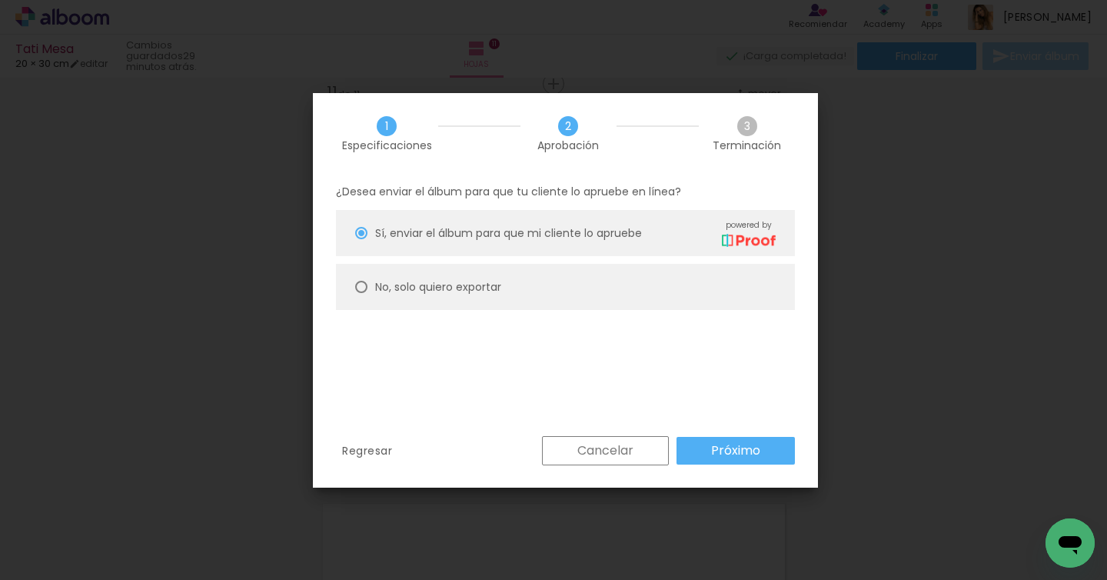
click at [447, 246] on div "No, solo quiero exportar" at bounding box center [575, 232] width 401 height 27
type paper-radio-button "on"
click at [702, 440] on paper-button "Próximo" at bounding box center [736, 451] width 118 height 28
type input "Alta, 300 DPI"
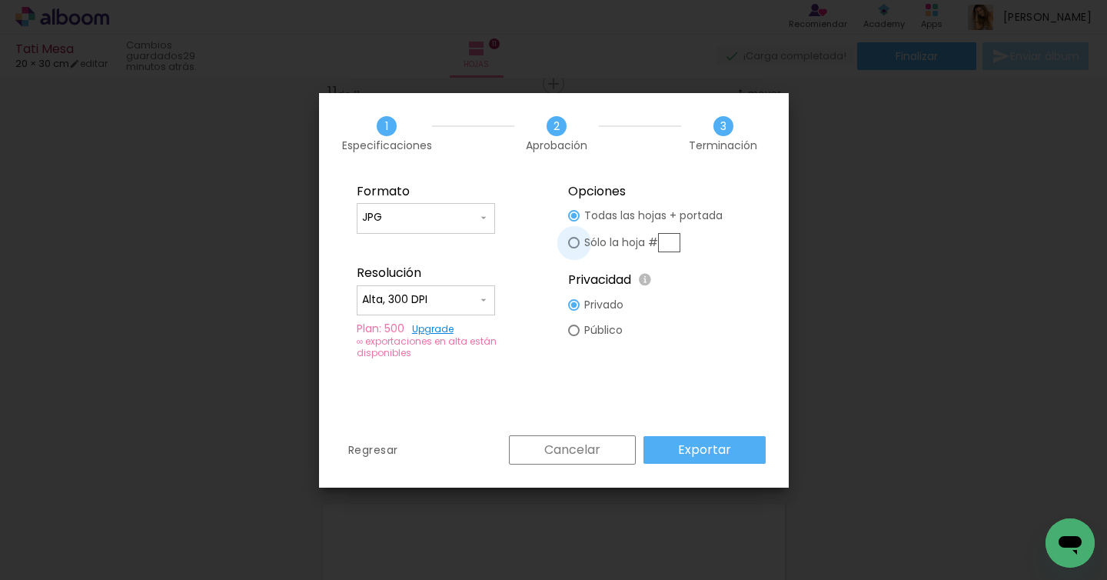
click at [574, 221] on div at bounding box center [574, 216] width 12 height 12
type paper-radio-button "on"
click at [668, 244] on input "text" at bounding box center [669, 242] width 22 height 19
type input "1"
click at [681, 286] on div "Privacidad Todo el contenido en línea en la plataforma Alboom es visible para e…" at bounding box center [659, 274] width 183 height 35
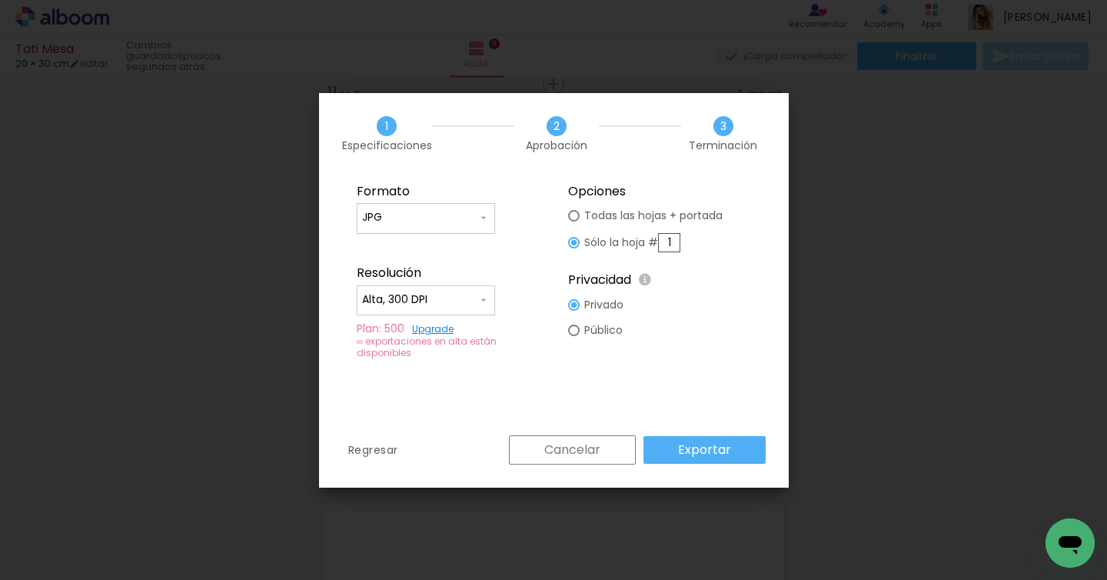
click at [580, 215] on paper-radio-button "Todas las hojas + portada" at bounding box center [645, 215] width 155 height 25
type paper-radio-button "on"
click at [0, 0] on slot "Exportar" at bounding box center [0, 0] width 0 height 0
